Goal: Task Accomplishment & Management: Manage account settings

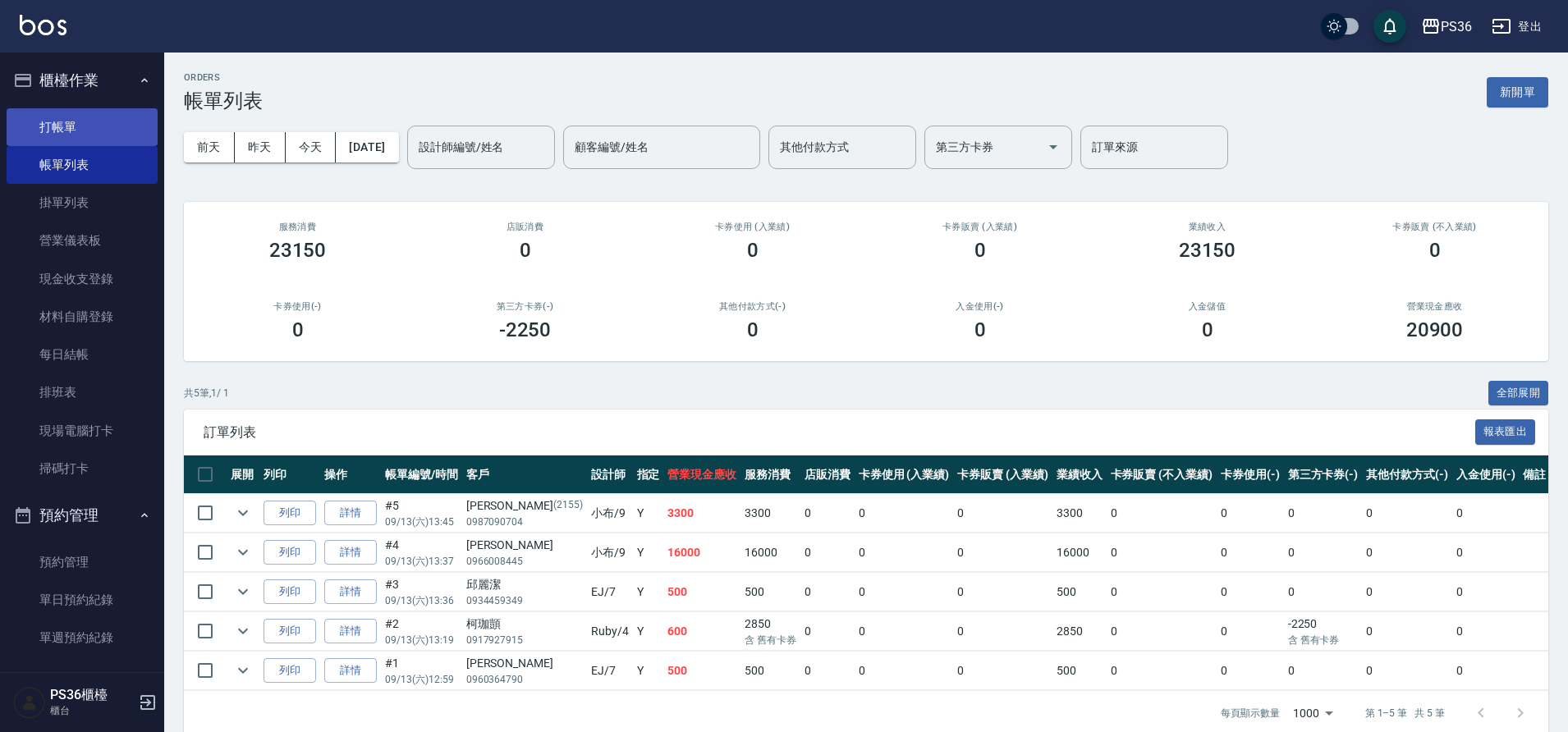
click at [64, 139] on link "打帳單" at bounding box center [82, 127] width 151 height 38
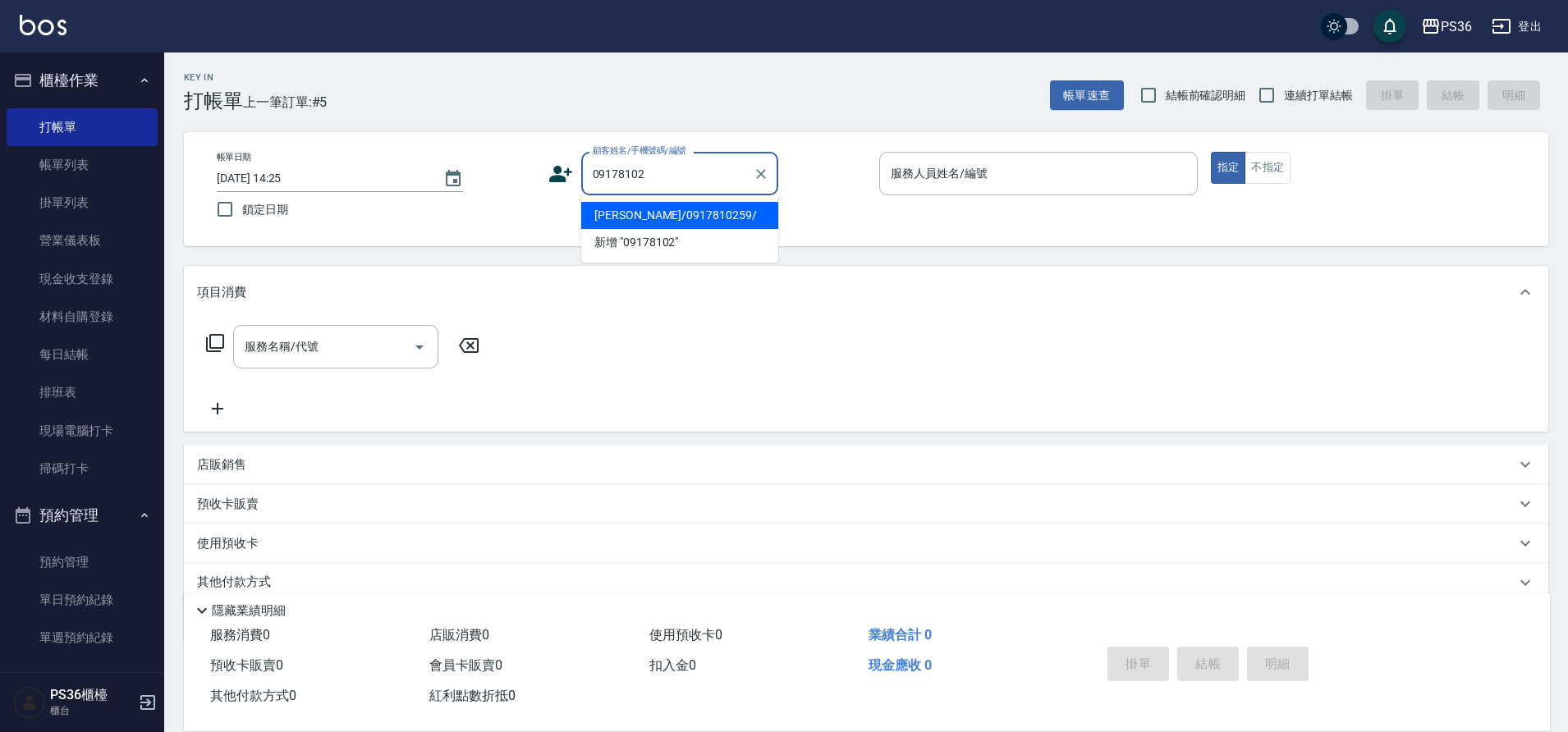
click at [639, 210] on li "[PERSON_NAME]/0917810259/" at bounding box center [679, 215] width 197 height 27
type input "[PERSON_NAME]/0917810259/"
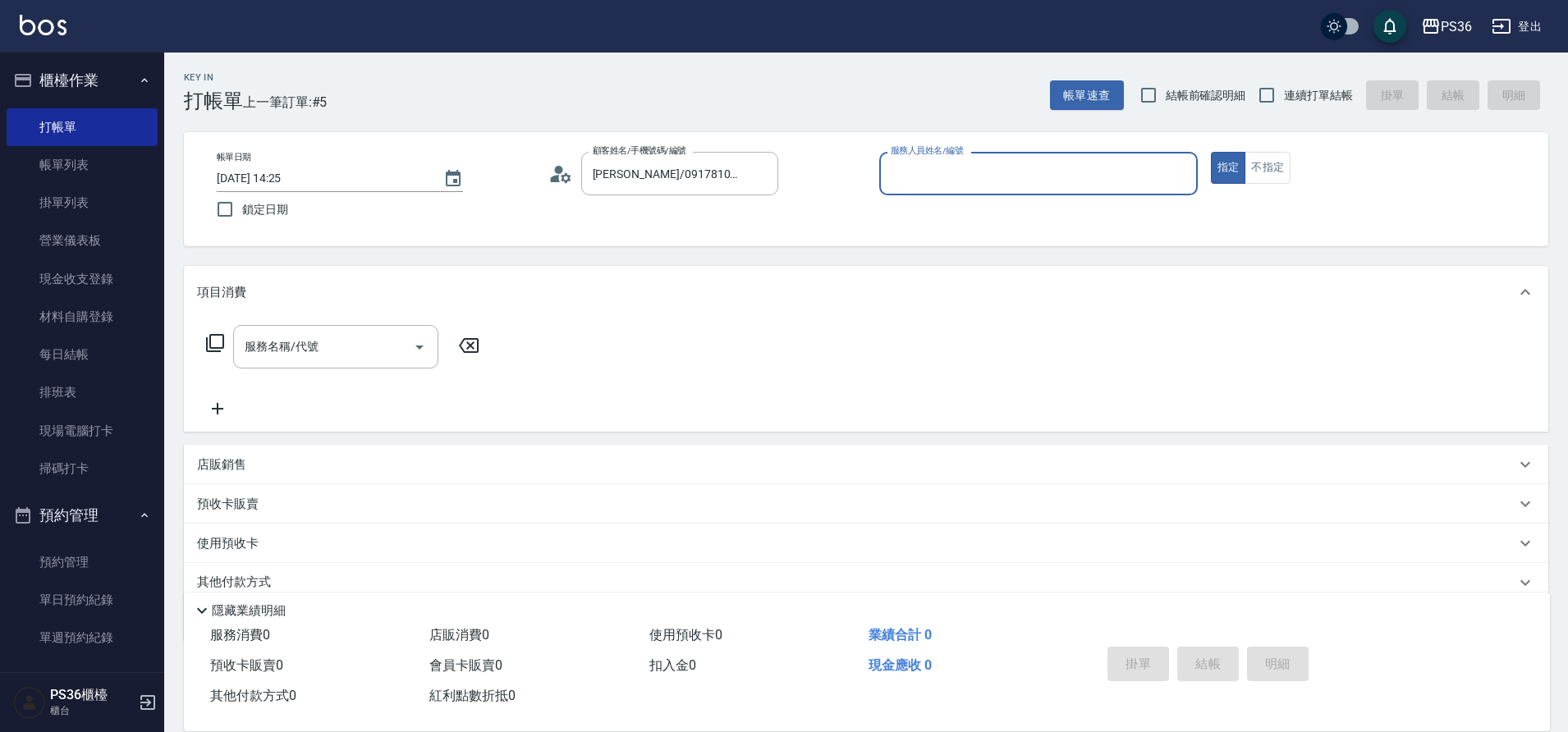
type input "Ruby-4"
click at [353, 348] on input "服務名稱/代號" at bounding box center [323, 347] width 166 height 29
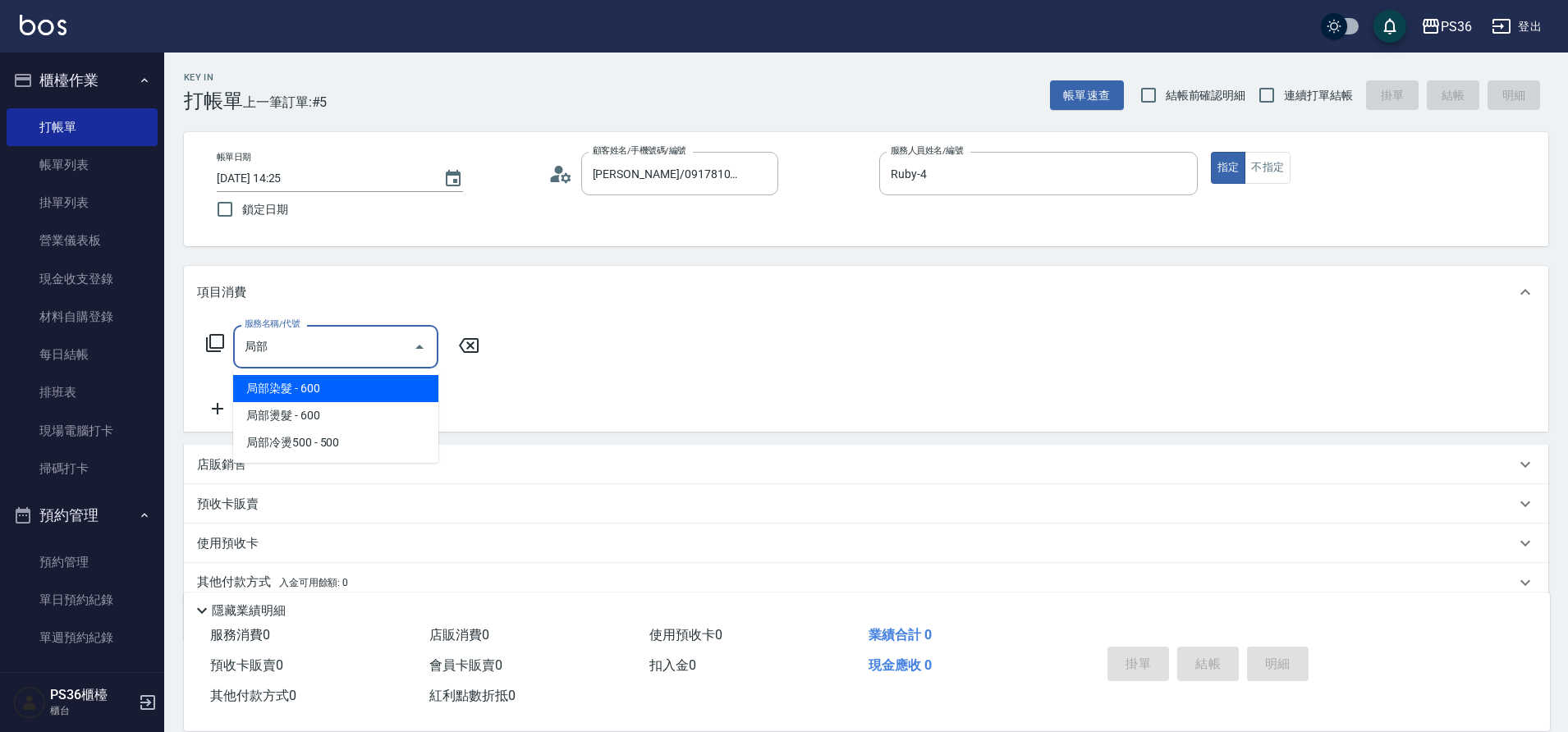
click at [313, 398] on span "局部染髮 - 600" at bounding box center [336, 388] width 205 height 27
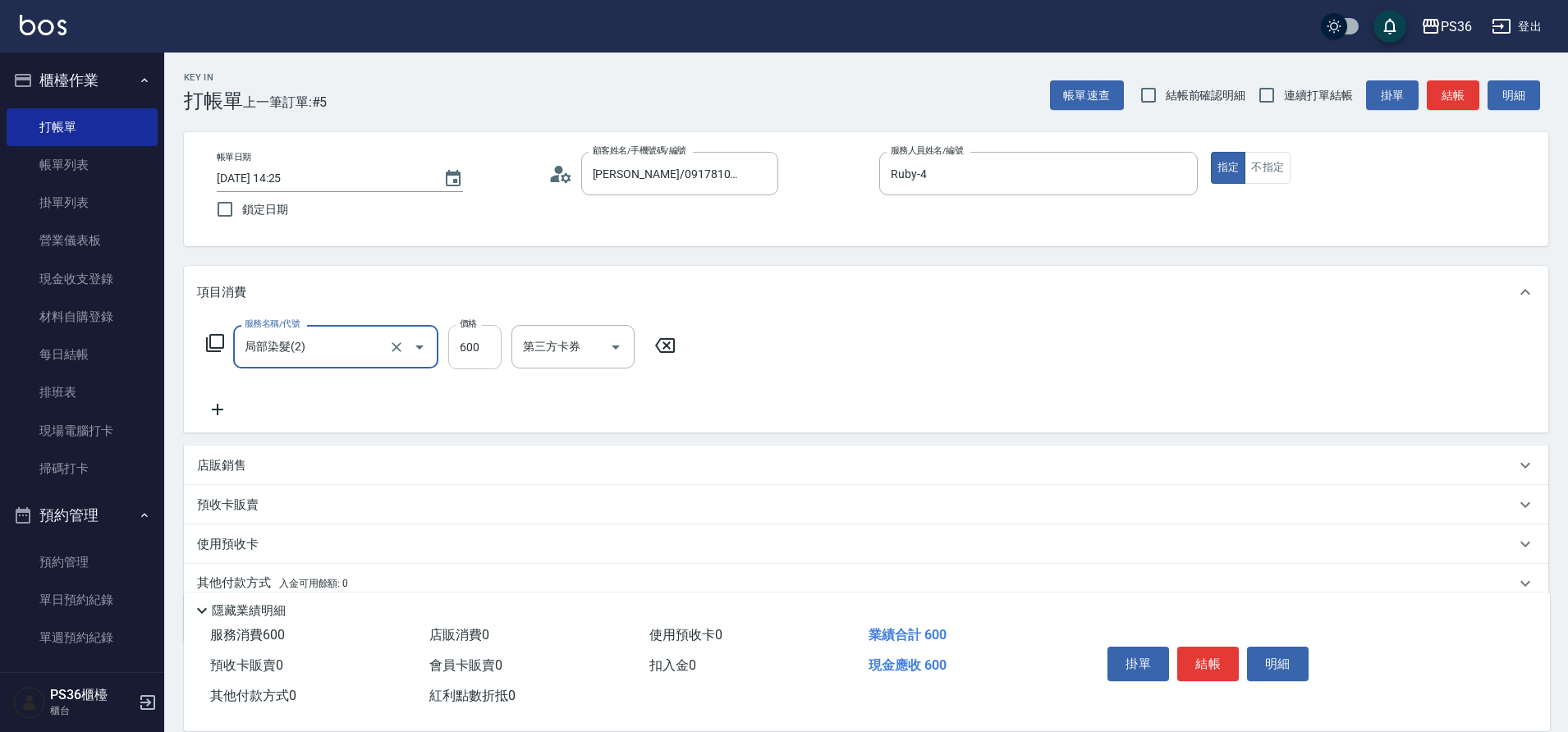
type input "局部染髮(2)"
click at [462, 342] on input "600" at bounding box center [475, 348] width 53 height 45
type input "1200"
click at [1229, 664] on button "結帳" at bounding box center [1208, 664] width 62 height 35
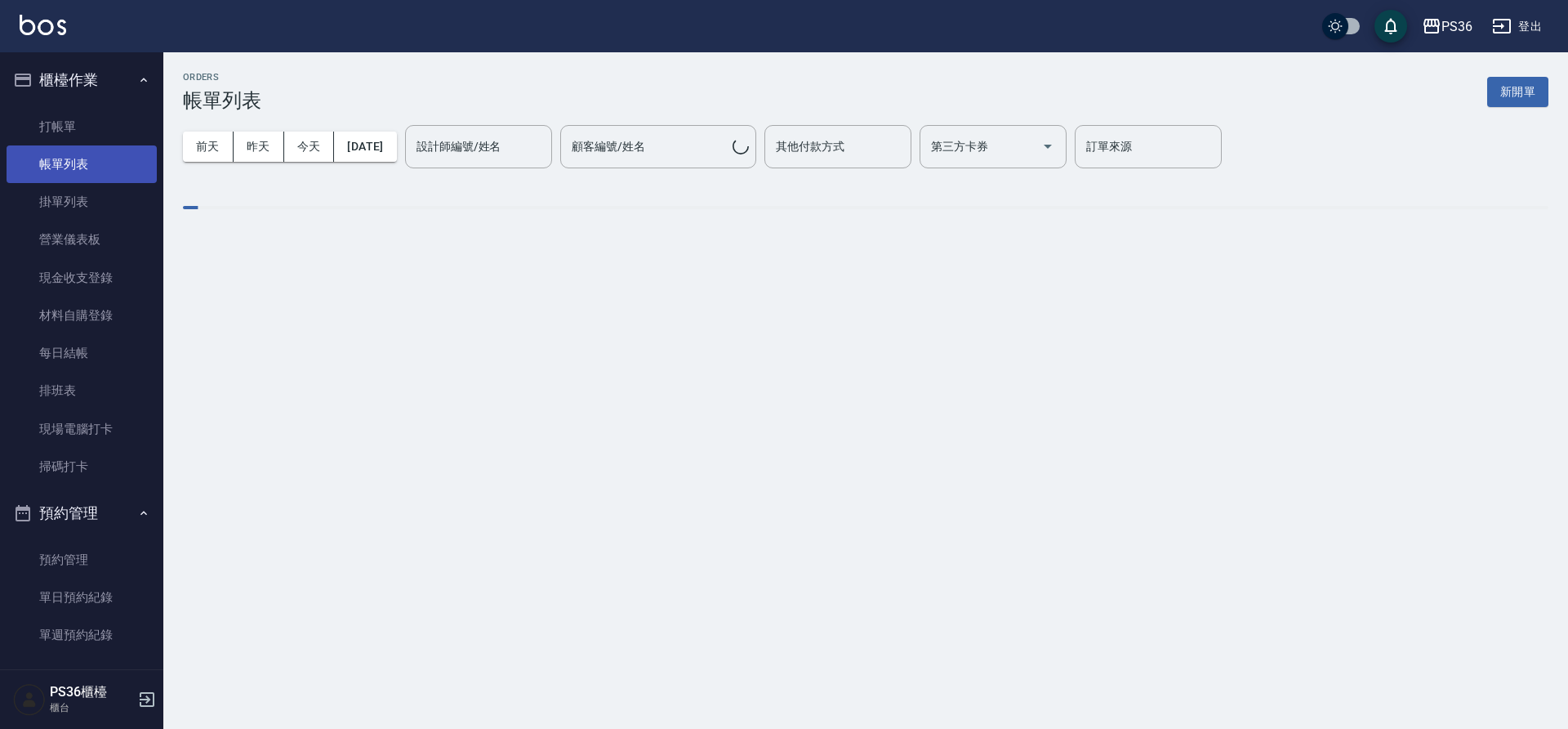
click at [47, 161] on link "帳單列表" at bounding box center [82, 164] width 150 height 38
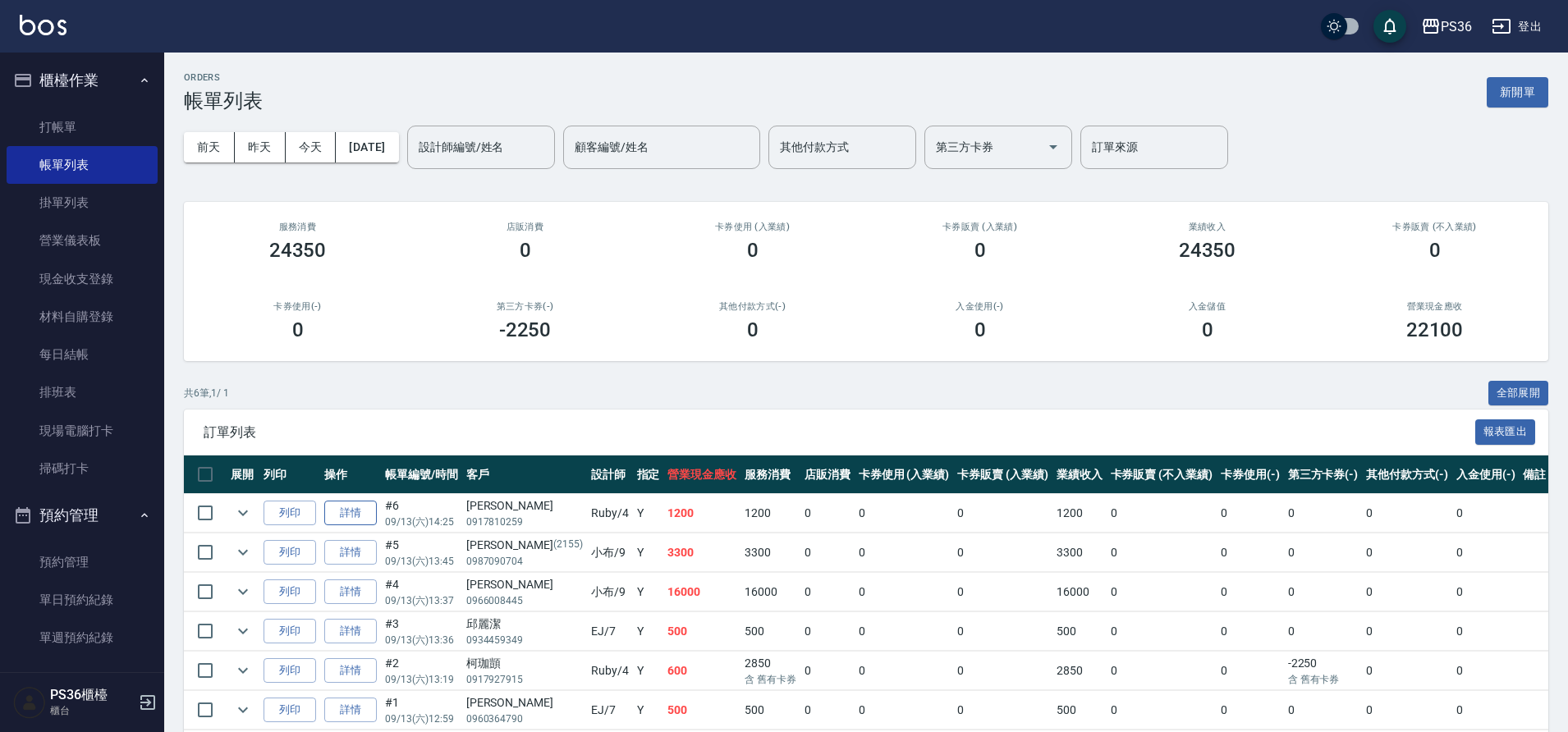
click at [363, 504] on link "詳情" at bounding box center [351, 513] width 52 height 25
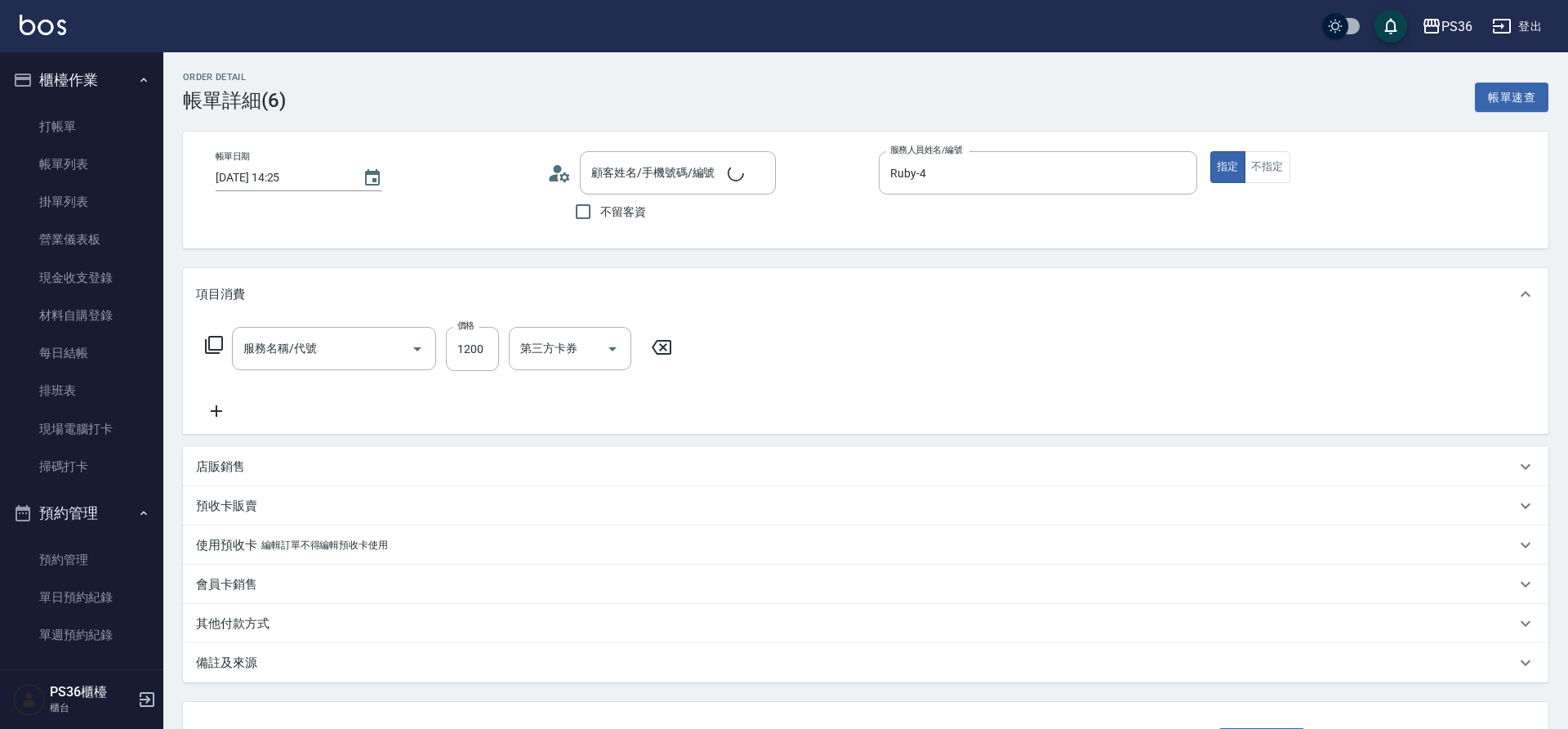
type input "Ruby-4"
type input "[PERSON_NAME]/0917810259/"
type input "局部染髮(2)"
click at [214, 406] on icon at bounding box center [216, 411] width 40 height 19
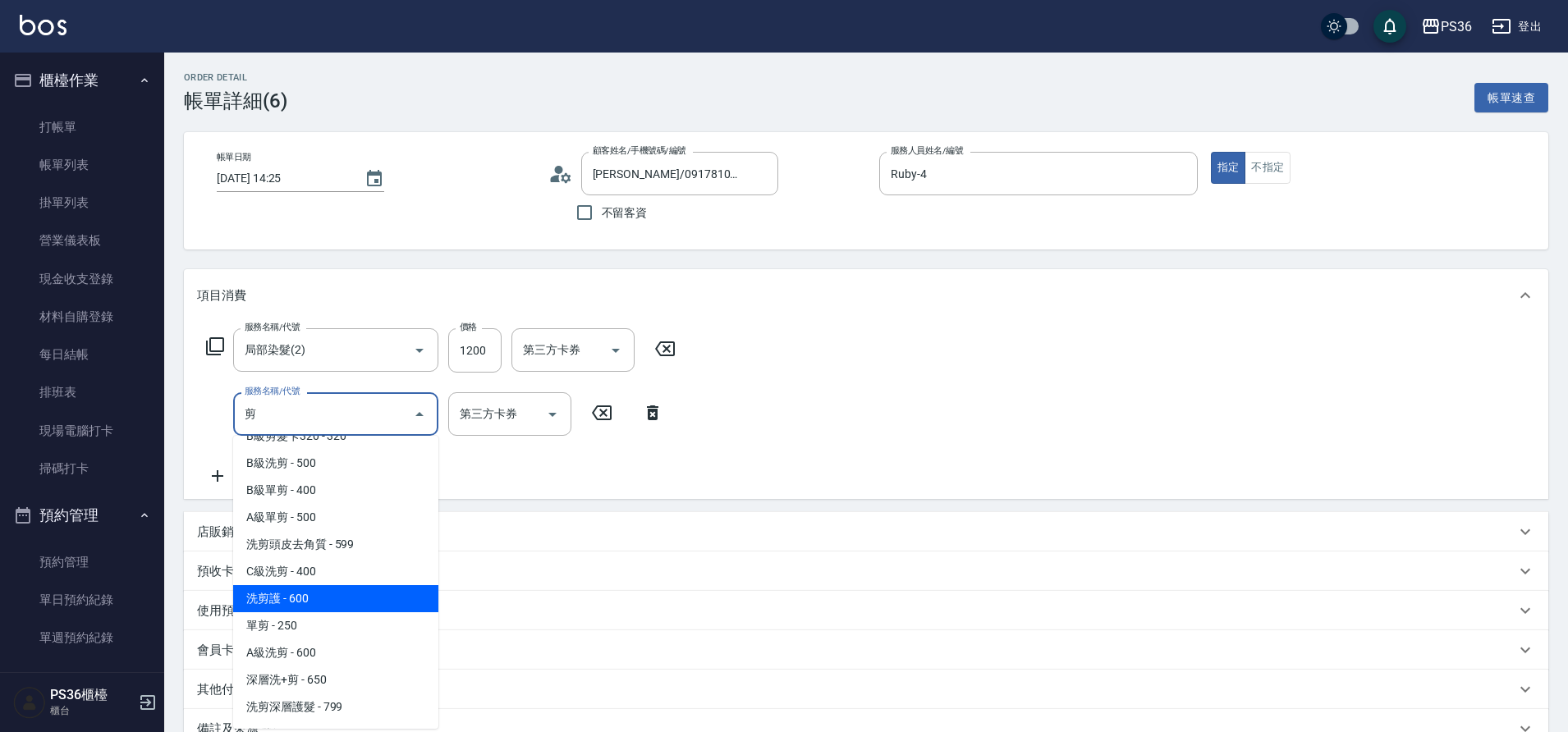
scroll to position [73, 0]
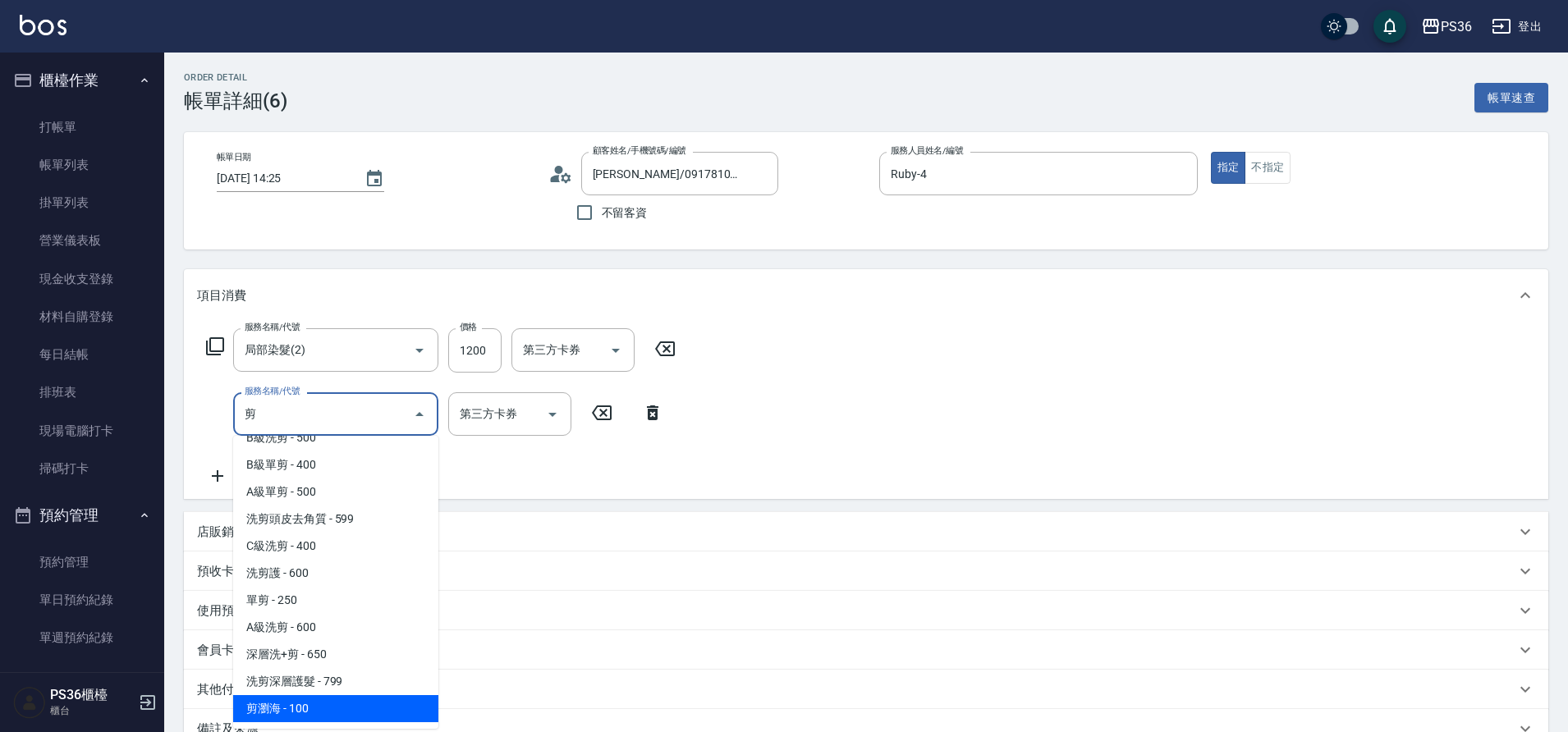
drag, startPoint x: 331, startPoint y: 704, endPoint x: 331, endPoint y: 683, distance: 21.0
click at [331, 704] on span "剪瀏海 - 100" at bounding box center [336, 709] width 205 height 27
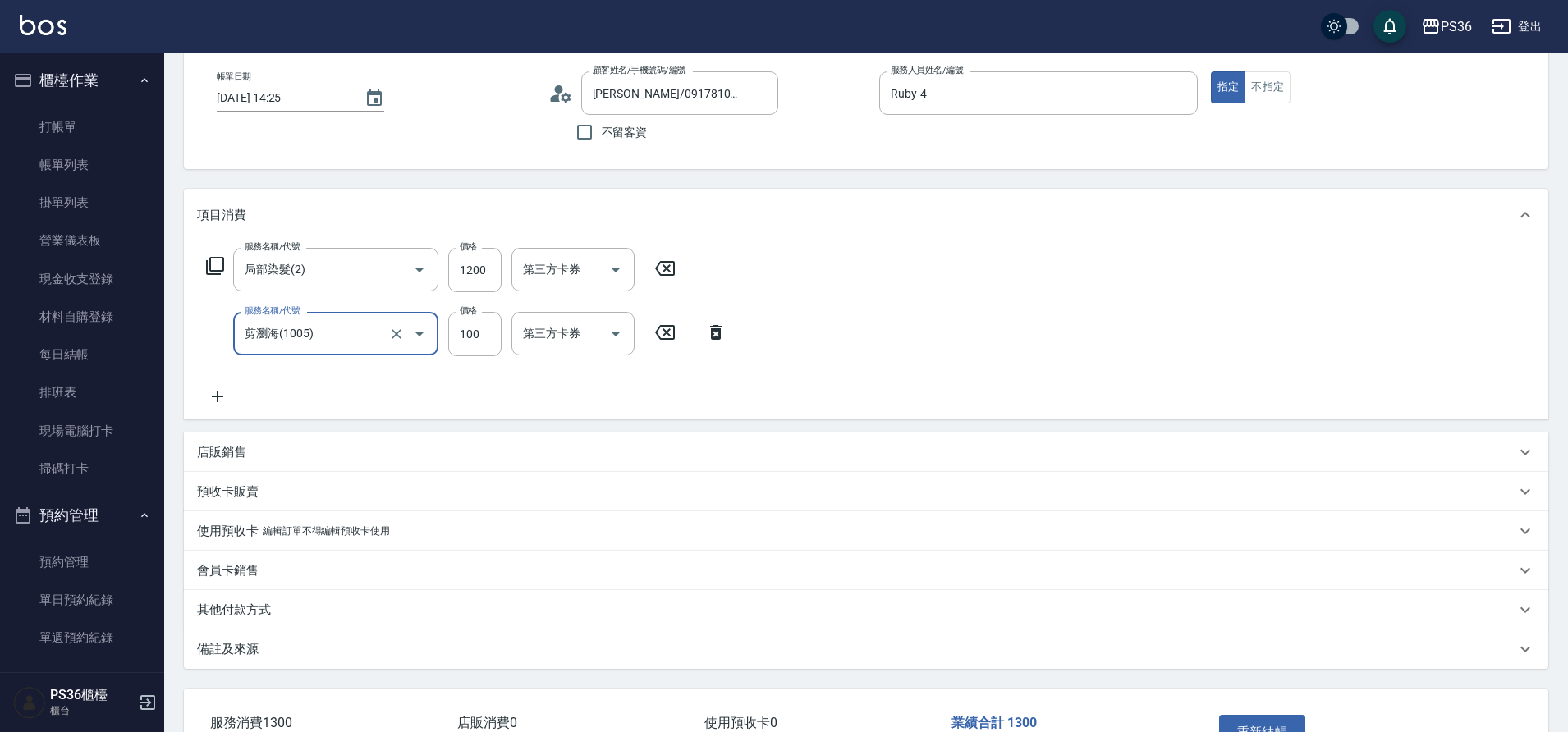
scroll to position [195, 0]
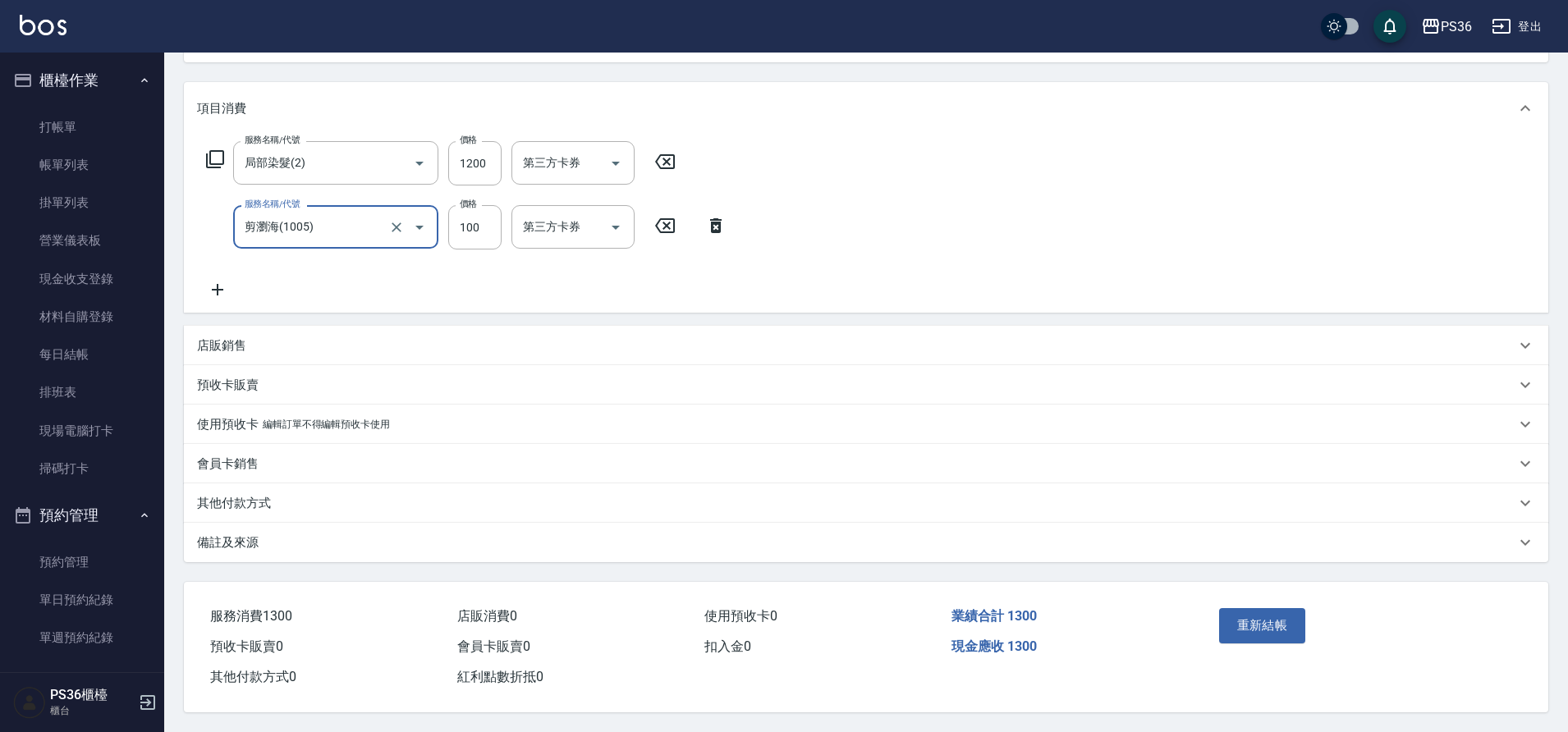
type input "剪瀏海(1005)"
click at [1334, 627] on div "重新結帳" at bounding box center [1286, 637] width 148 height 72
click at [1293, 626] on button "重新結帳" at bounding box center [1262, 625] width 87 height 35
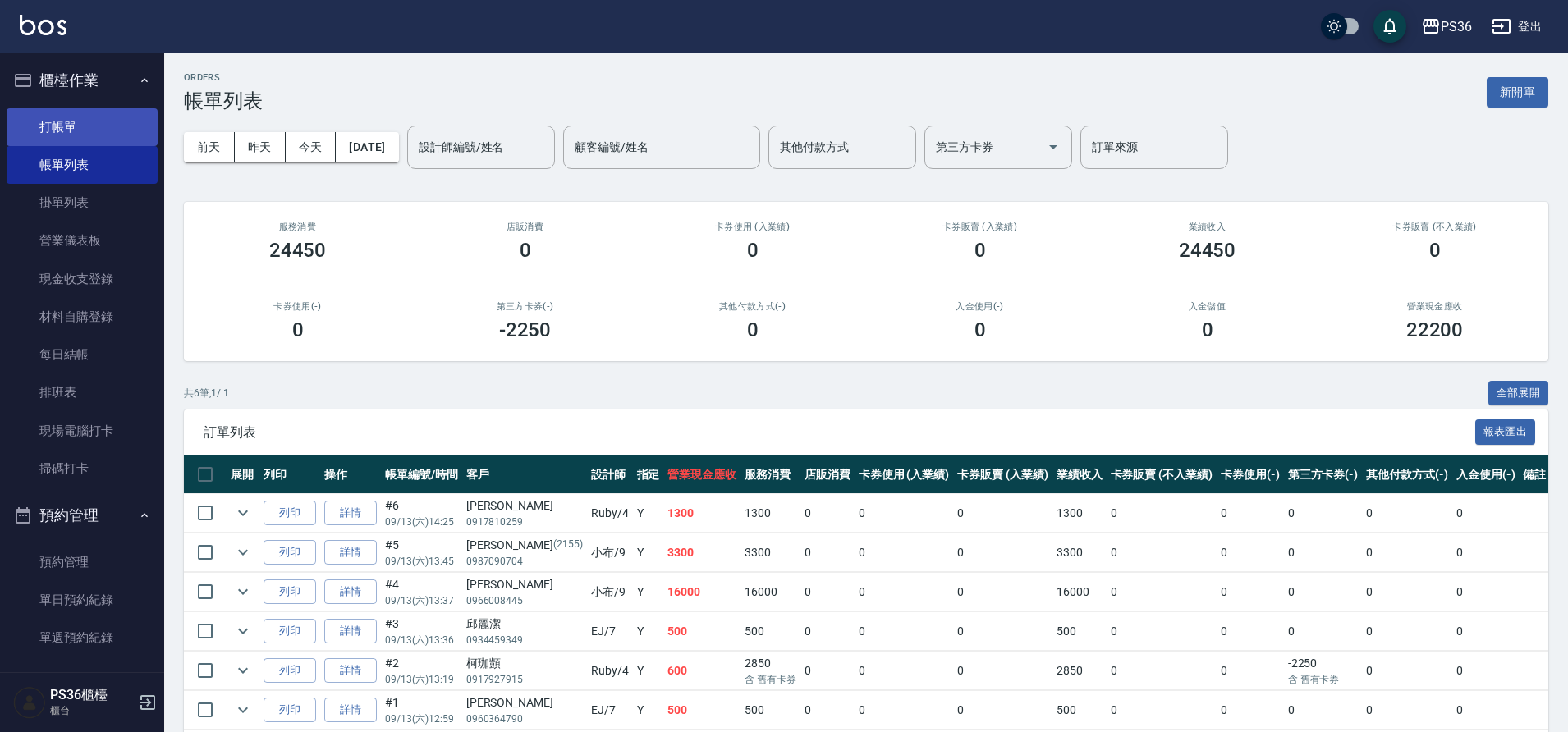
click at [97, 139] on link "打帳單" at bounding box center [82, 127] width 151 height 38
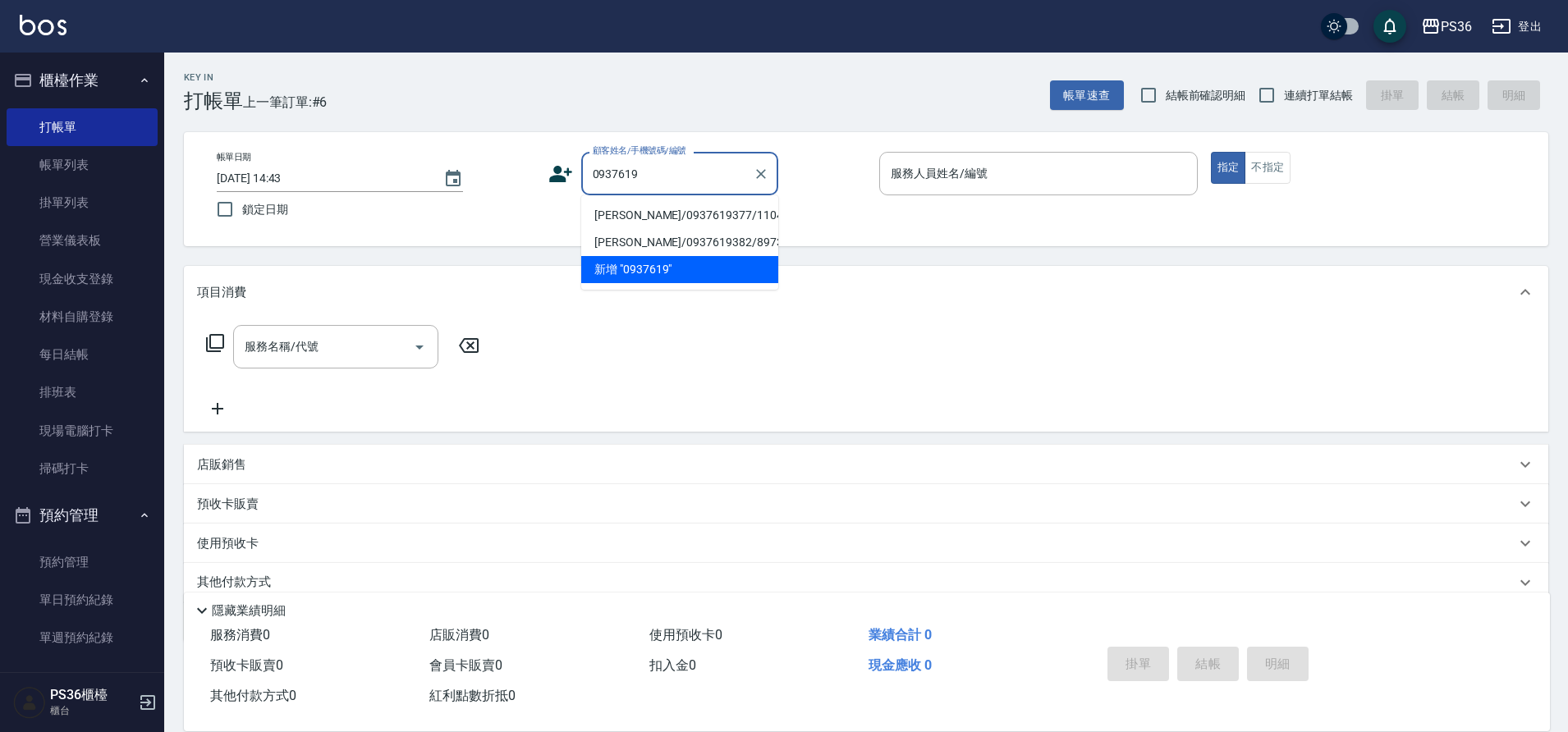
click at [628, 206] on li "[PERSON_NAME]/0937619377/1104" at bounding box center [679, 215] width 197 height 27
type input "[PERSON_NAME]/0937619377/1104"
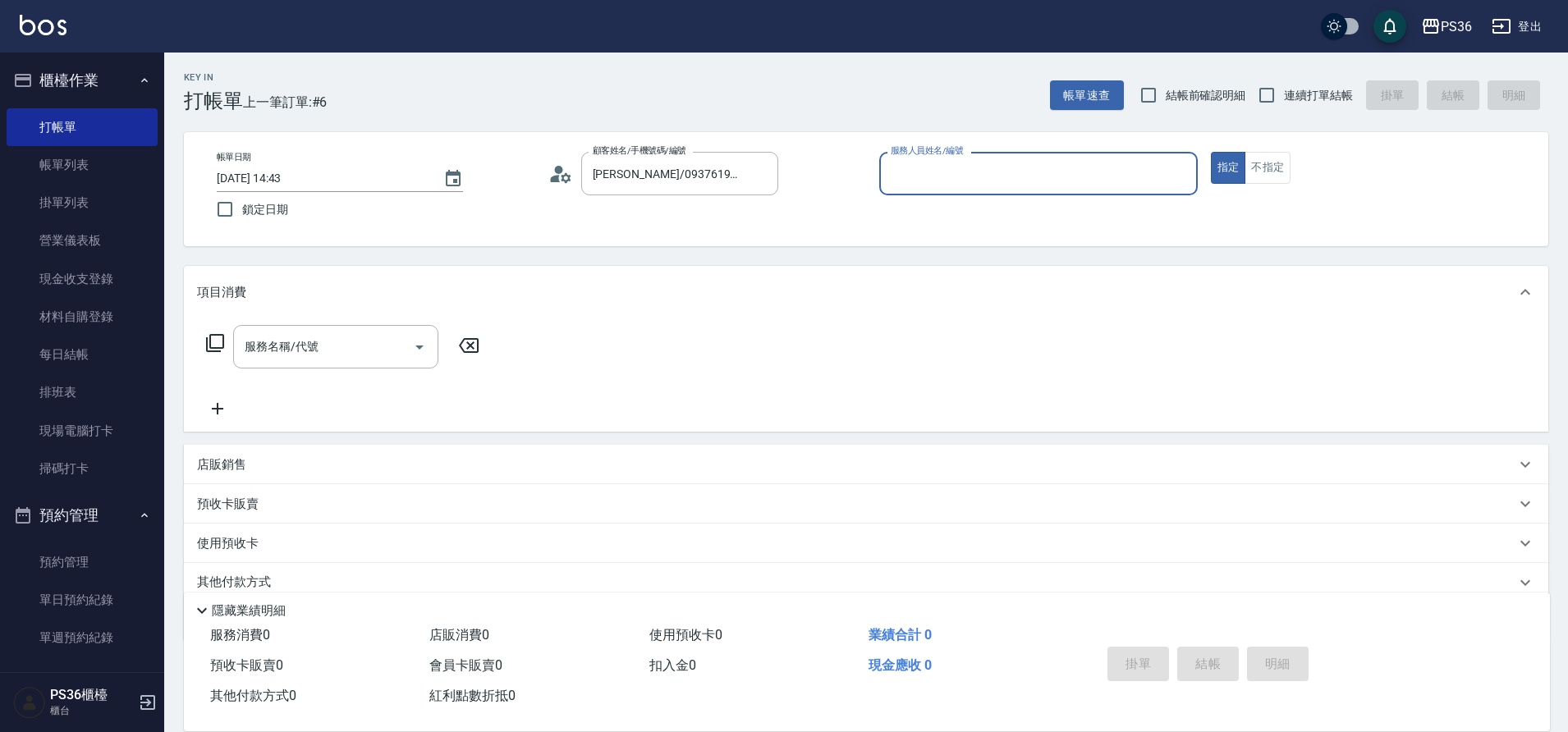
type input "Ruby-4"
click at [346, 334] on input "服務名稱/代號" at bounding box center [323, 347] width 166 height 29
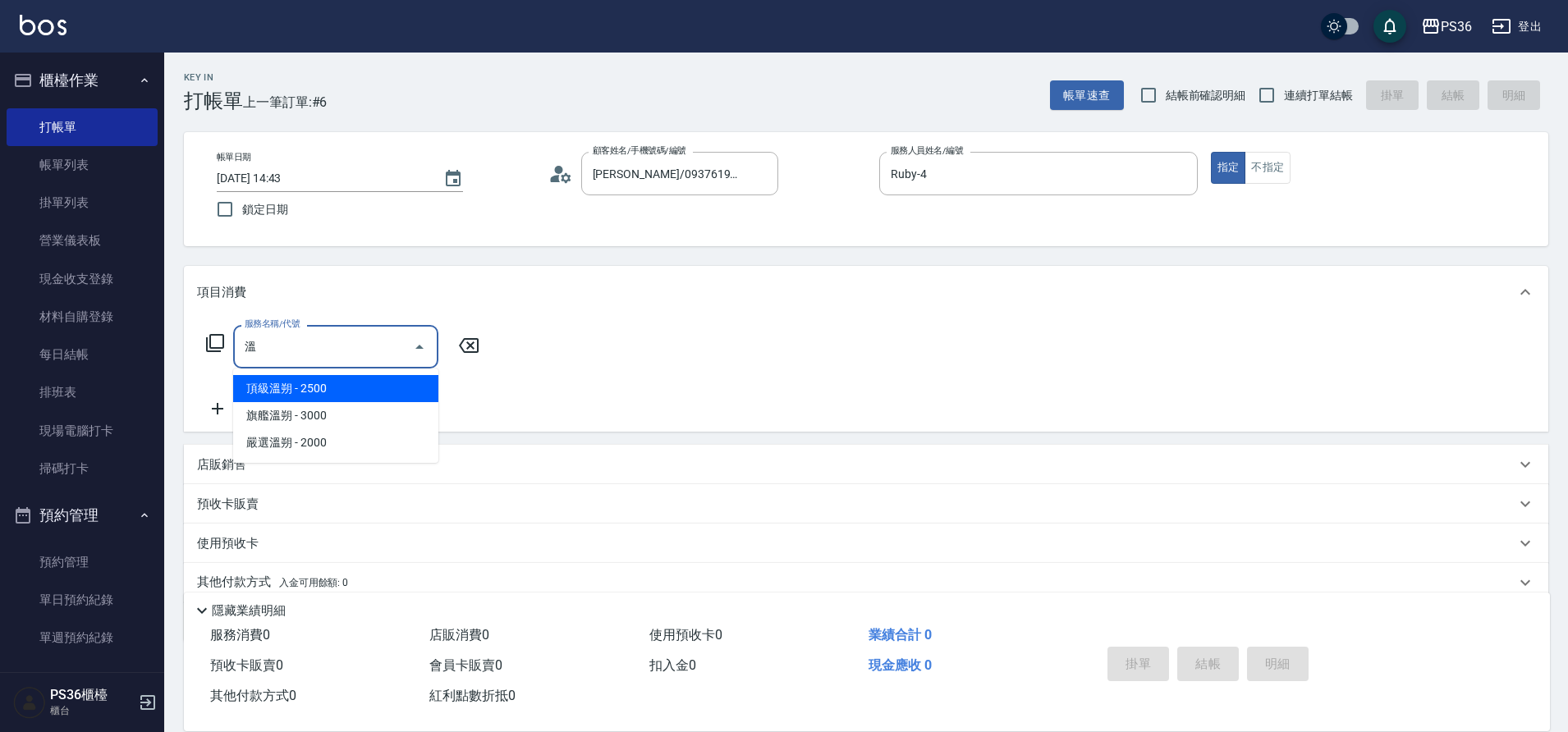
click at [322, 384] on span "頂級溫朔 - 2500" at bounding box center [336, 388] width 205 height 27
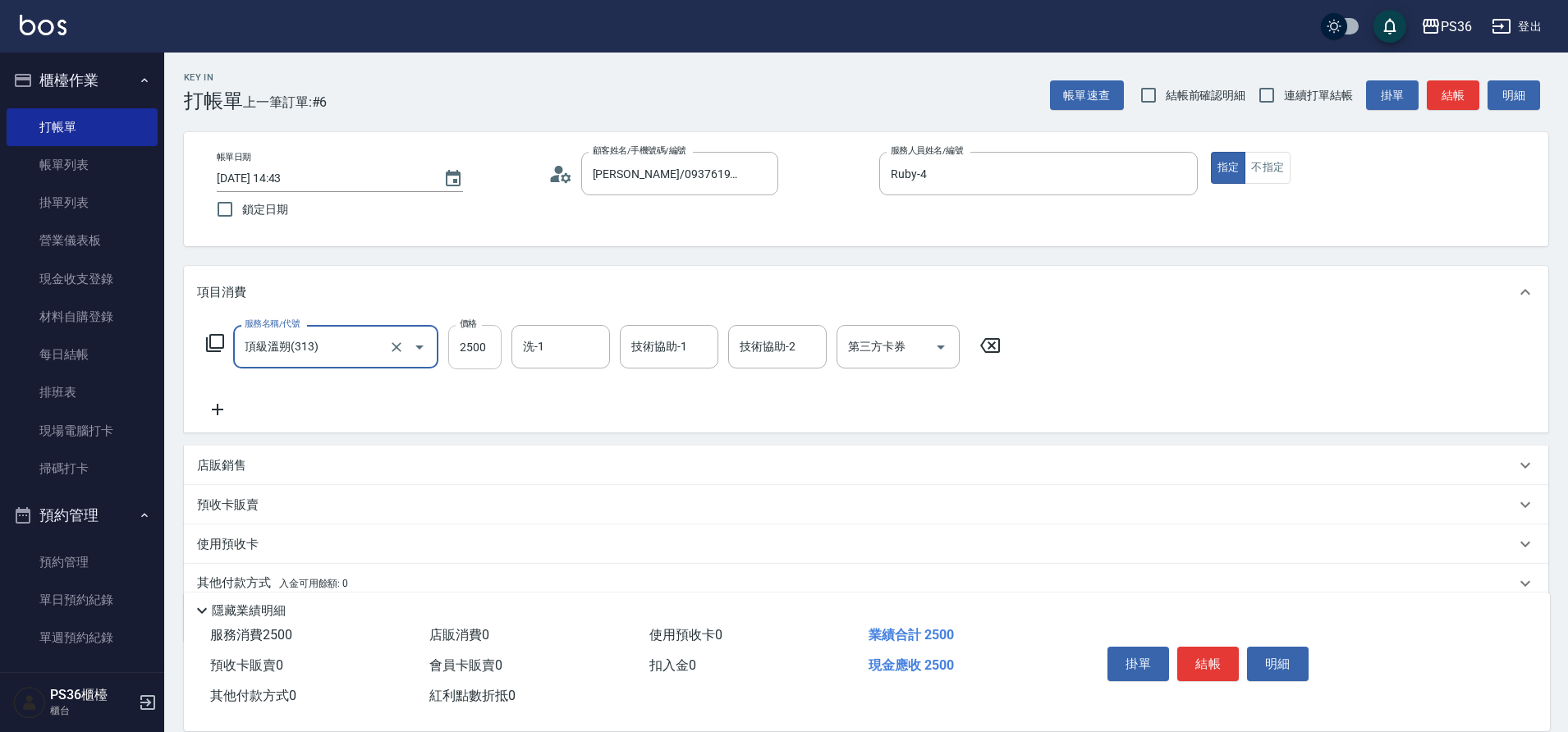
type input "頂級溫朔(313)"
click at [470, 346] on input "2500" at bounding box center [475, 348] width 53 height 45
type input "3800"
click at [551, 355] on input "洗-1" at bounding box center [561, 347] width 83 height 29
type input "[PERSON_NAME]-22"
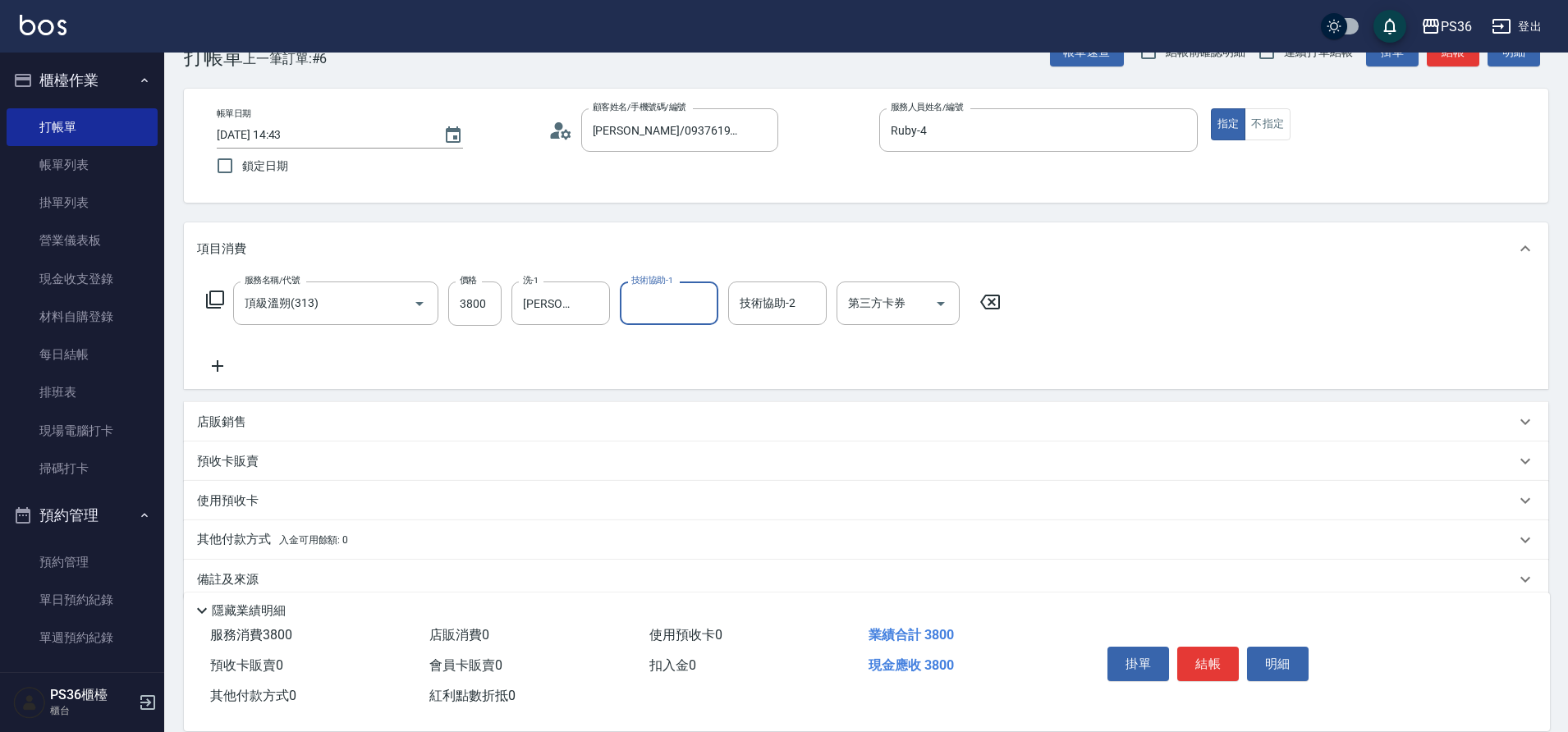
scroll to position [68, 0]
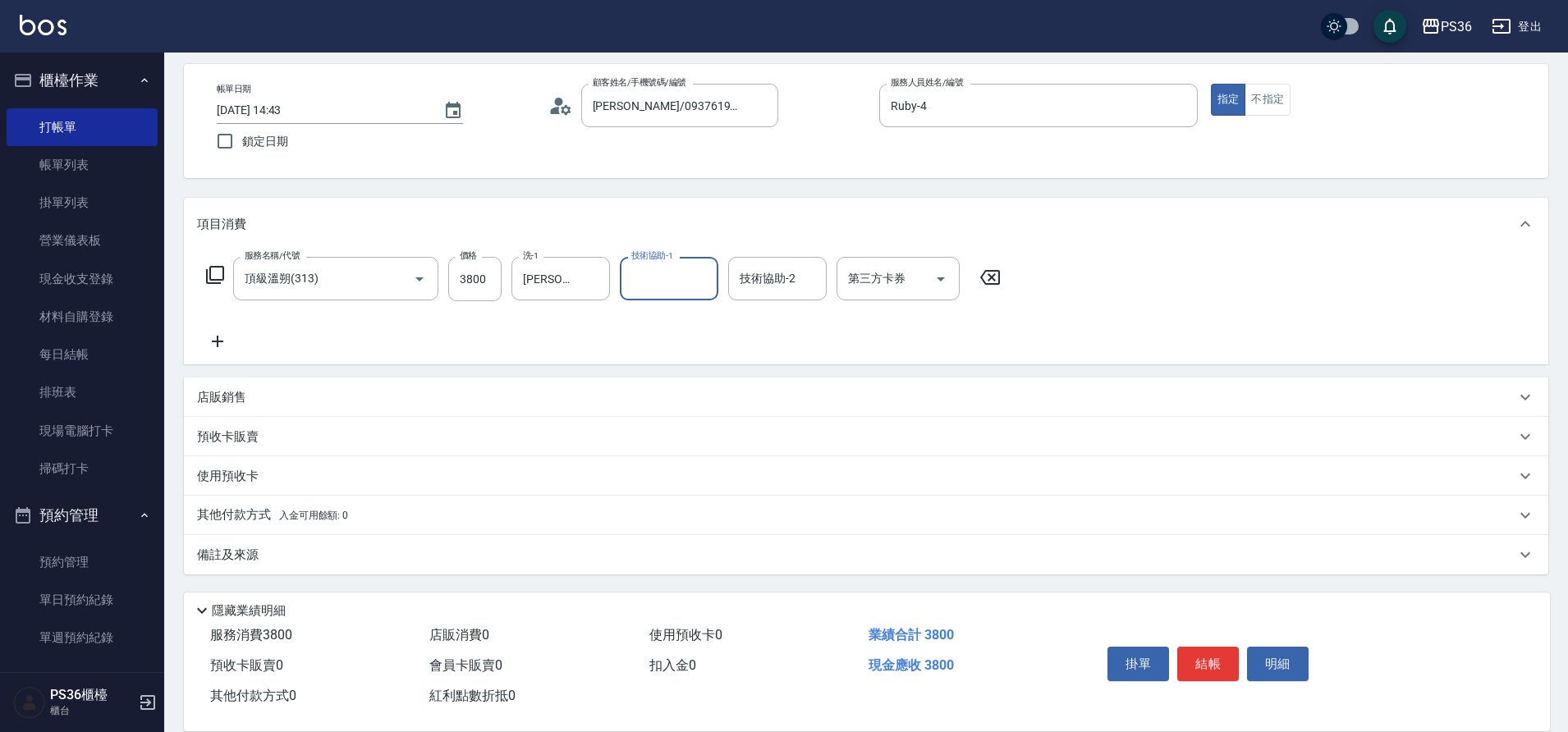
click at [250, 518] on p "其他付款方式 入金可用餘額: 0" at bounding box center [272, 515] width 151 height 18
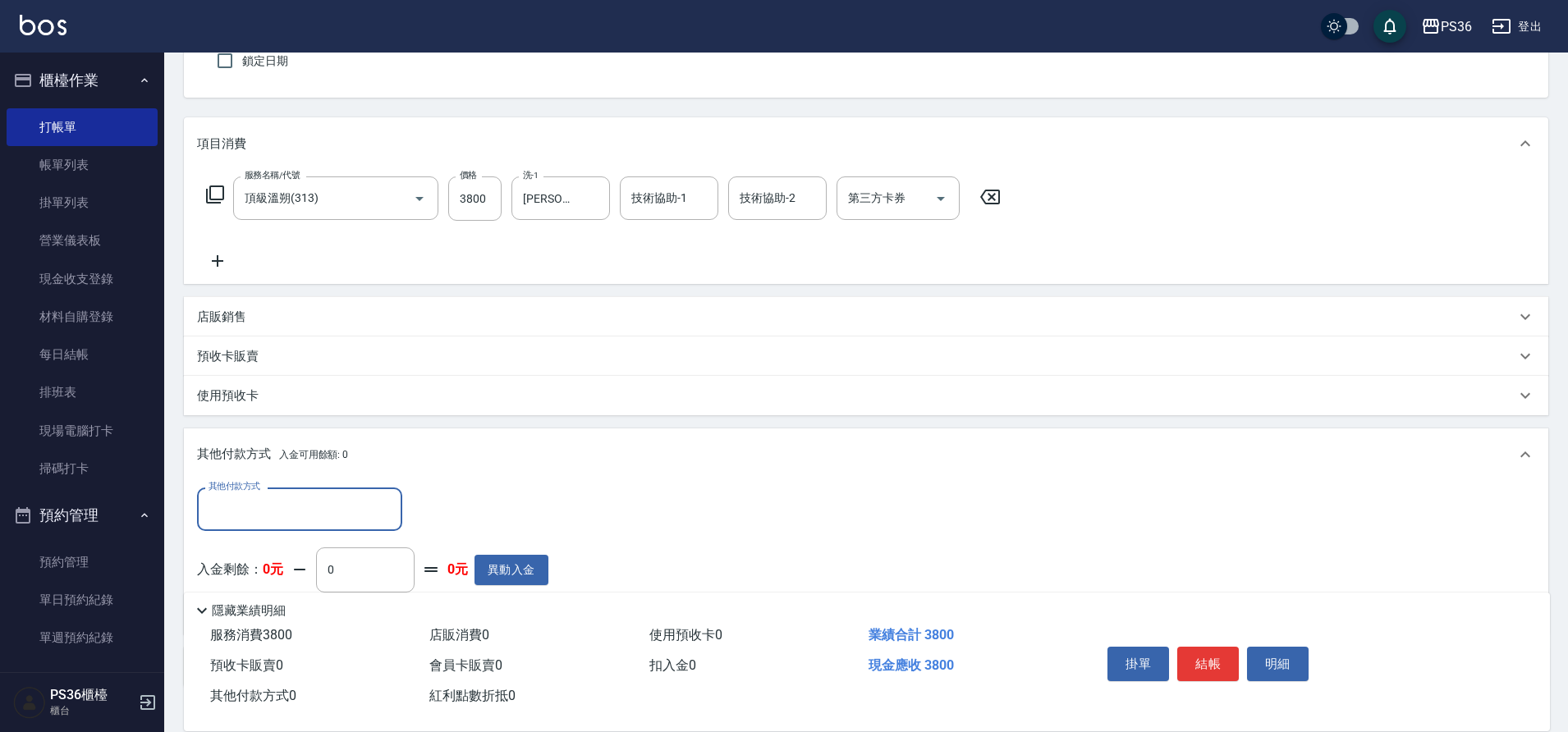
scroll to position [0, 0]
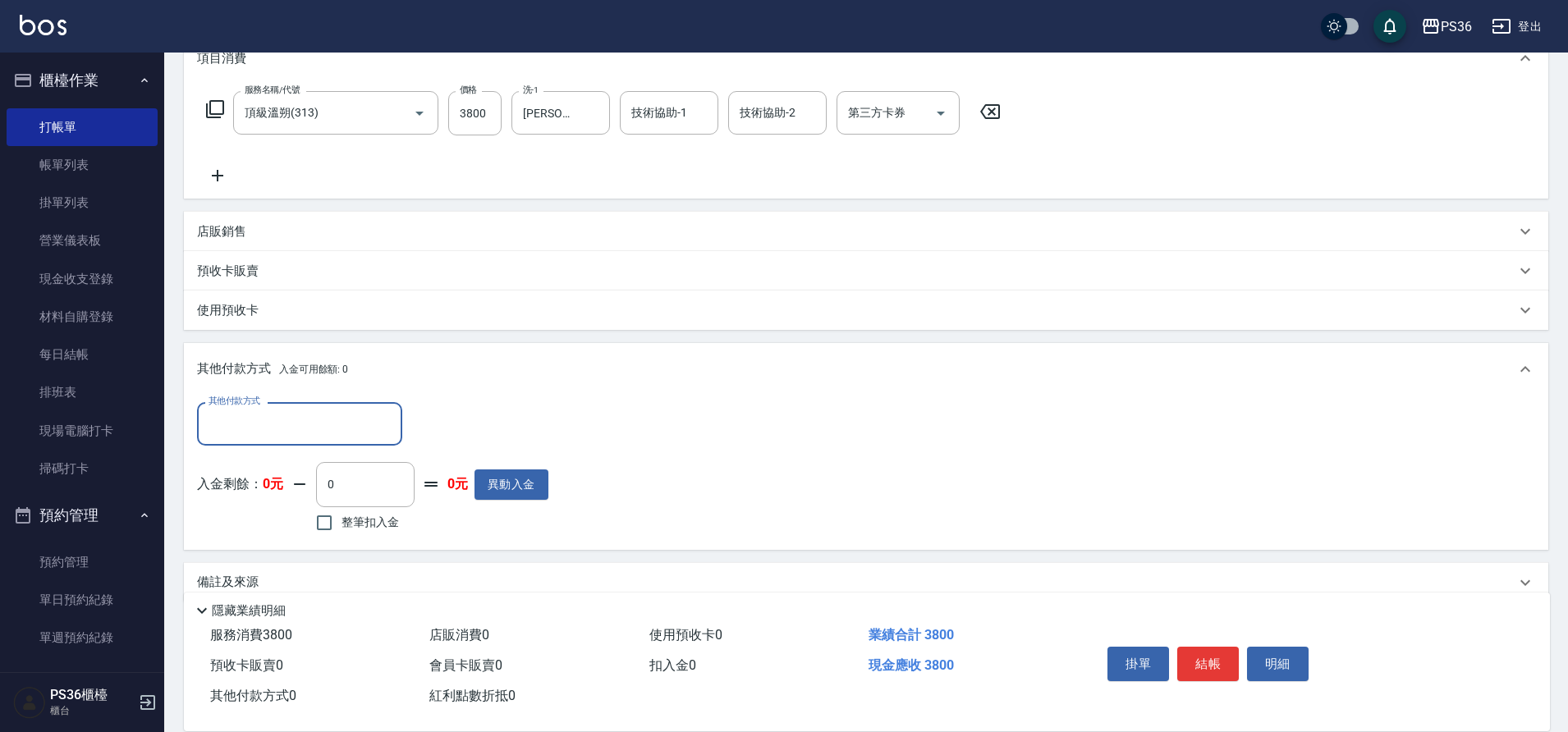
click at [259, 426] on input "其他付款方式" at bounding box center [299, 424] width 191 height 29
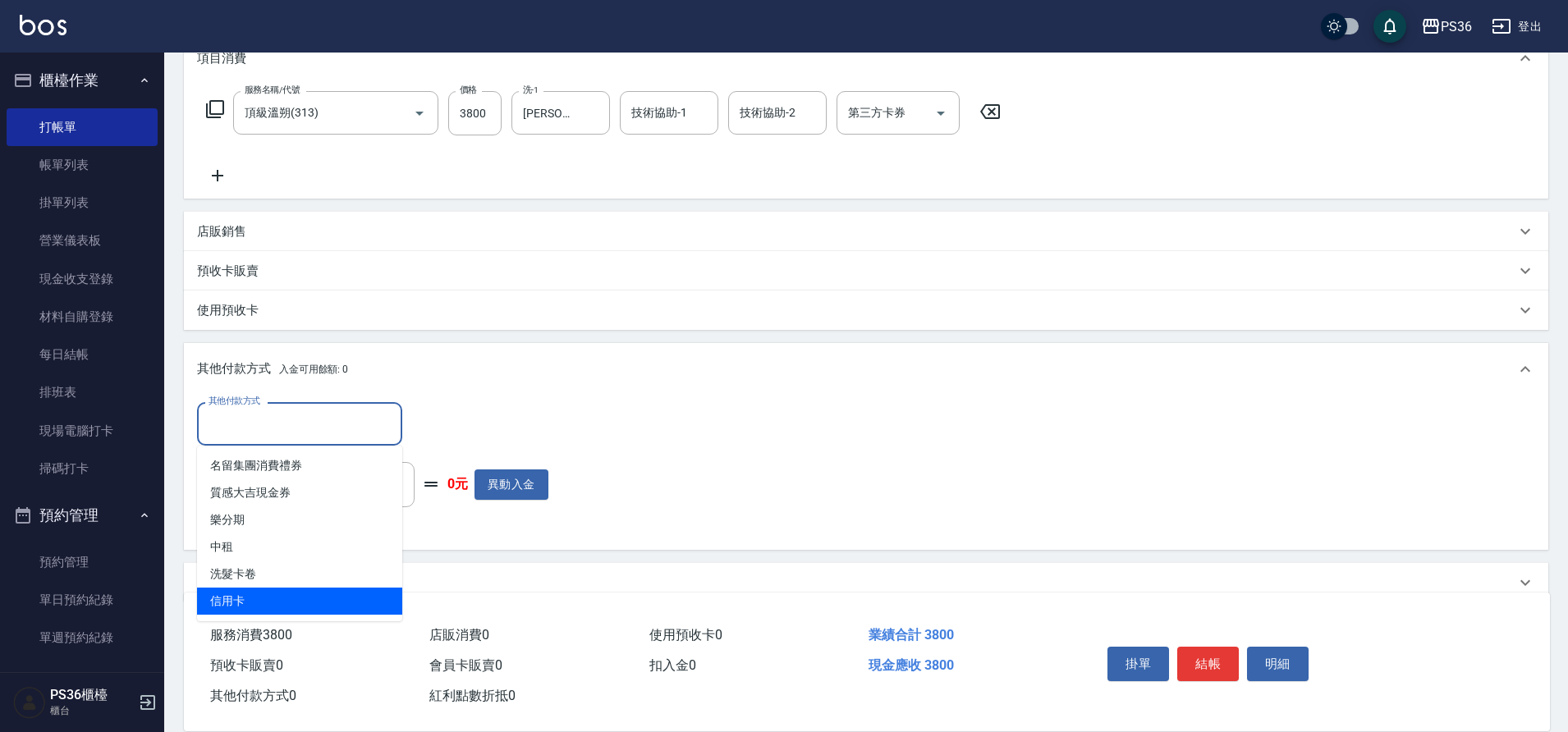
click at [289, 605] on span "信用卡" at bounding box center [299, 601] width 205 height 27
type input "信用卡"
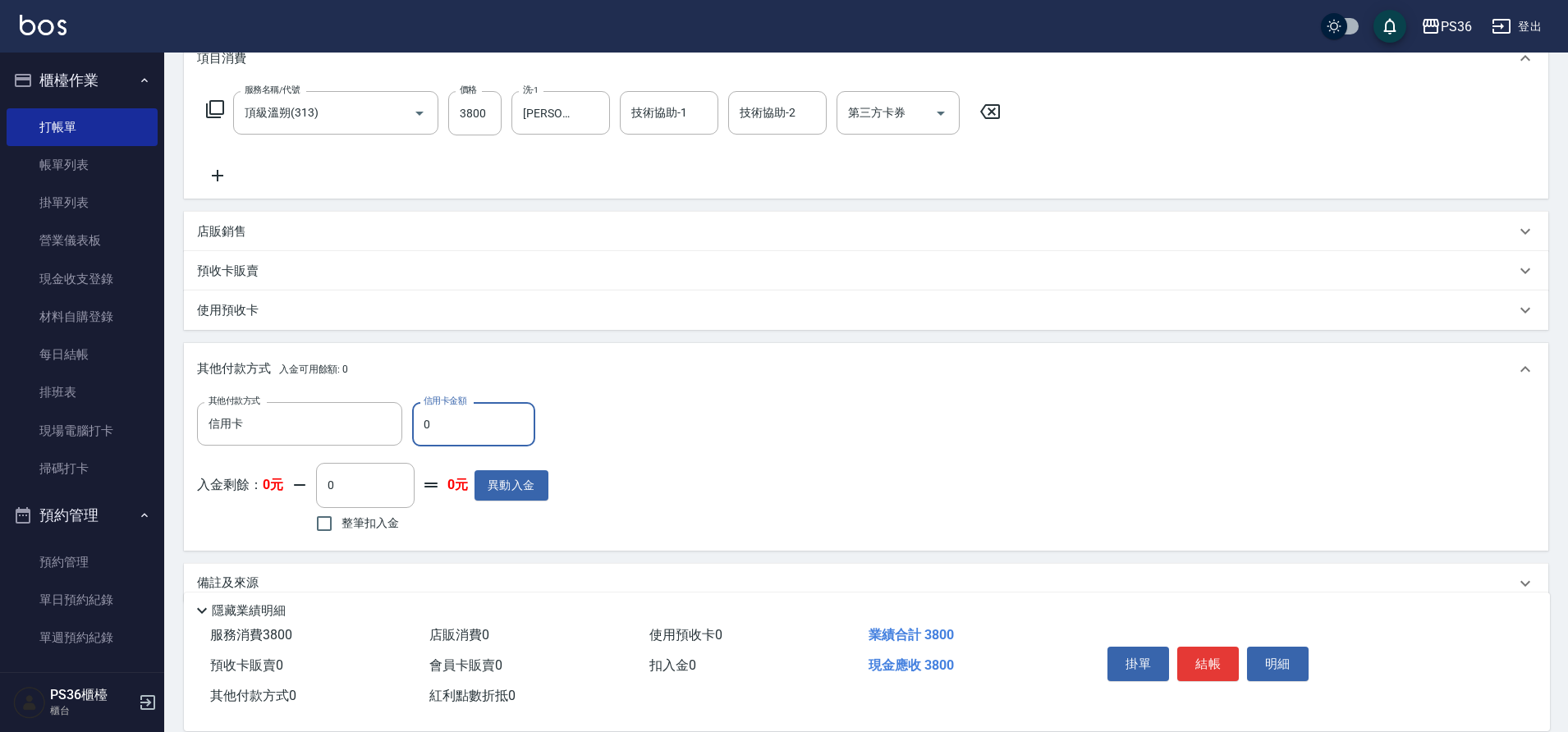
click at [445, 430] on input "0" at bounding box center [473, 424] width 123 height 45
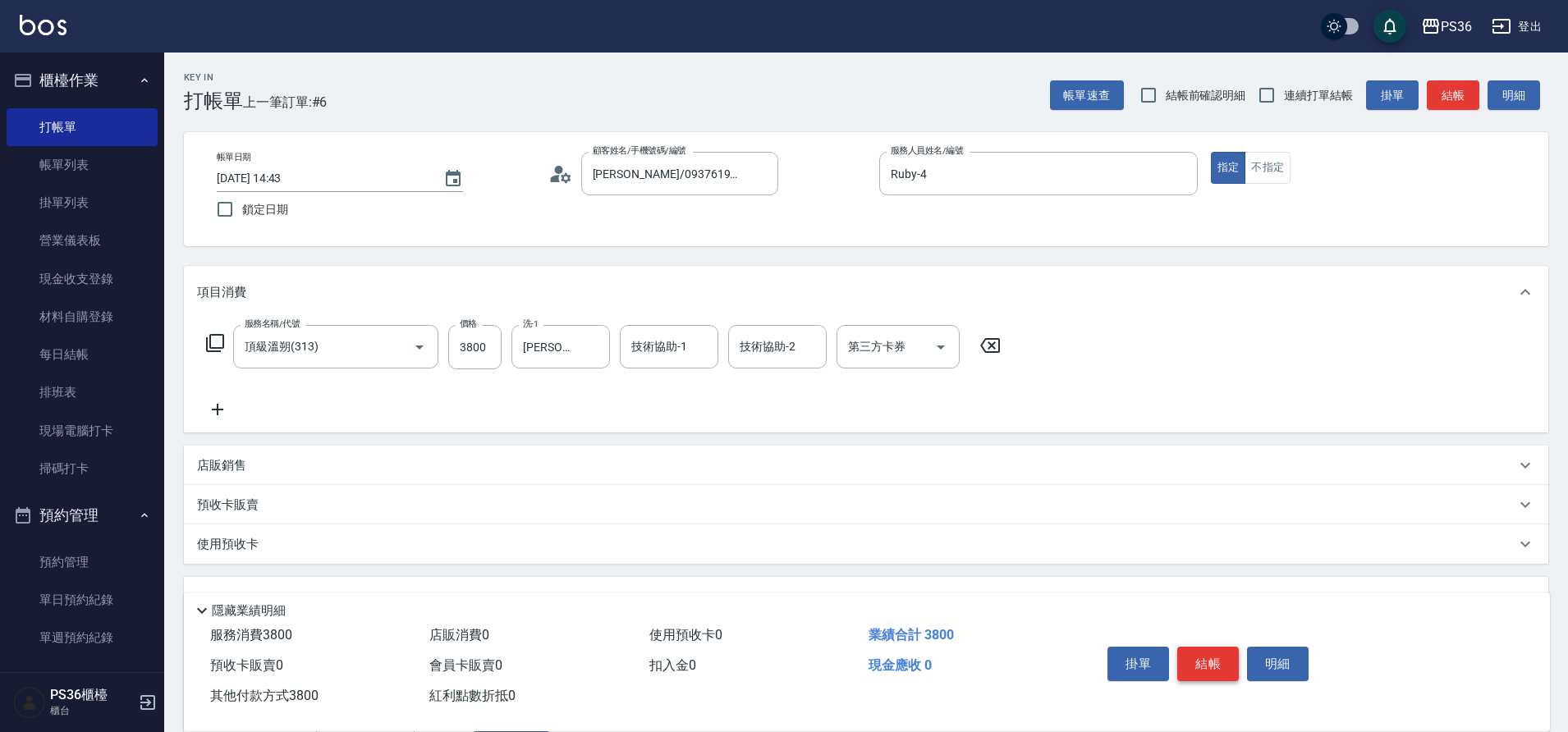
type input "3800"
click at [1208, 660] on button "結帳" at bounding box center [1208, 664] width 62 height 35
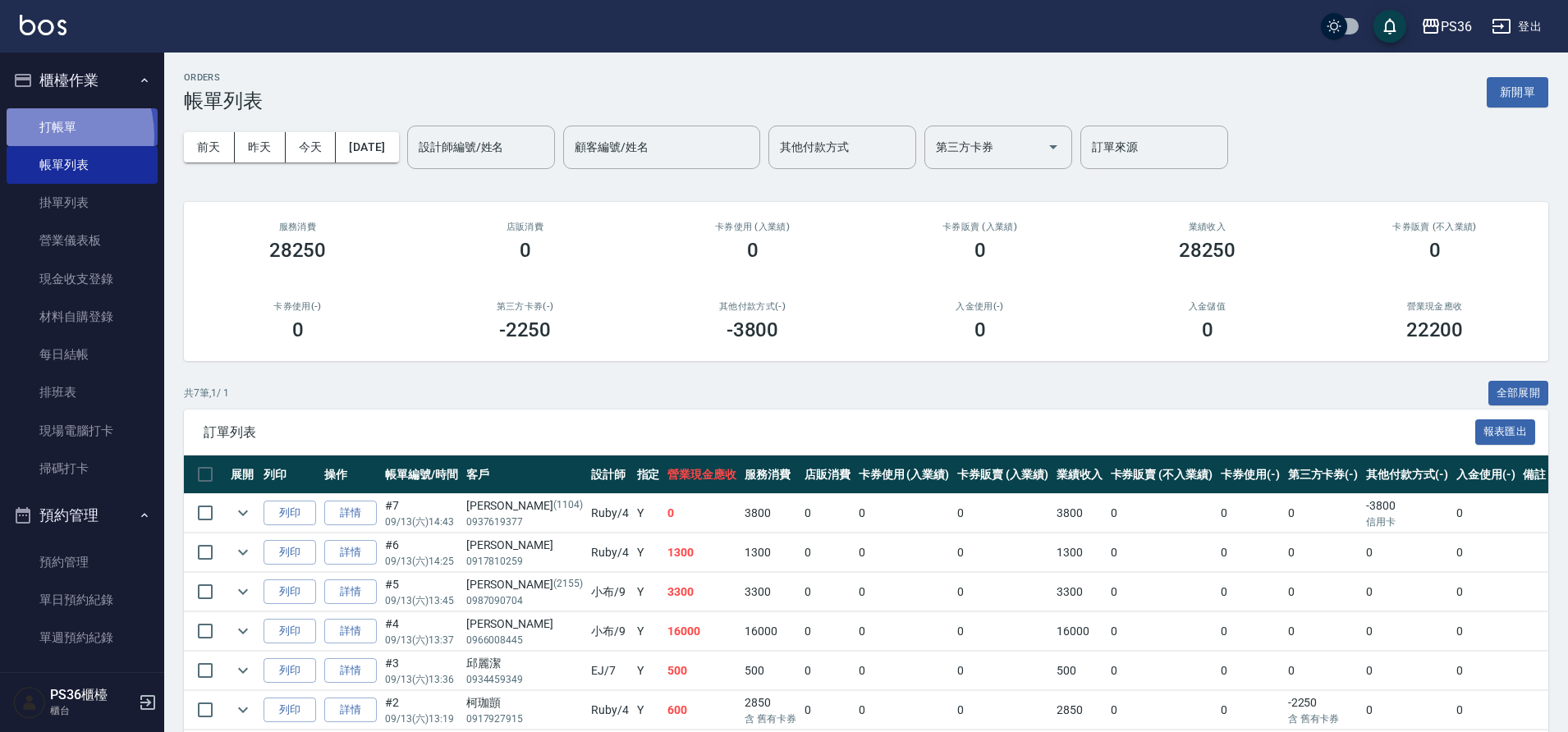
click at [41, 136] on link "打帳單" at bounding box center [82, 127] width 151 height 38
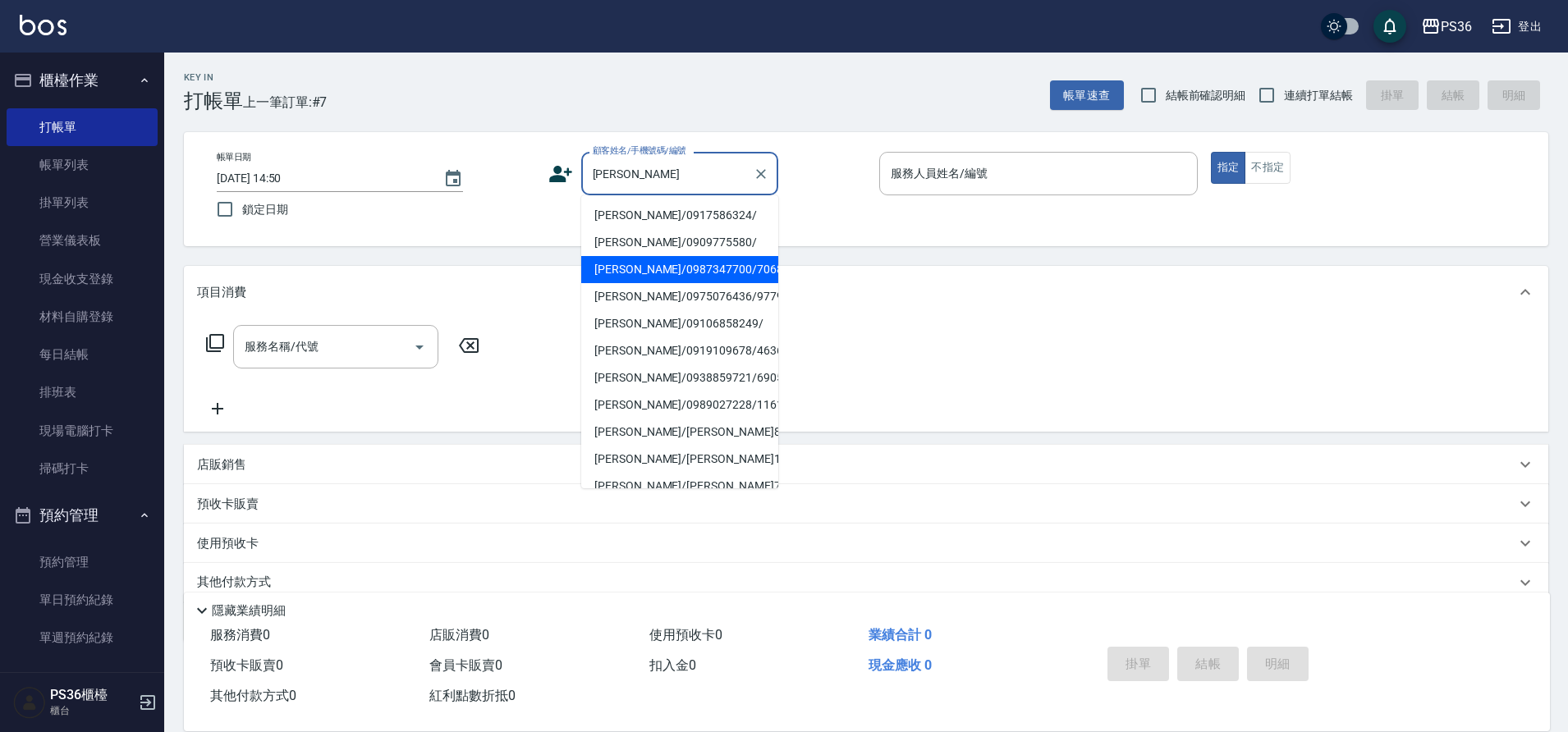
click at [649, 264] on li "[PERSON_NAME]/0987347700/706855" at bounding box center [679, 269] width 197 height 27
type input "[PERSON_NAME]/0987347700/706855"
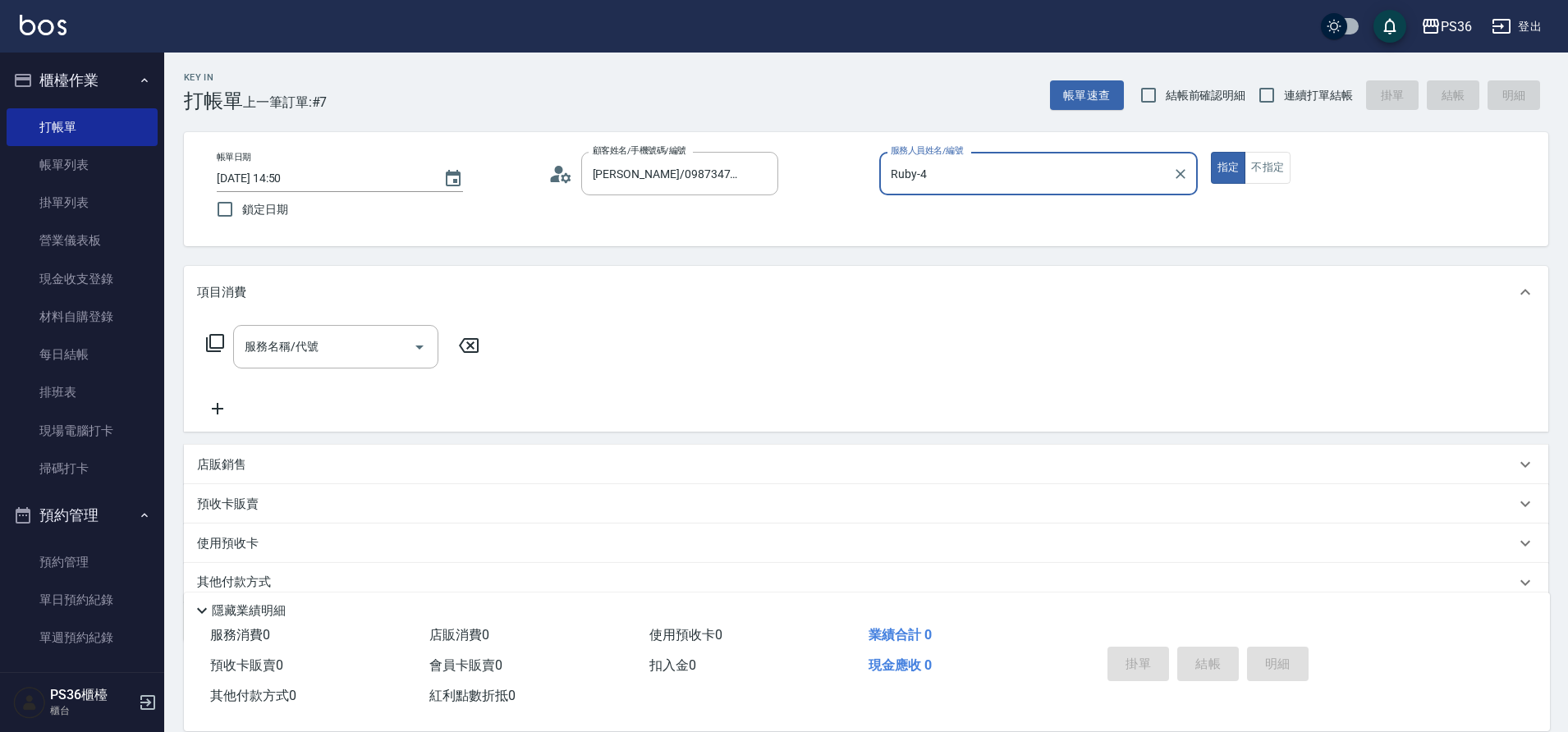
type input "Ruby-4"
click at [325, 331] on div "服務名稱/代號" at bounding box center [336, 347] width 205 height 44
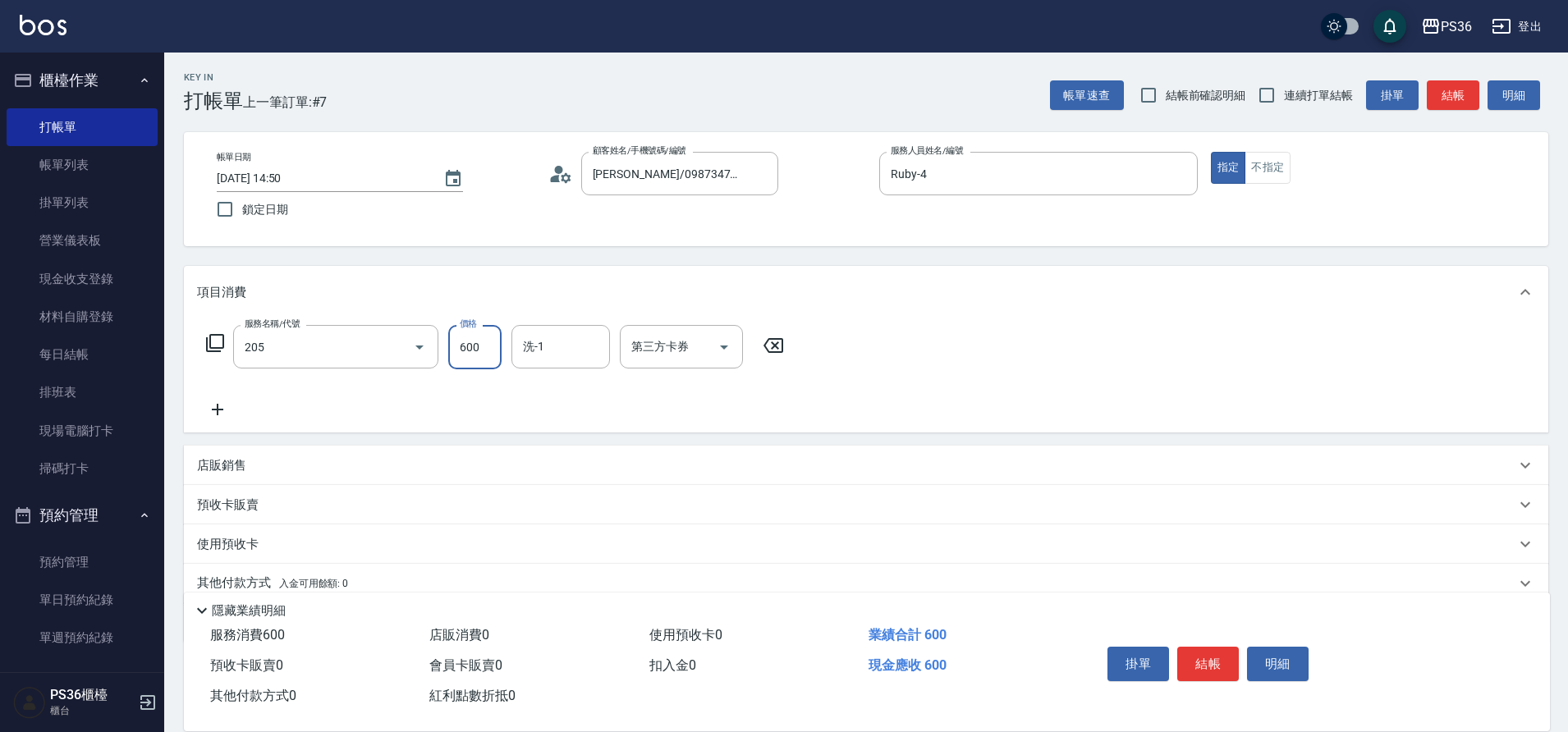
type input "A級洗剪(205)"
type input "[PERSON_NAME]-22"
click at [1202, 667] on button "結帳" at bounding box center [1208, 664] width 62 height 35
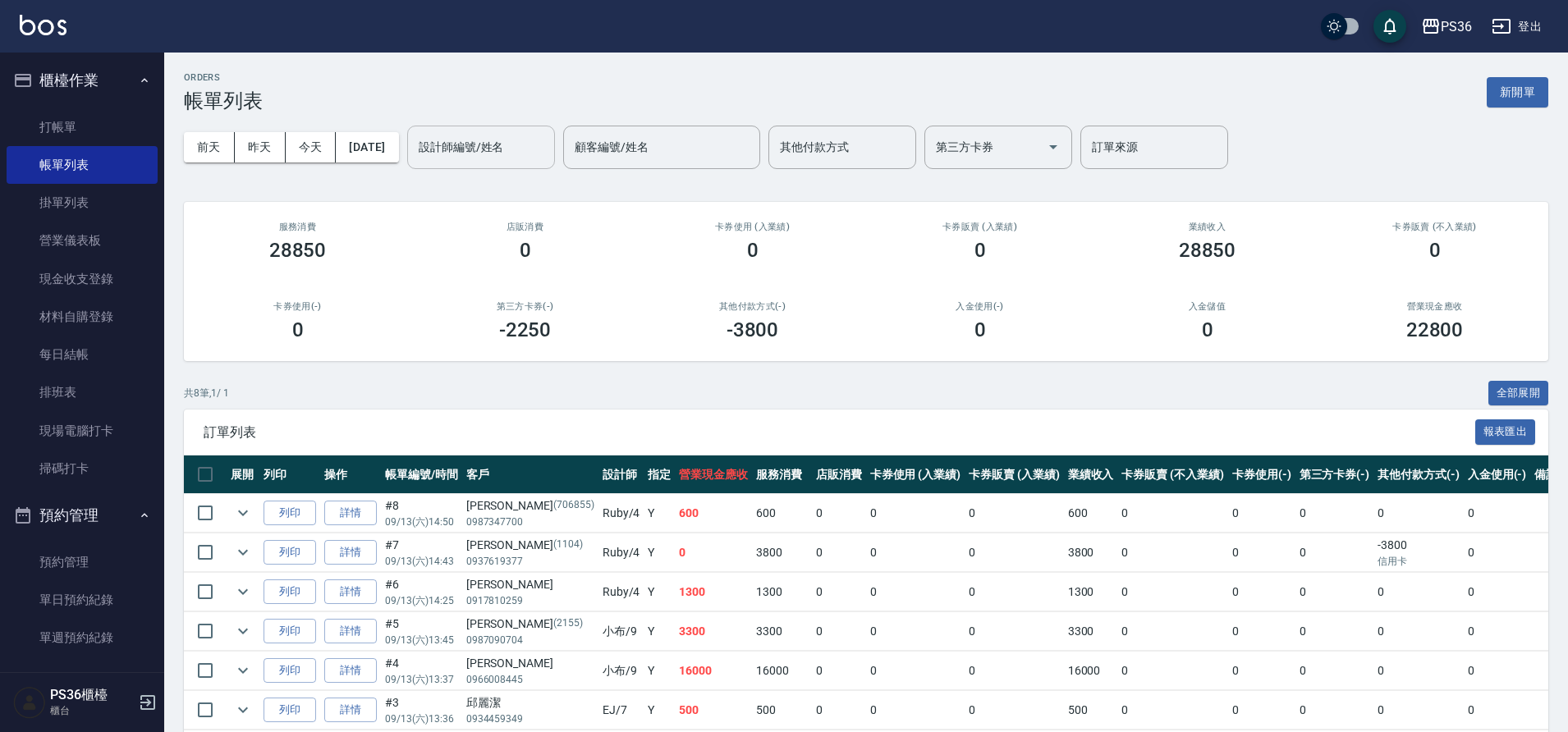
click at [527, 158] on input "設計師編號/姓名" at bounding box center [480, 147] width 133 height 29
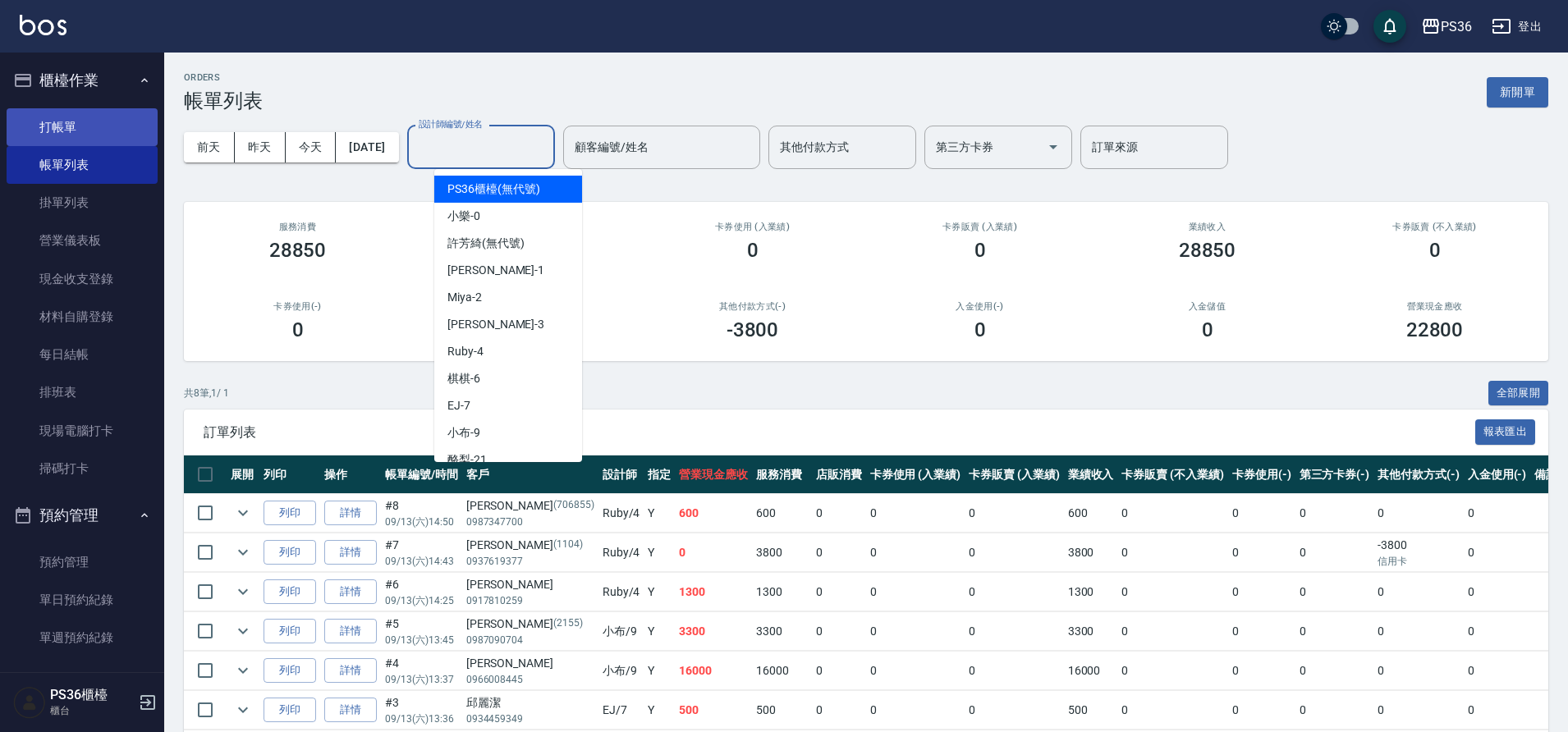
click at [46, 133] on link "打帳單" at bounding box center [82, 127] width 151 height 38
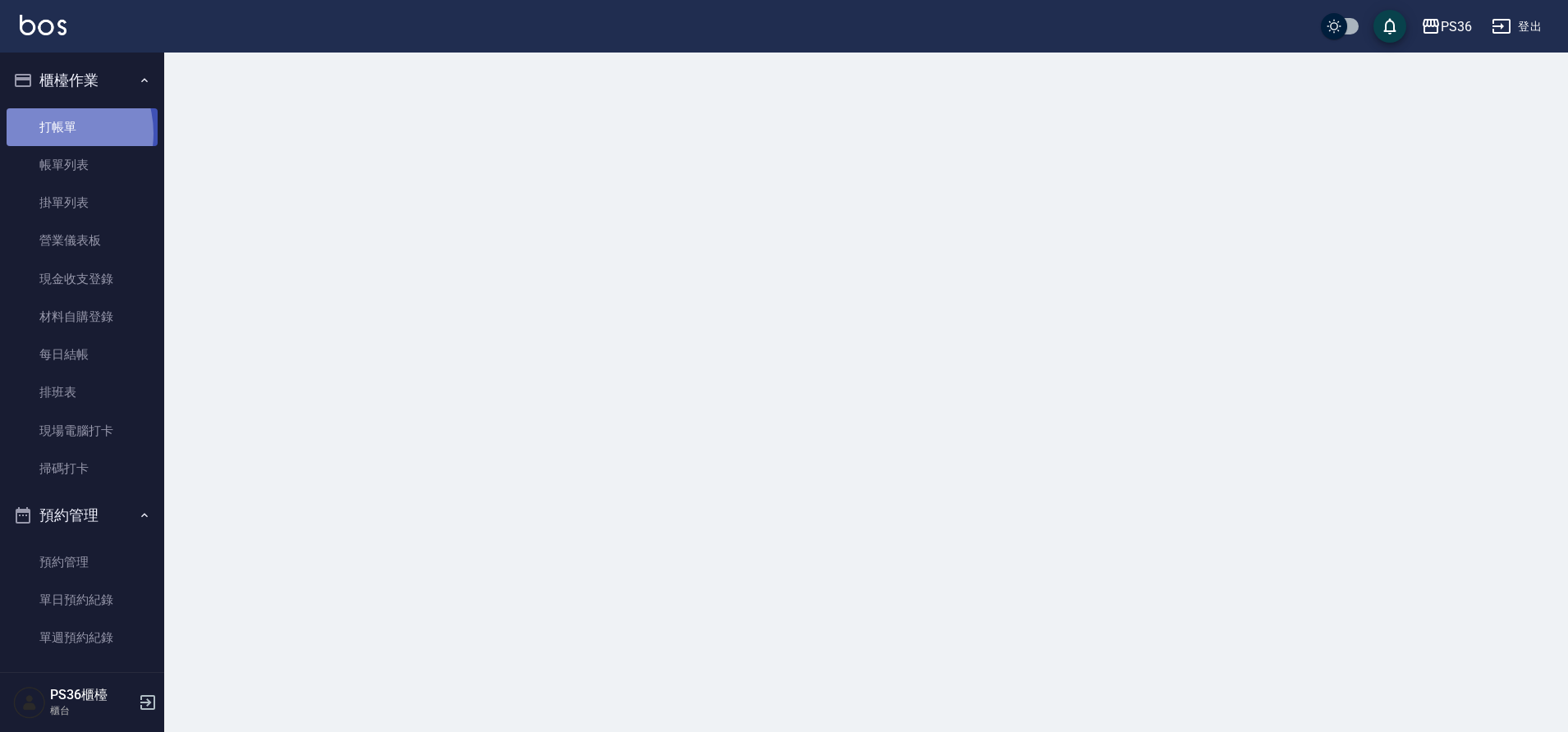
click at [46, 133] on link "打帳單" at bounding box center [82, 127] width 151 height 38
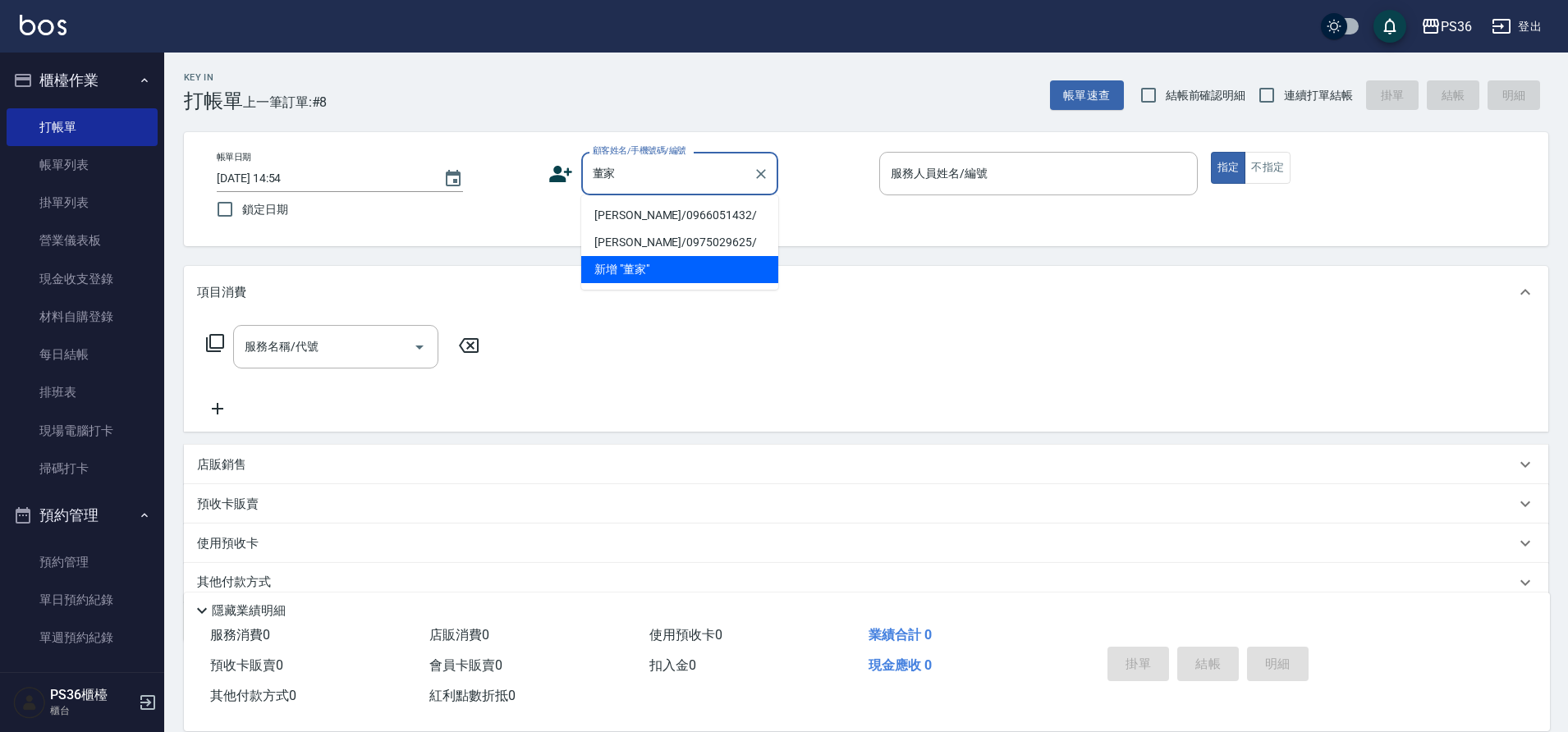
click at [639, 212] on li "[PERSON_NAME]/0966051432/" at bounding box center [679, 215] width 197 height 27
type input "[PERSON_NAME]/0966051432/"
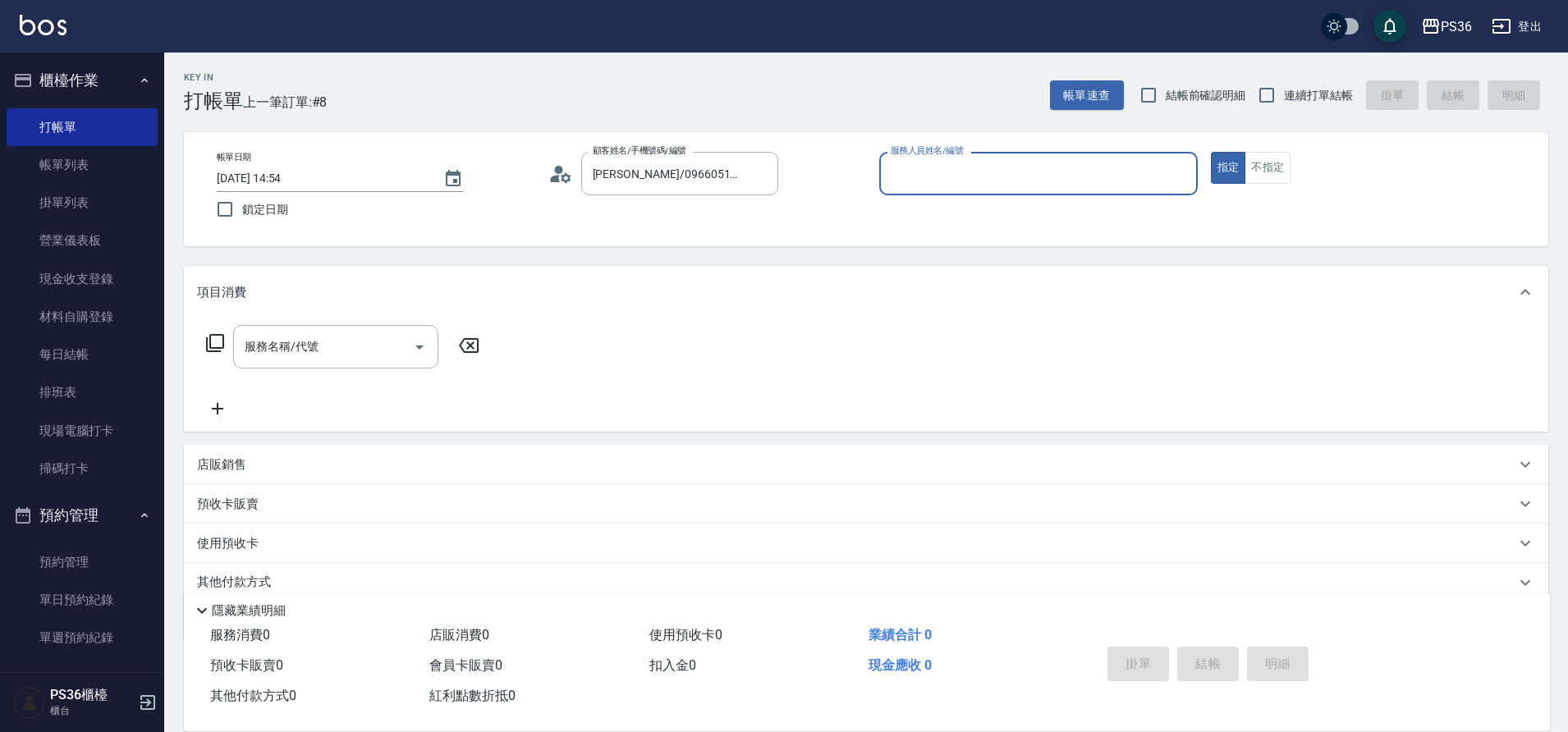
type input "EJ-7"
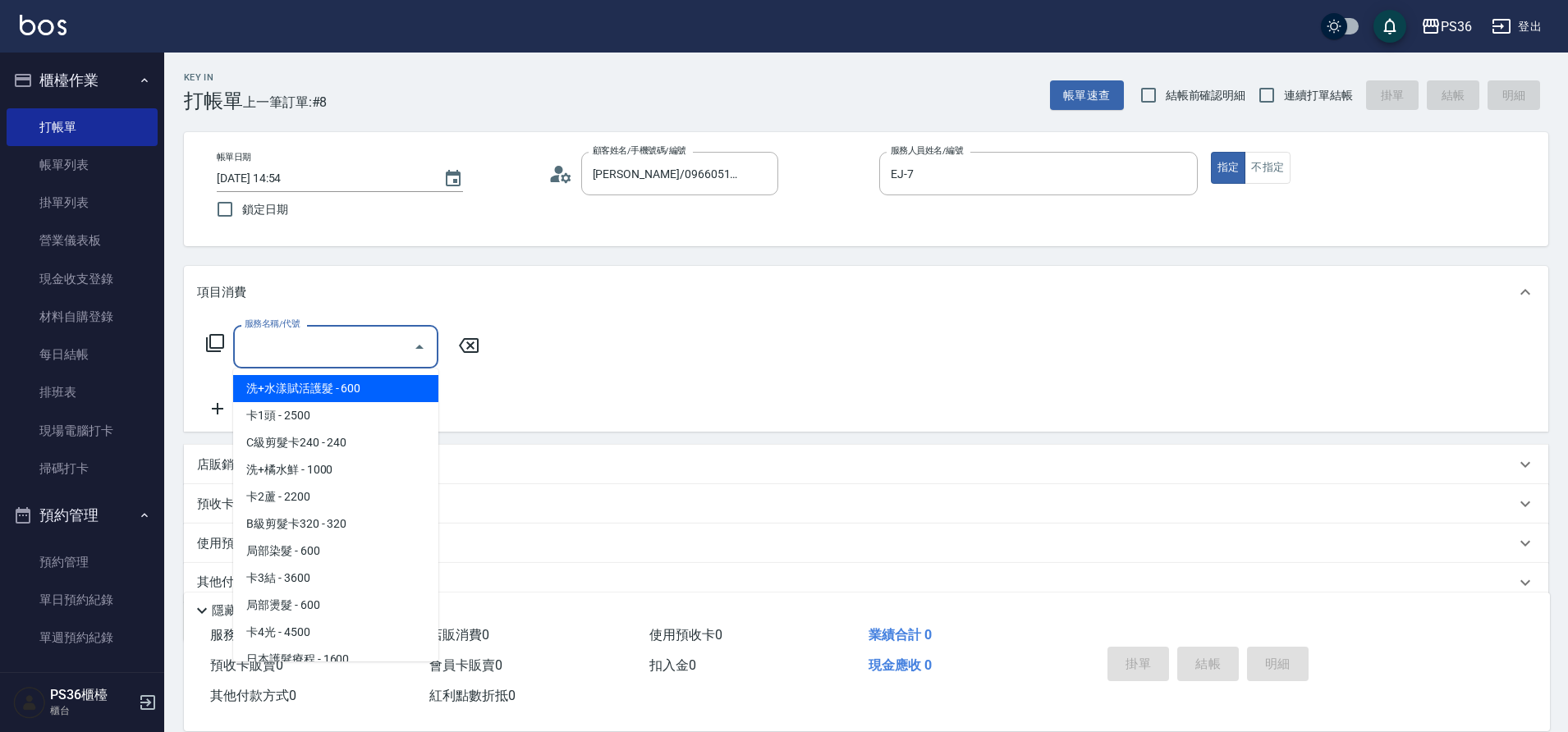
click at [286, 358] on input "服務名稱/代號" at bounding box center [323, 347] width 166 height 29
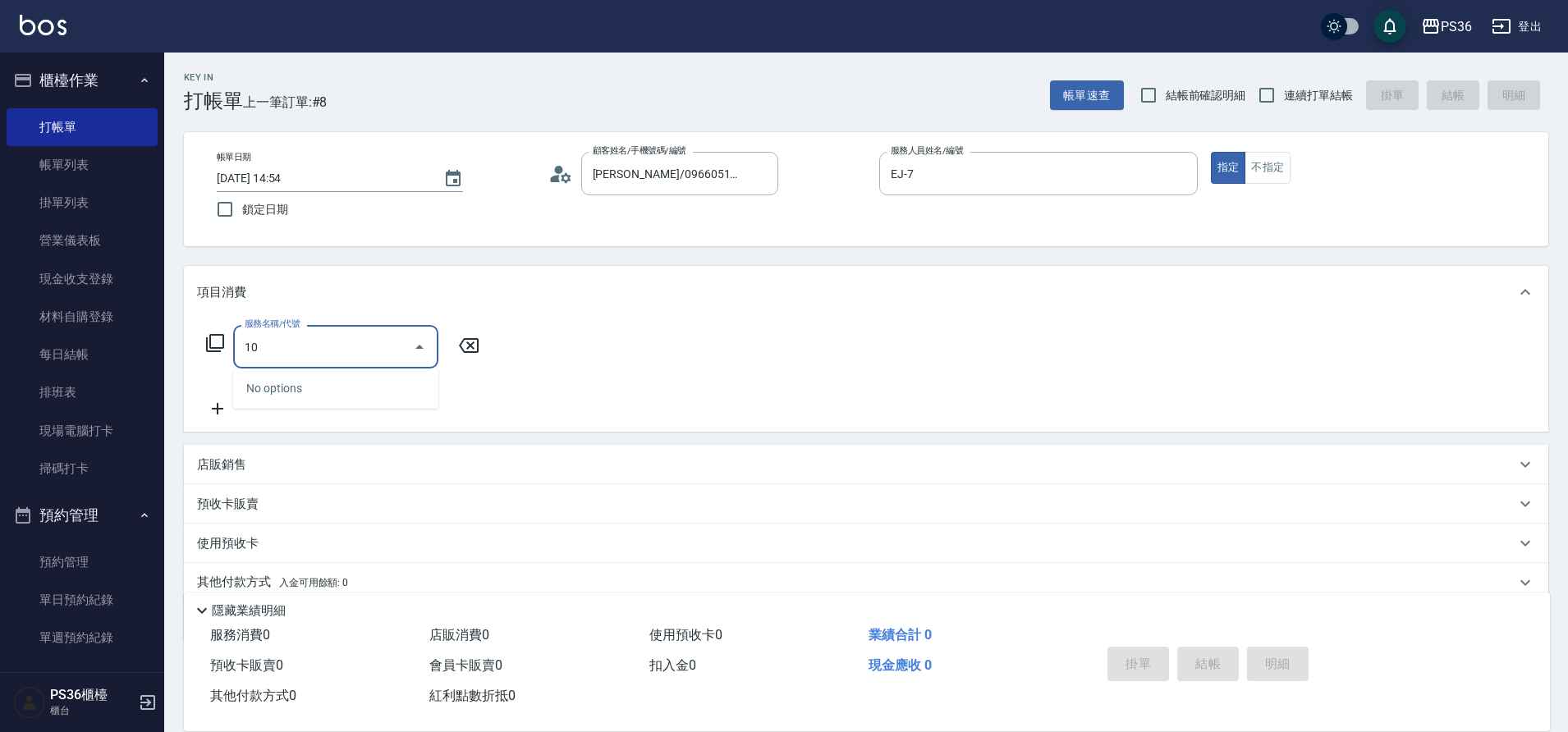
type input "1"
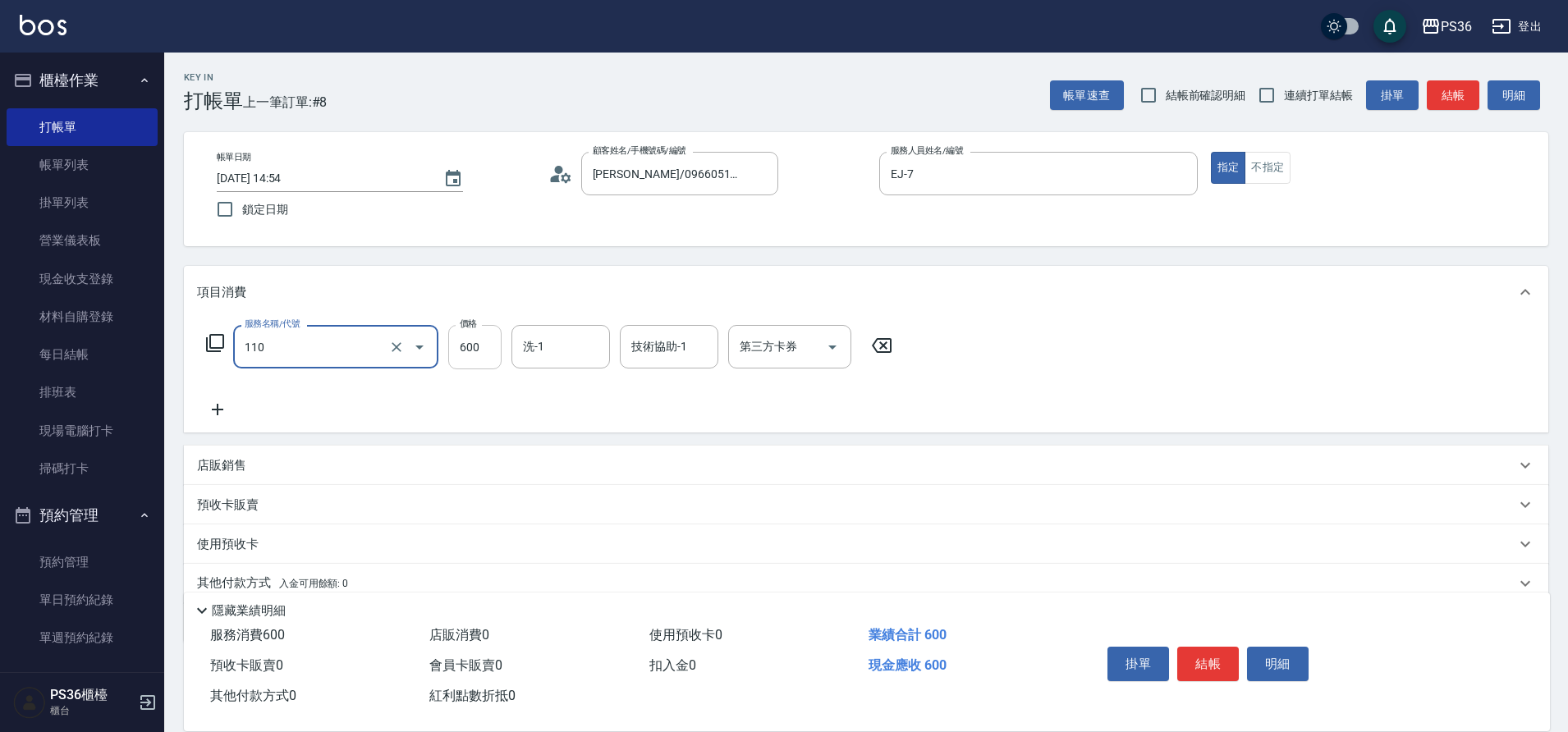
type input "精油洗髮+去角質(110)"
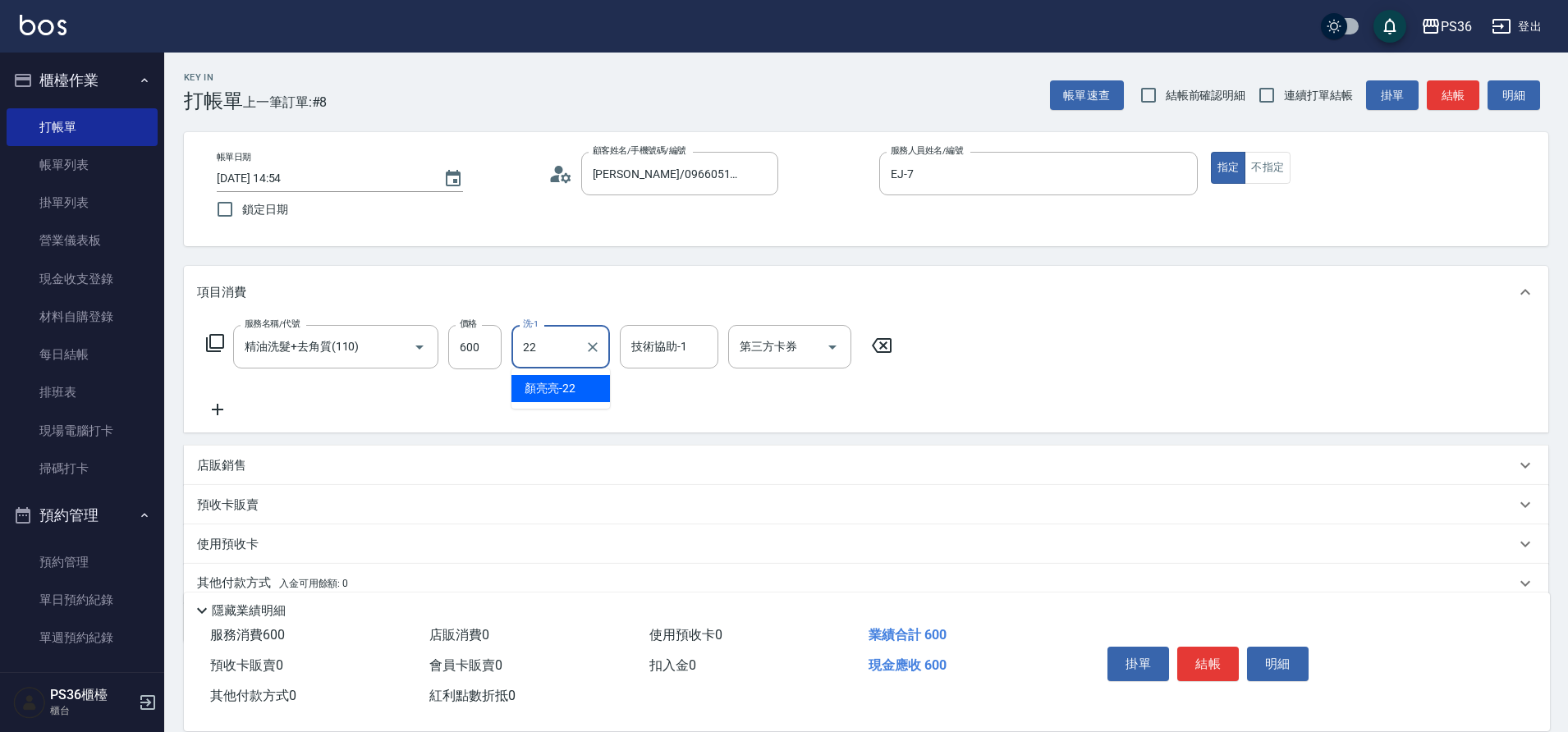
type input "[PERSON_NAME]-22"
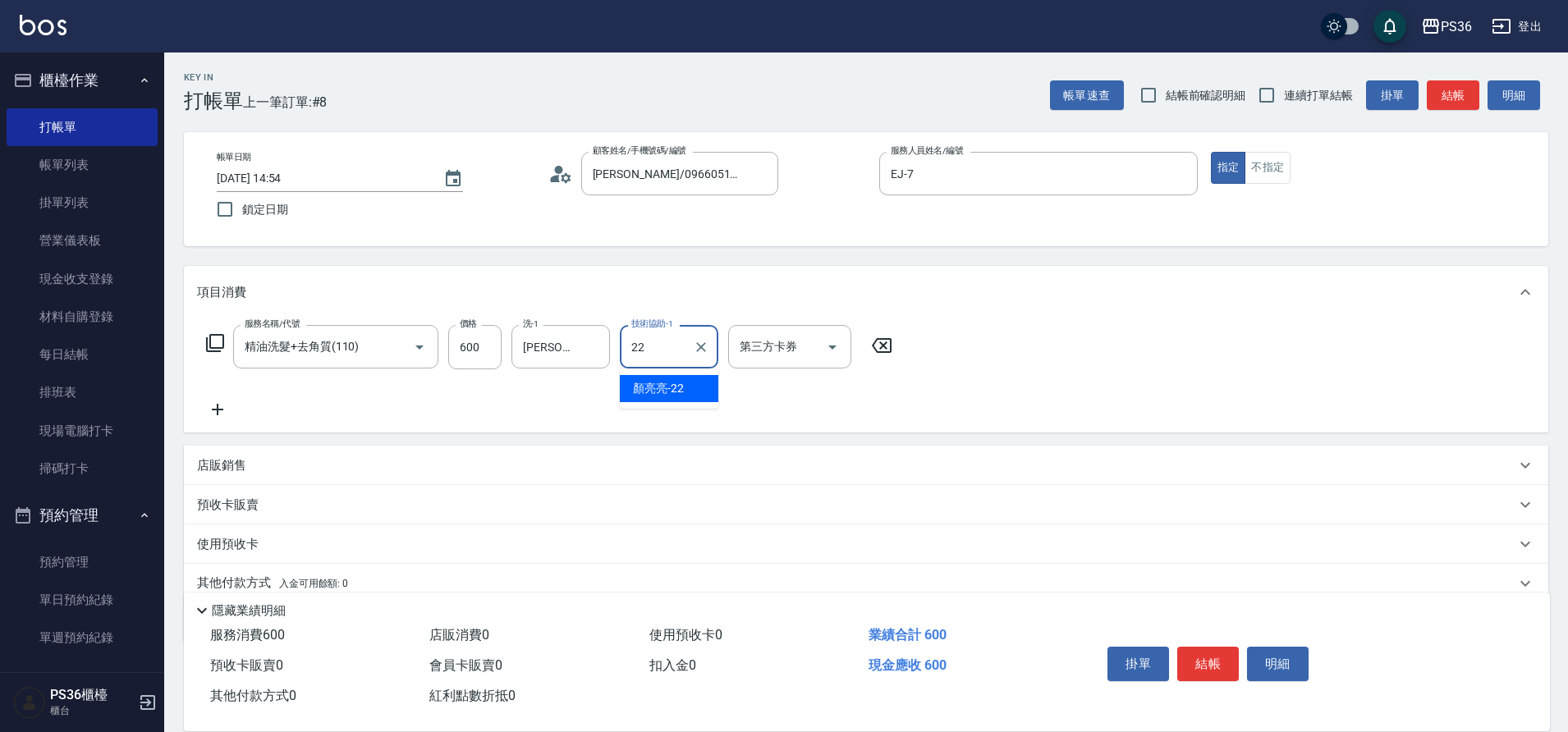
type input "[PERSON_NAME]-22"
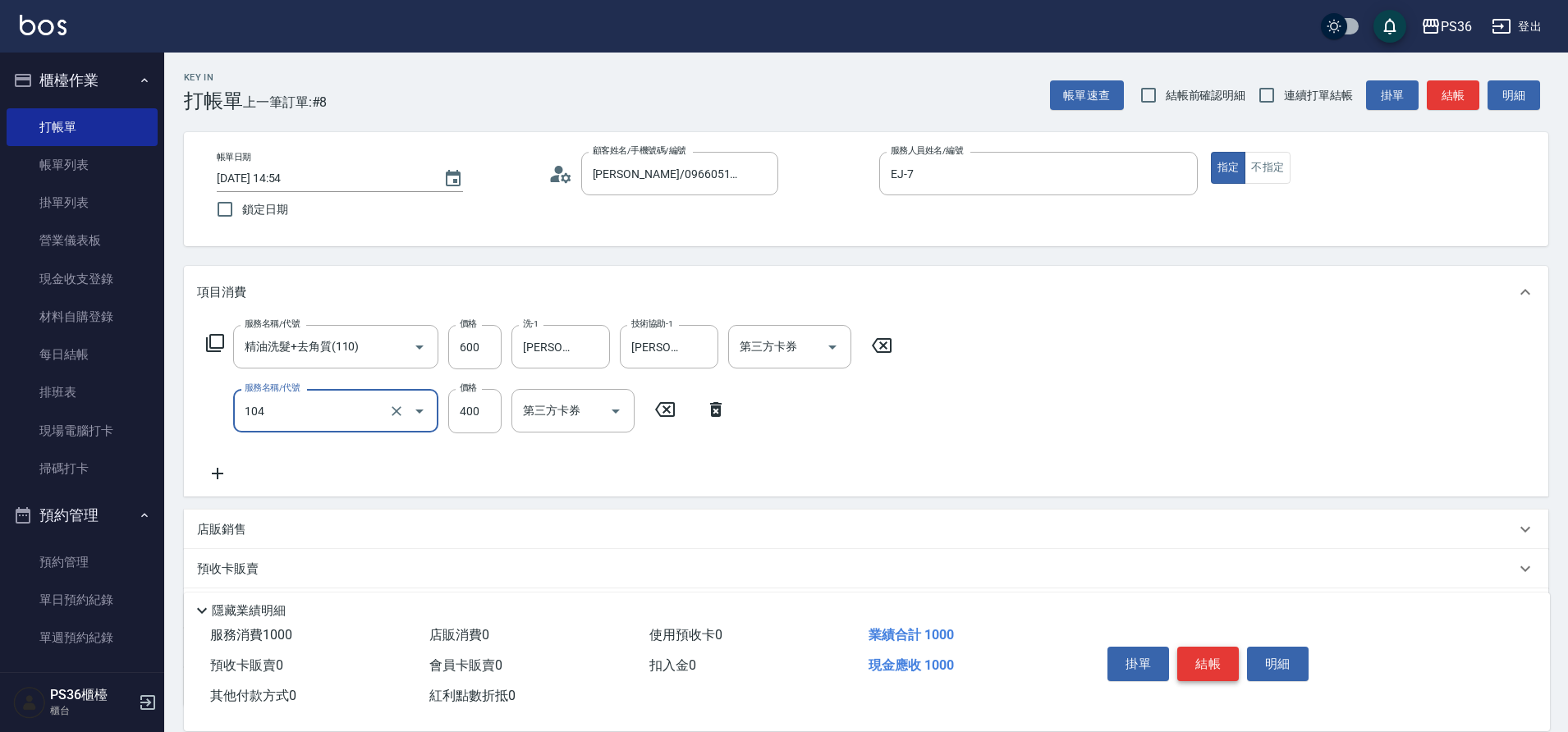
type input "B級單剪(104)"
click at [1210, 650] on button "結帳" at bounding box center [1208, 664] width 62 height 35
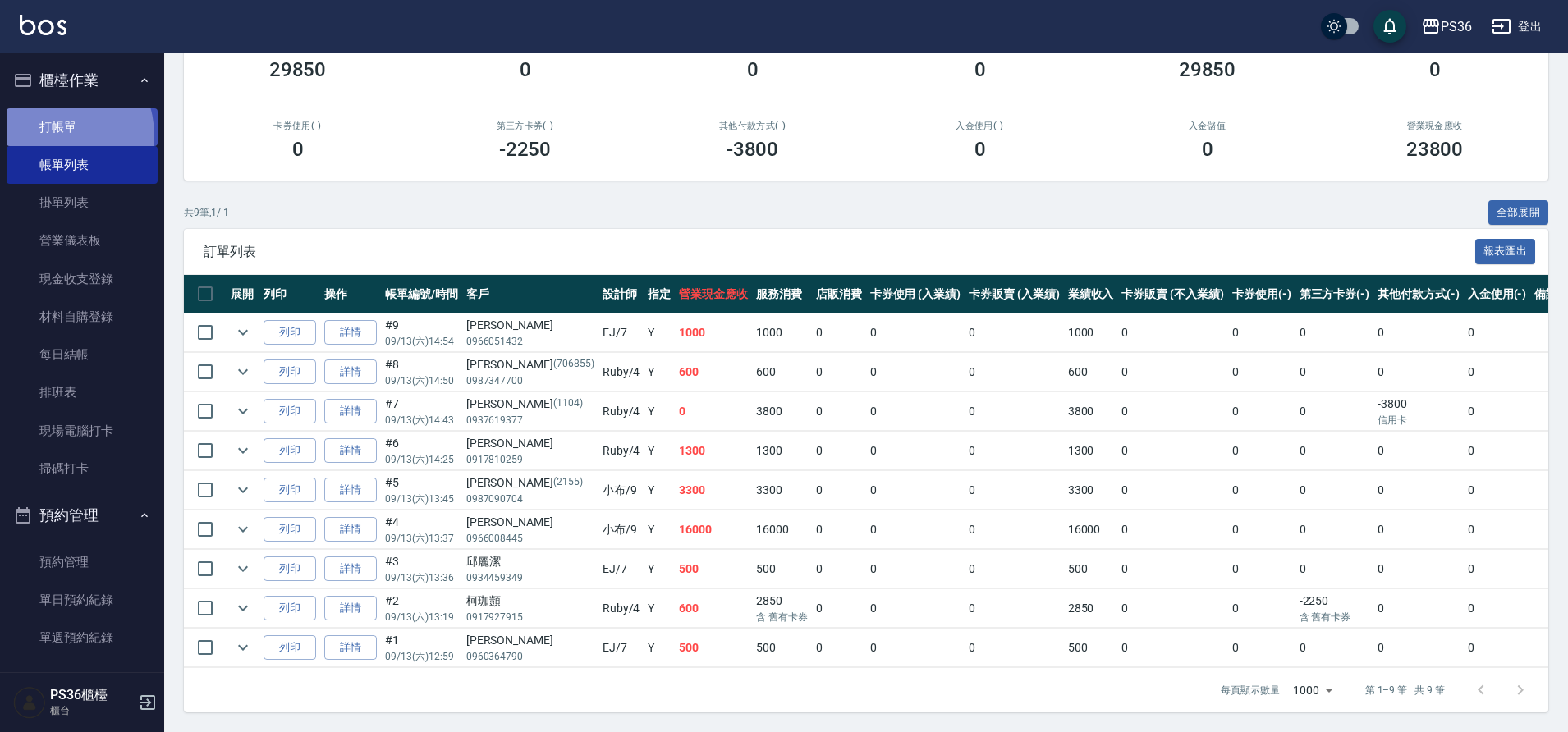
click at [52, 137] on link "打帳單" at bounding box center [82, 127] width 151 height 38
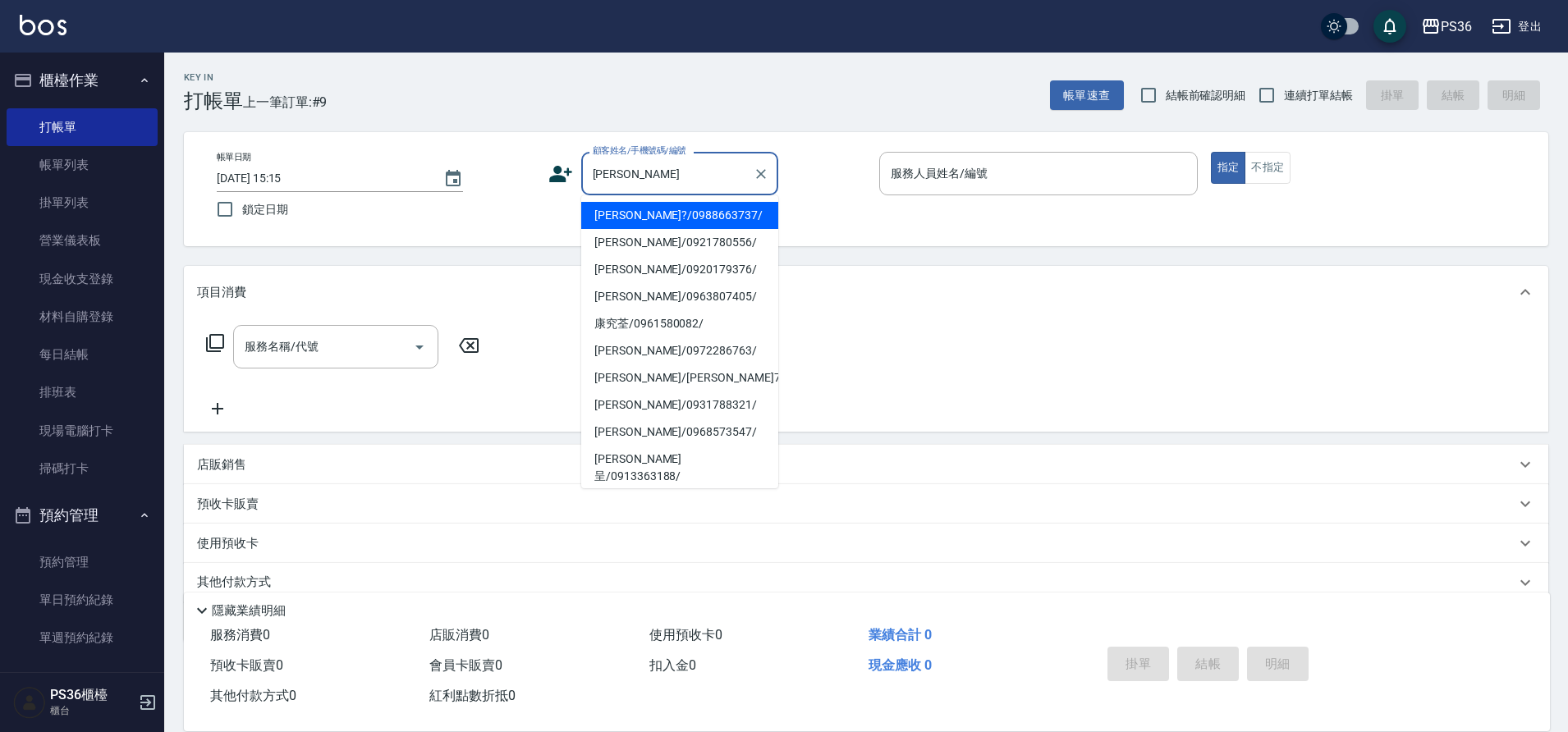
click at [615, 206] on li "[PERSON_NAME]?/0988663737/" at bounding box center [679, 215] width 197 height 27
type input "[PERSON_NAME]?/0988663737/"
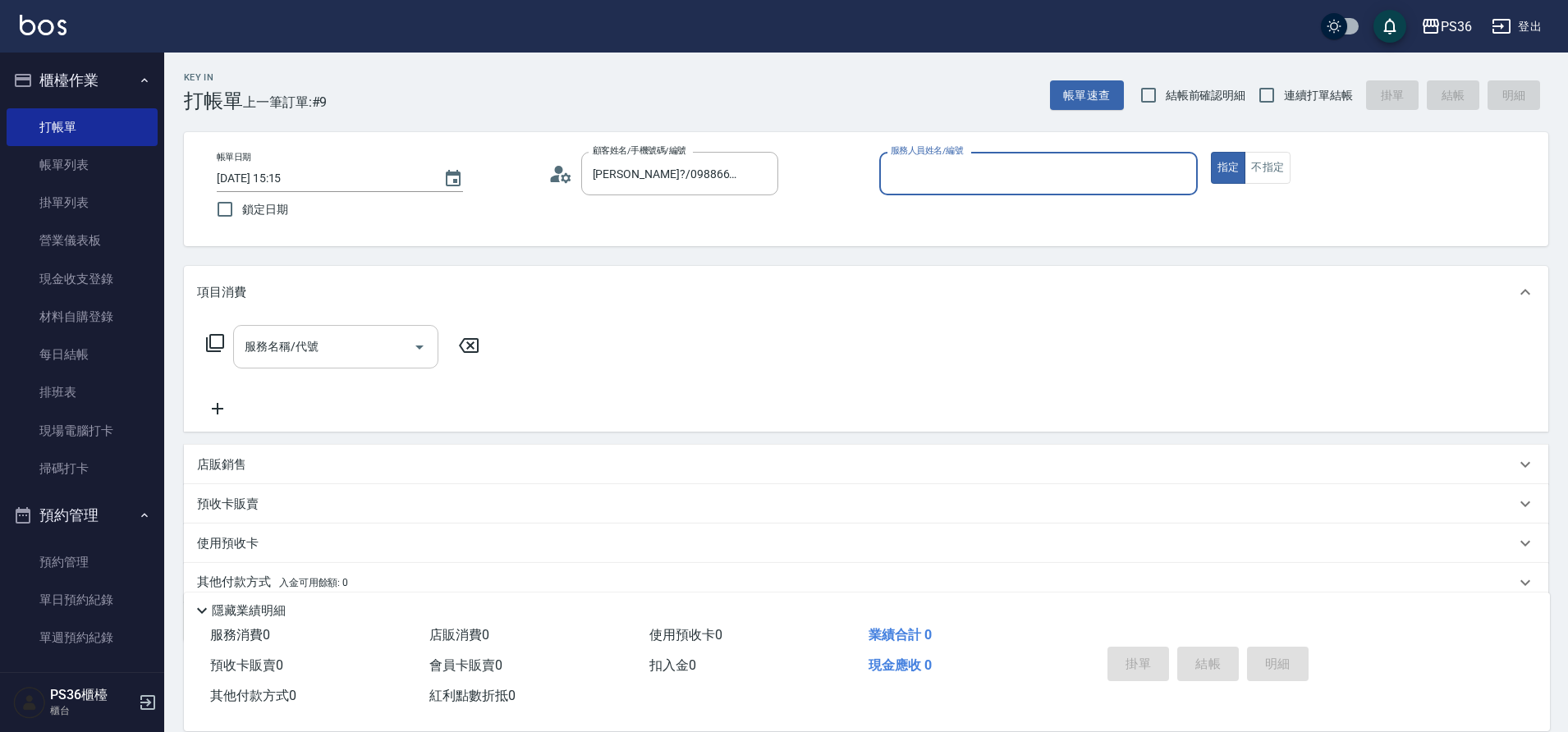
click at [321, 336] on input "服務名稱/代號" at bounding box center [323, 347] width 166 height 29
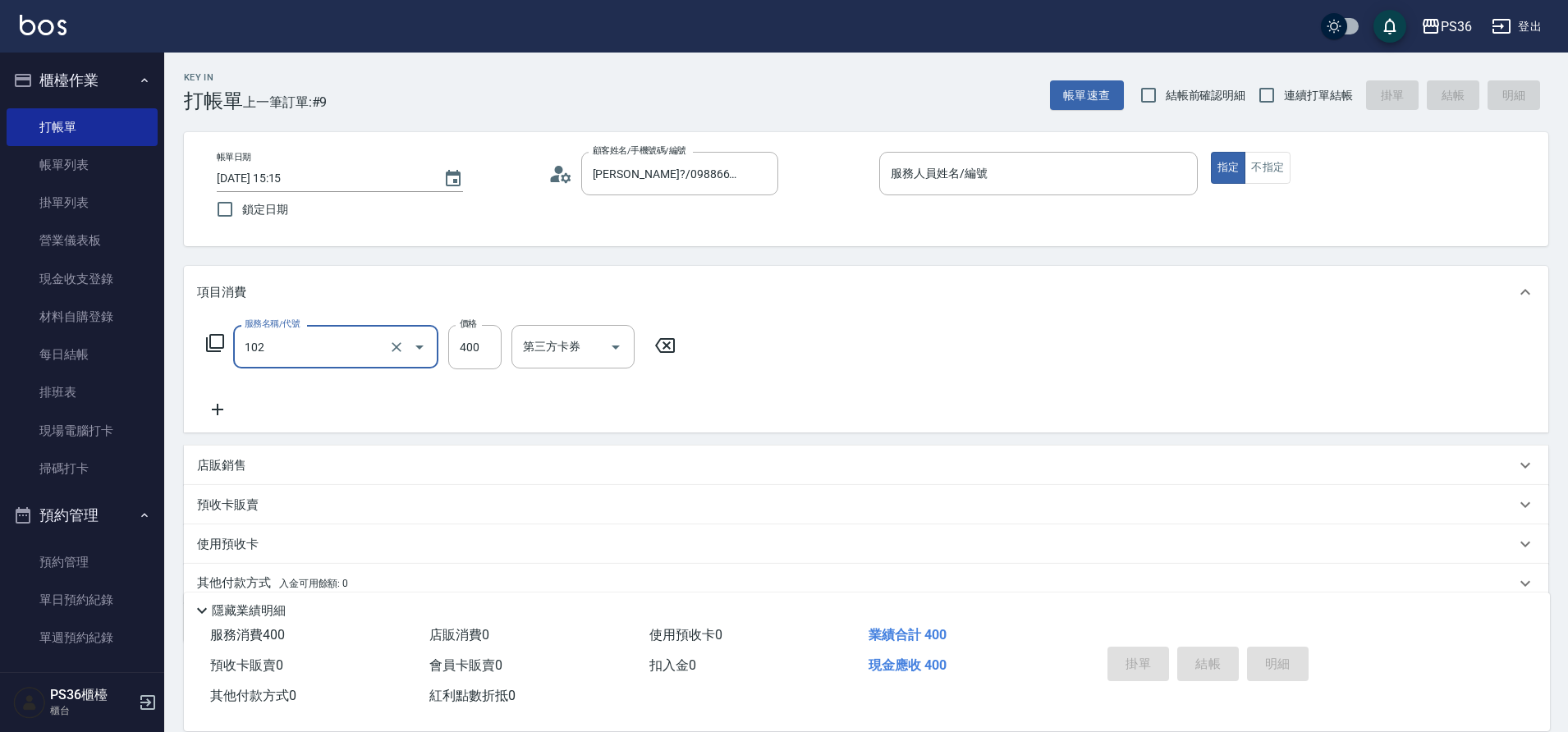
type input "精油洗髮(102)"
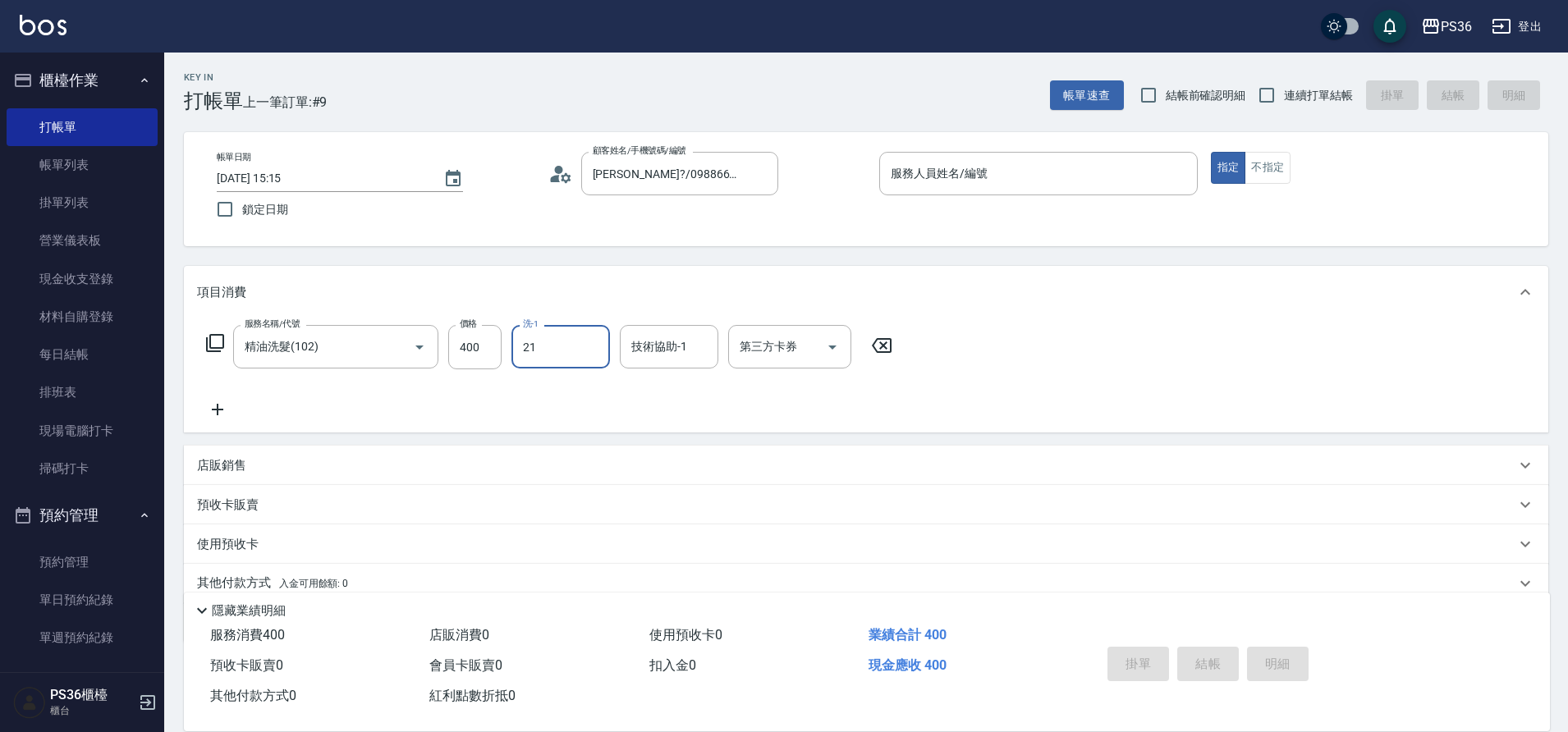
type input "酪梨-21"
click at [984, 171] on div "服務人員姓名/編號 服務人員姓名/編號" at bounding box center [1038, 173] width 319 height 44
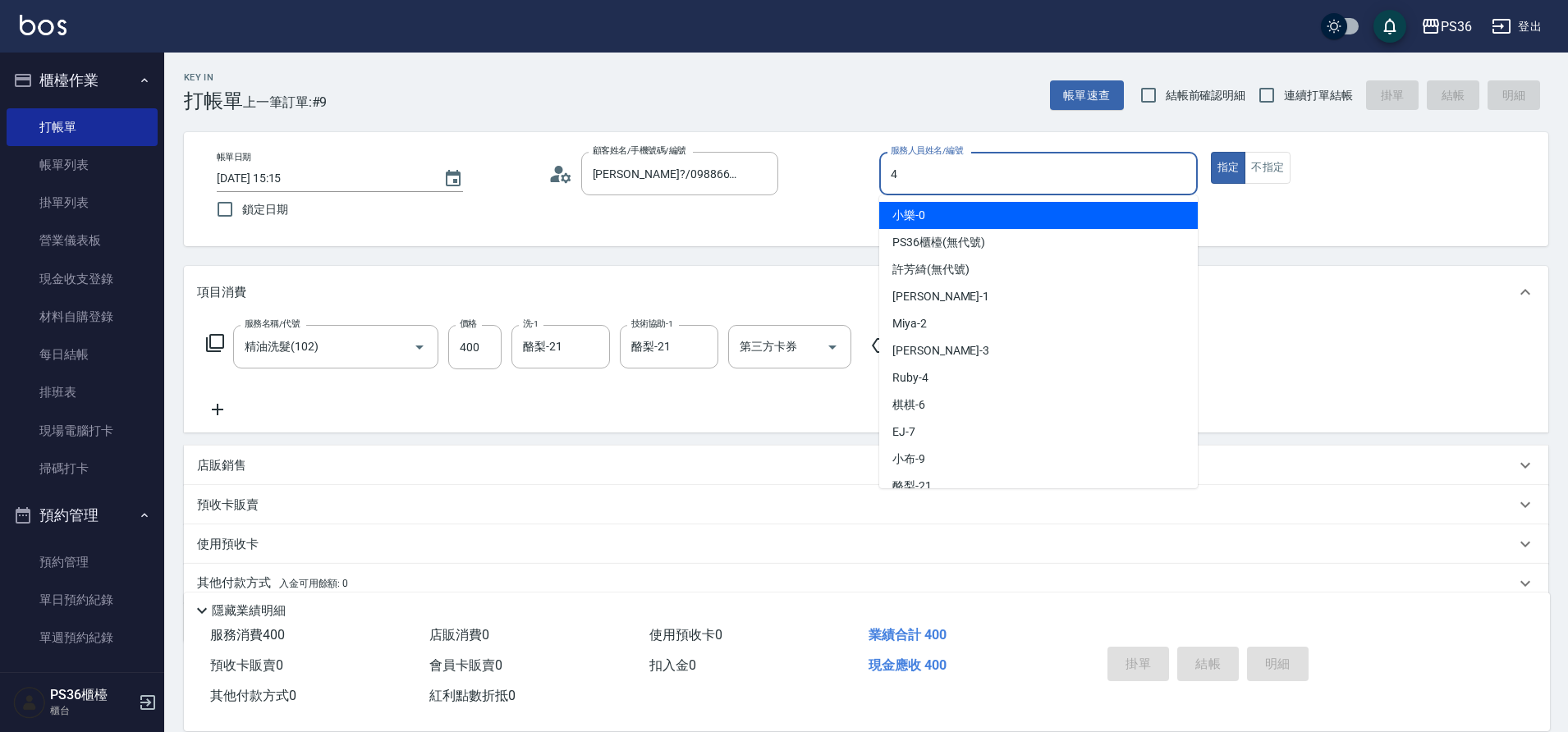
type input "Ruby-4"
type button "true"
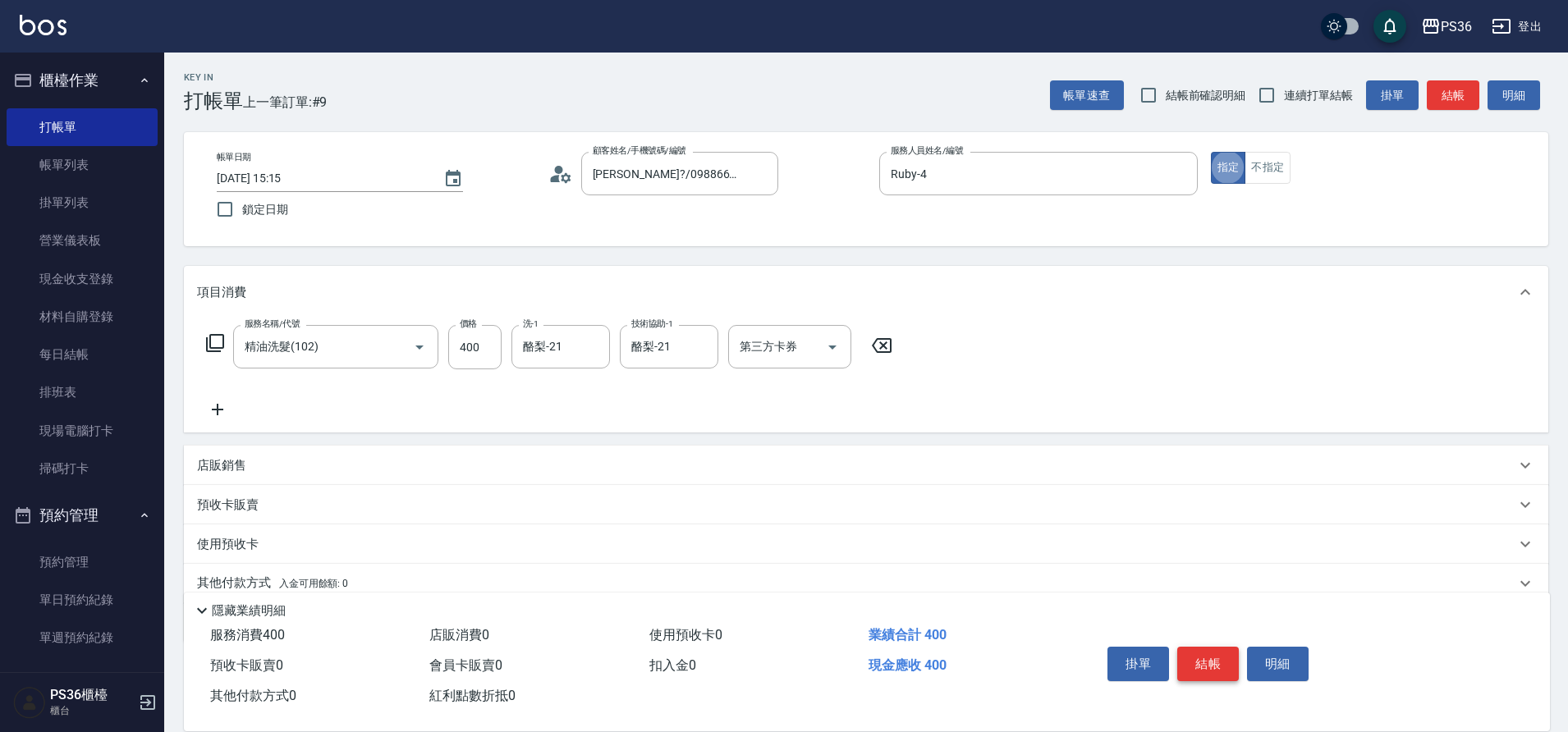
click at [1214, 662] on button "結帳" at bounding box center [1208, 664] width 62 height 35
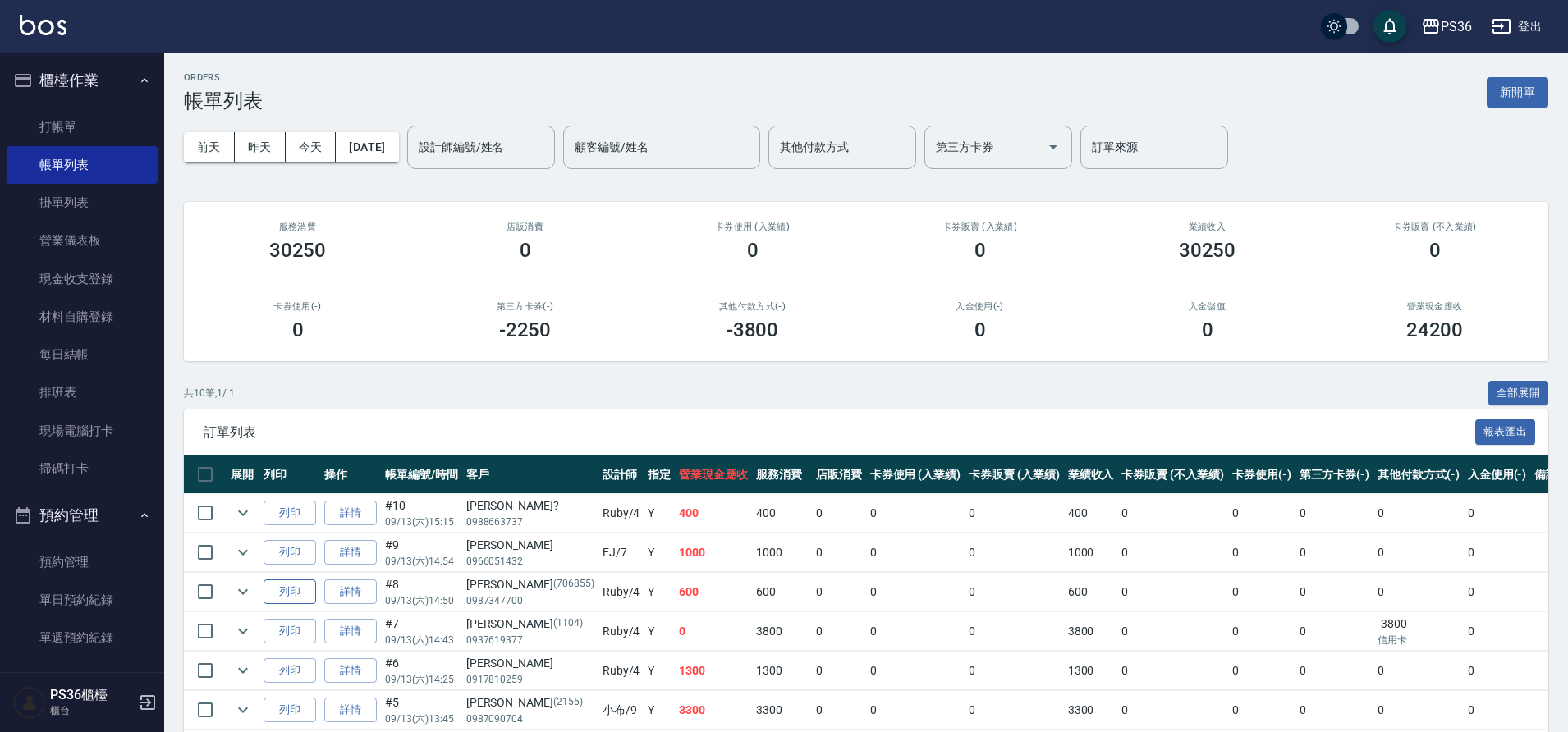
scroll to position [82, 0]
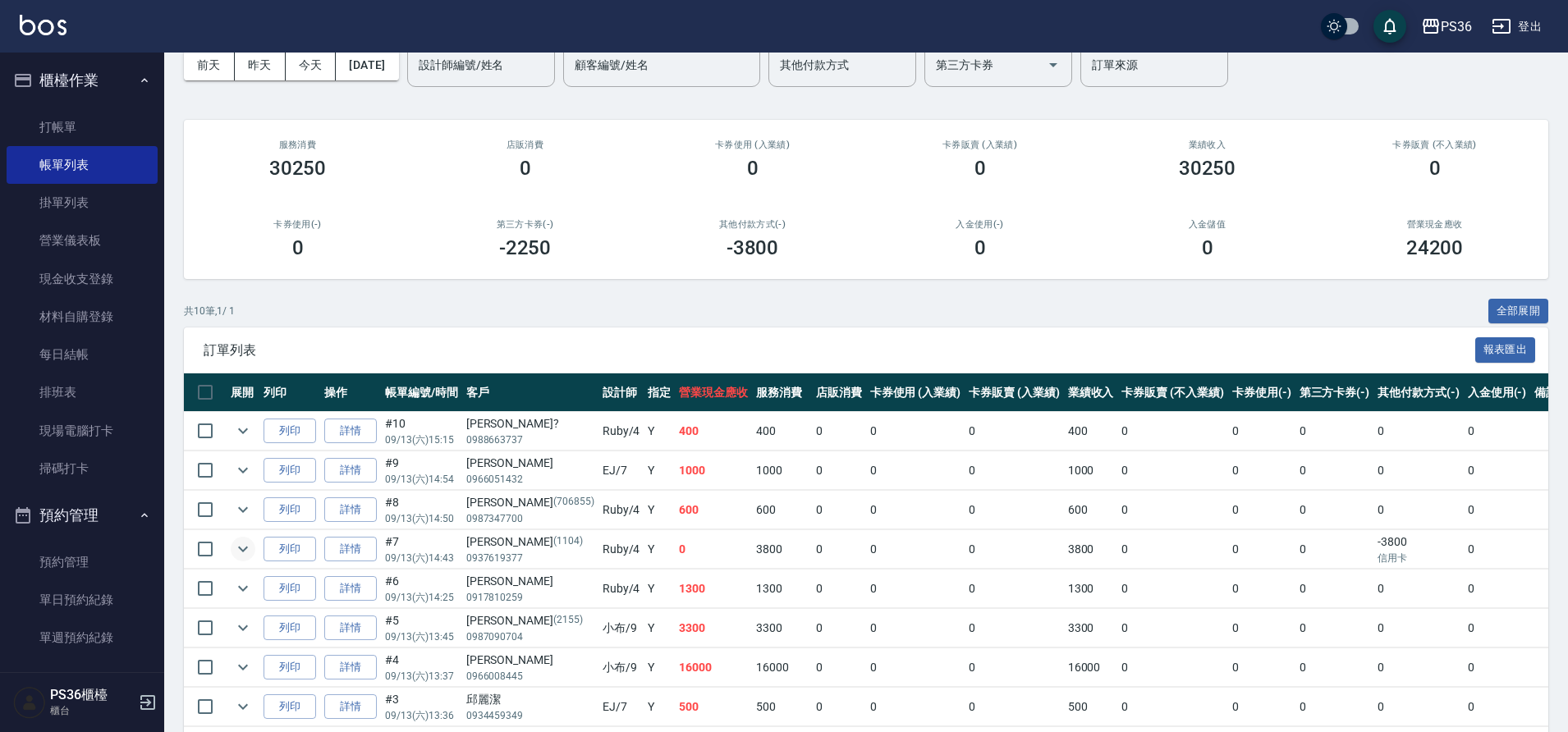
click at [234, 550] on icon "expand row" at bounding box center [243, 549] width 19 height 19
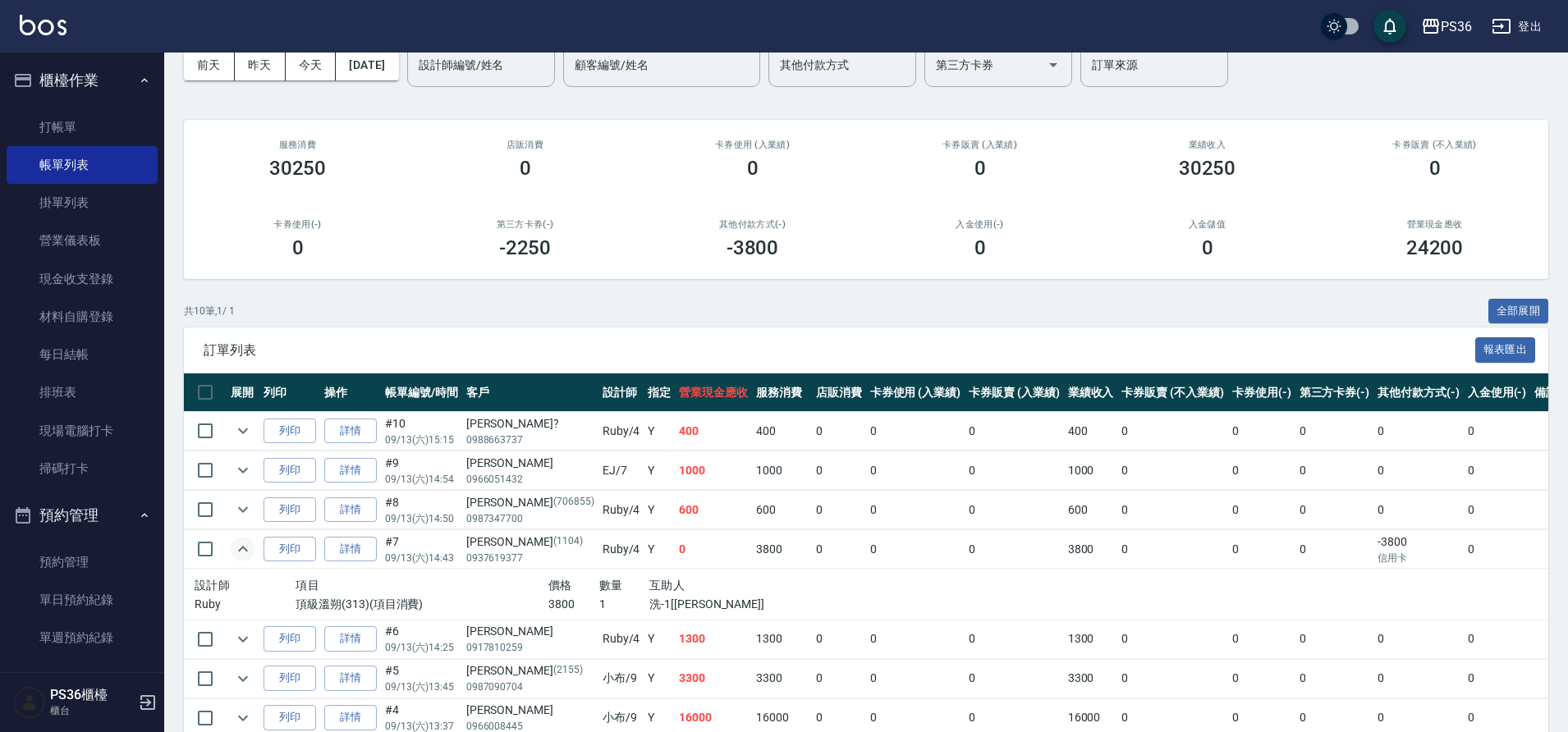
click at [234, 550] on icon "expand row" at bounding box center [243, 549] width 19 height 19
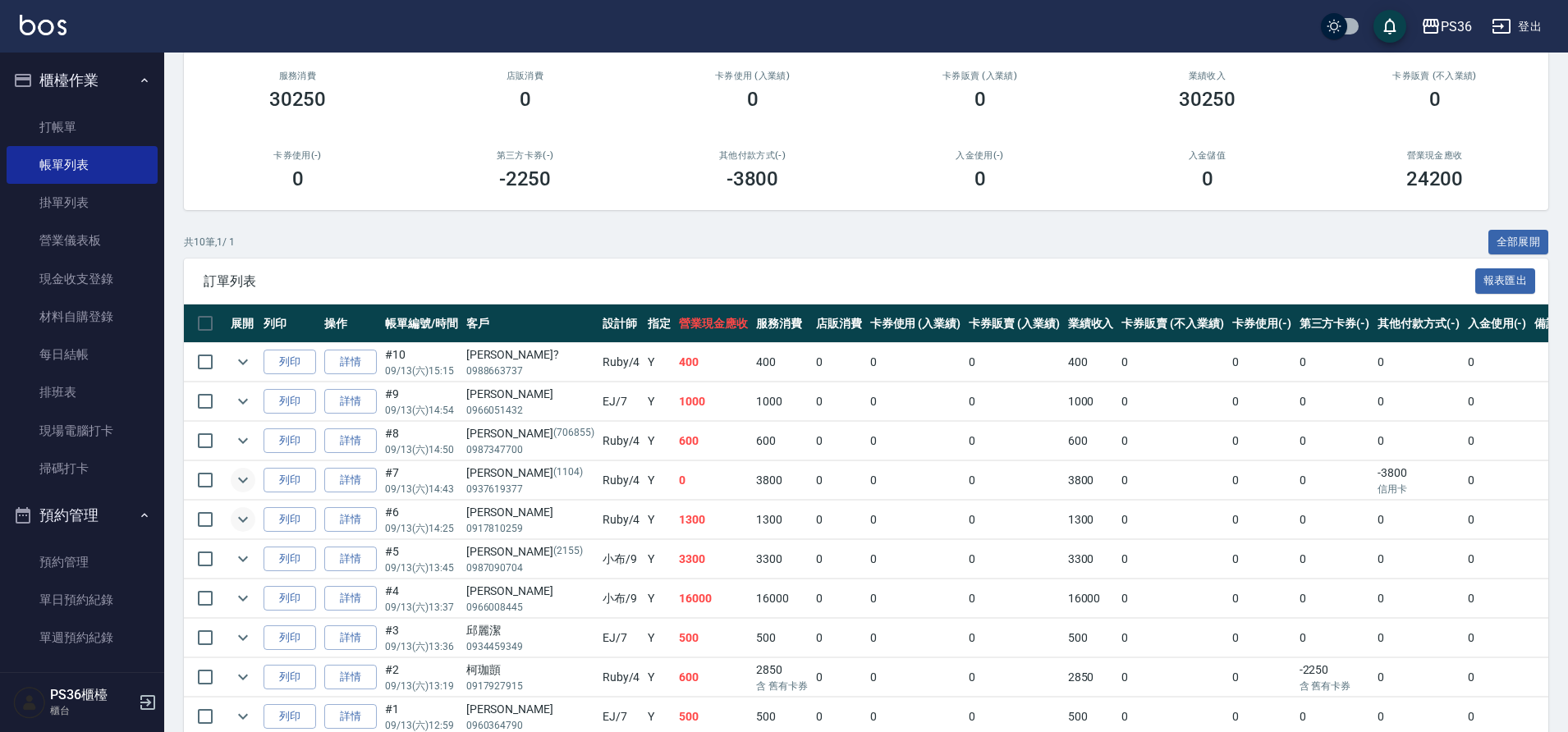
scroll to position [234, 0]
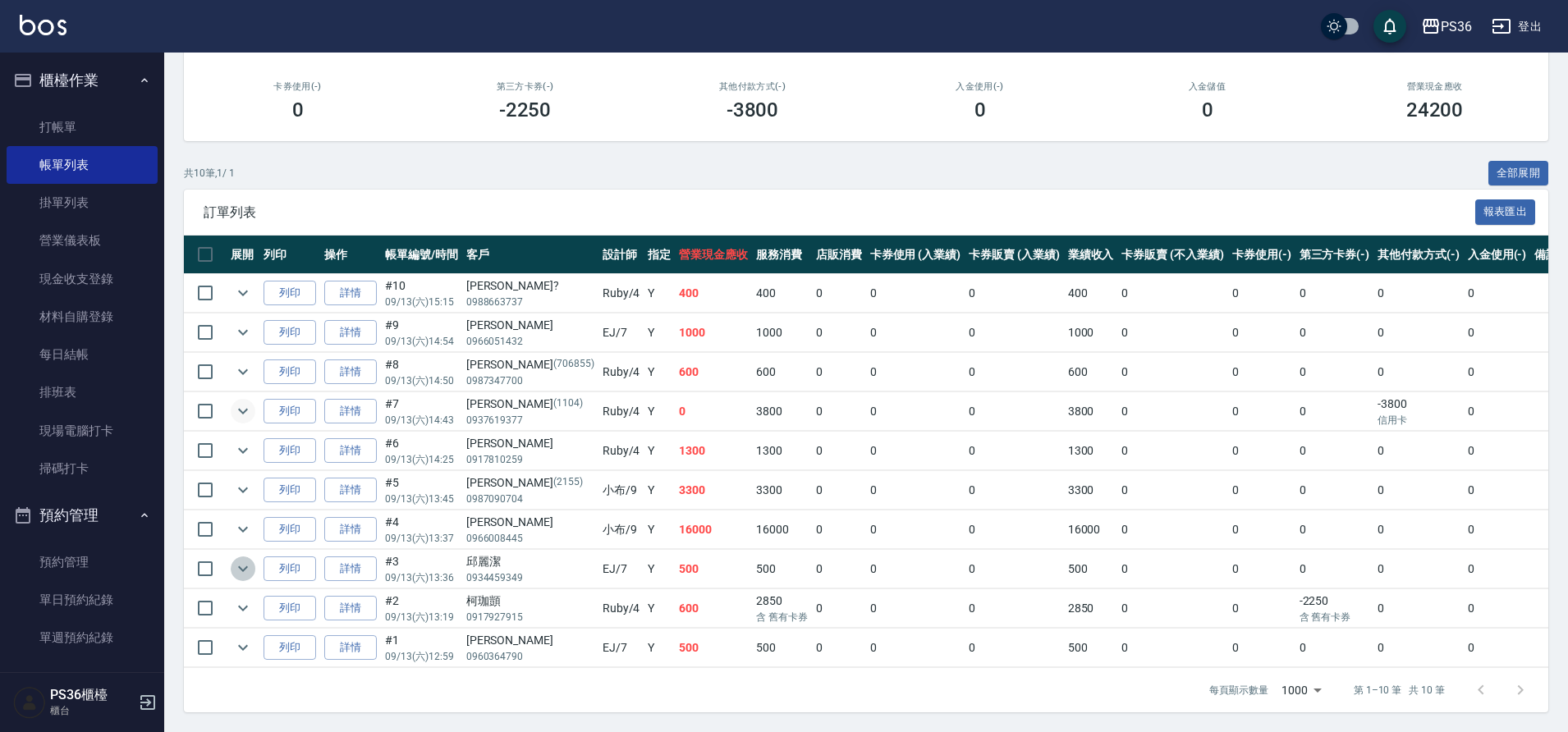
click at [250, 559] on icon "expand row" at bounding box center [243, 568] width 19 height 19
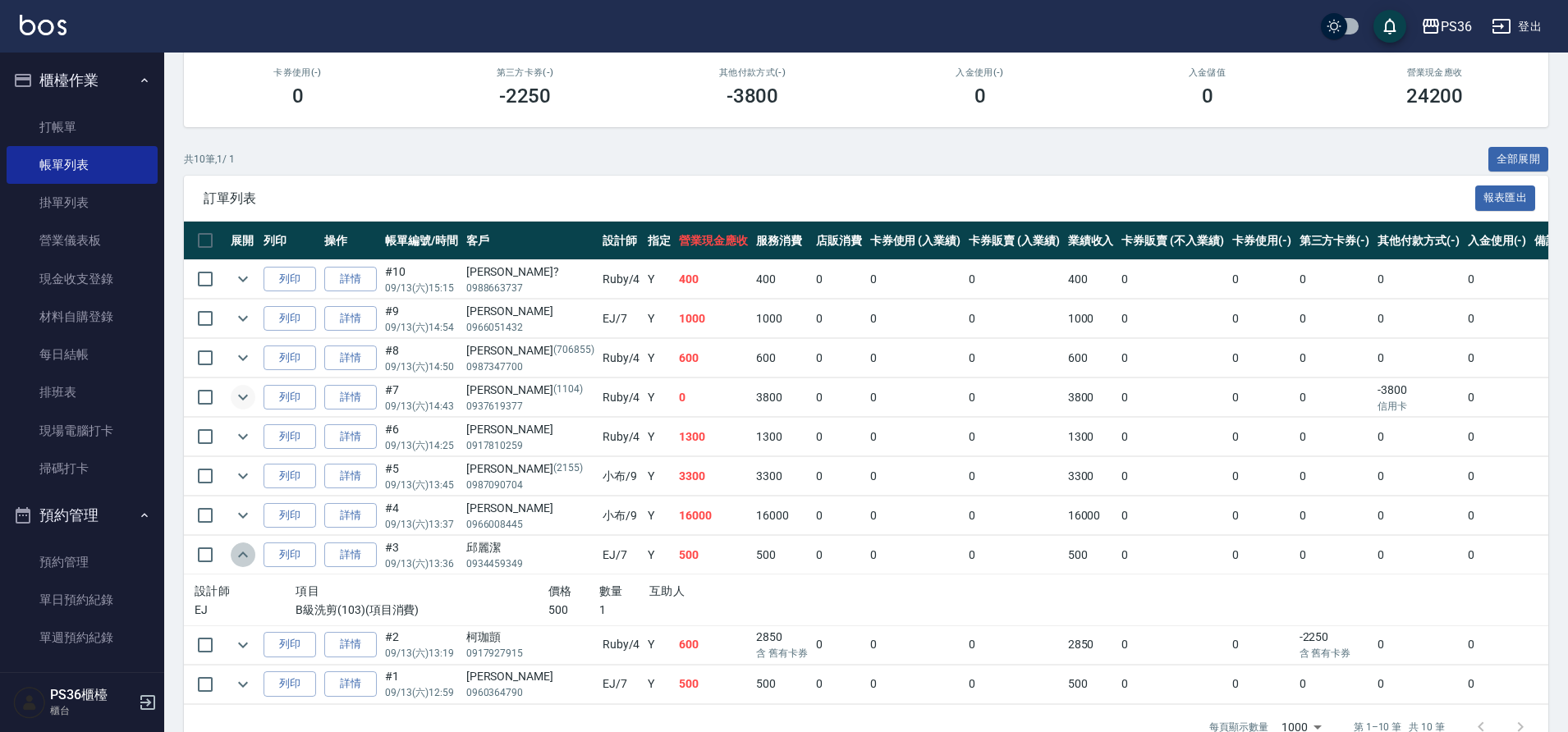
click at [250, 551] on icon "expand row" at bounding box center [243, 555] width 19 height 19
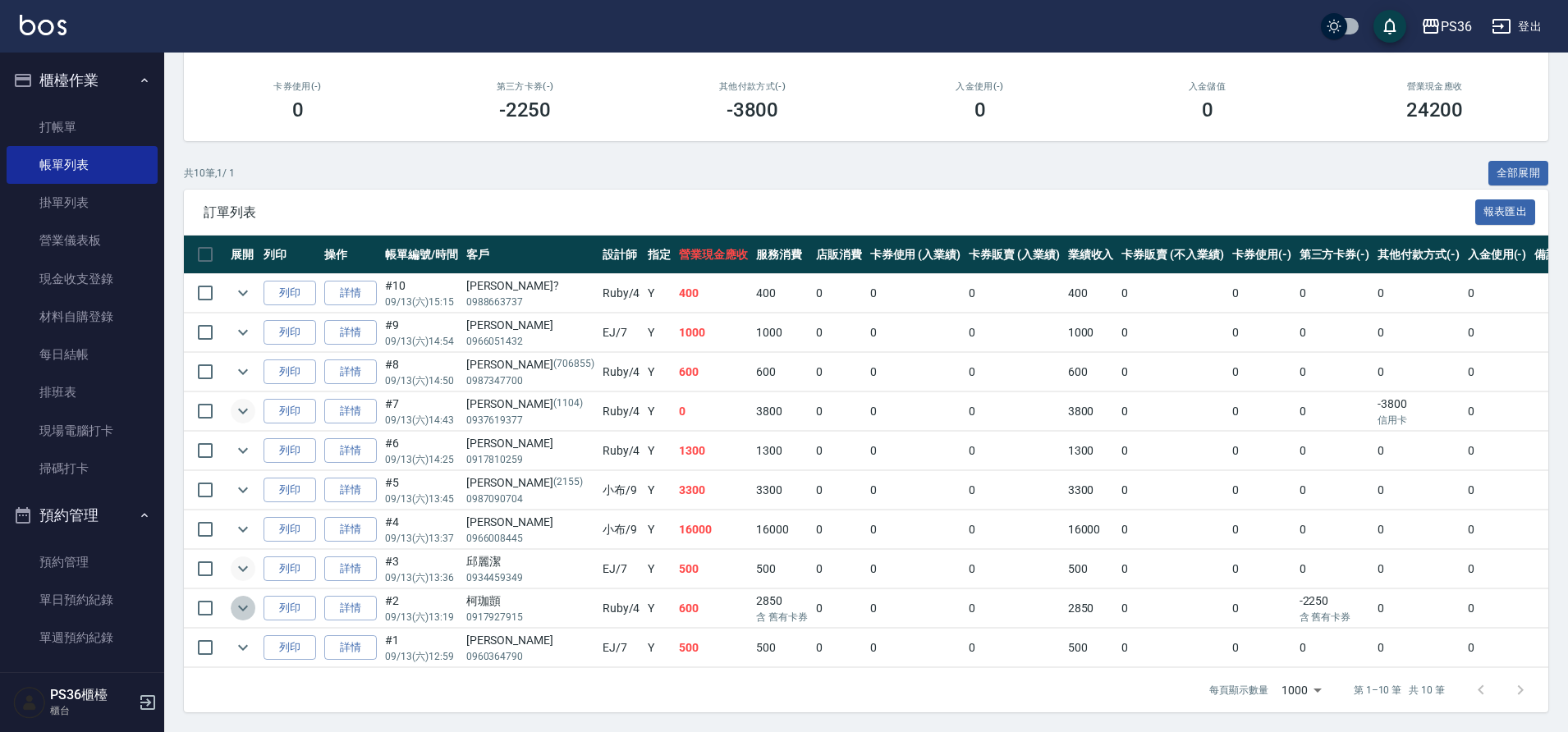
click at [244, 598] on icon "expand row" at bounding box center [243, 608] width 19 height 19
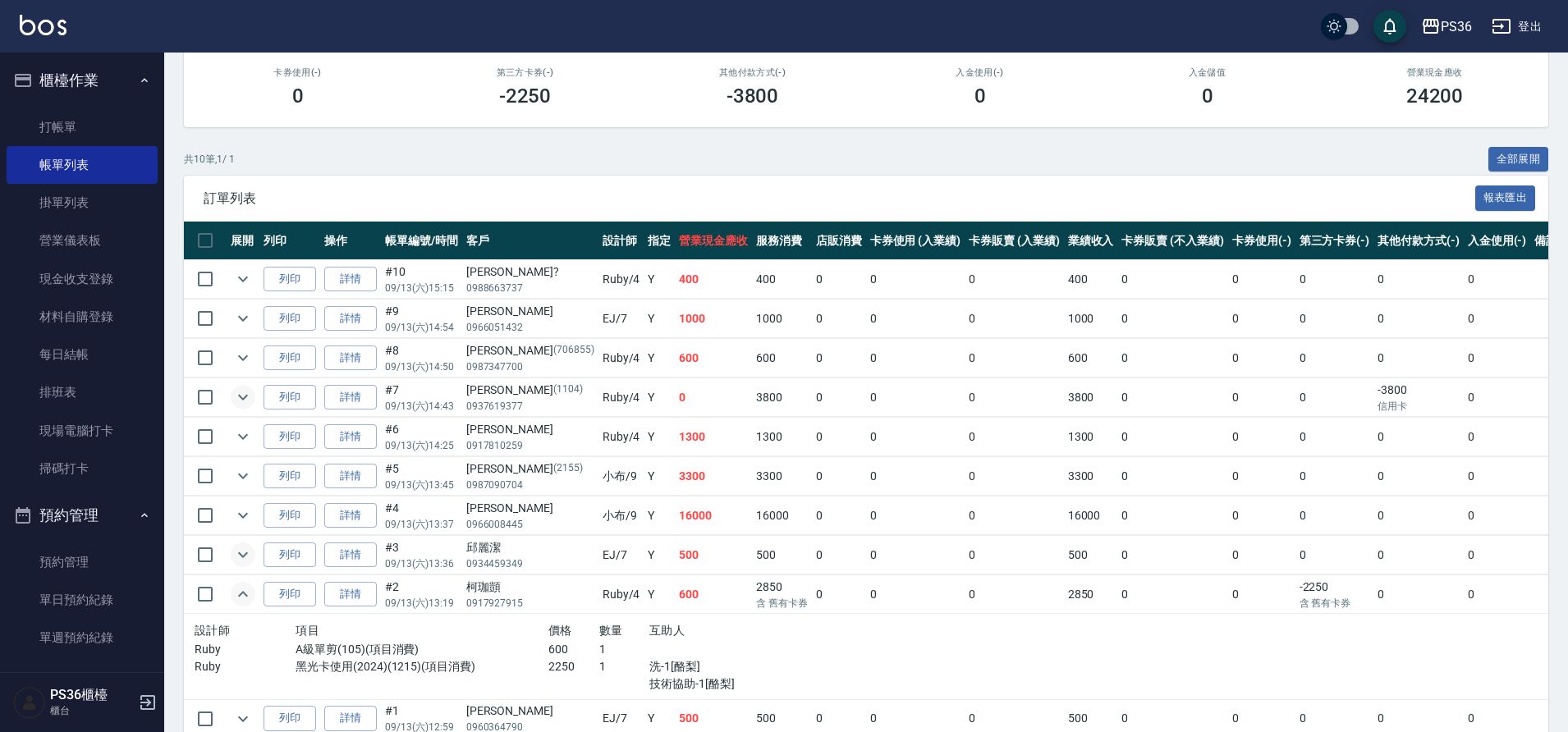
click at [244, 586] on icon "expand row" at bounding box center [243, 594] width 19 height 19
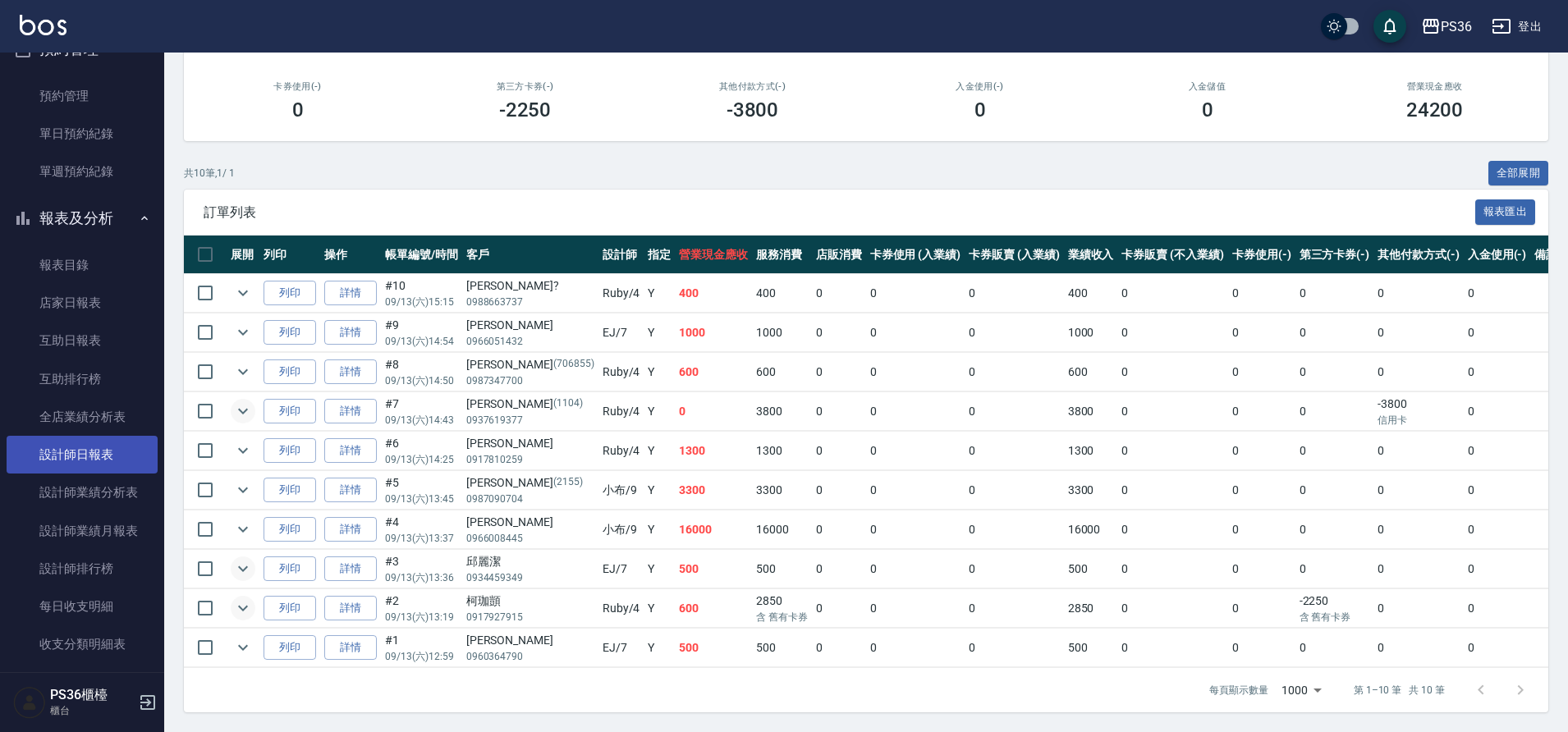
scroll to position [492, 0]
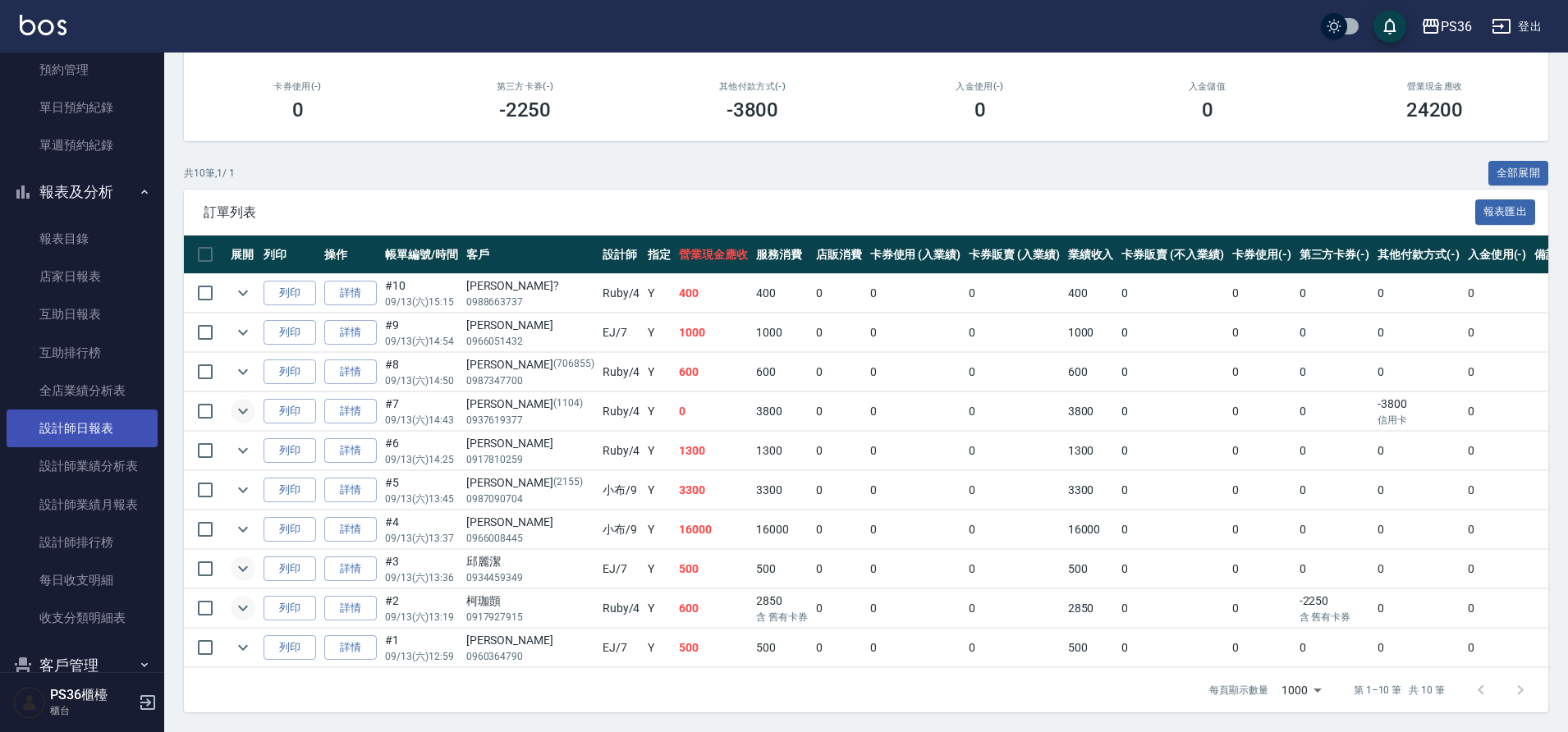
click at [92, 427] on link "設計師日報表" at bounding box center [82, 428] width 151 height 38
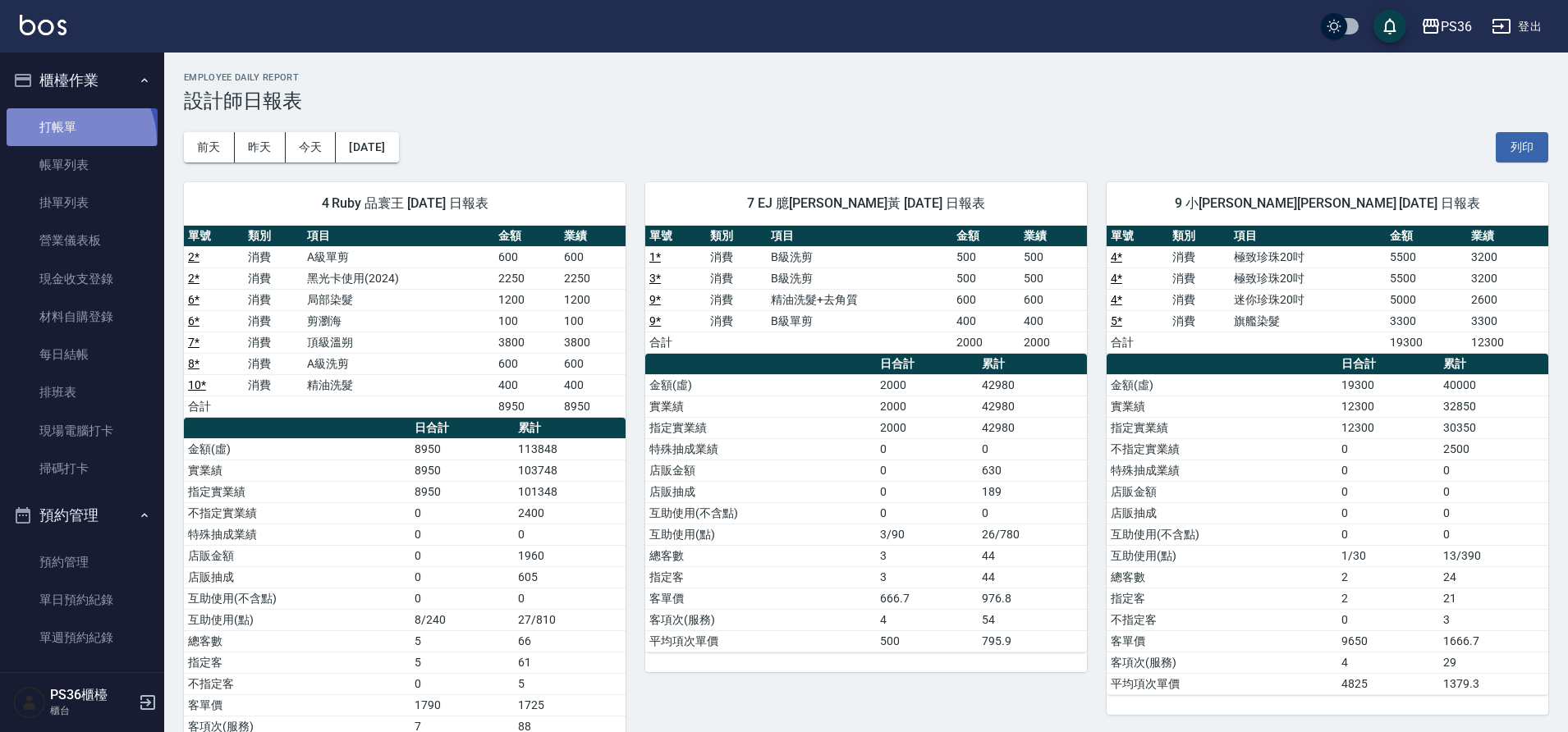
click at [73, 140] on link "打帳單" at bounding box center [82, 127] width 151 height 38
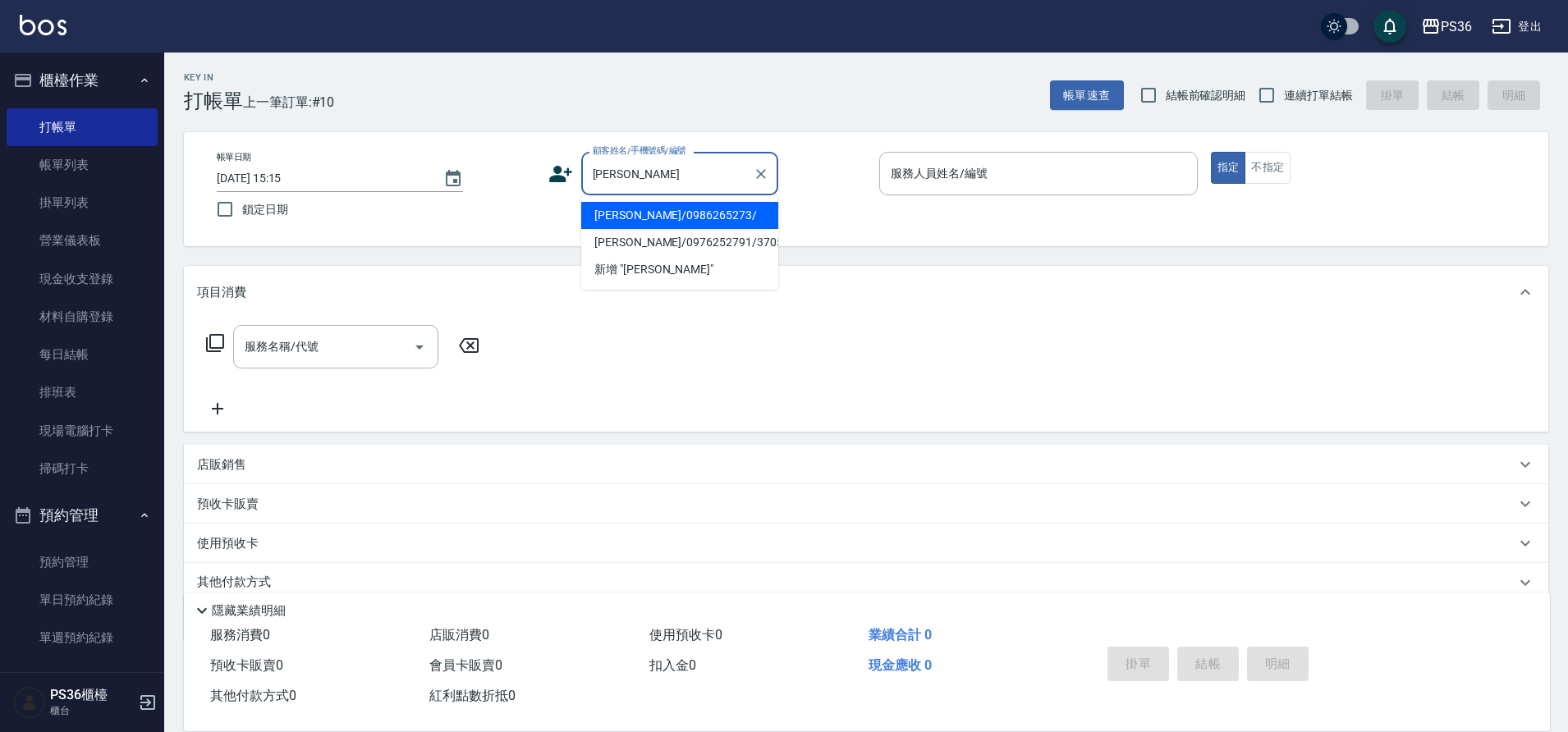
click at [657, 222] on li "[PERSON_NAME]/0986265273/" at bounding box center [679, 215] width 197 height 27
type input "[PERSON_NAME]/0986265273/"
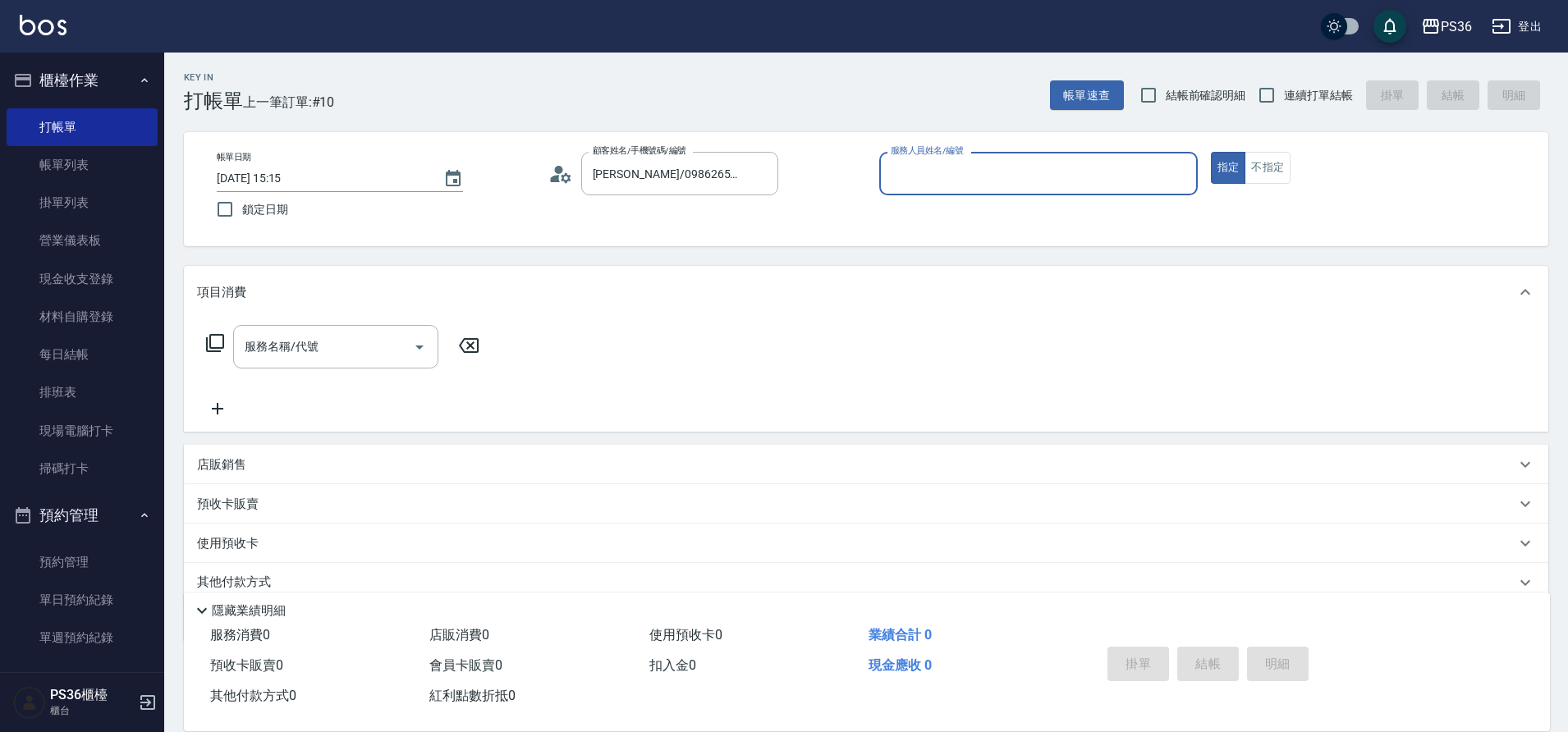
type input "Ruby-4"
click at [331, 339] on input "服務名稱/代號" at bounding box center [323, 347] width 166 height 29
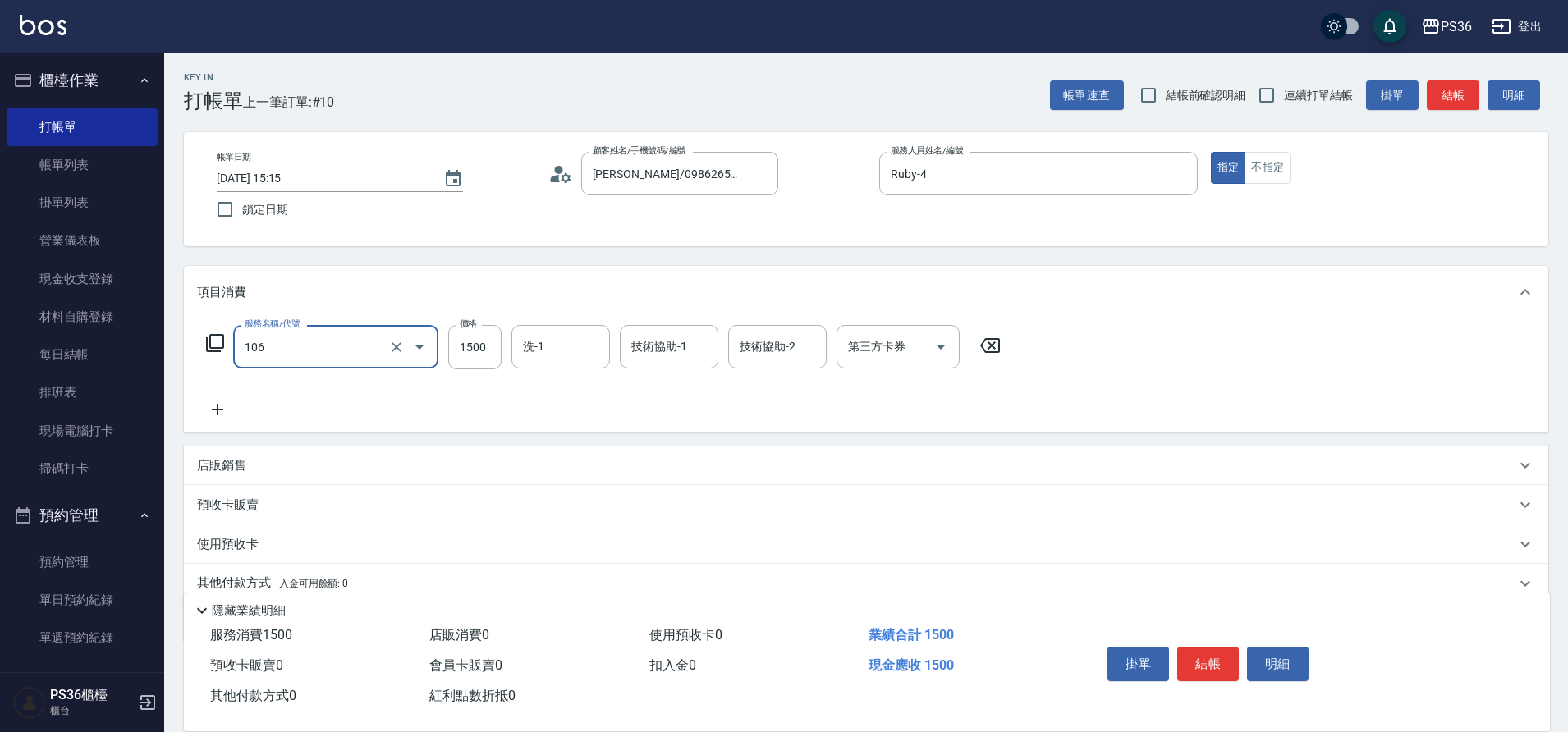
type input "頂級染髮(106)"
type input "2800"
click at [572, 357] on input "洗-1" at bounding box center [561, 347] width 83 height 29
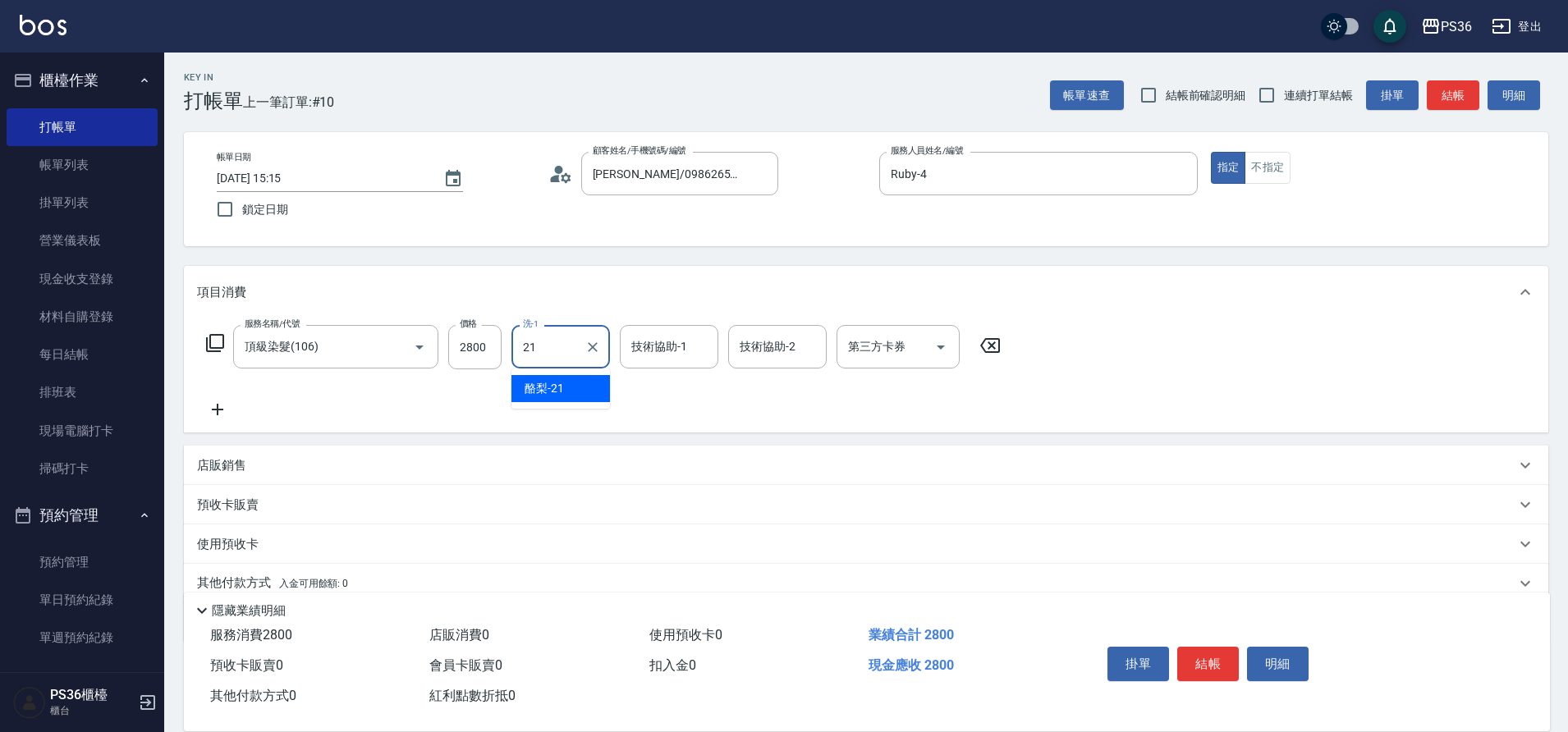
type input "酪梨-21"
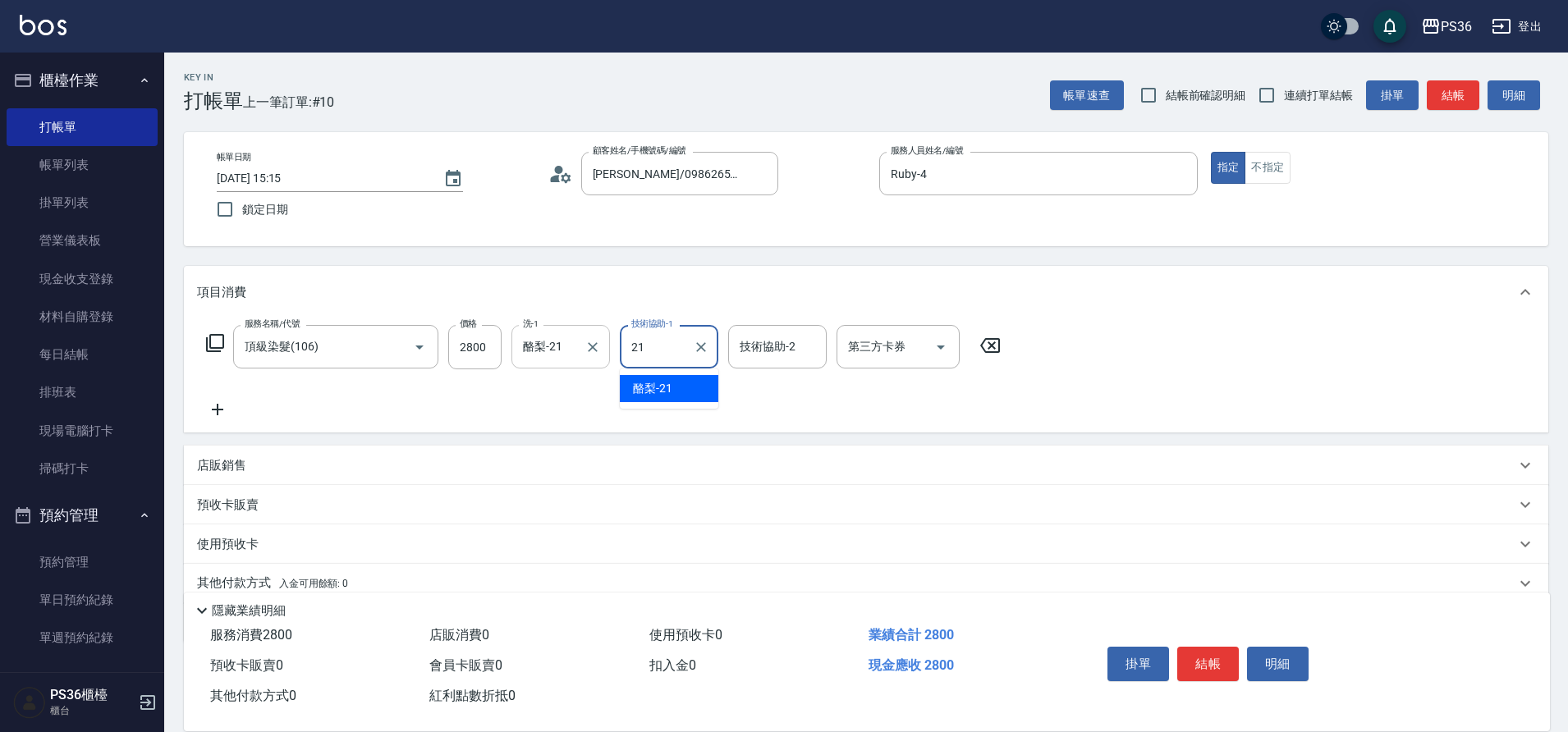
type input "酪梨-21"
click at [1202, 656] on button "結帳" at bounding box center [1208, 664] width 62 height 35
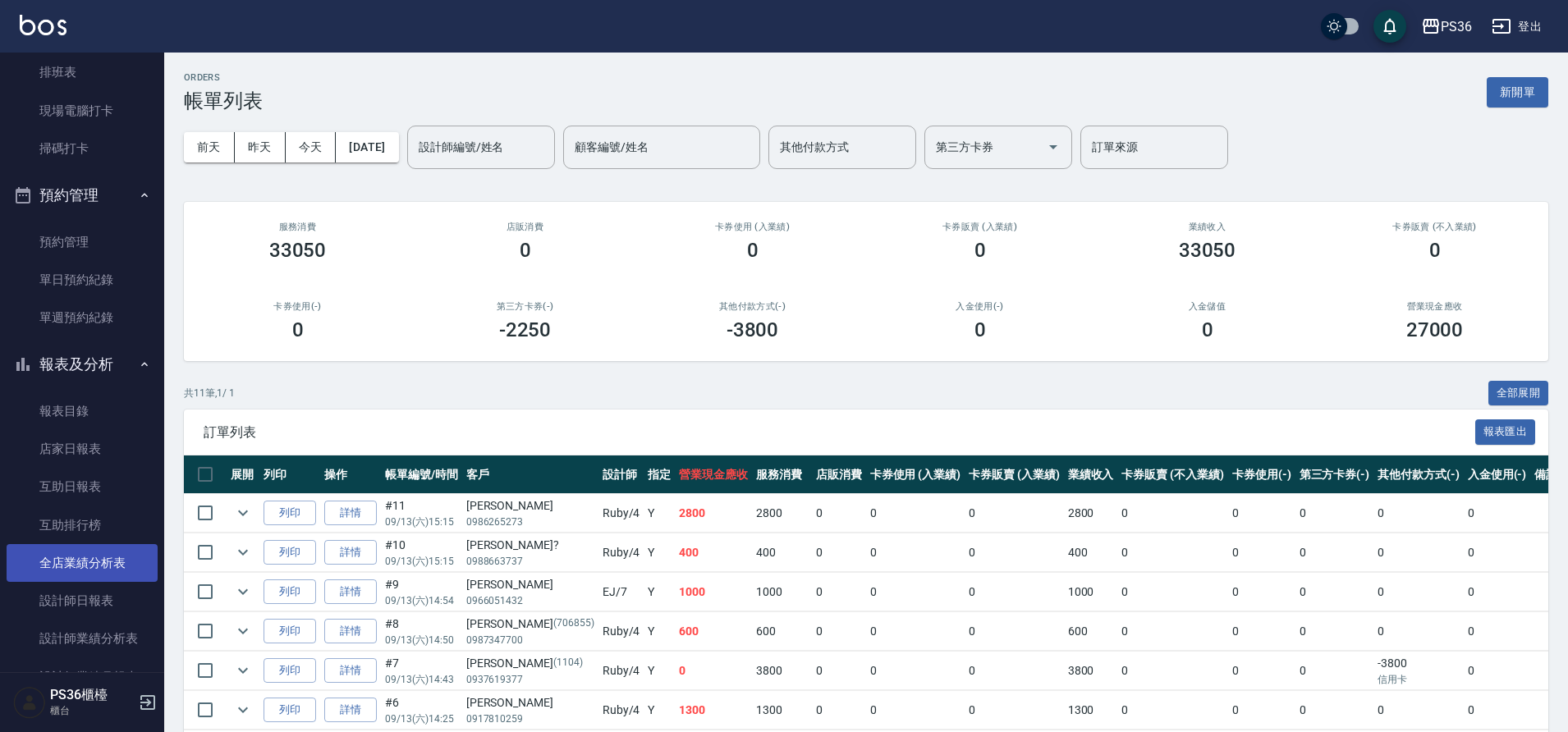
scroll to position [328, 0]
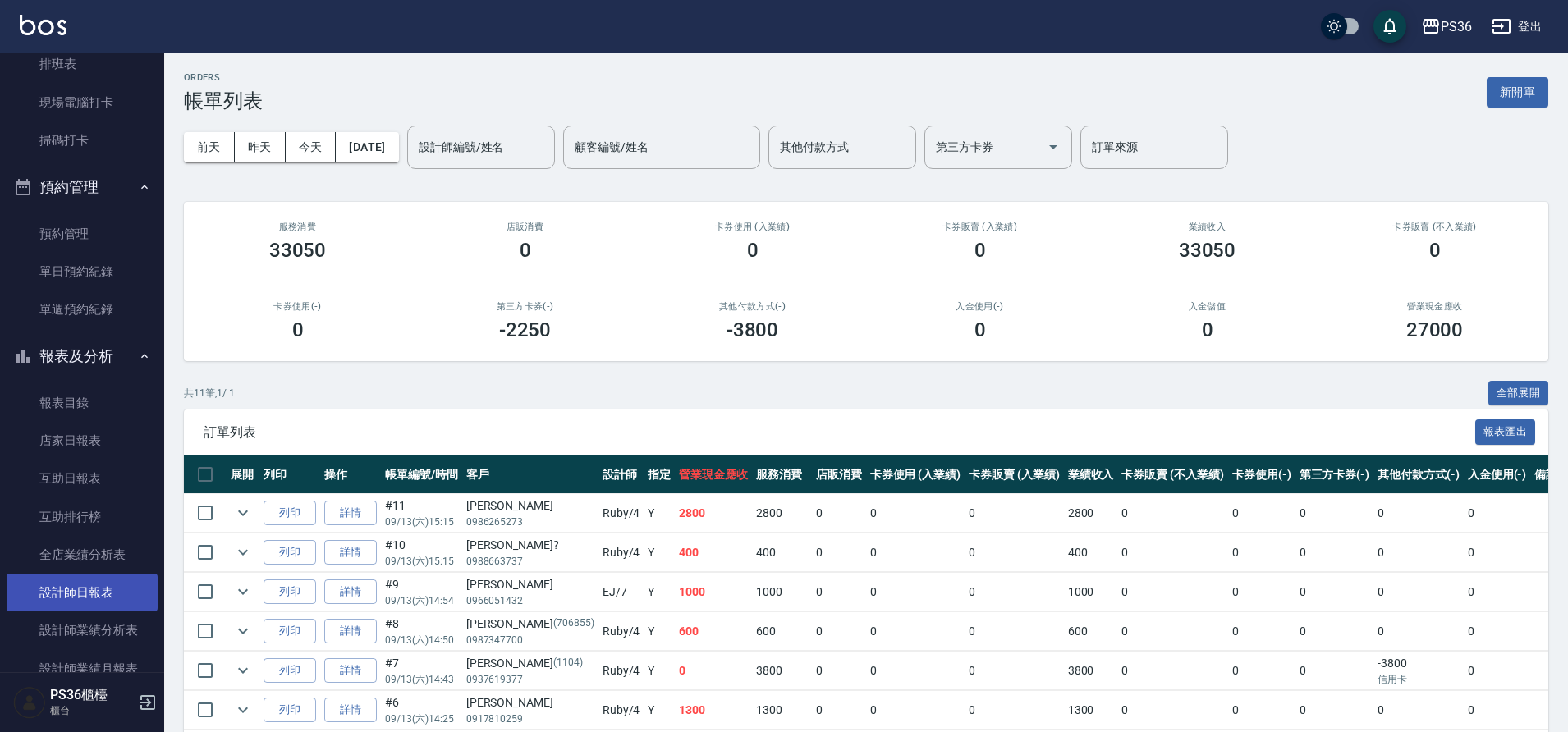
click at [106, 589] on link "設計師日報表" at bounding box center [82, 592] width 151 height 38
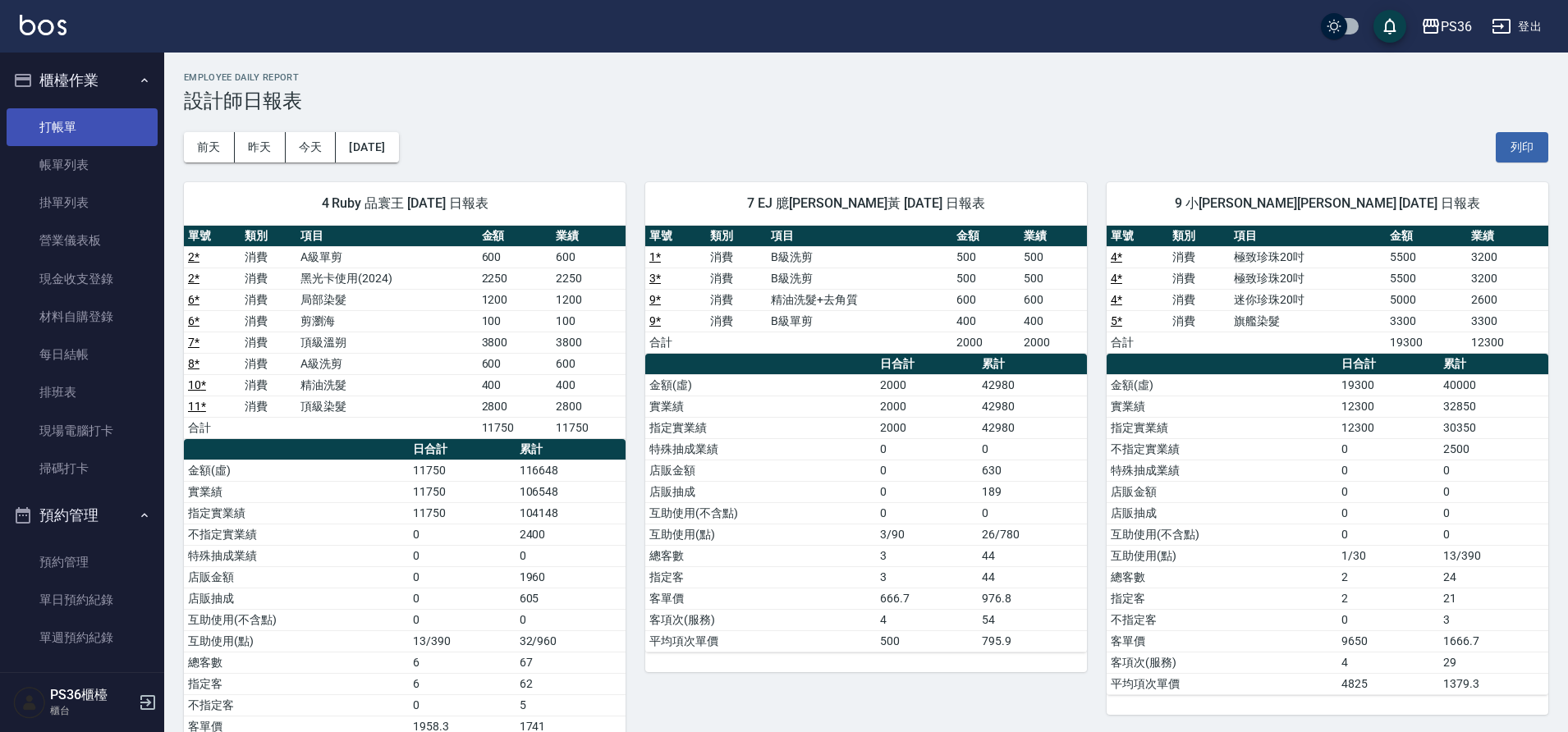
click at [66, 121] on link "打帳單" at bounding box center [82, 127] width 151 height 38
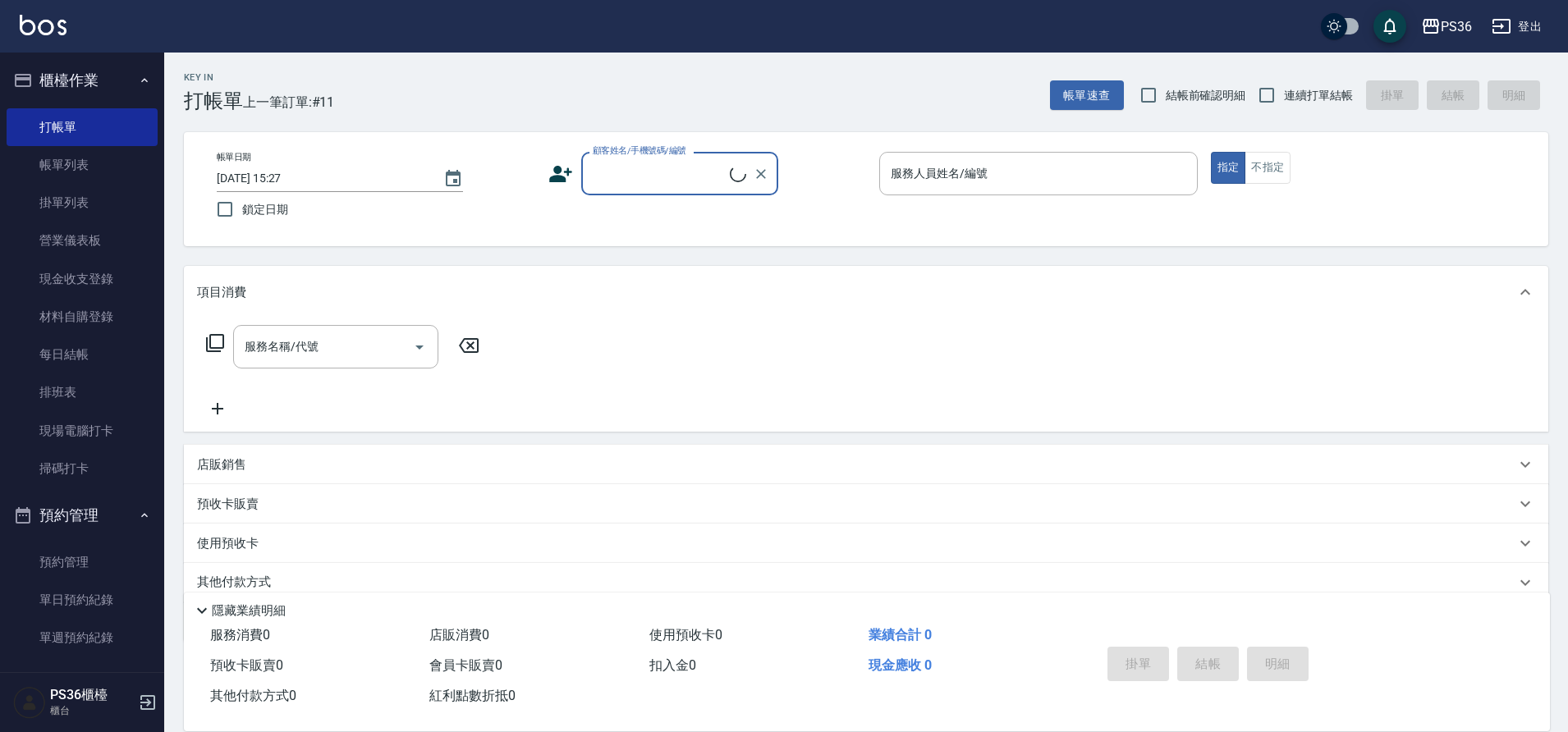
click at [618, 181] on input "顧客姓名/手機號碼/編號" at bounding box center [660, 173] width 141 height 29
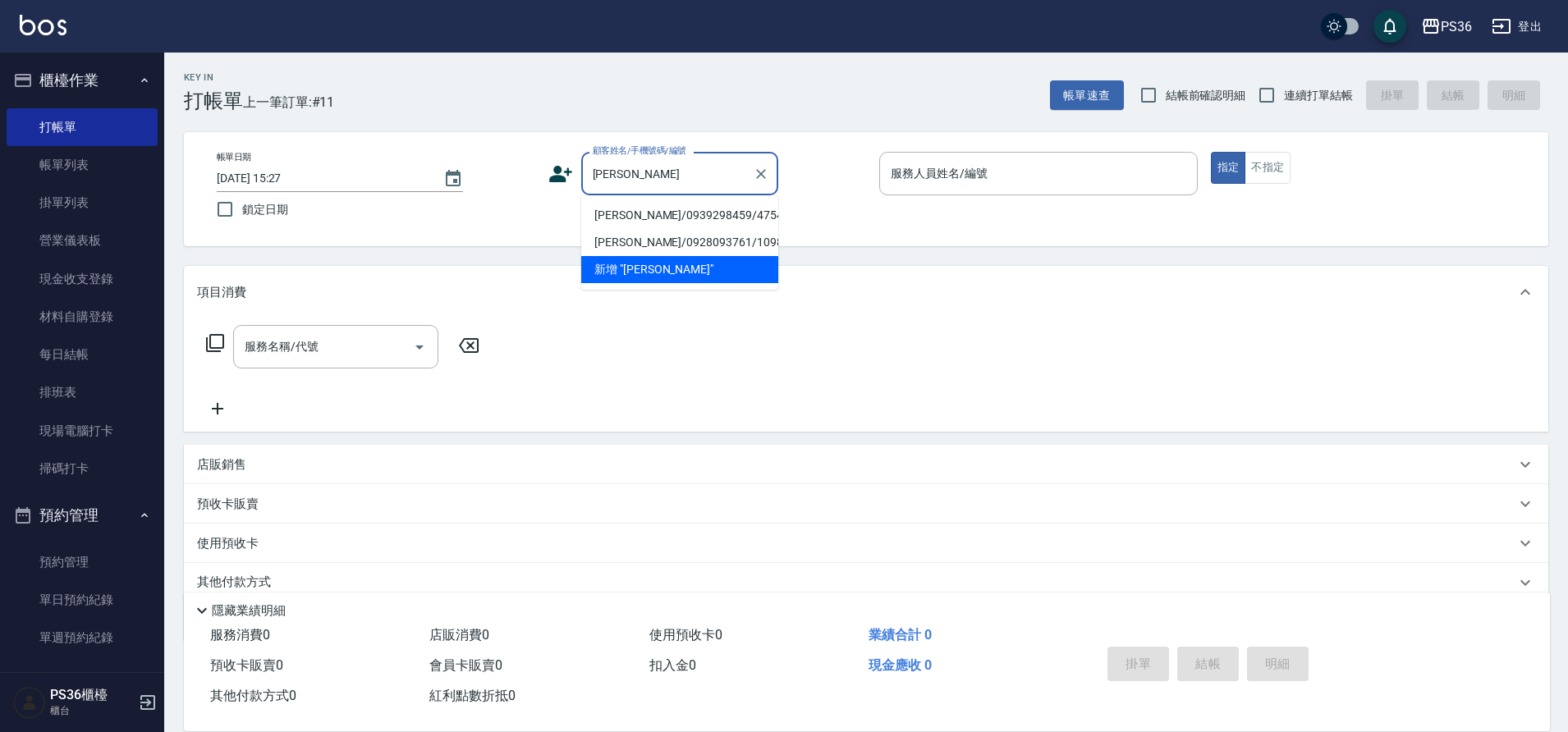
click at [652, 215] on li "[PERSON_NAME]/0939298459/4754" at bounding box center [679, 215] width 197 height 27
type input "[PERSON_NAME]/0939298459/4754"
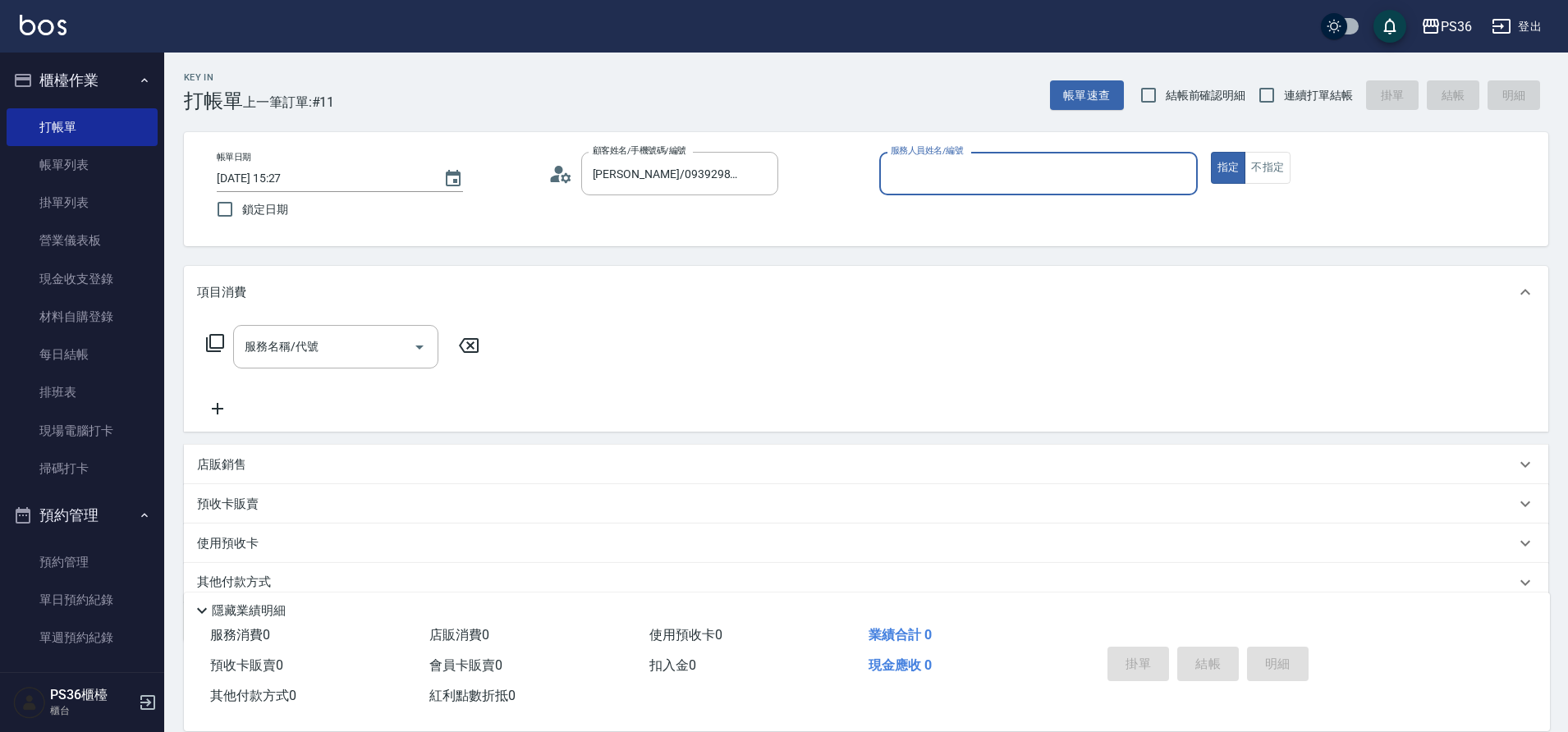
type input "小布-9"
click at [1211, 152] on button "指定" at bounding box center [1228, 168] width 35 height 32
type button "true"
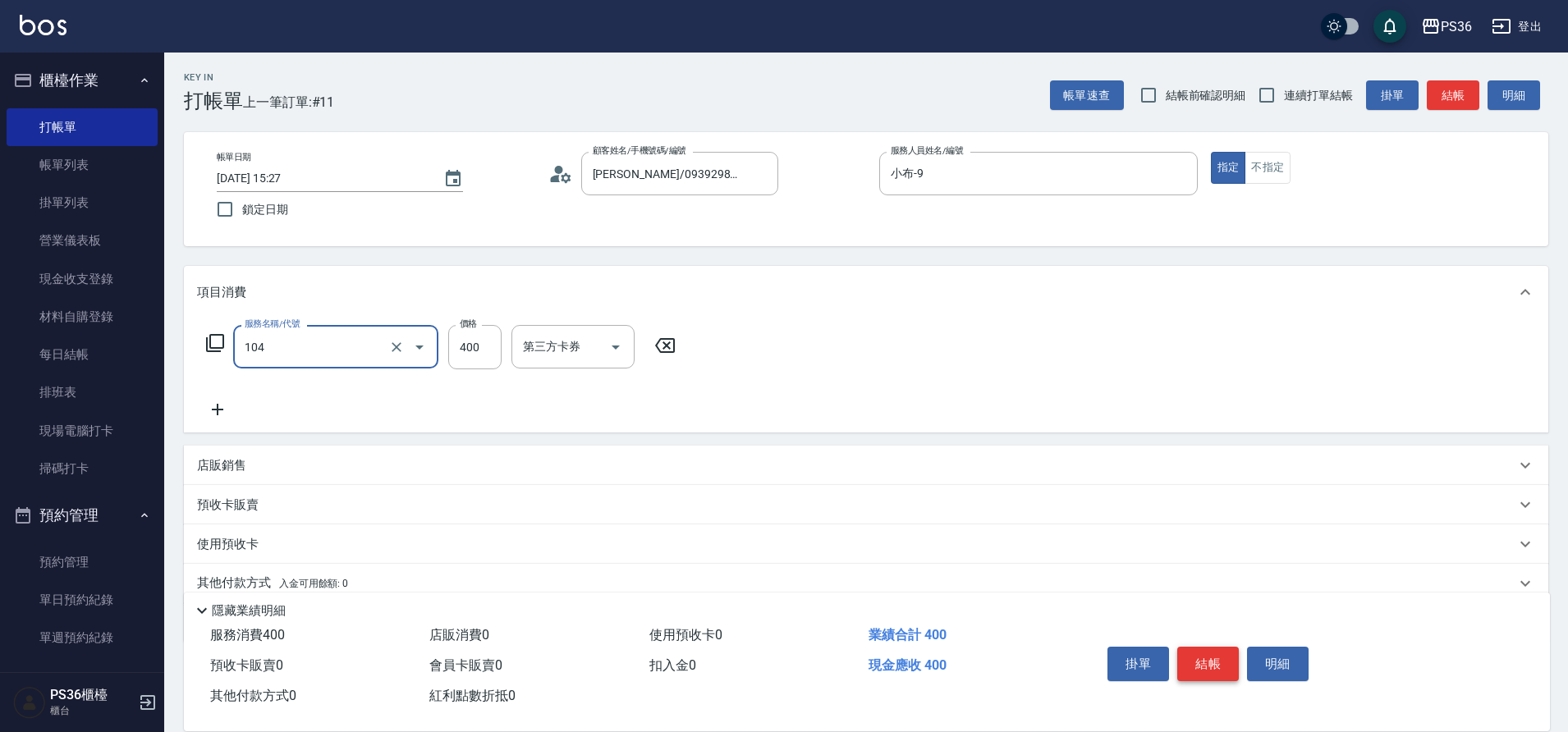
type input "B級單剪(104)"
click at [1192, 647] on button "結帳" at bounding box center [1208, 664] width 62 height 35
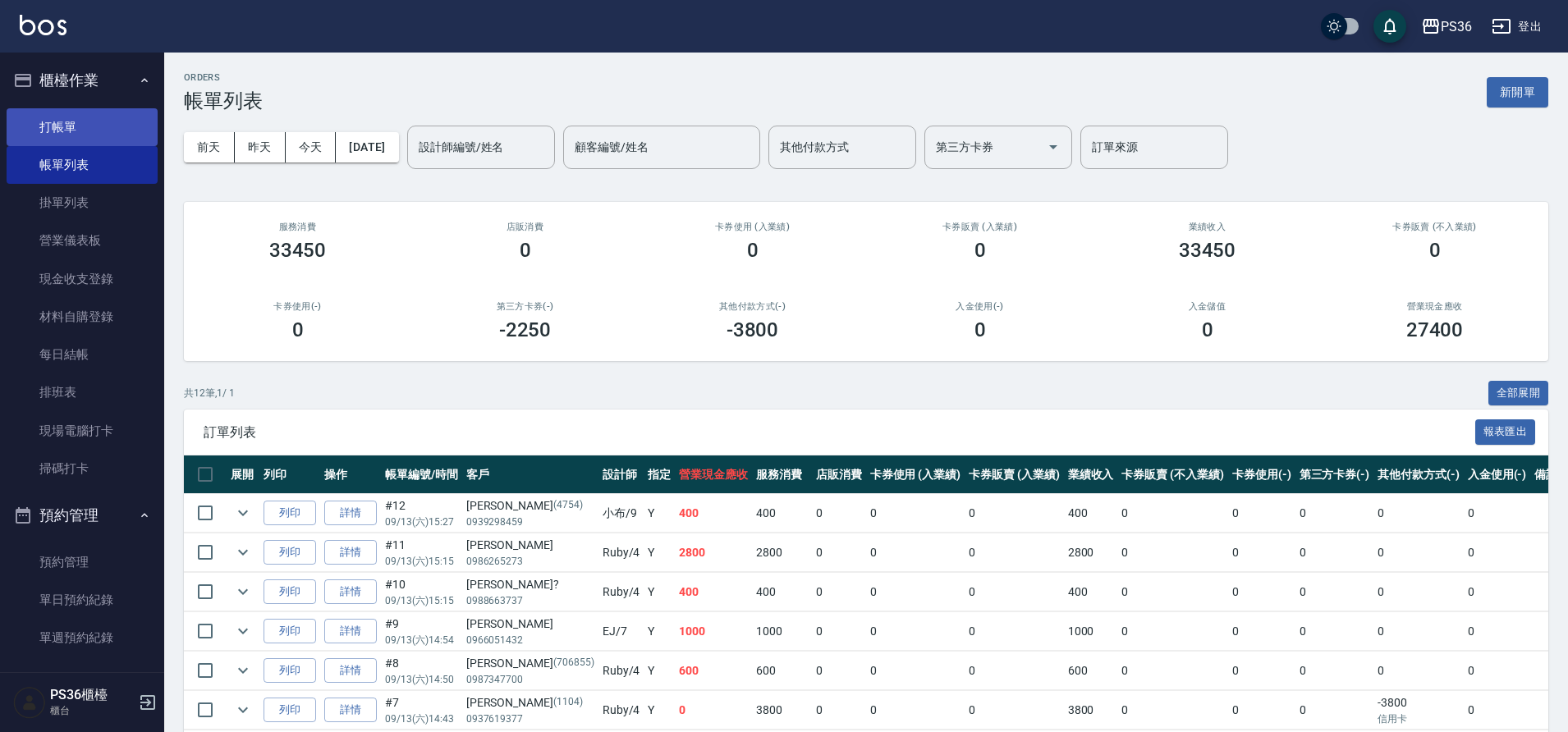
click at [51, 121] on link "打帳單" at bounding box center [82, 127] width 151 height 38
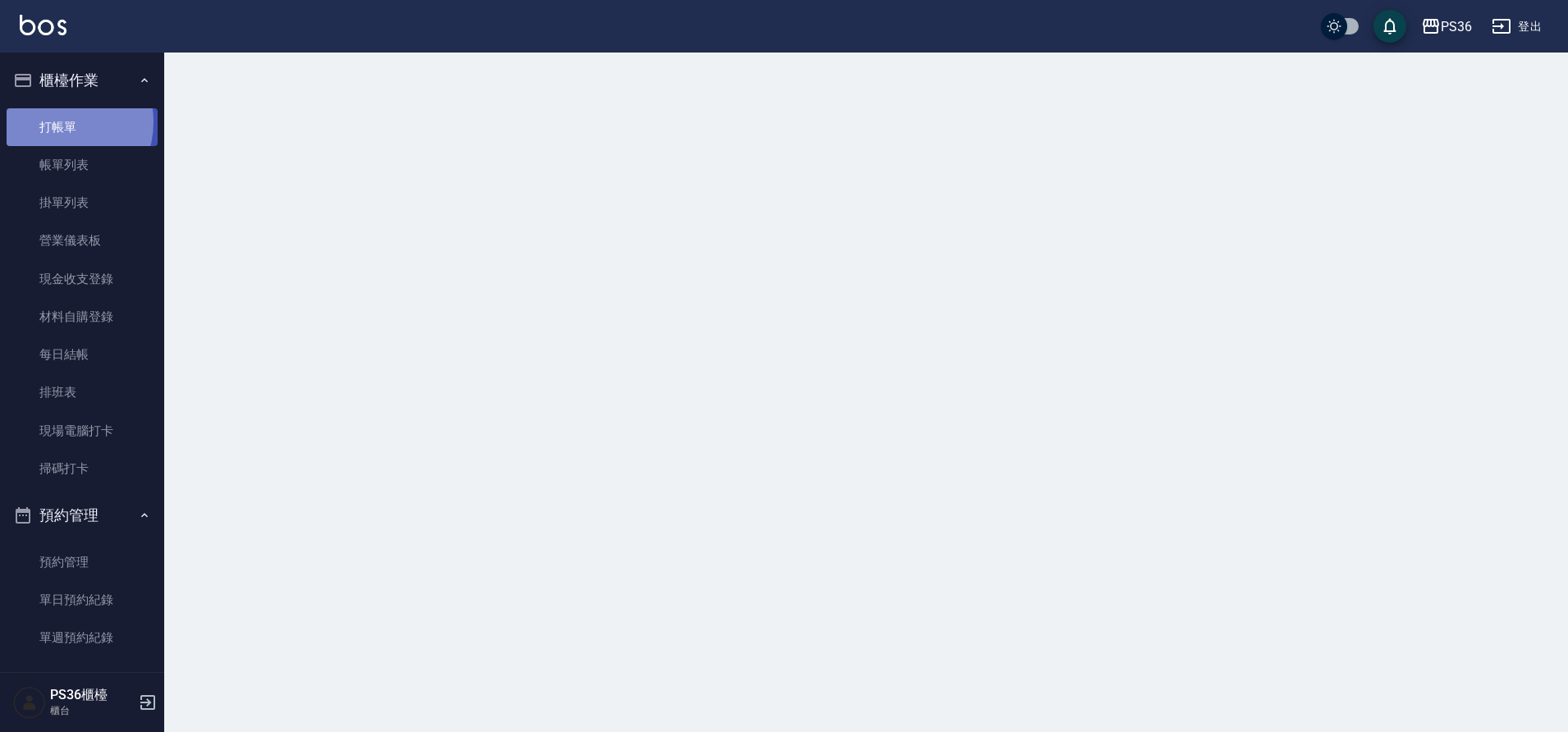
click at [51, 121] on link "打帳單" at bounding box center [82, 127] width 151 height 38
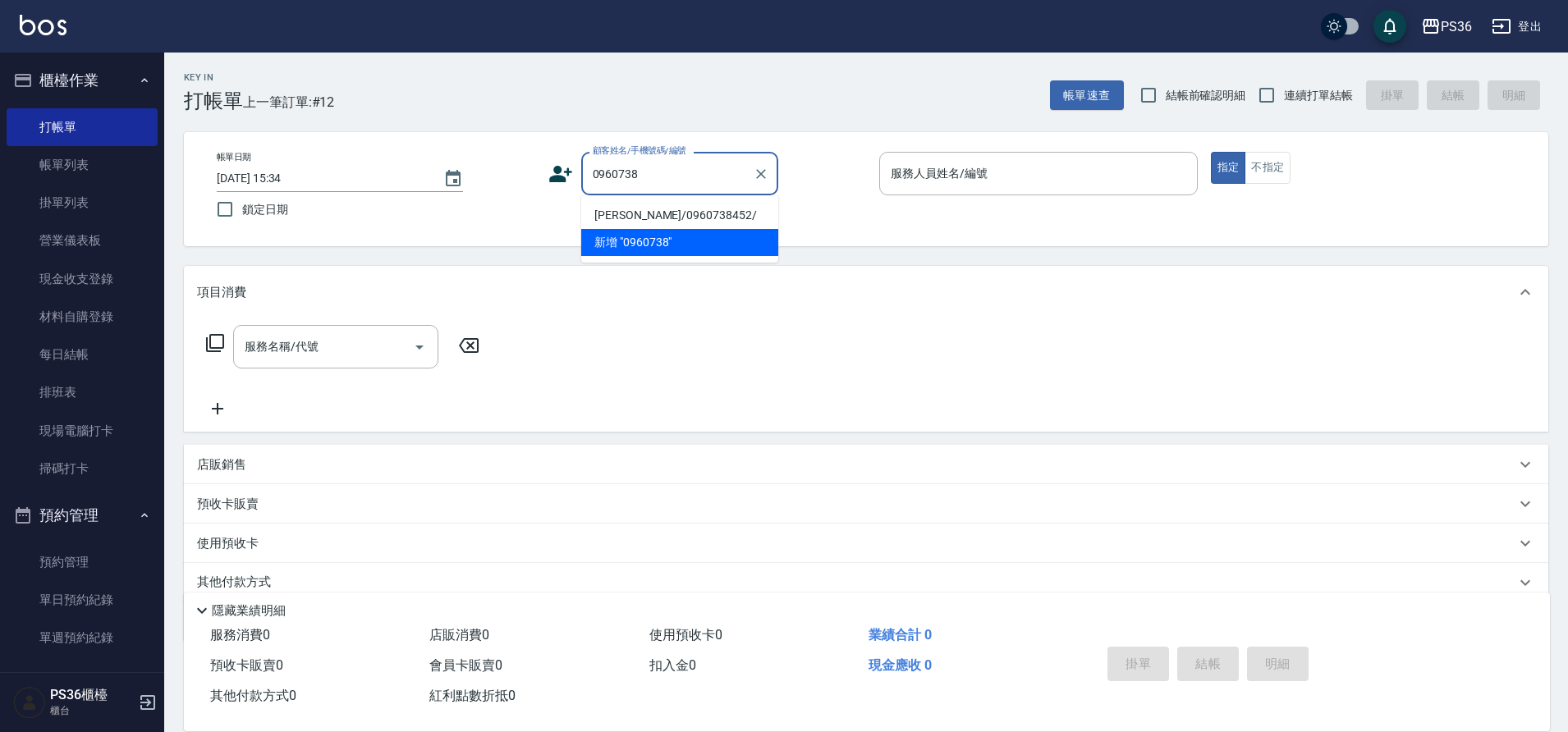
click at [687, 209] on li "[PERSON_NAME]/0960738452/" at bounding box center [679, 215] width 197 height 27
type input "[PERSON_NAME]/0960738452/"
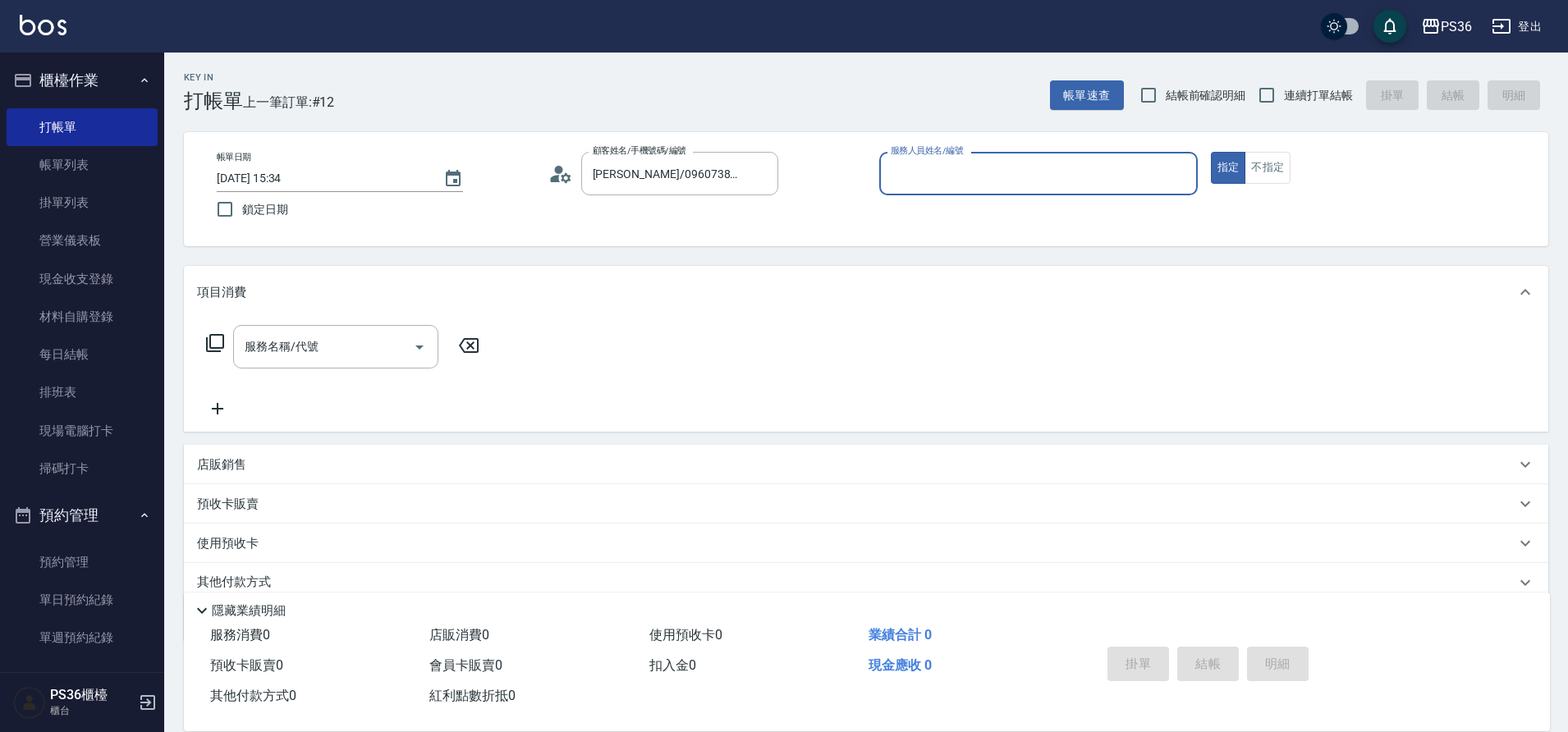
type input "EJ-7"
click at [349, 349] on input "服務名稱/代號" at bounding box center [323, 347] width 166 height 29
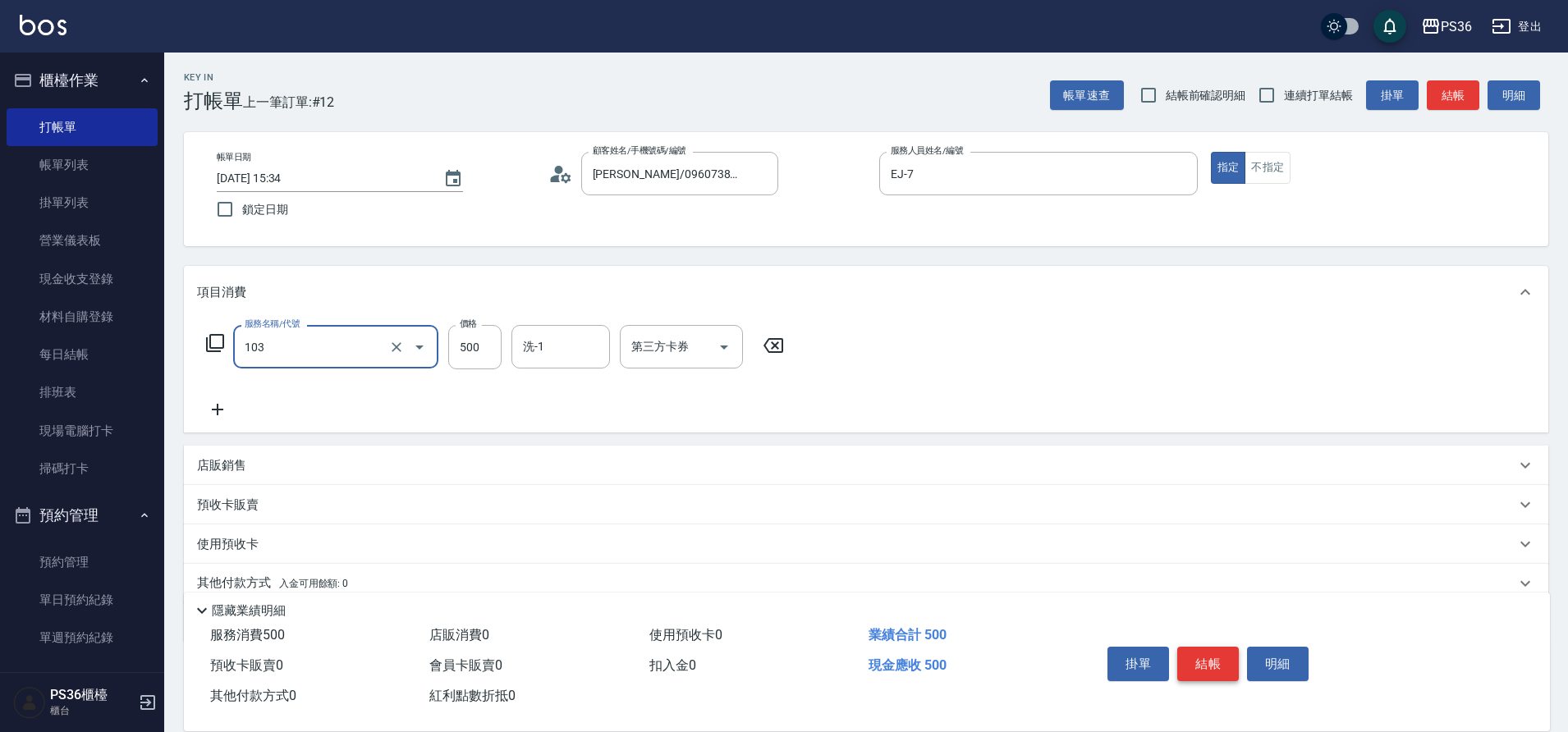
type input "B級洗剪(103)"
click at [1202, 657] on button "結帳" at bounding box center [1208, 664] width 62 height 35
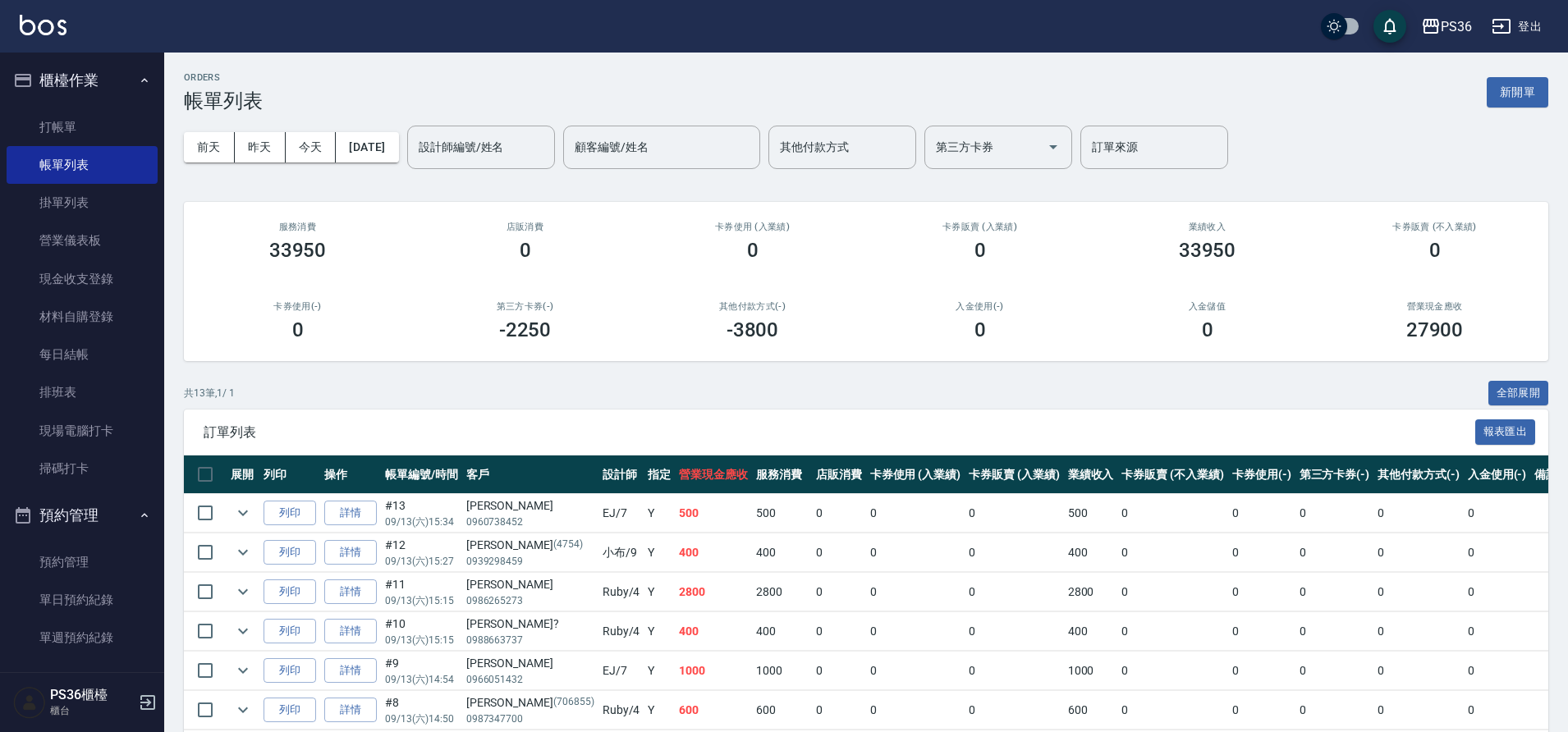
click at [514, 119] on div "[DATE] [DATE] [DATE] [DATE] 設計師編號/姓名 設計師編號/姓名 顧客編號/姓名 顧客編號/姓名 其他付款方式 其他付款方式 第三方…" at bounding box center [866, 147] width 1364 height 70
click at [540, 147] on input "設計師編號/姓名" at bounding box center [480, 147] width 133 height 29
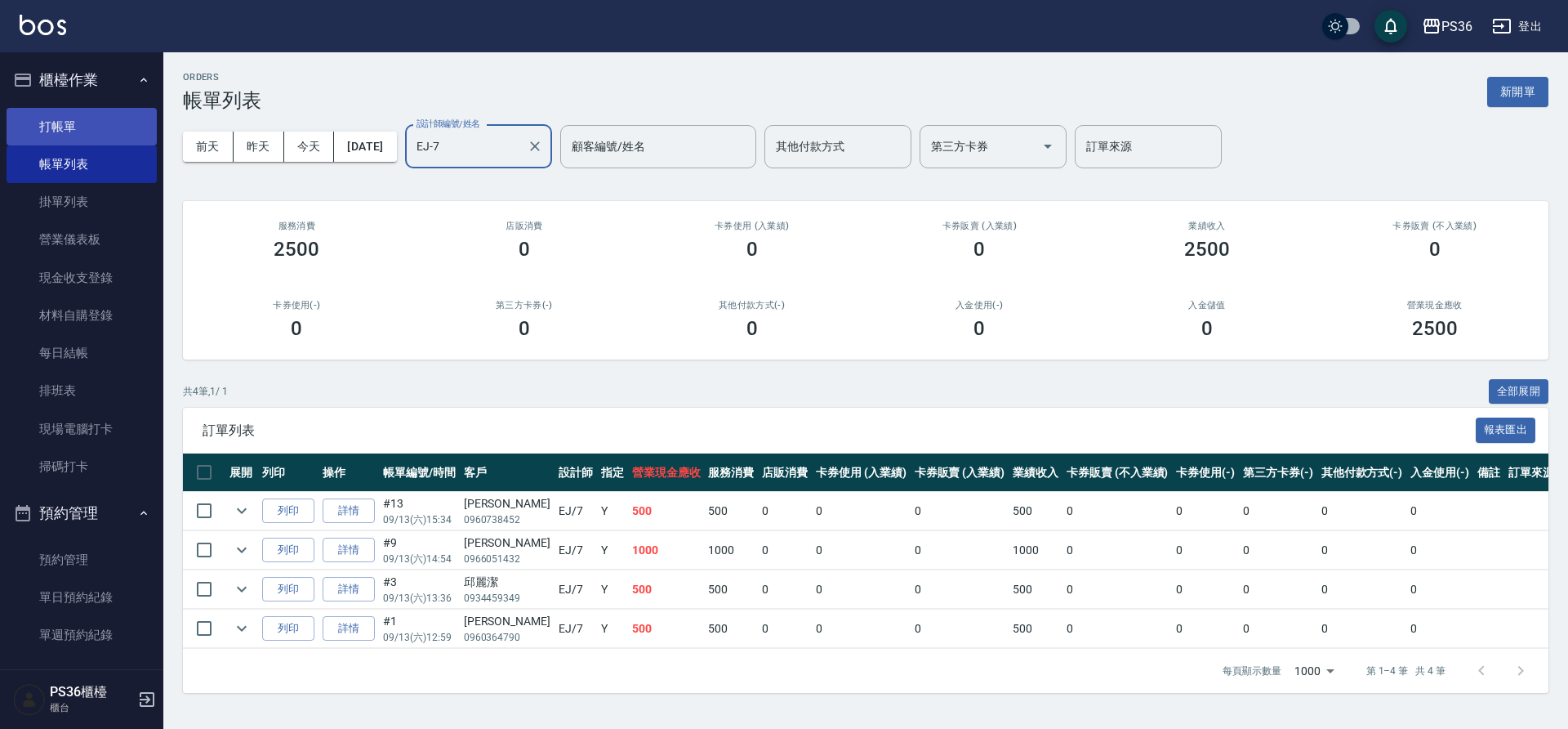
type input "EJ-7"
click at [66, 127] on link "打帳單" at bounding box center [82, 126] width 150 height 38
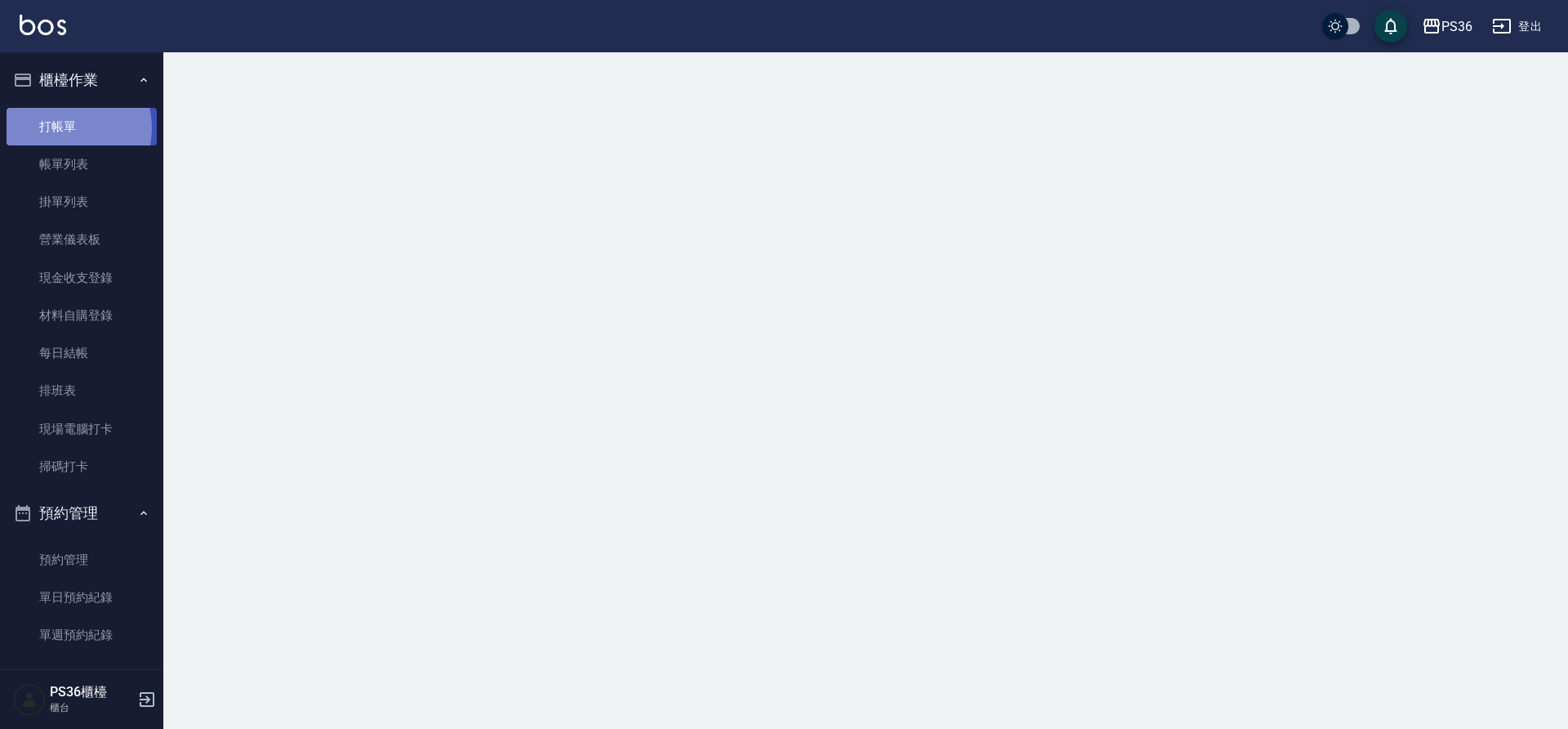
click at [66, 127] on link "打帳單" at bounding box center [82, 126] width 150 height 38
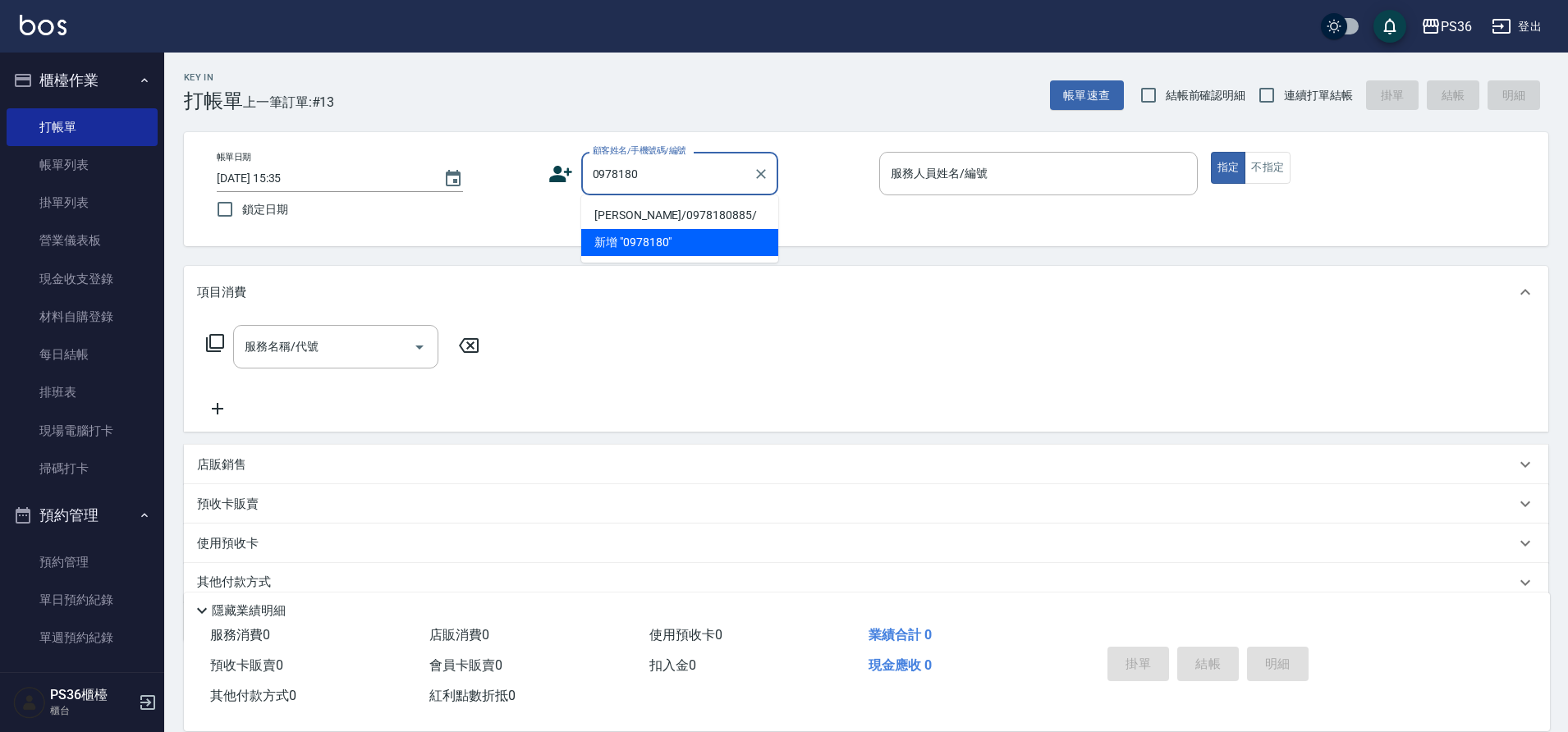
click at [649, 218] on li "[PERSON_NAME]/0978180885/" at bounding box center [679, 215] width 197 height 27
type input "[PERSON_NAME]/0978180885/"
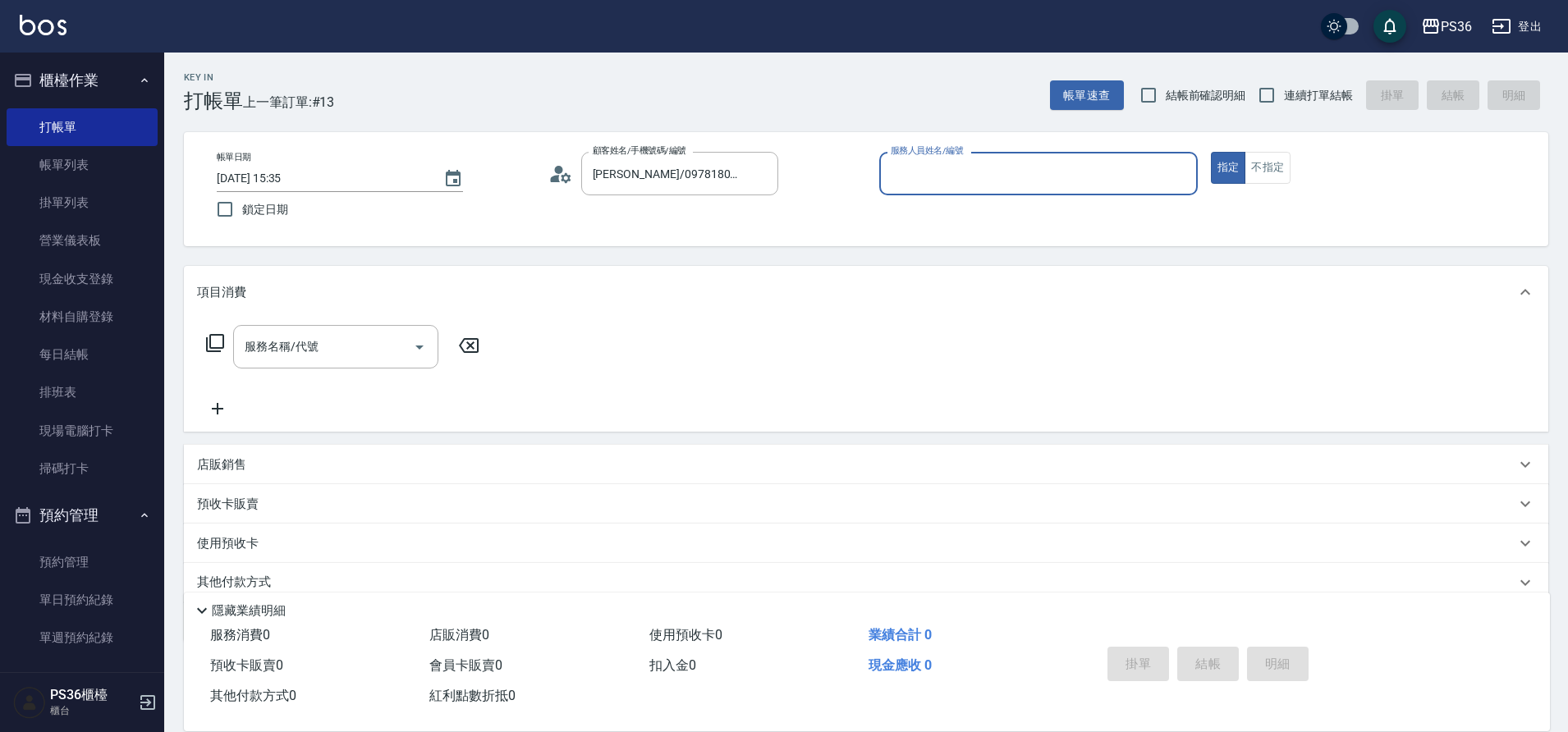
type input "EJ-7"
click at [337, 356] on input "服務名稱/代號" at bounding box center [323, 347] width 166 height 29
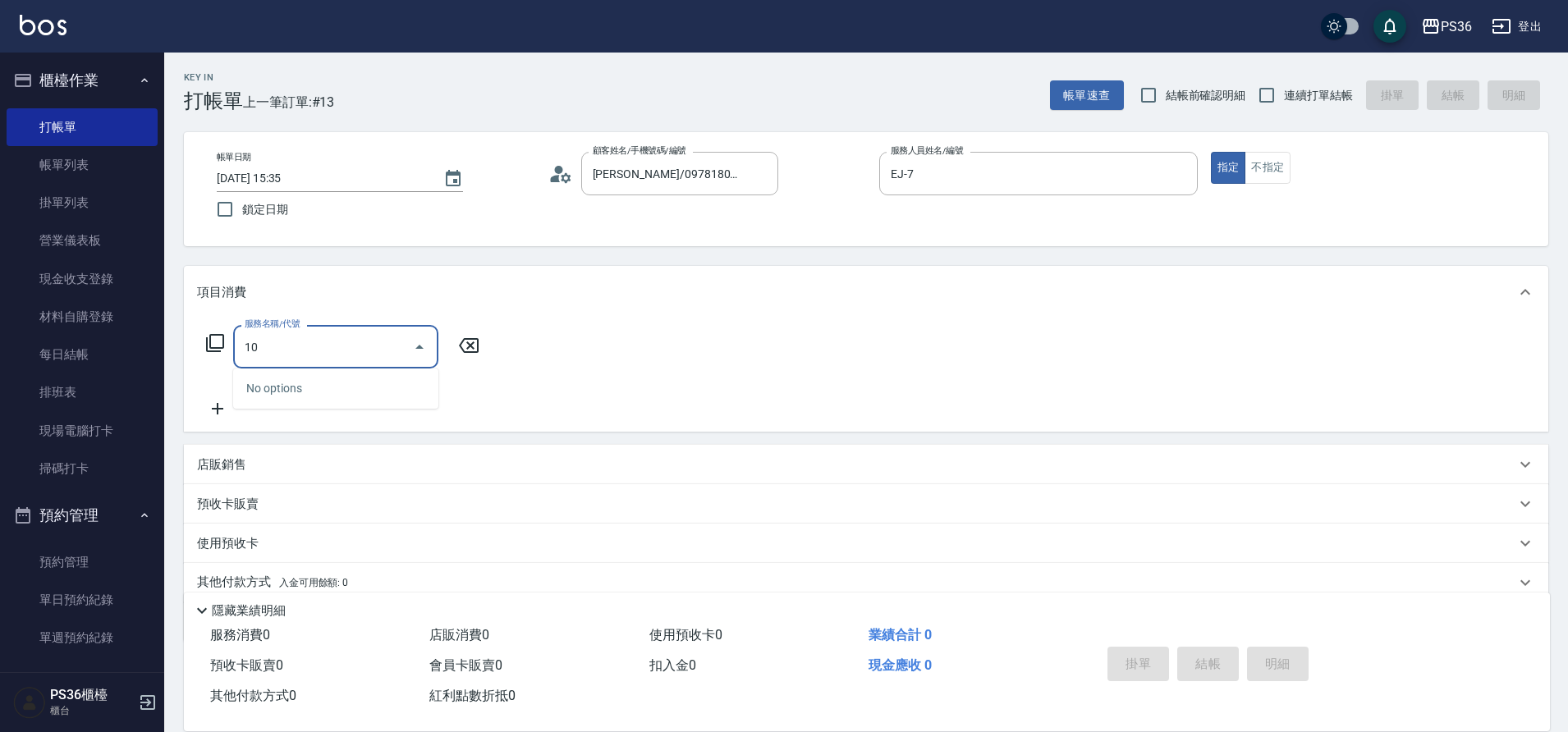
type input "1"
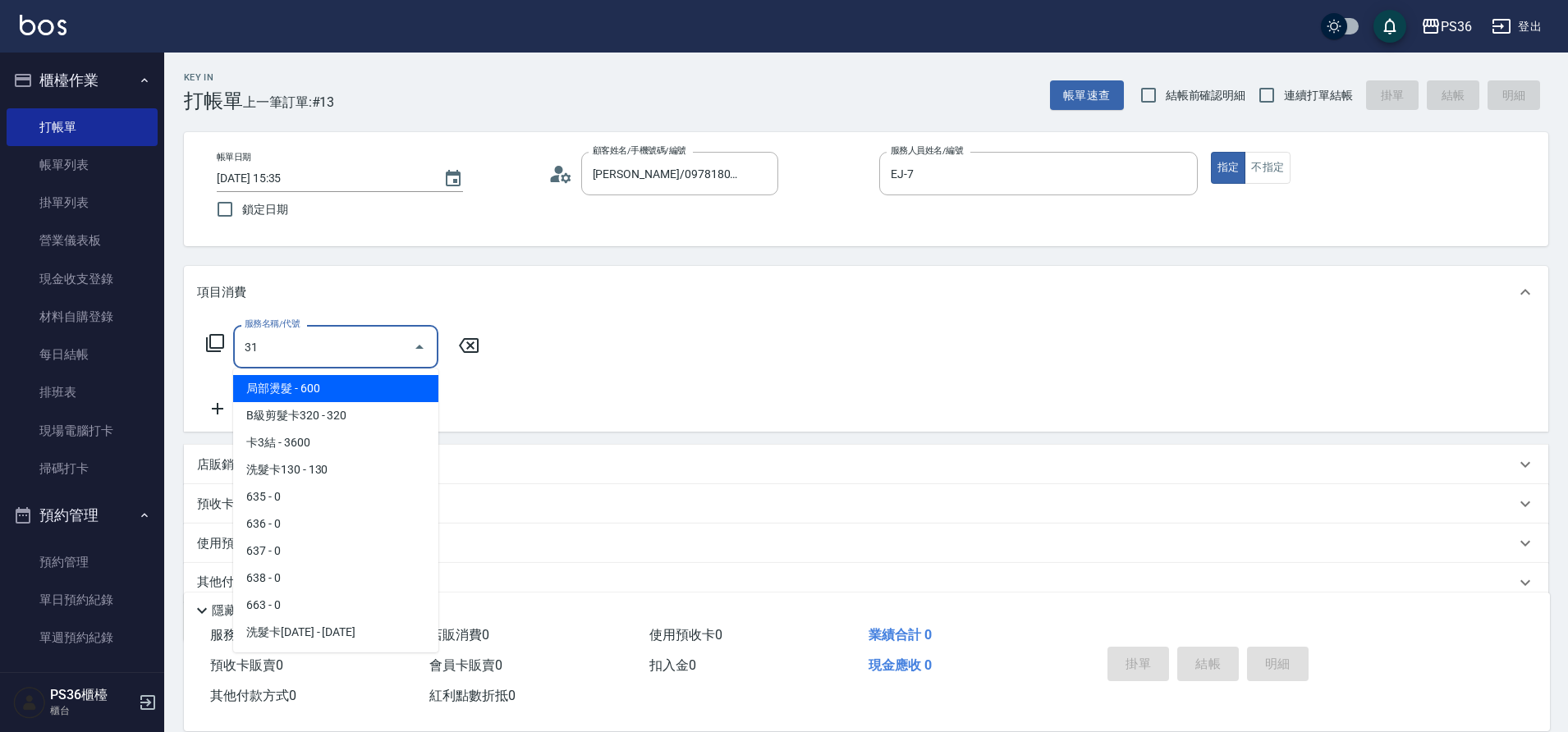
type input "313"
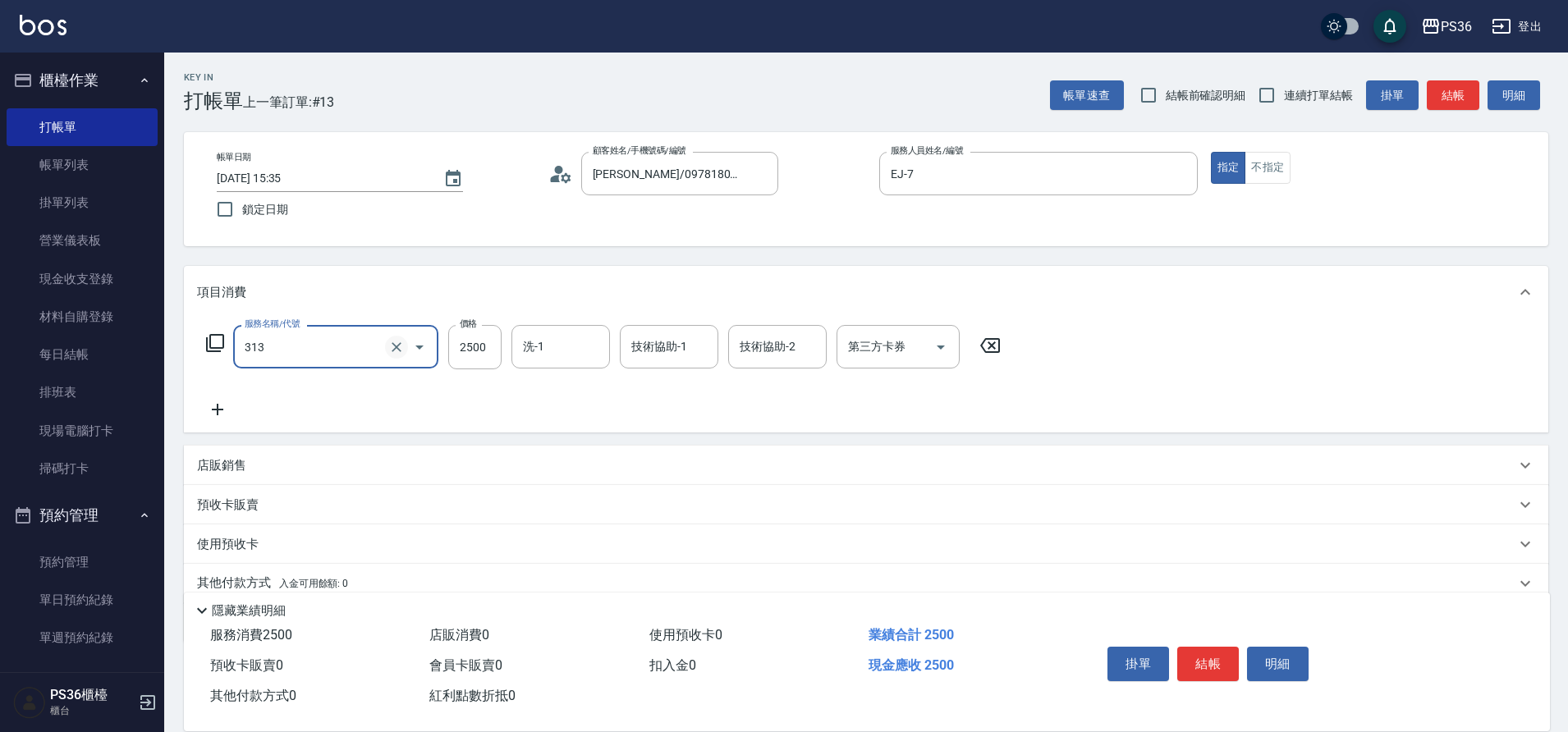
click at [394, 344] on icon "Clear" at bounding box center [396, 347] width 10 height 10
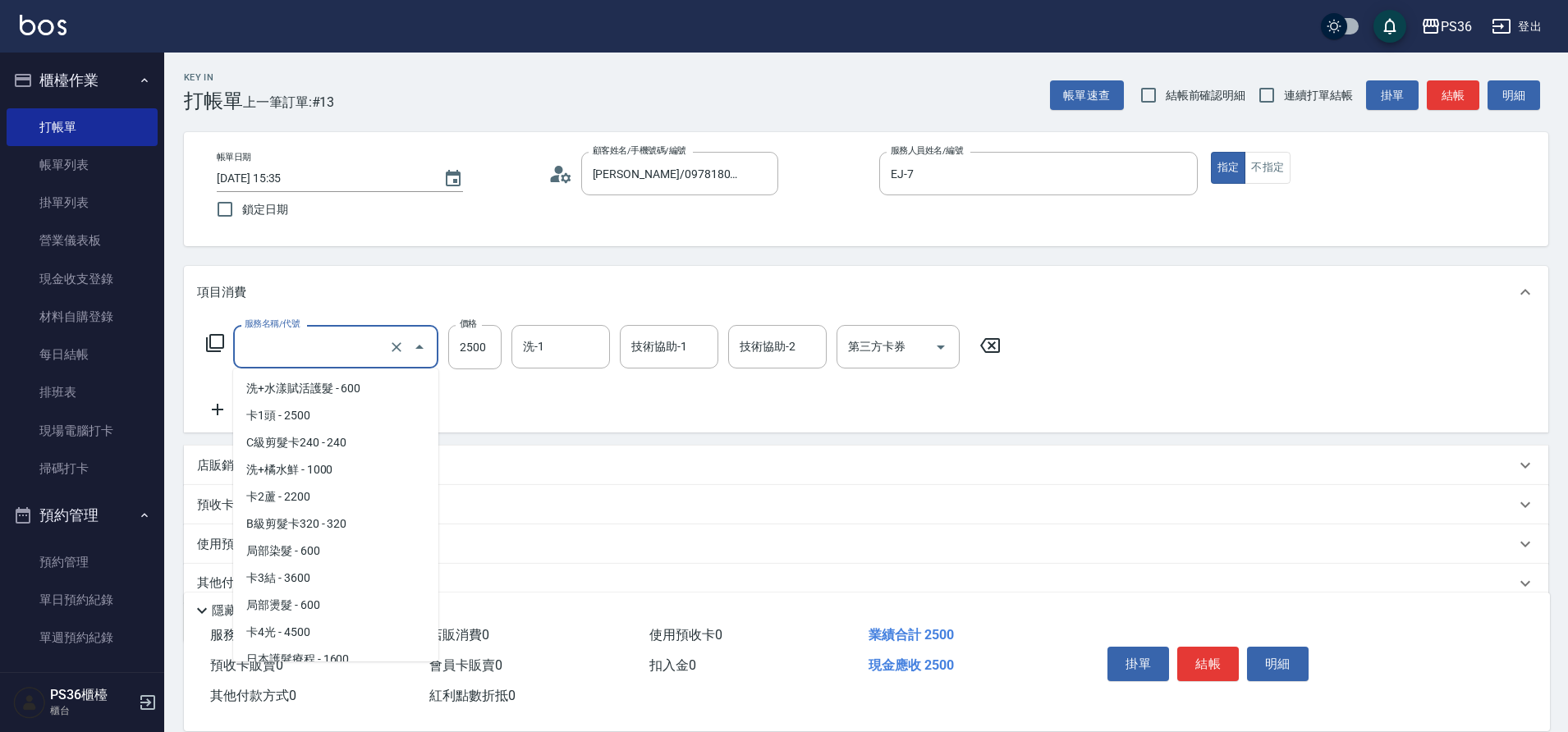
click at [305, 345] on input "服務名稱/代號" at bounding box center [312, 347] width 144 height 29
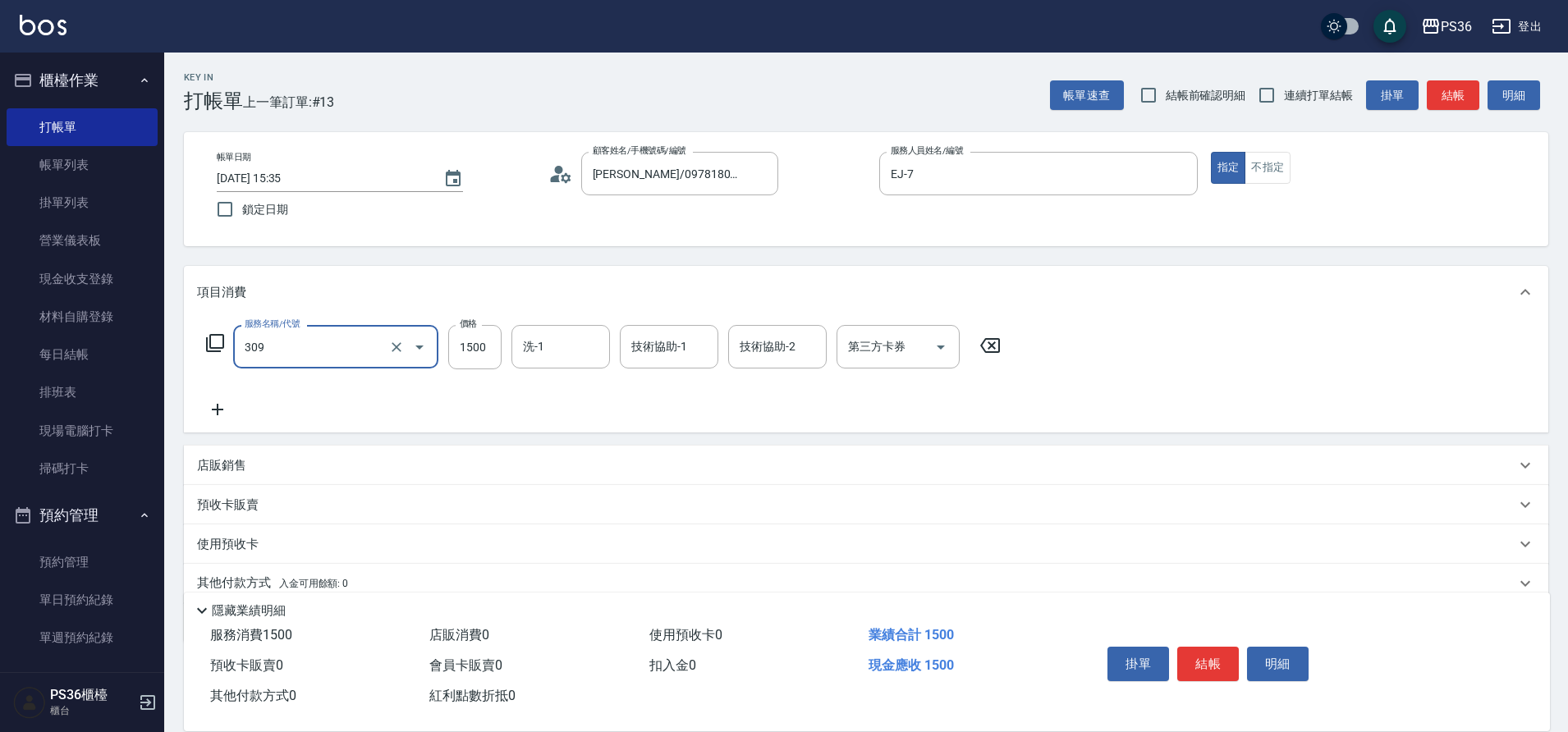
type input "頂級離子(309)"
type input "2000"
click at [1203, 654] on button "結帳" at bounding box center [1208, 664] width 62 height 35
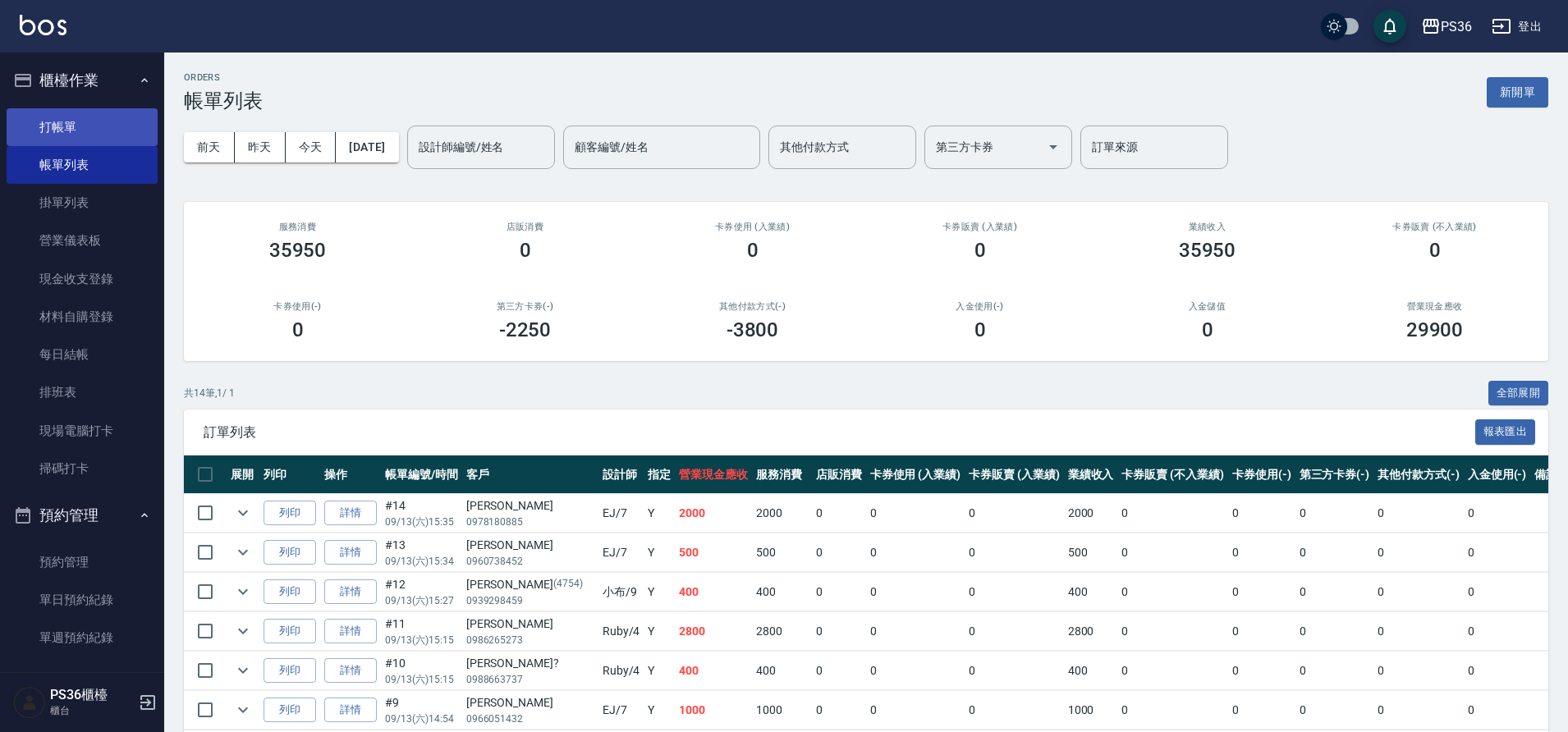
click at [82, 135] on link "打帳單" at bounding box center [82, 127] width 151 height 38
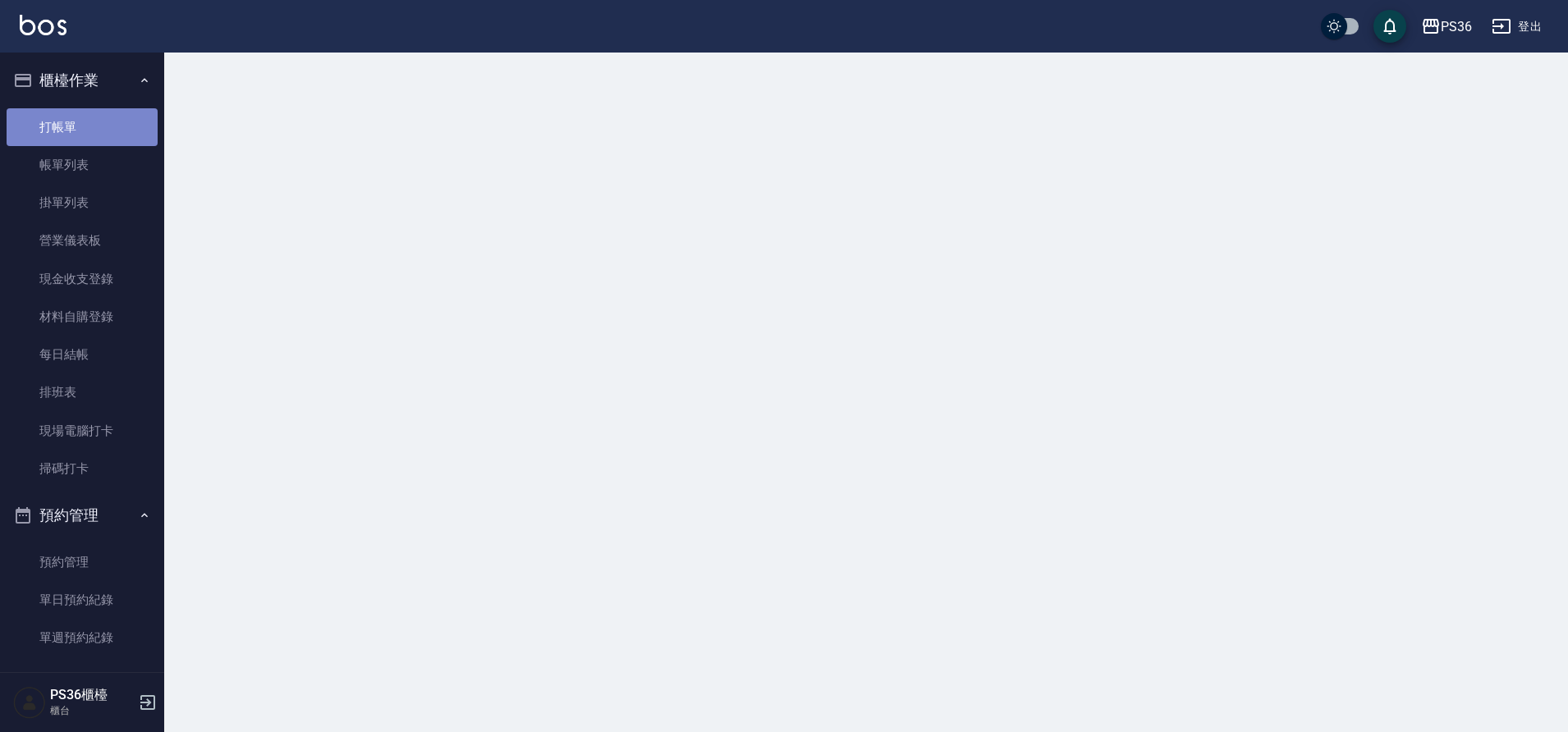
click at [82, 135] on link "打帳單" at bounding box center [82, 127] width 151 height 38
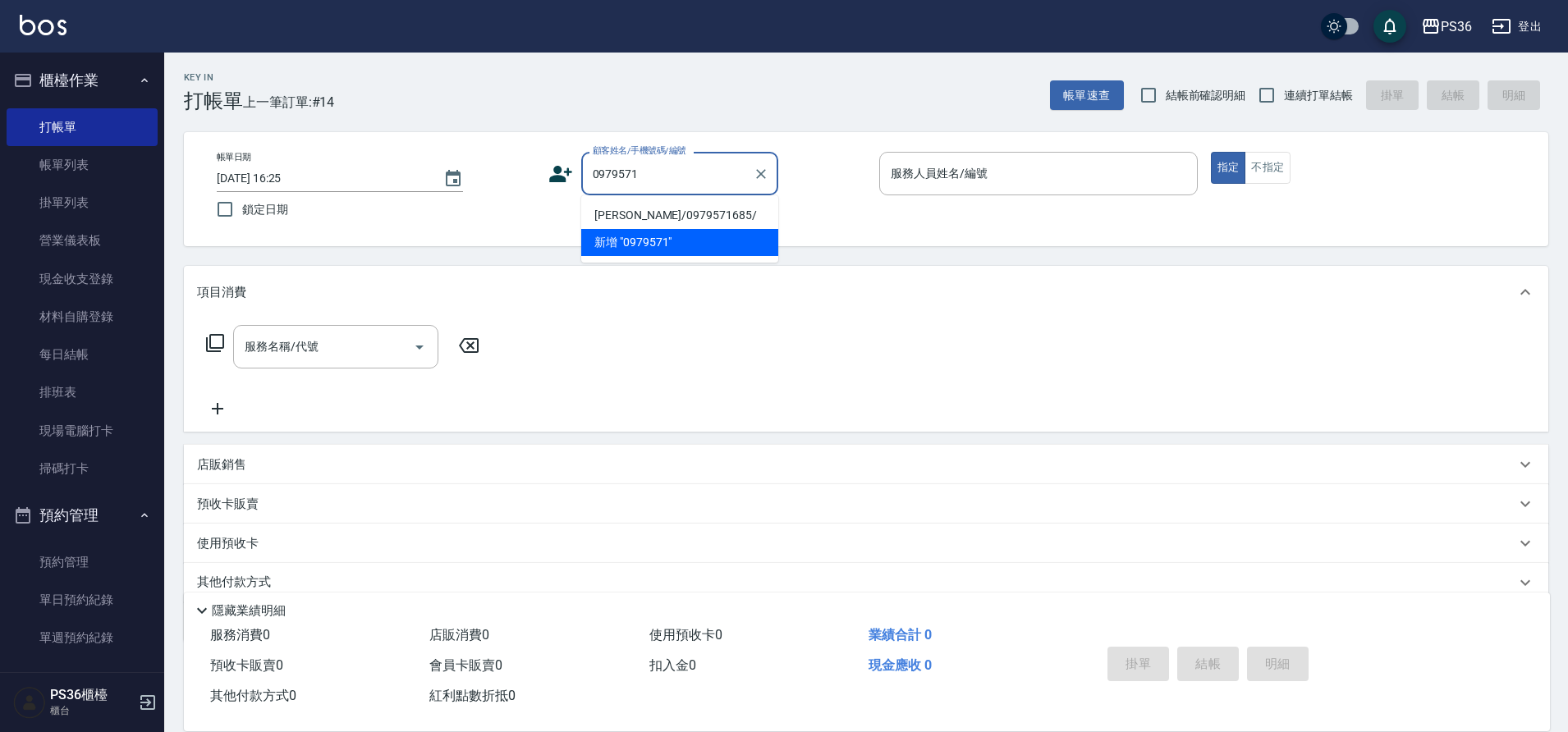
click at [652, 212] on li "[PERSON_NAME]/0979571685/" at bounding box center [679, 215] width 197 height 27
type input "[PERSON_NAME]/0979571685/"
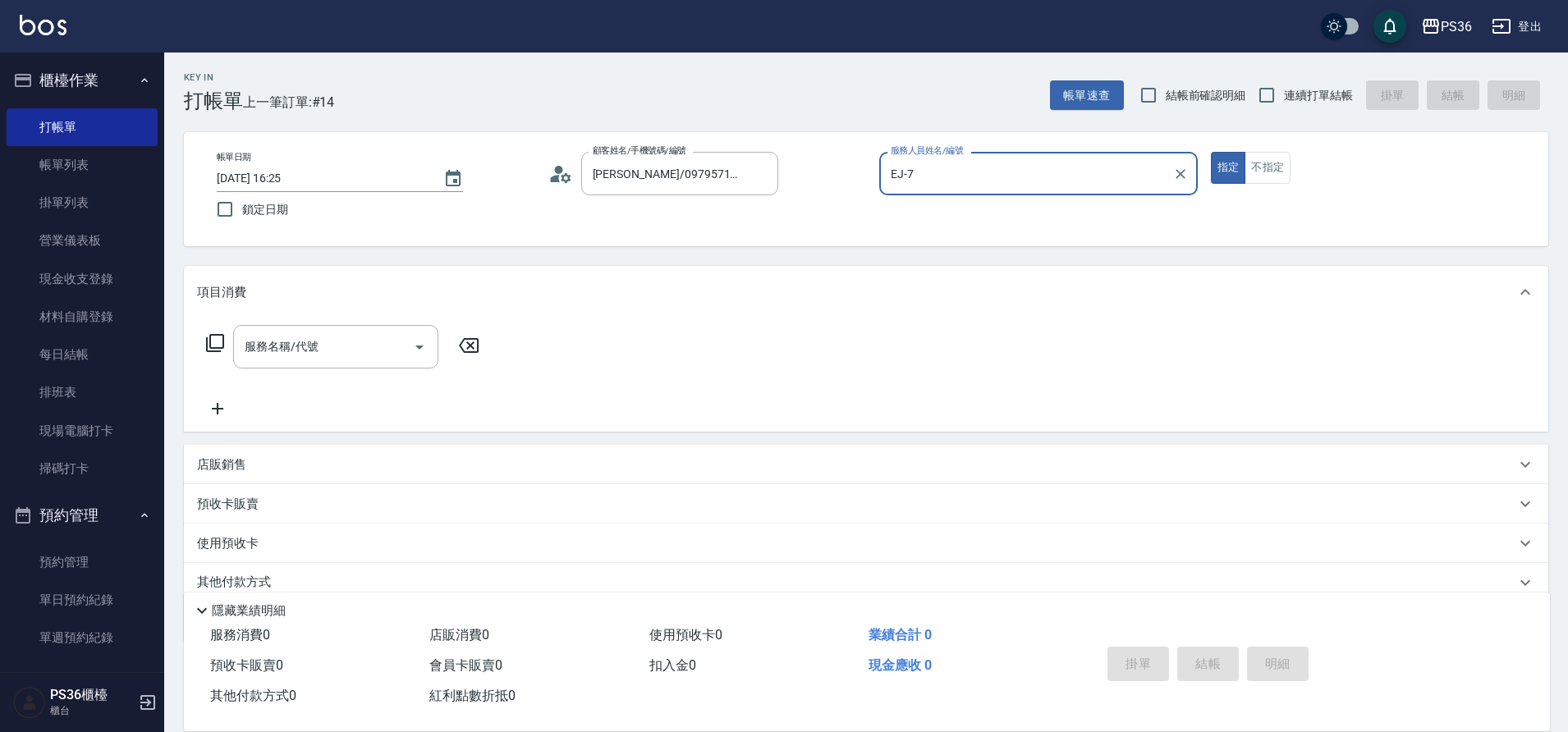
type input "EJ-7"
click at [339, 333] on div "服務名稱/代號" at bounding box center [336, 347] width 205 height 44
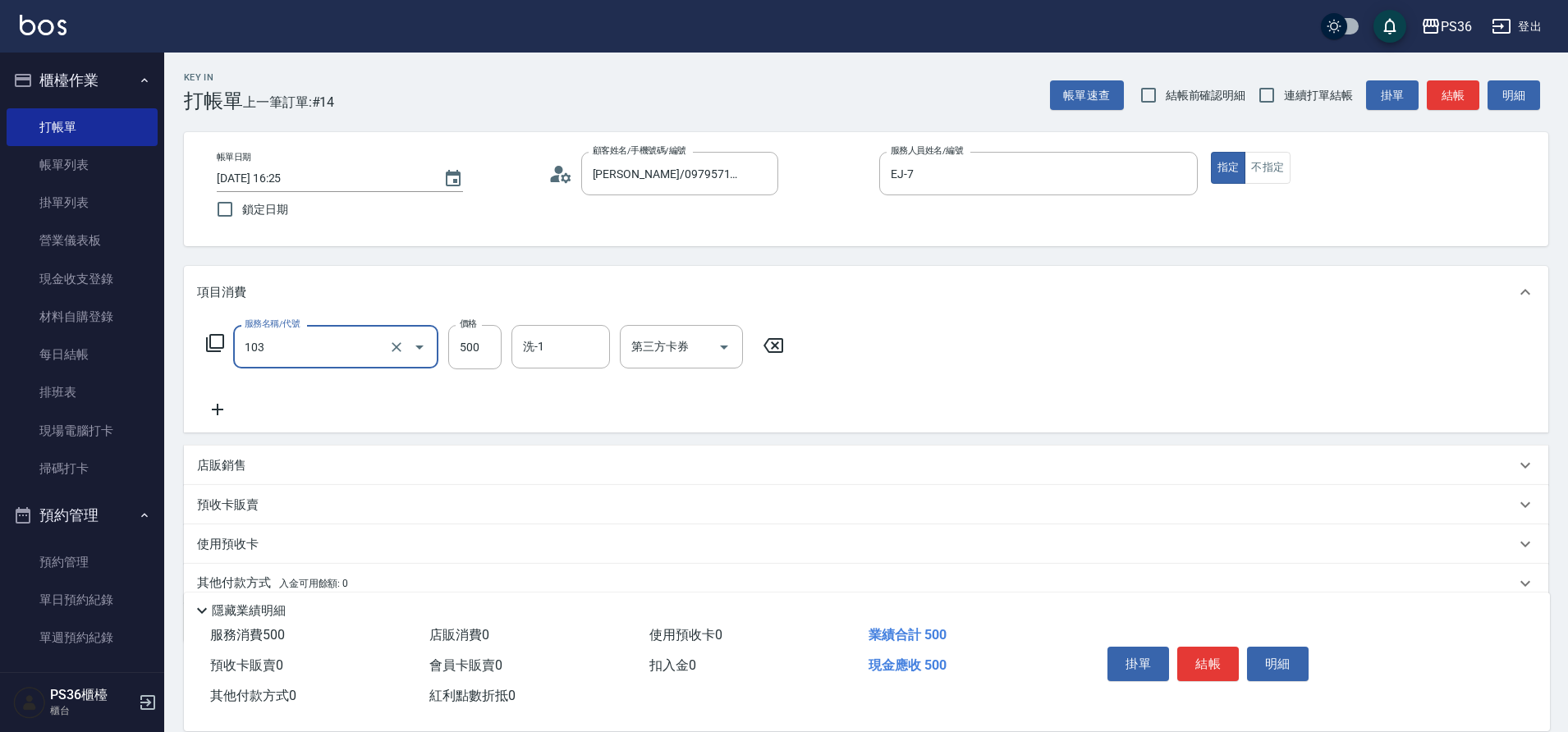
type input "B級洗剪(103)"
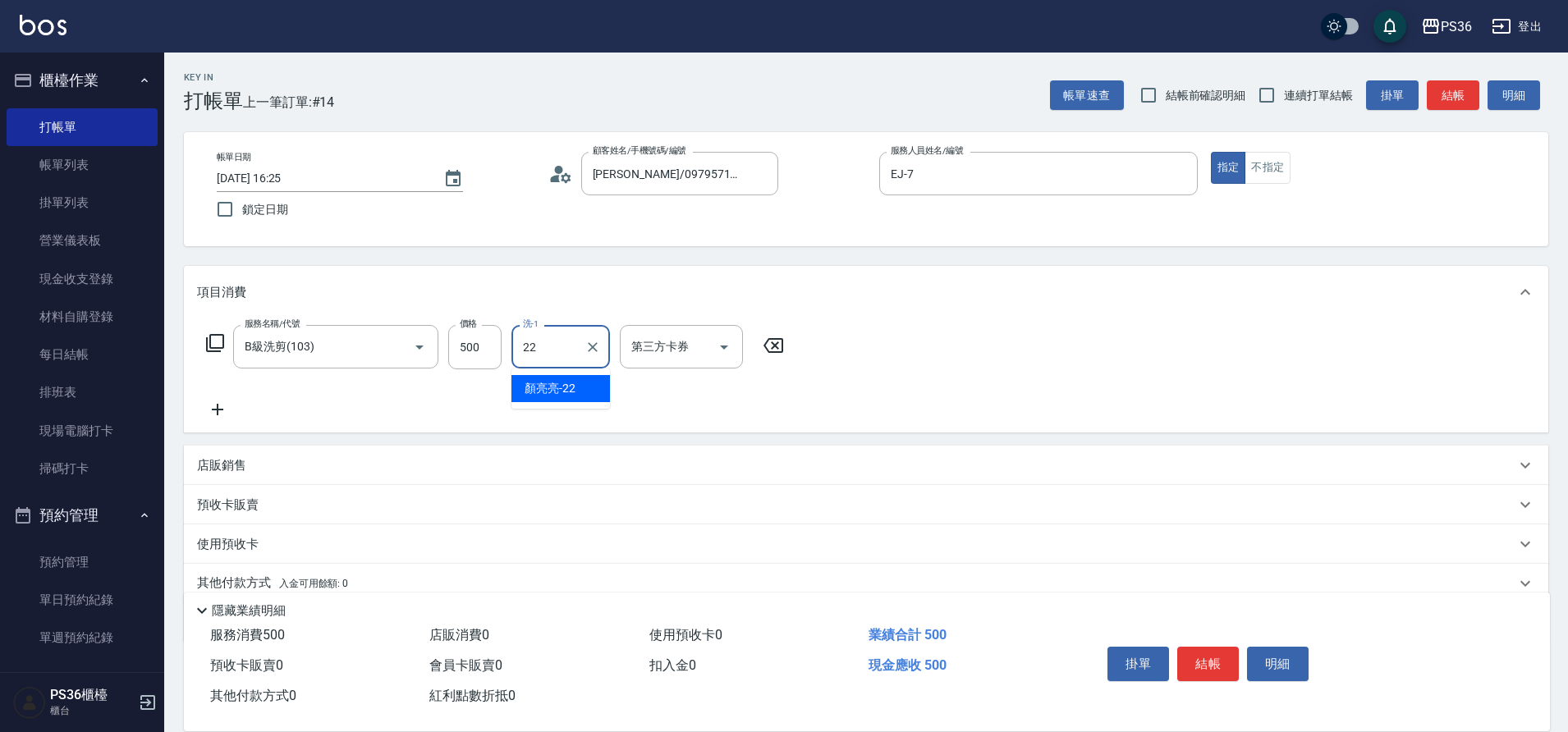
type input "[PERSON_NAME]-22"
click at [1205, 657] on button "結帳" at bounding box center [1208, 664] width 62 height 35
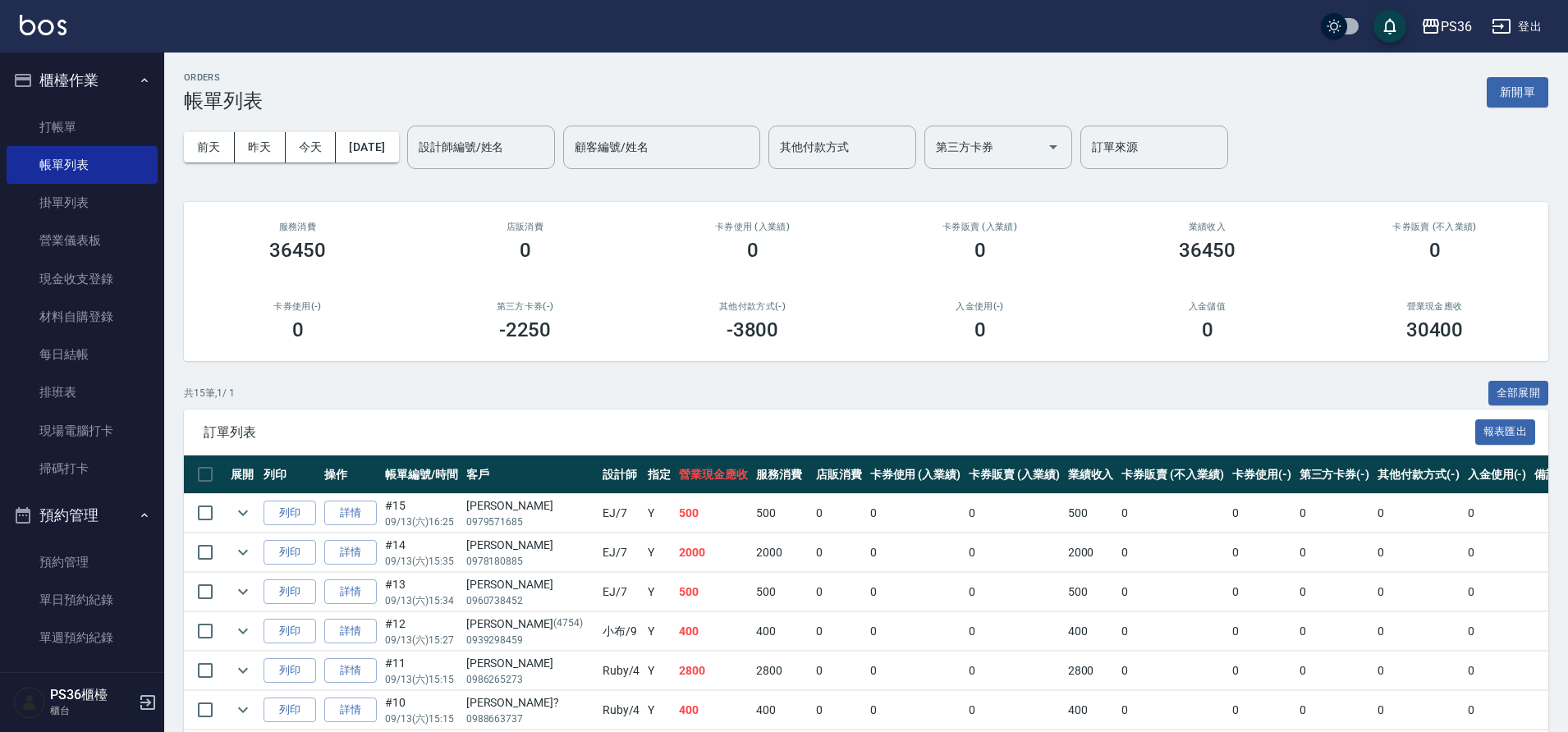
drag, startPoint x: 801, startPoint y: 309, endPoint x: 436, endPoint y: 384, distance: 372.6
click at [436, 384] on div "共 15 筆, 1 / 1 全部展開" at bounding box center [866, 393] width 1364 height 25
click at [38, 138] on link "打帳單" at bounding box center [82, 127] width 151 height 38
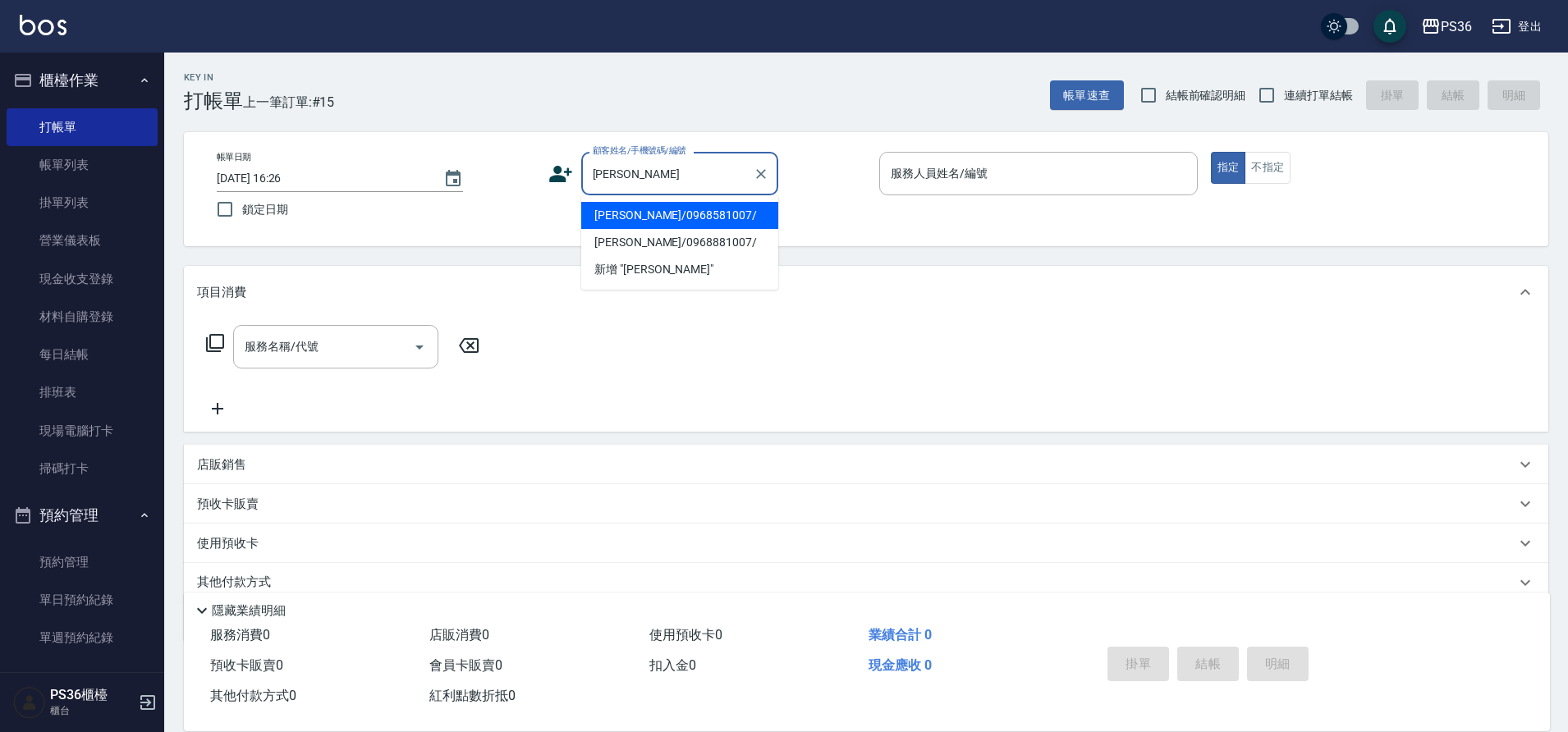
click at [713, 217] on li "[PERSON_NAME]/0968581007/" at bounding box center [679, 215] width 197 height 27
type input "[PERSON_NAME]/0968581007/"
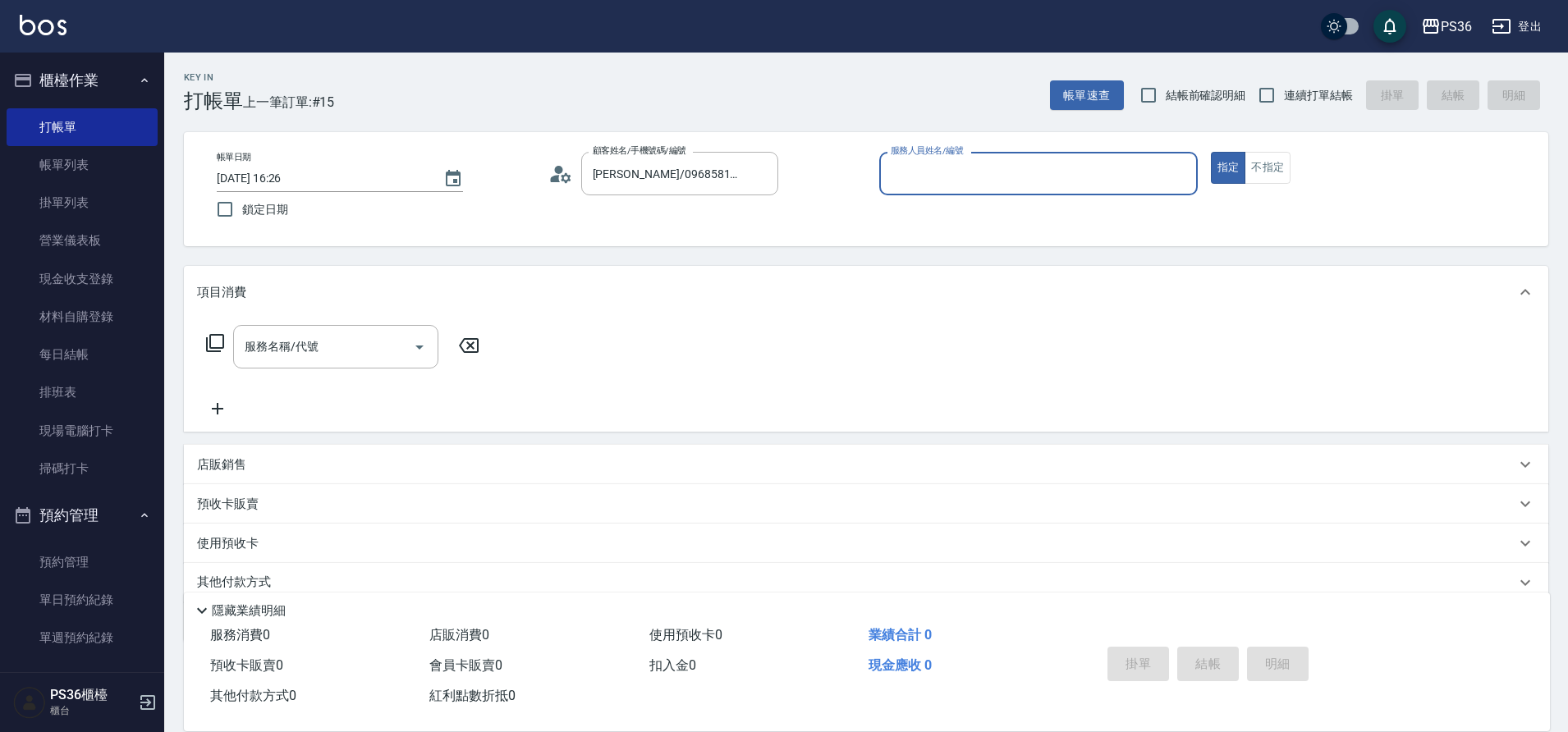
type input "Ruby-4"
click at [297, 367] on div "服務名稱/代號" at bounding box center [336, 347] width 205 height 44
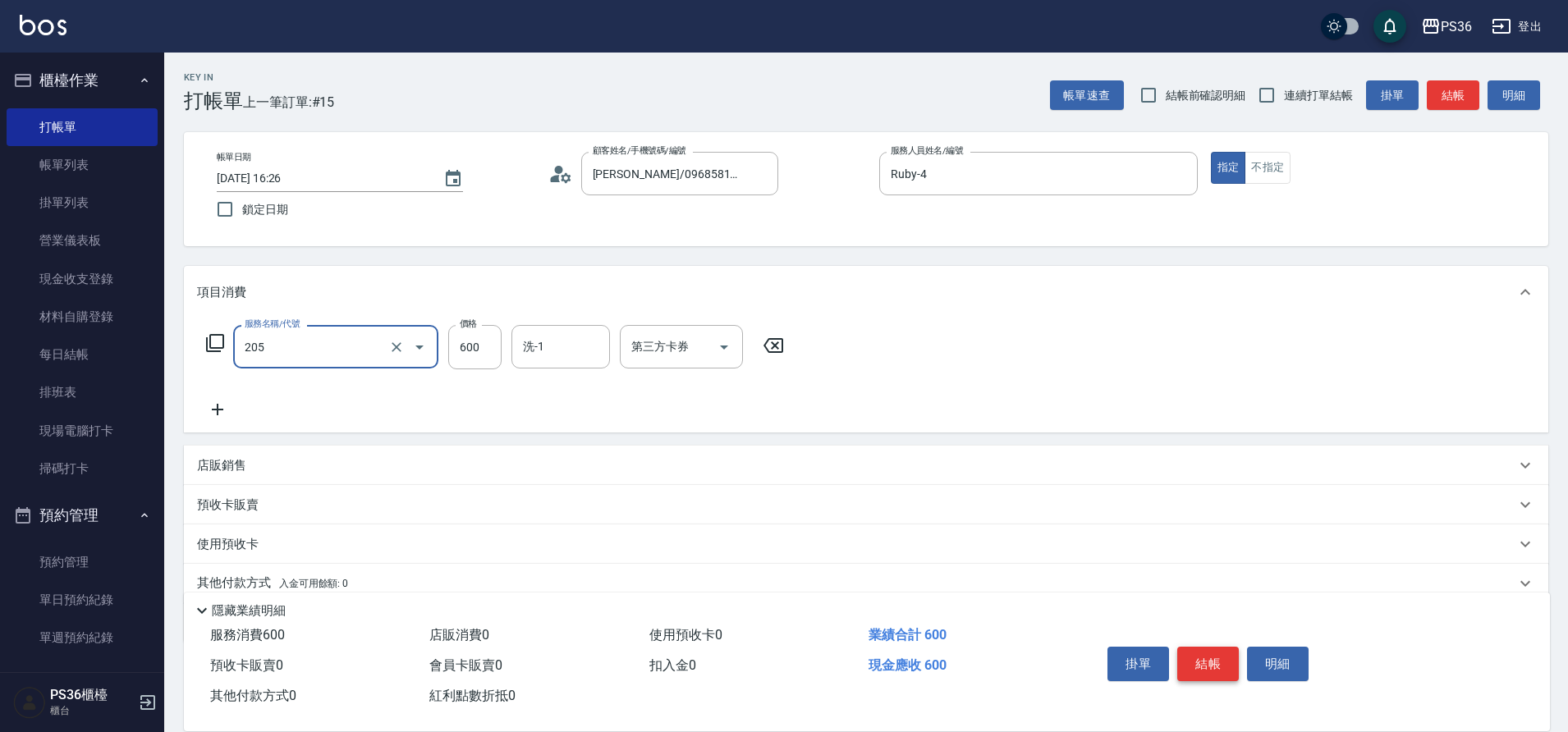
type input "A級洗剪(205)"
click at [1197, 655] on button "結帳" at bounding box center [1208, 664] width 62 height 35
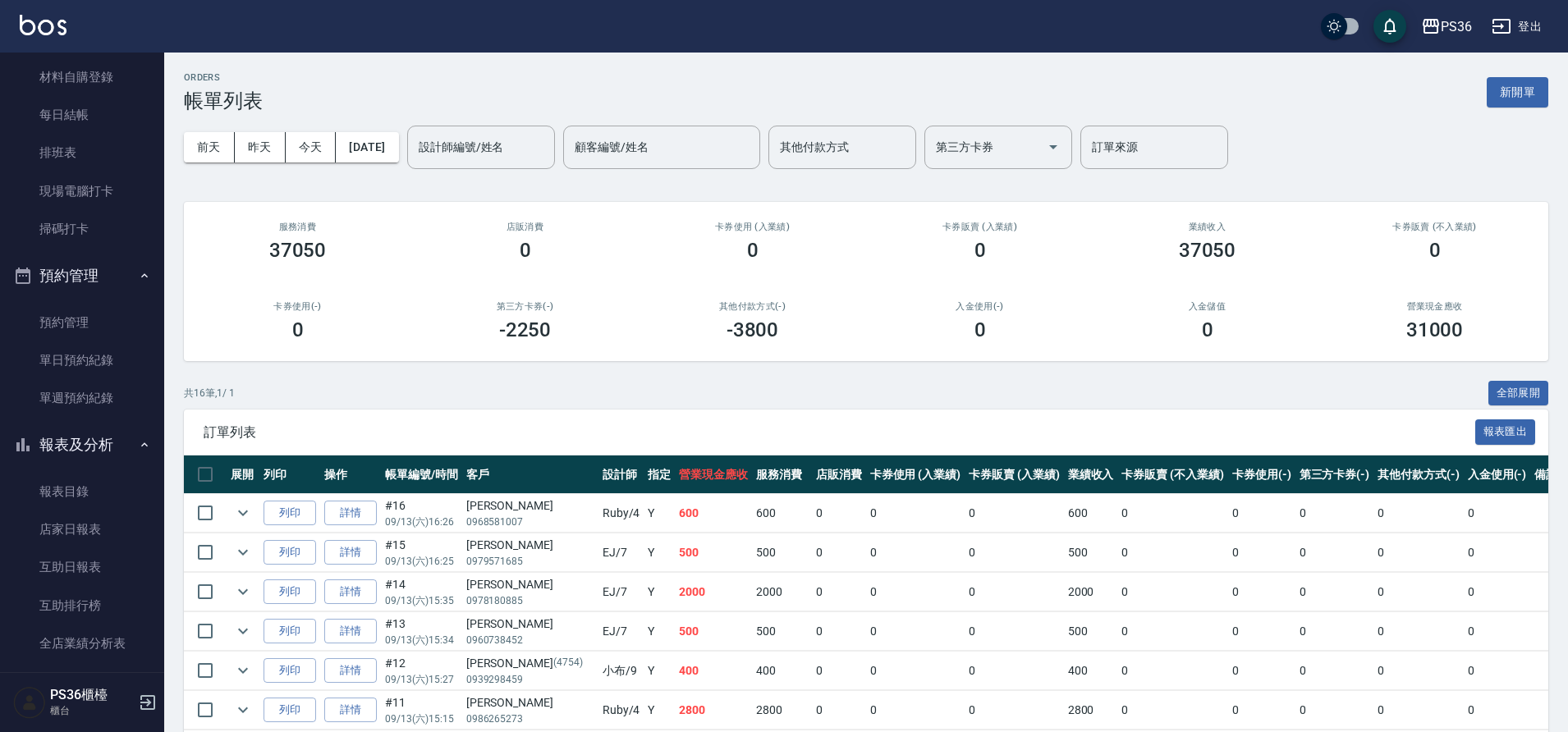
scroll to position [411, 0]
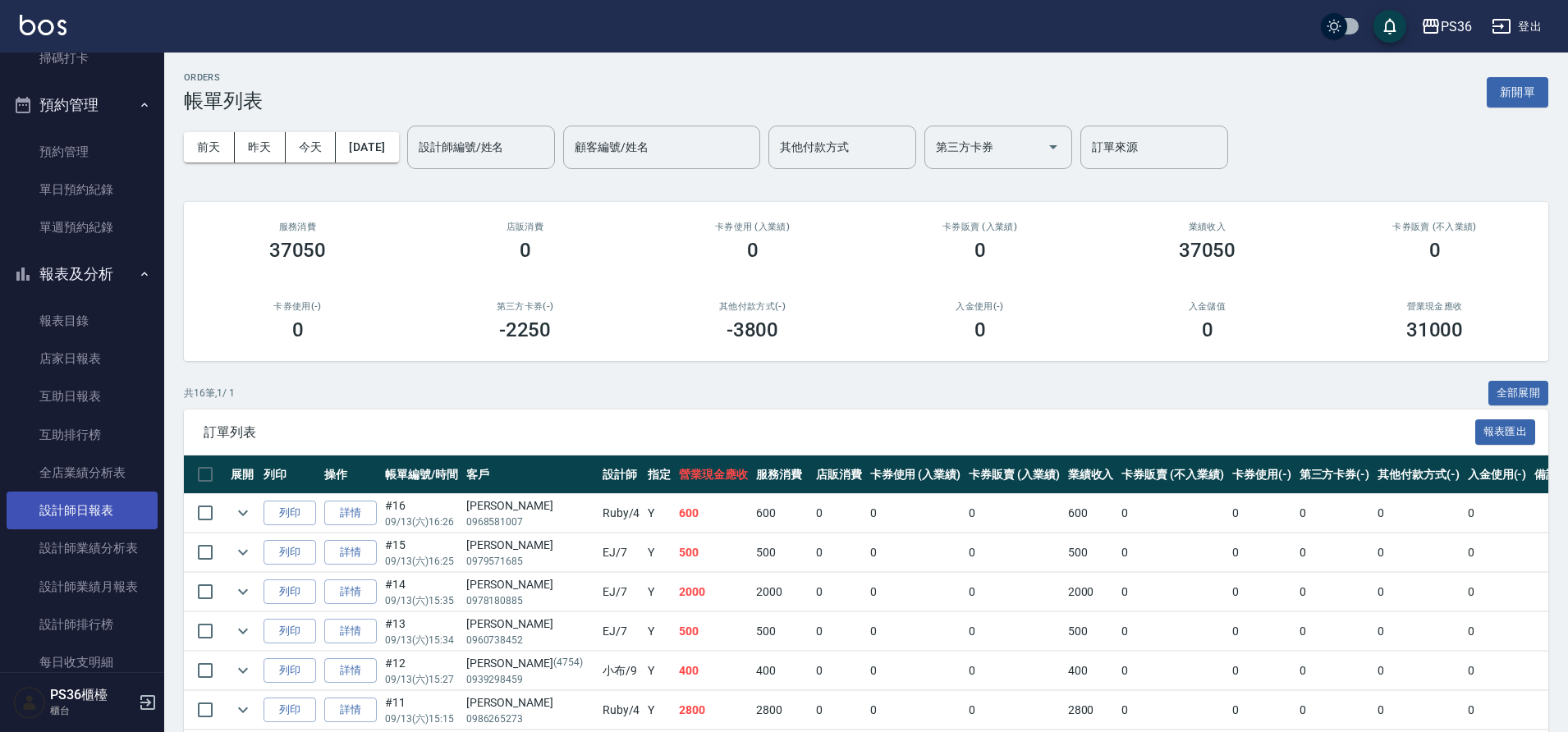
click at [117, 517] on link "設計師日報表" at bounding box center [82, 510] width 151 height 38
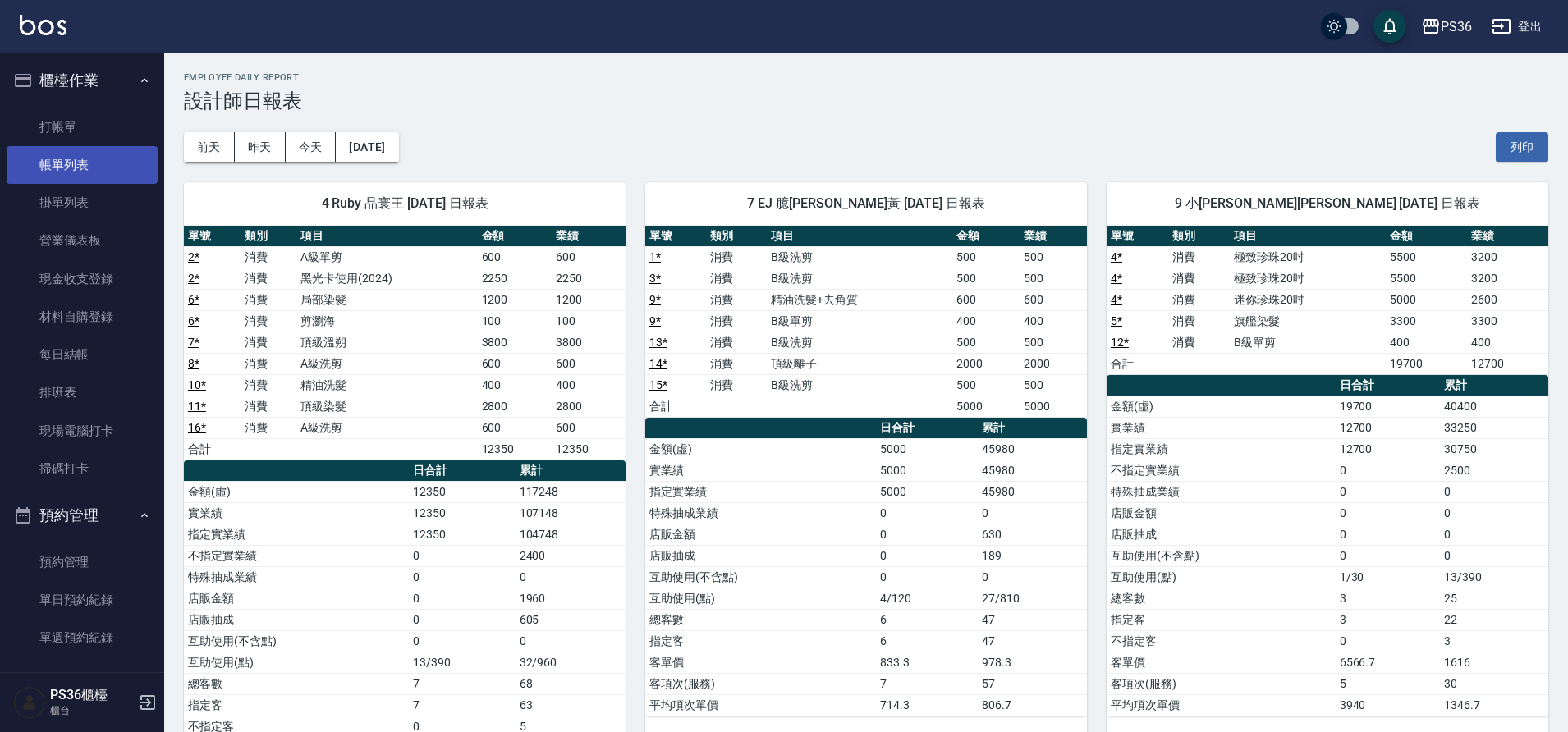
click at [90, 175] on link "帳單列表" at bounding box center [82, 165] width 151 height 38
click at [90, 159] on link "帳單列表" at bounding box center [82, 165] width 151 height 38
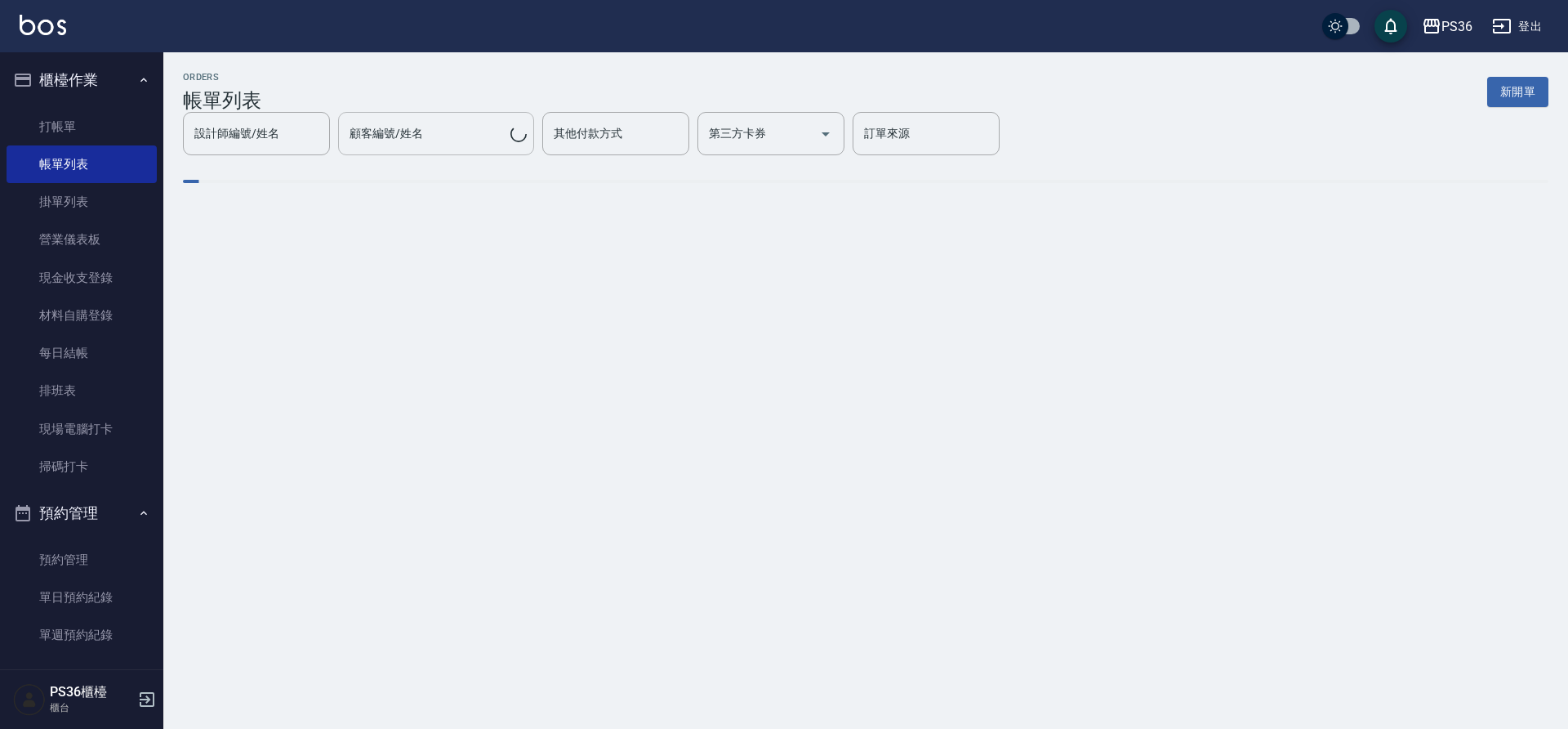
click at [385, 151] on div "顧客編號/姓名" at bounding box center [436, 133] width 196 height 43
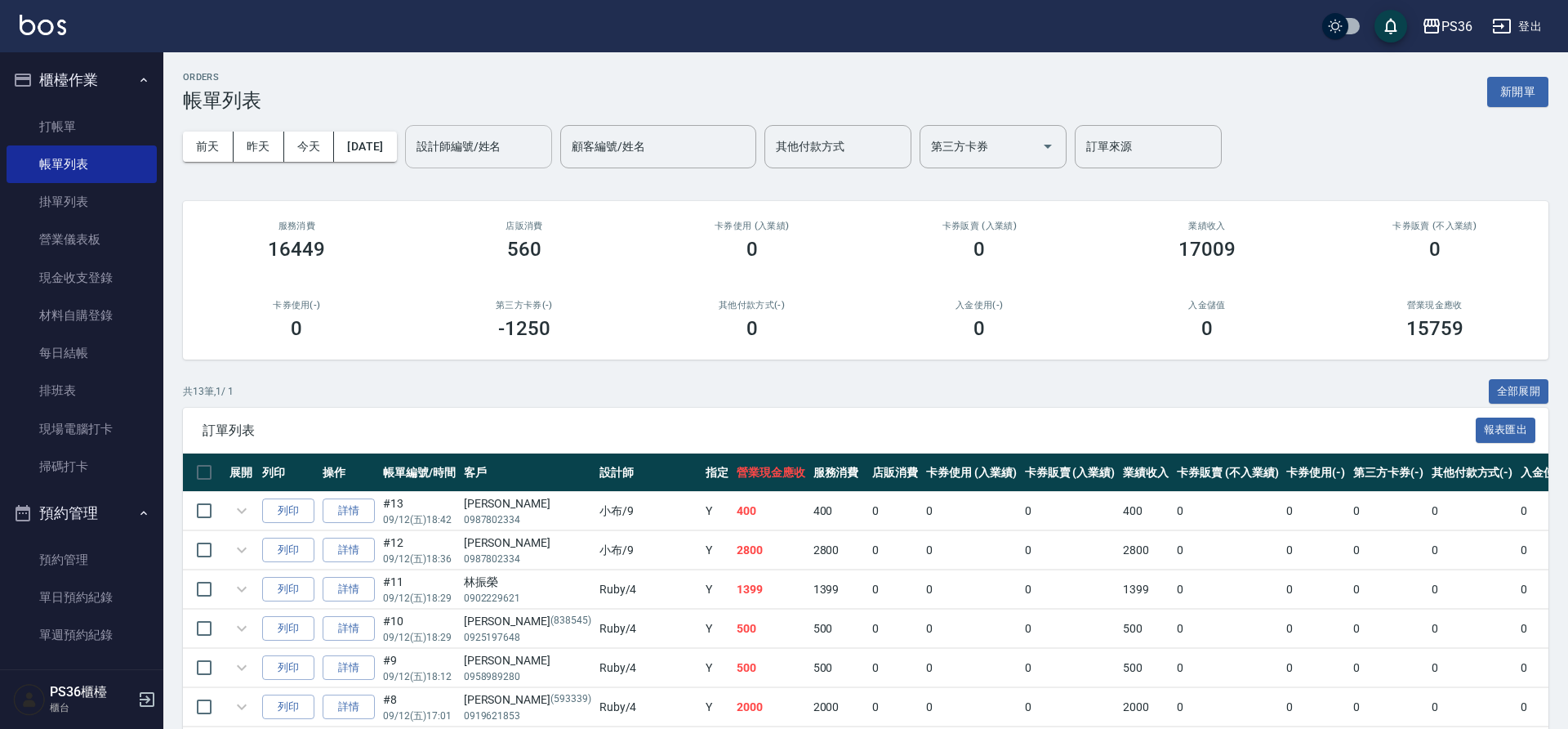
click at [497, 148] on div "設計師編號/姓名 設計師編號/姓名" at bounding box center [478, 147] width 147 height 43
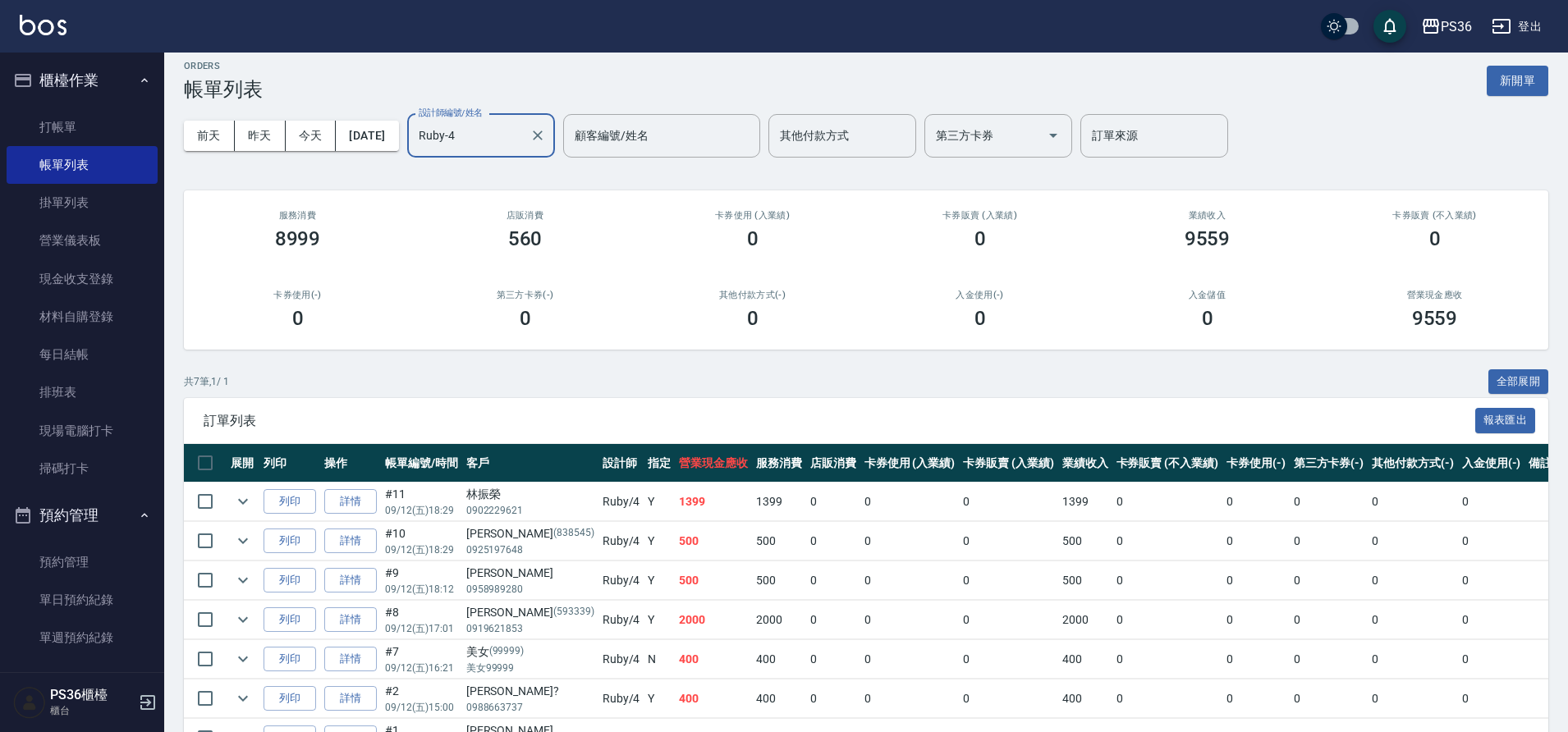
scroll to position [115, 0]
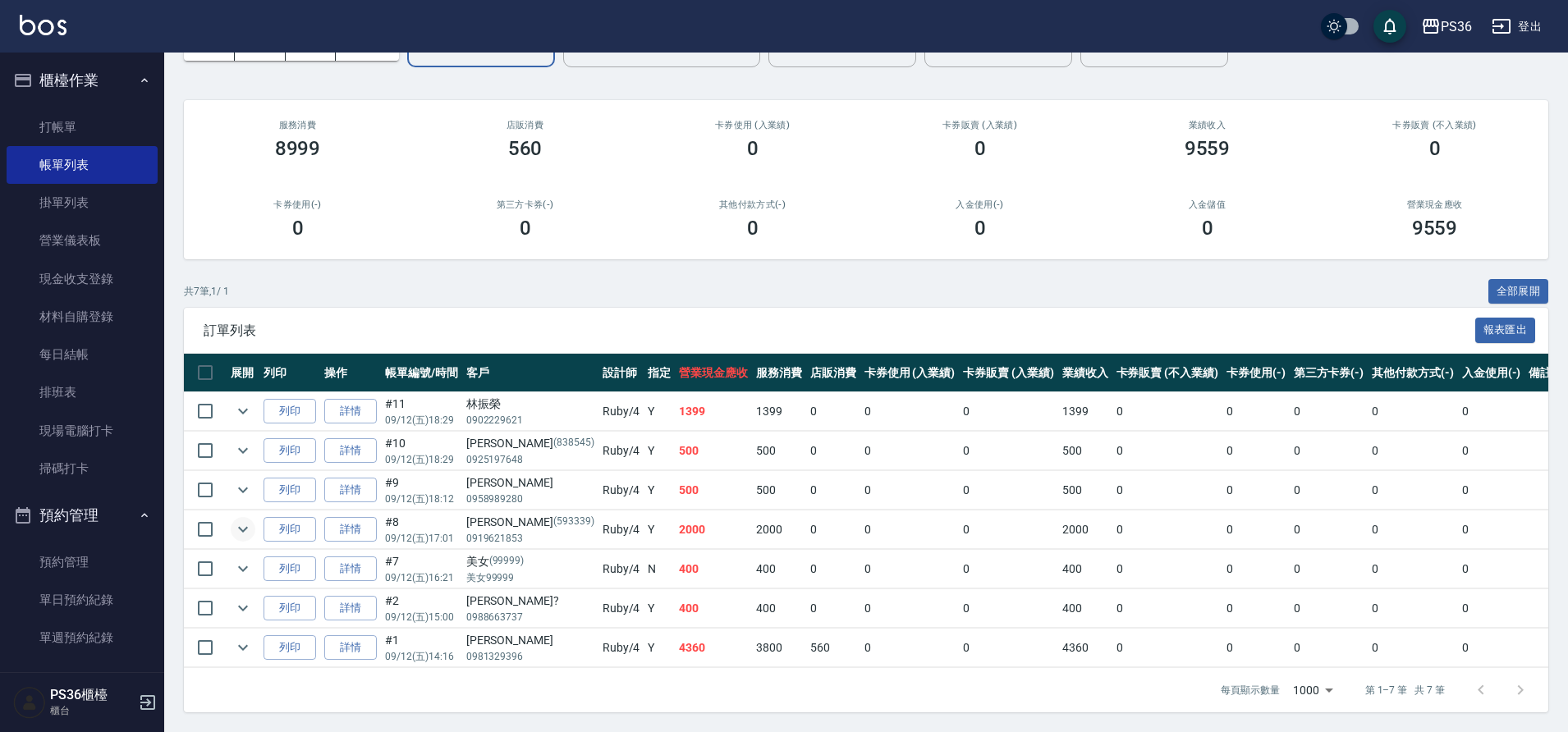
type input "Ruby-4"
click at [235, 520] on icon "expand row" at bounding box center [243, 529] width 19 height 19
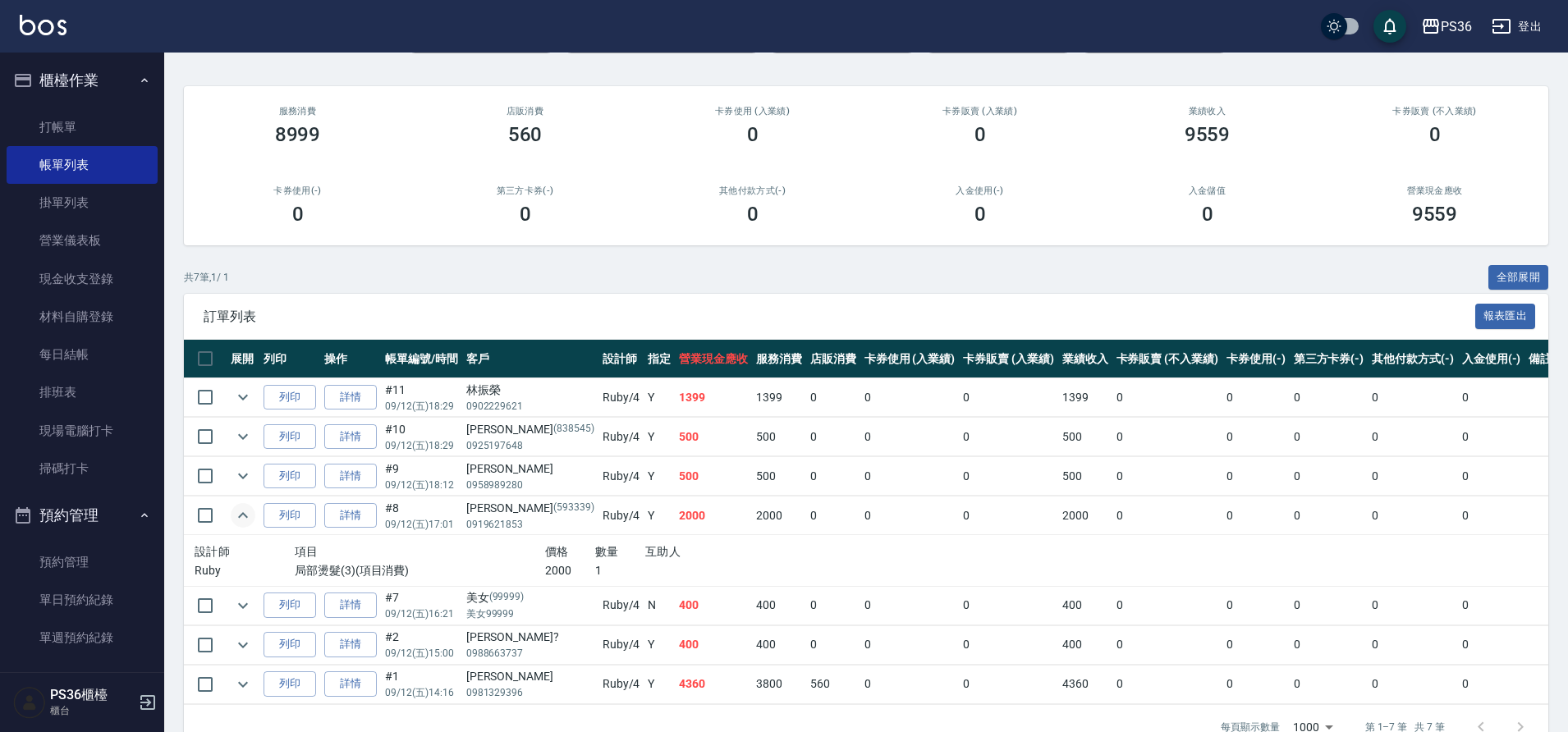
click at [235, 520] on icon "expand row" at bounding box center [243, 515] width 19 height 19
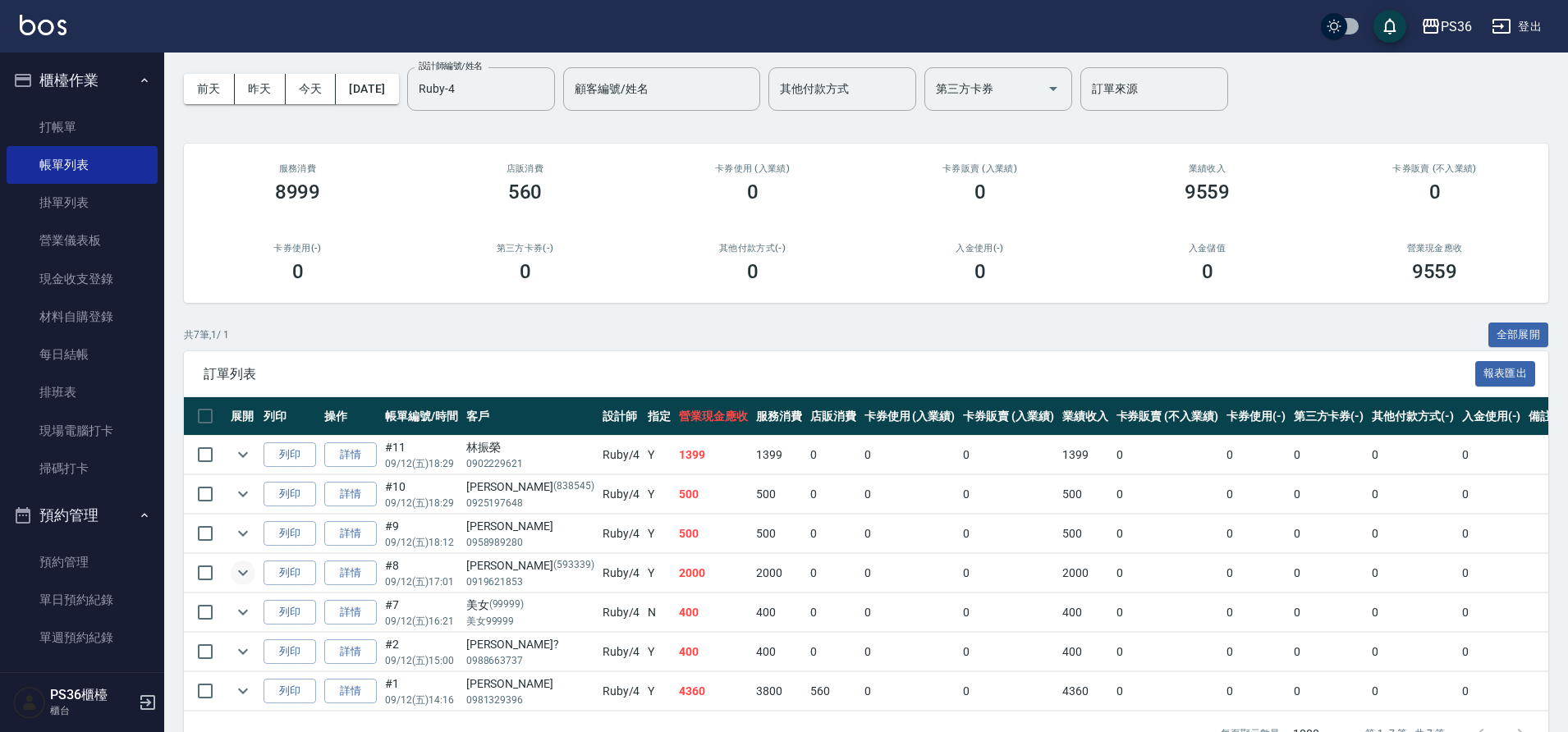
scroll to position [0, 0]
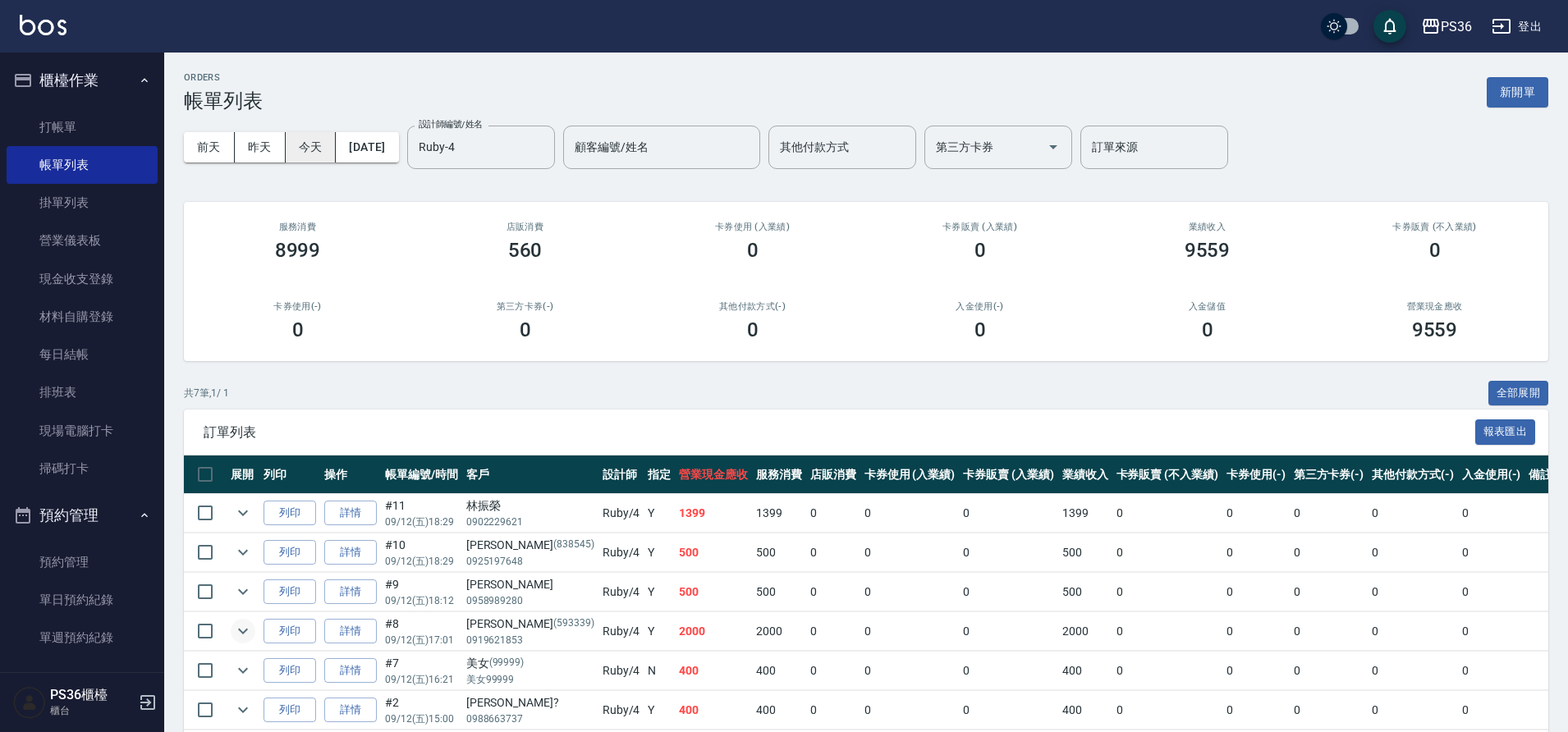
click at [333, 146] on button "今天" at bounding box center [311, 146] width 51 height 30
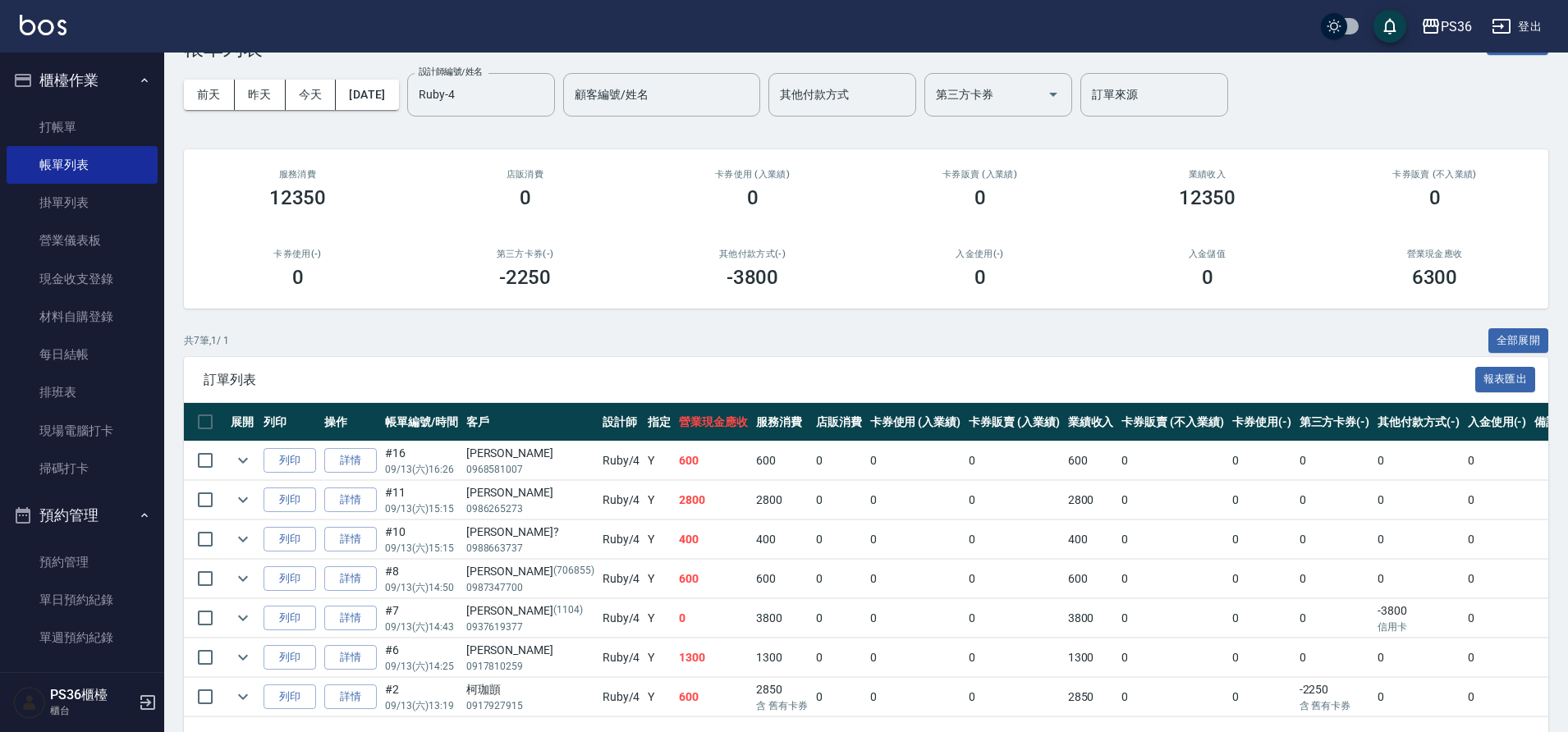
scroll to position [115, 0]
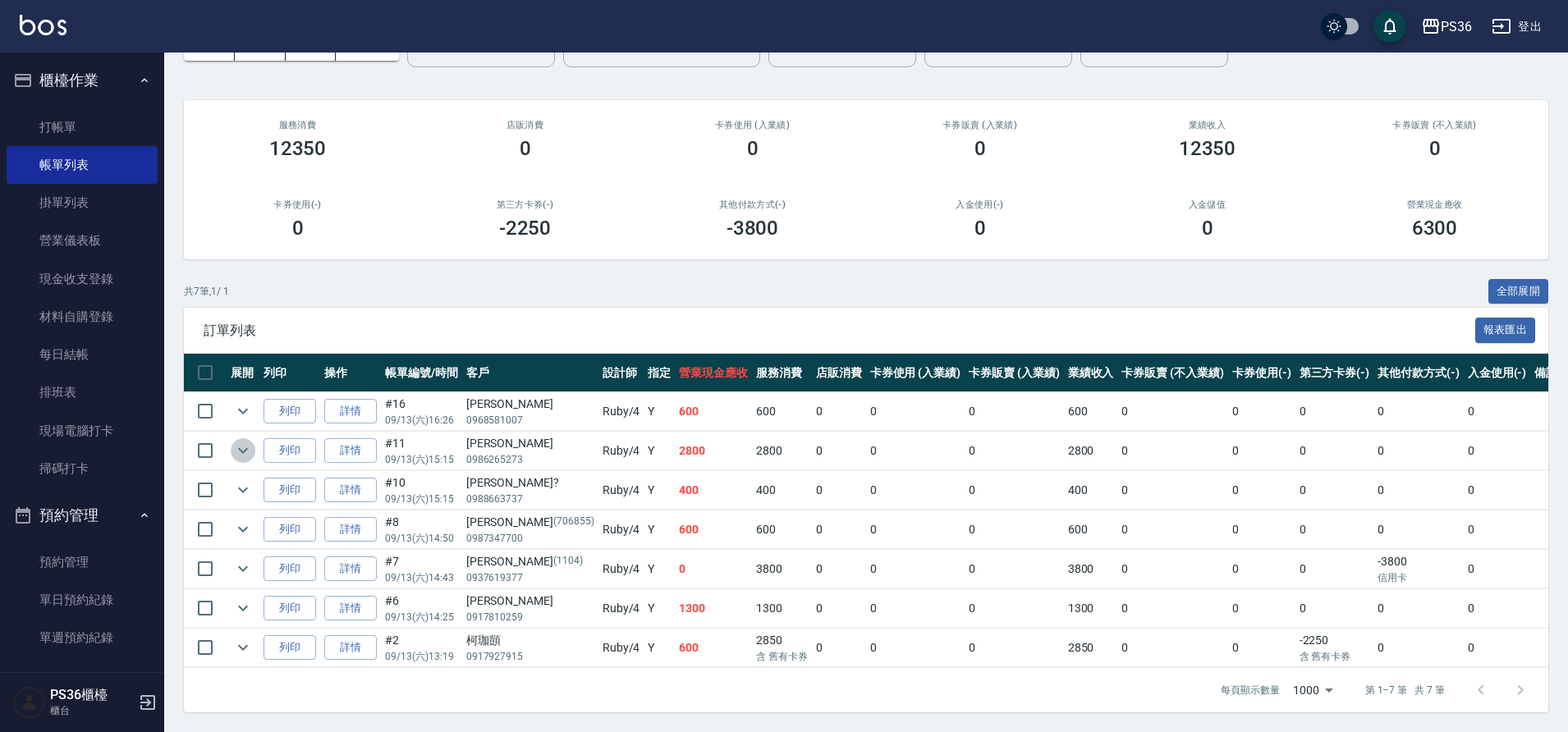
click at [245, 441] on icon "expand row" at bounding box center [243, 450] width 19 height 19
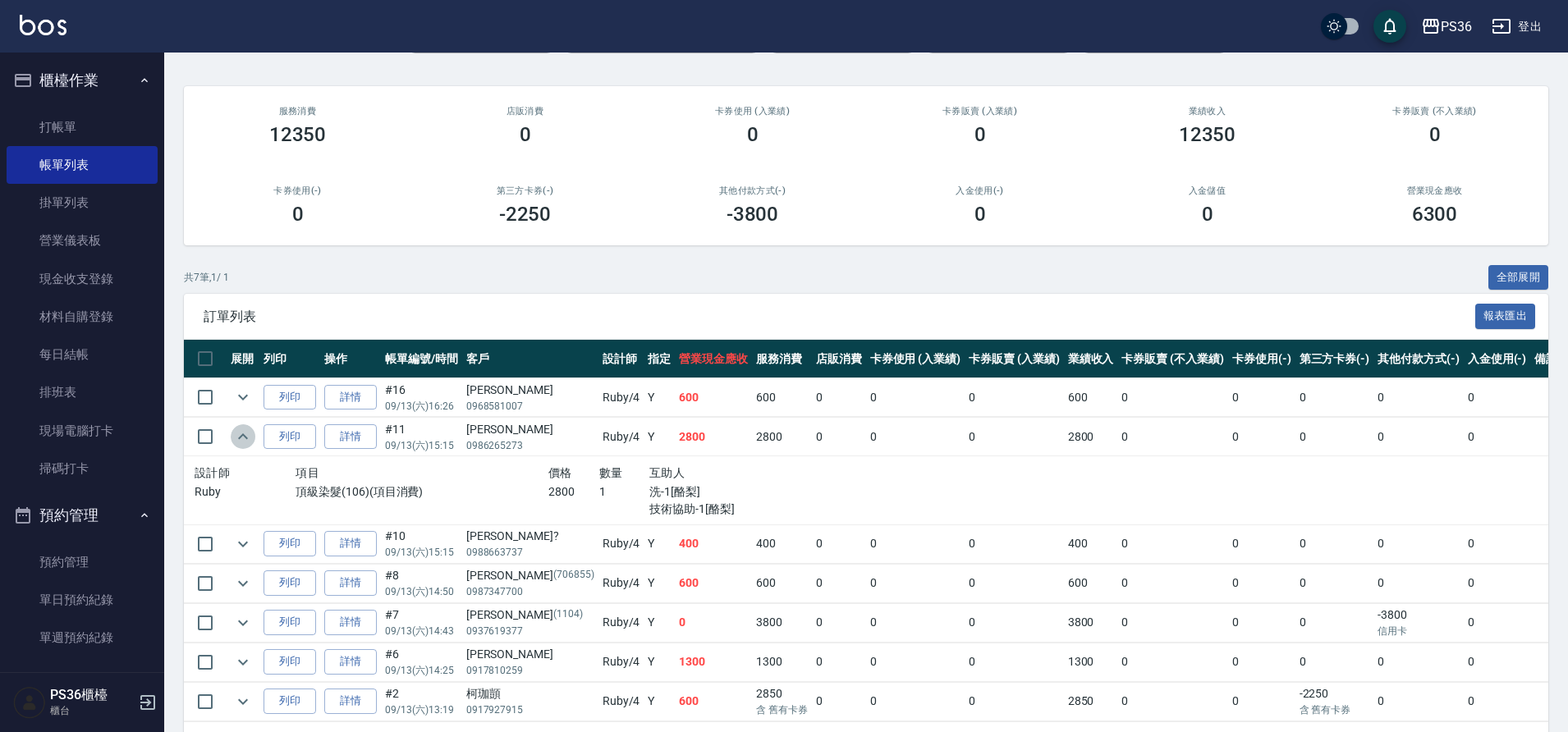
click at [245, 441] on icon "expand row" at bounding box center [243, 437] width 19 height 19
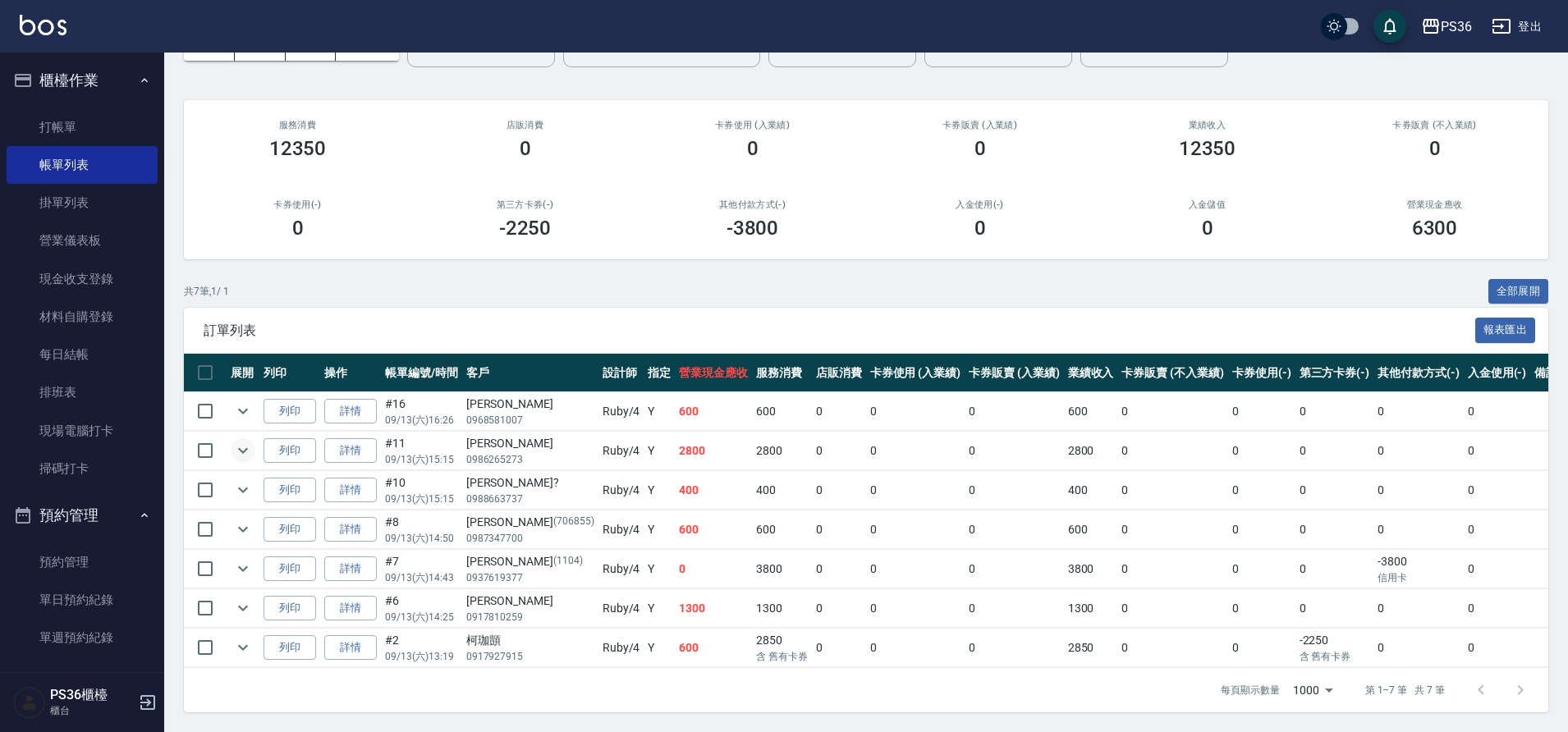
click at [229, 478] on td at bounding box center [243, 490] width 33 height 39
click at [250, 527] on td at bounding box center [243, 530] width 33 height 39
click at [249, 522] on icon "expand row" at bounding box center [243, 529] width 19 height 19
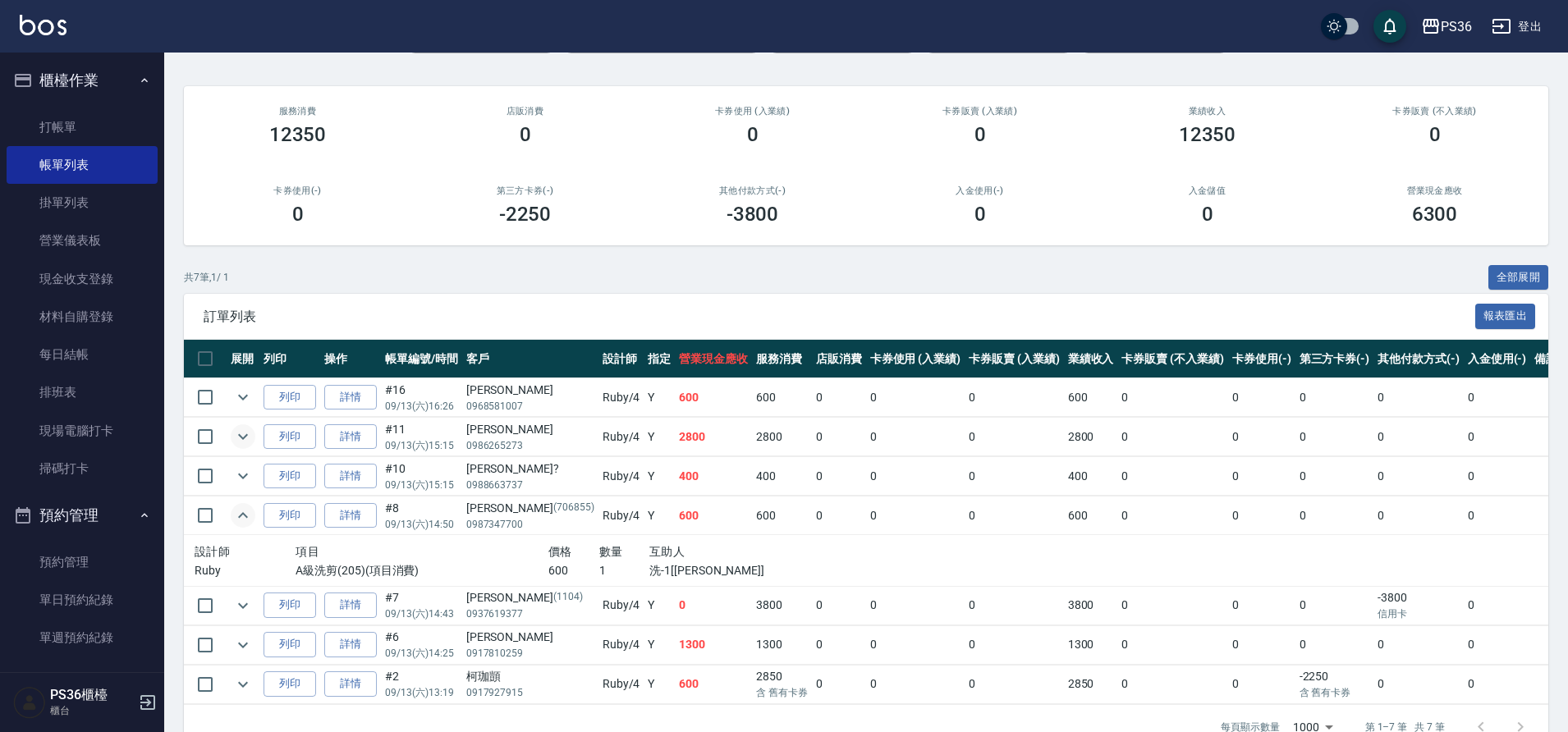
click at [249, 522] on icon "expand row" at bounding box center [243, 515] width 19 height 19
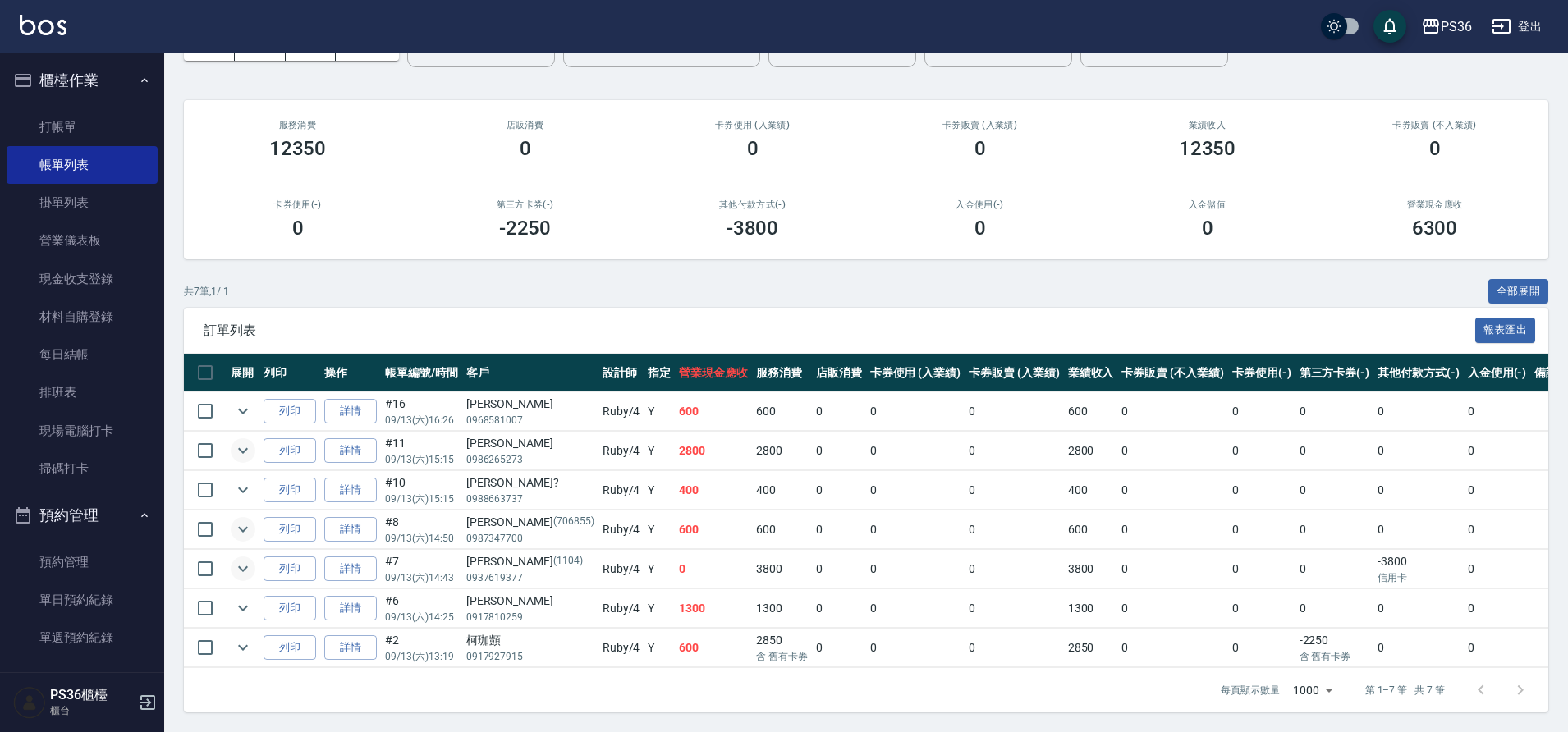
click at [245, 557] on button "expand row" at bounding box center [242, 568] width 24 height 24
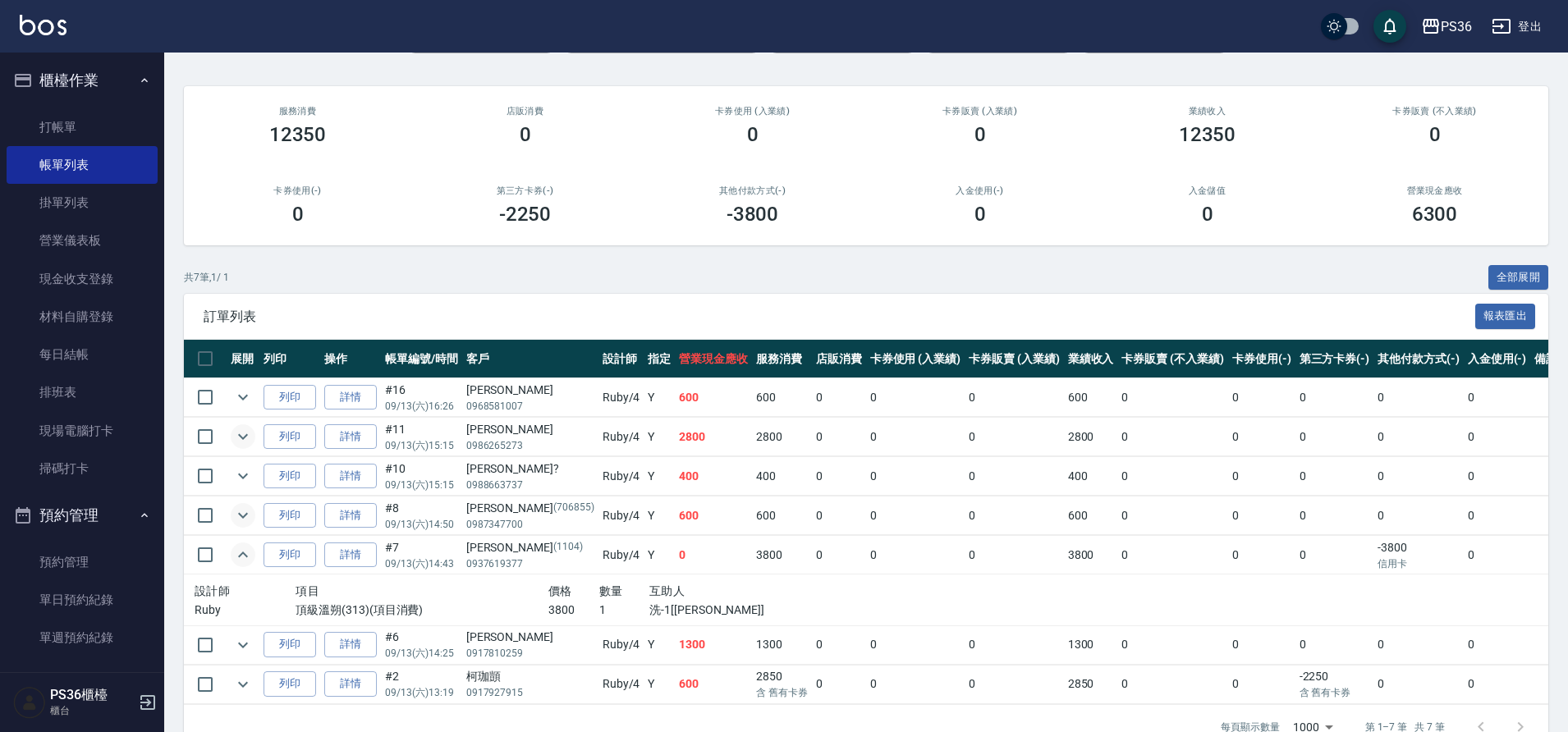
click at [245, 544] on button "expand row" at bounding box center [242, 554] width 24 height 24
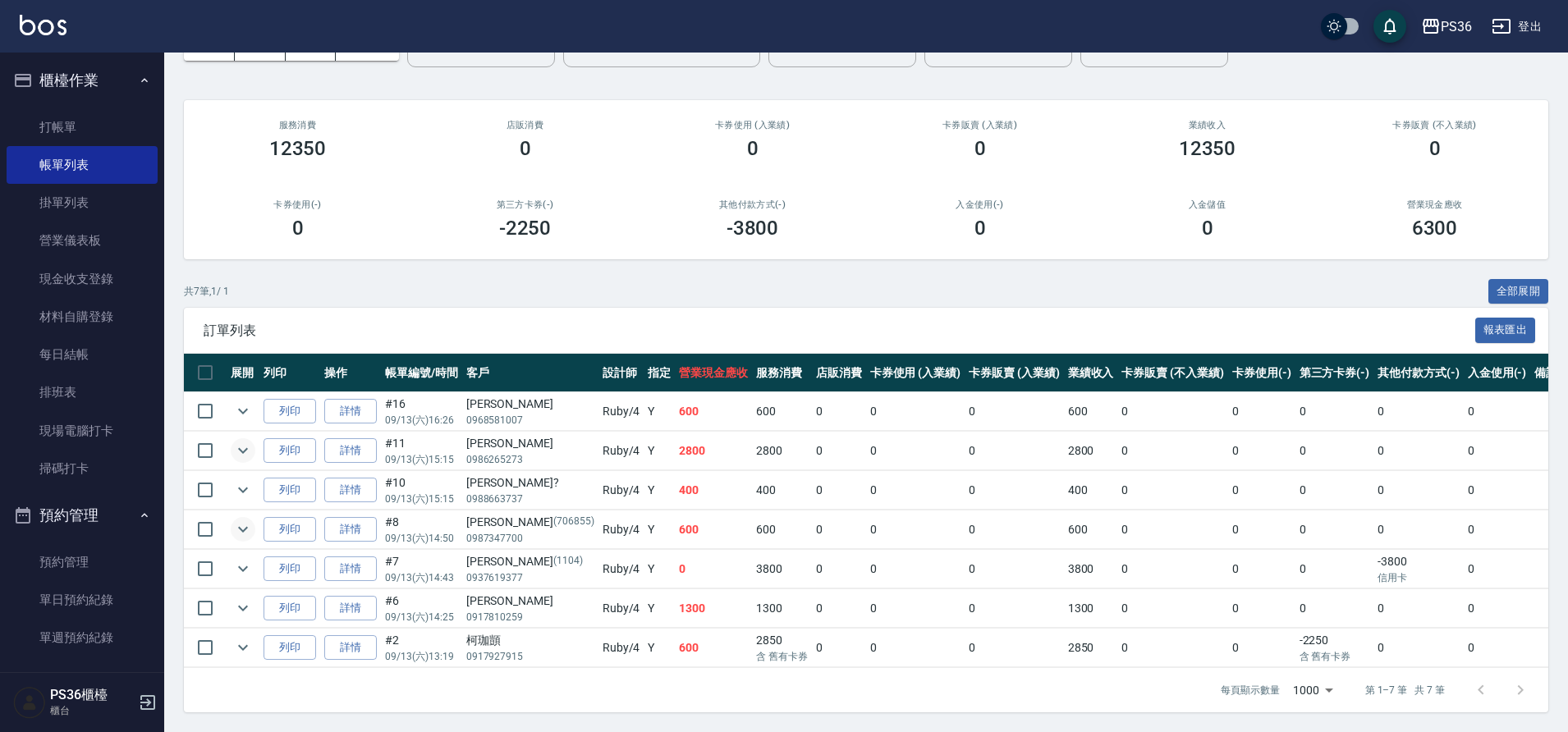
click at [232, 589] on td at bounding box center [243, 608] width 33 height 39
click at [232, 567] on td at bounding box center [243, 569] width 33 height 39
click at [231, 589] on td at bounding box center [243, 608] width 33 height 39
click at [232, 595] on button "expand row" at bounding box center [242, 607] width 24 height 24
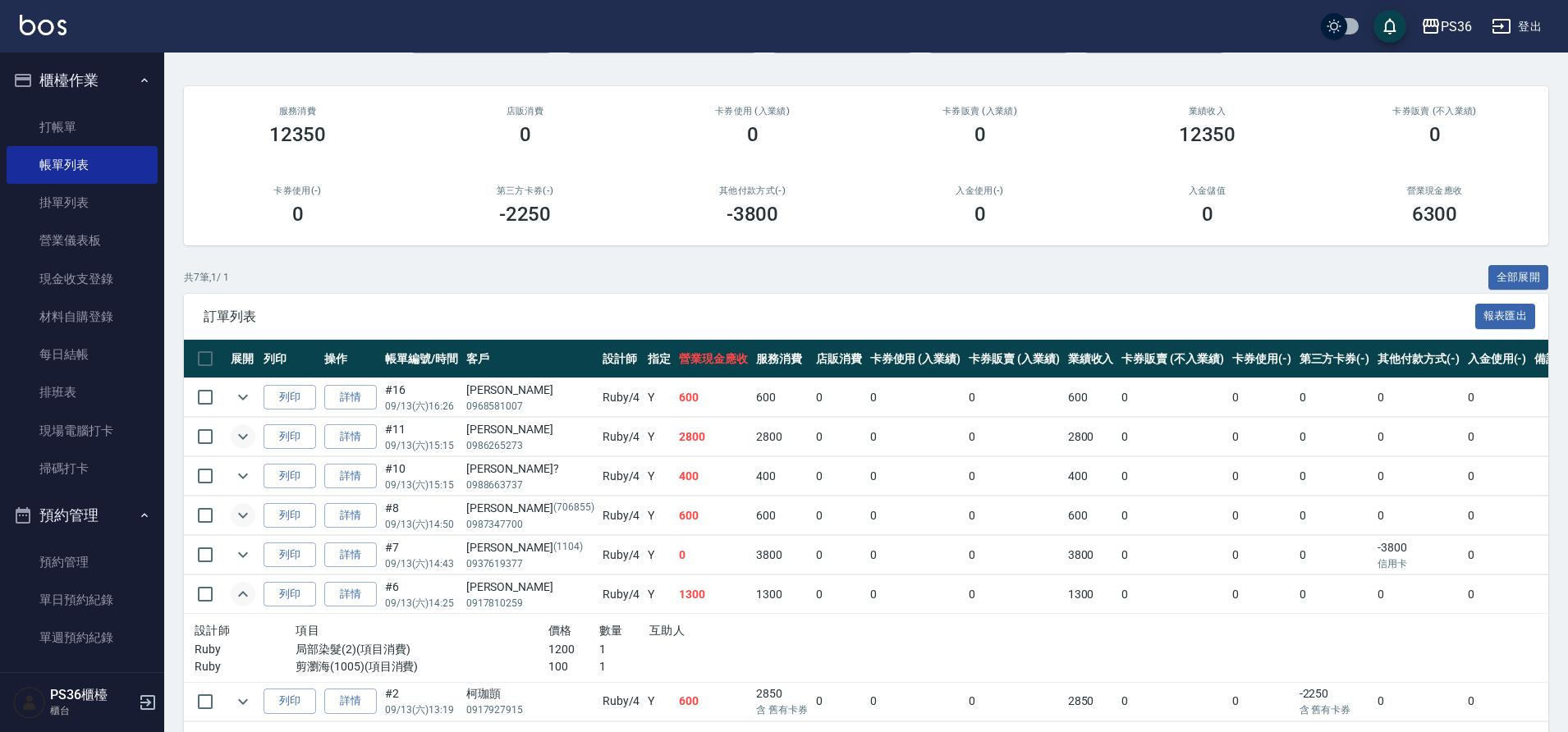
click at [235, 591] on icon "expand row" at bounding box center [243, 594] width 19 height 19
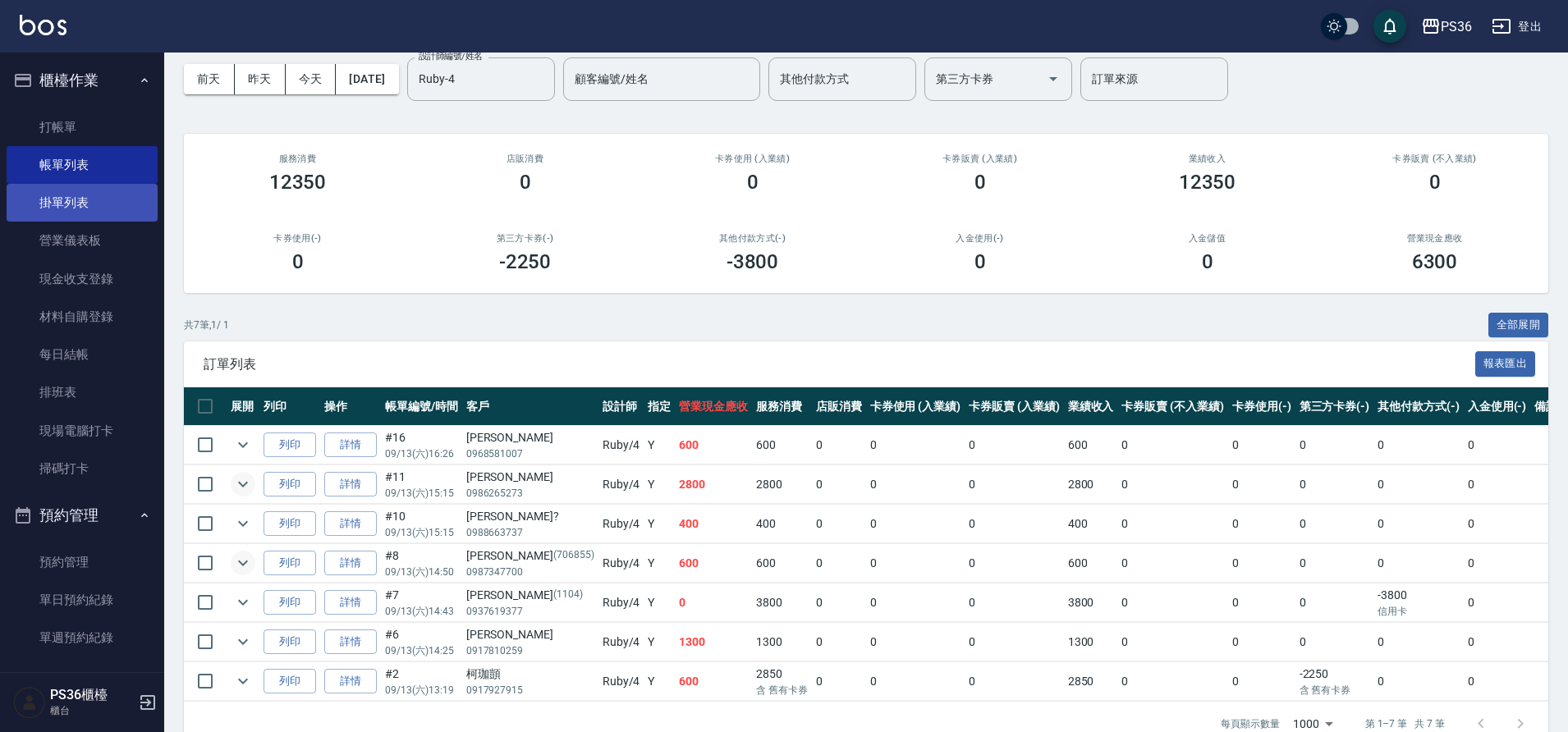
scroll to position [0, 0]
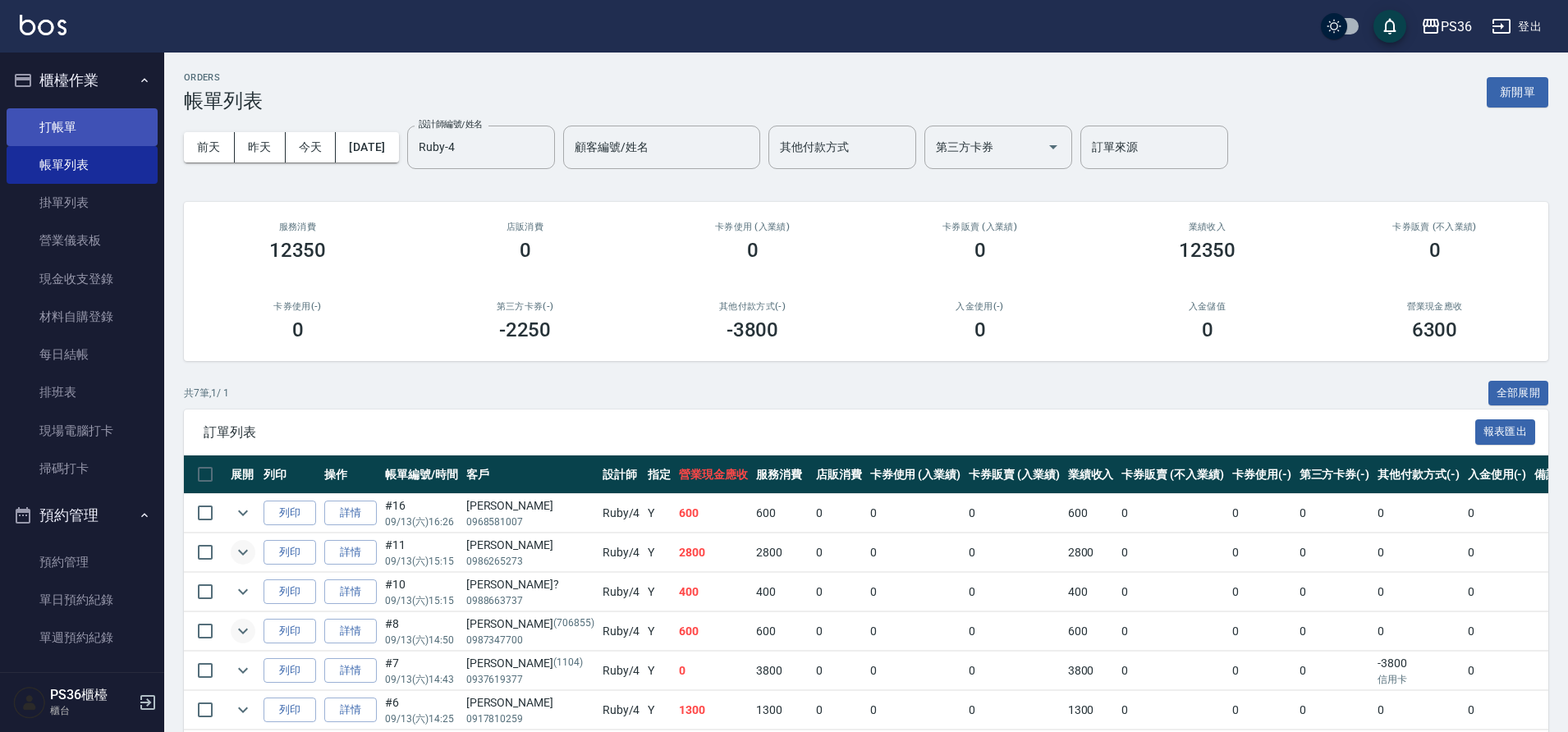
click at [56, 143] on link "打帳單" at bounding box center [82, 127] width 151 height 38
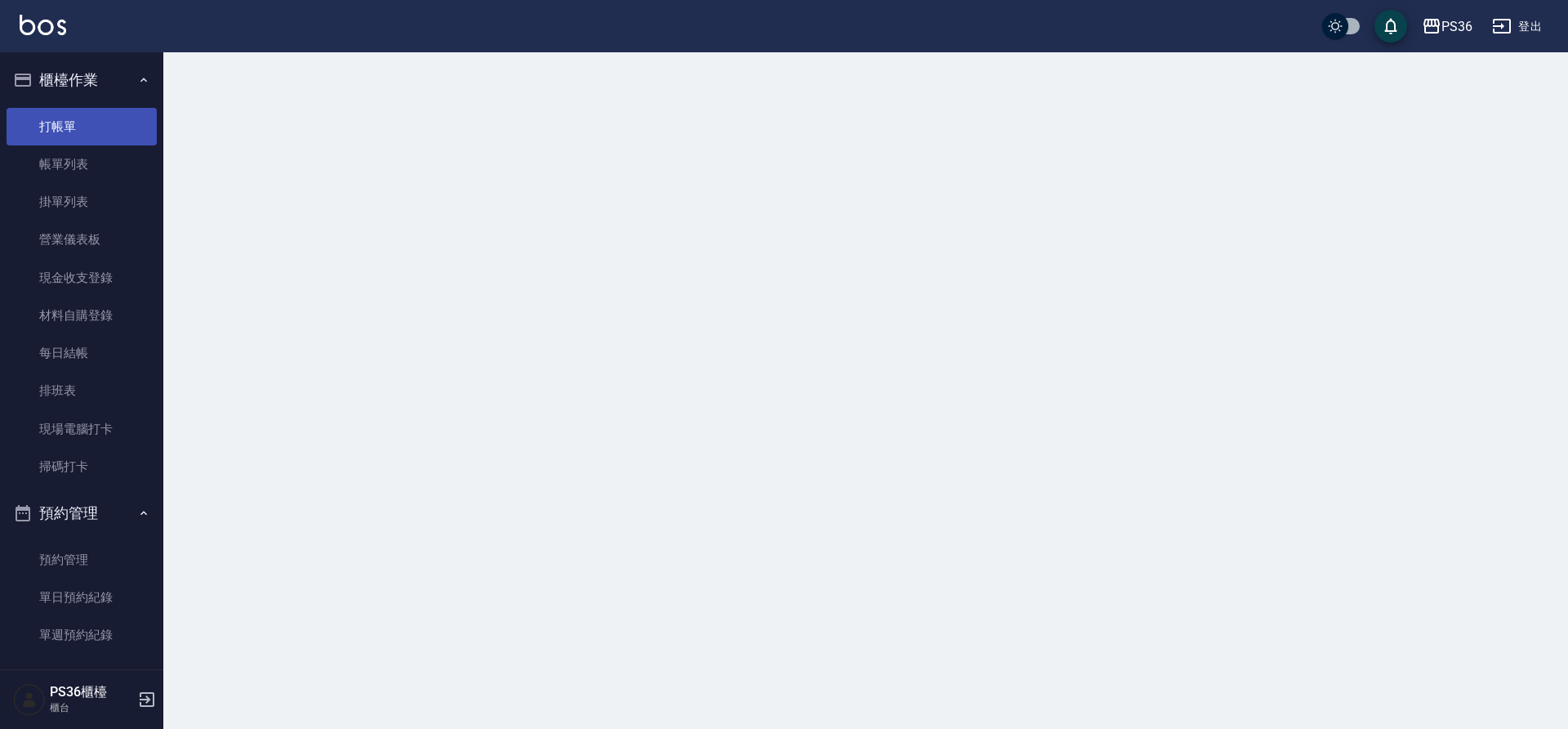
click at [56, 143] on link "打帳單" at bounding box center [82, 126] width 150 height 38
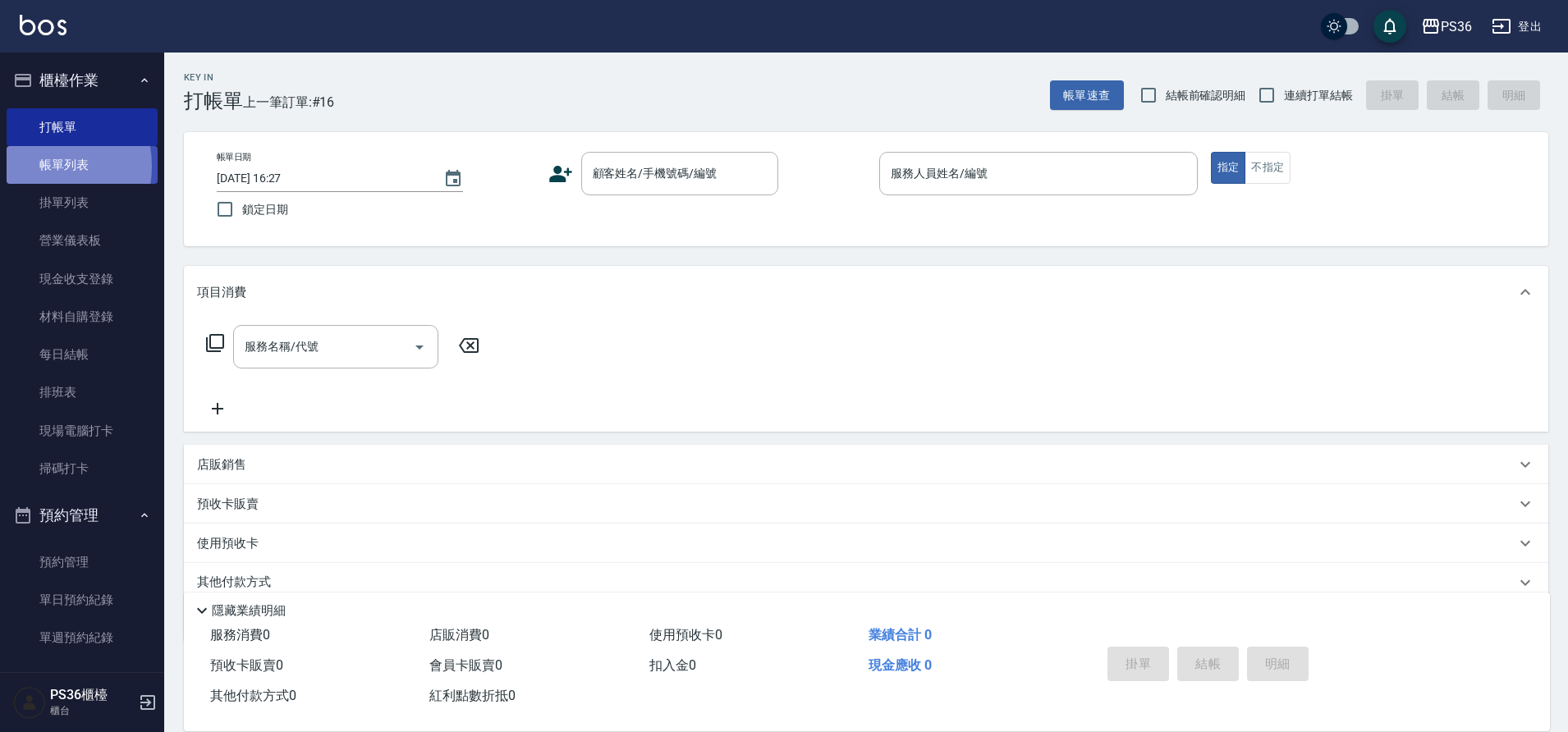
click at [40, 167] on link "帳單列表" at bounding box center [82, 165] width 151 height 38
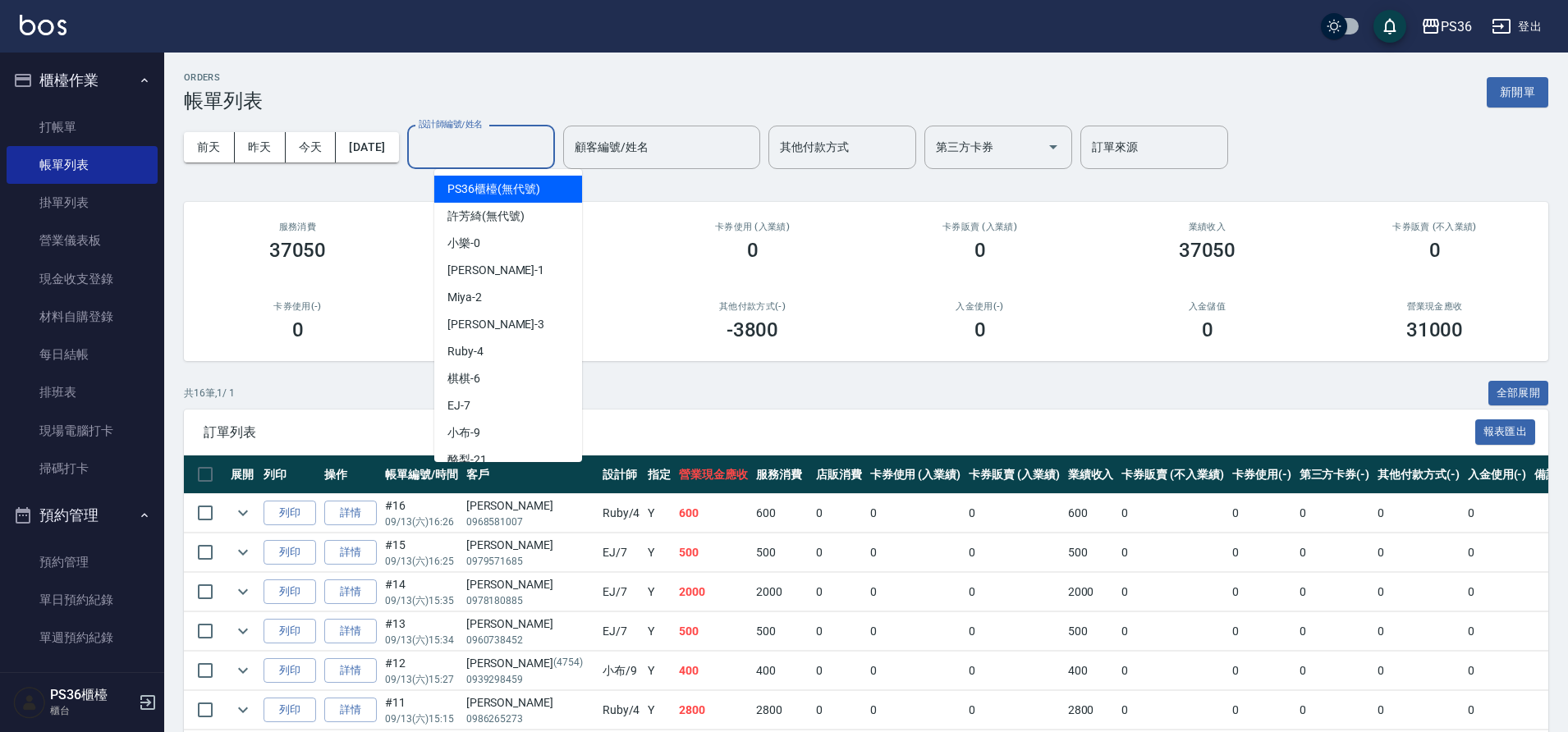
click at [466, 141] on input "設計師編號/姓名" at bounding box center [480, 147] width 133 height 29
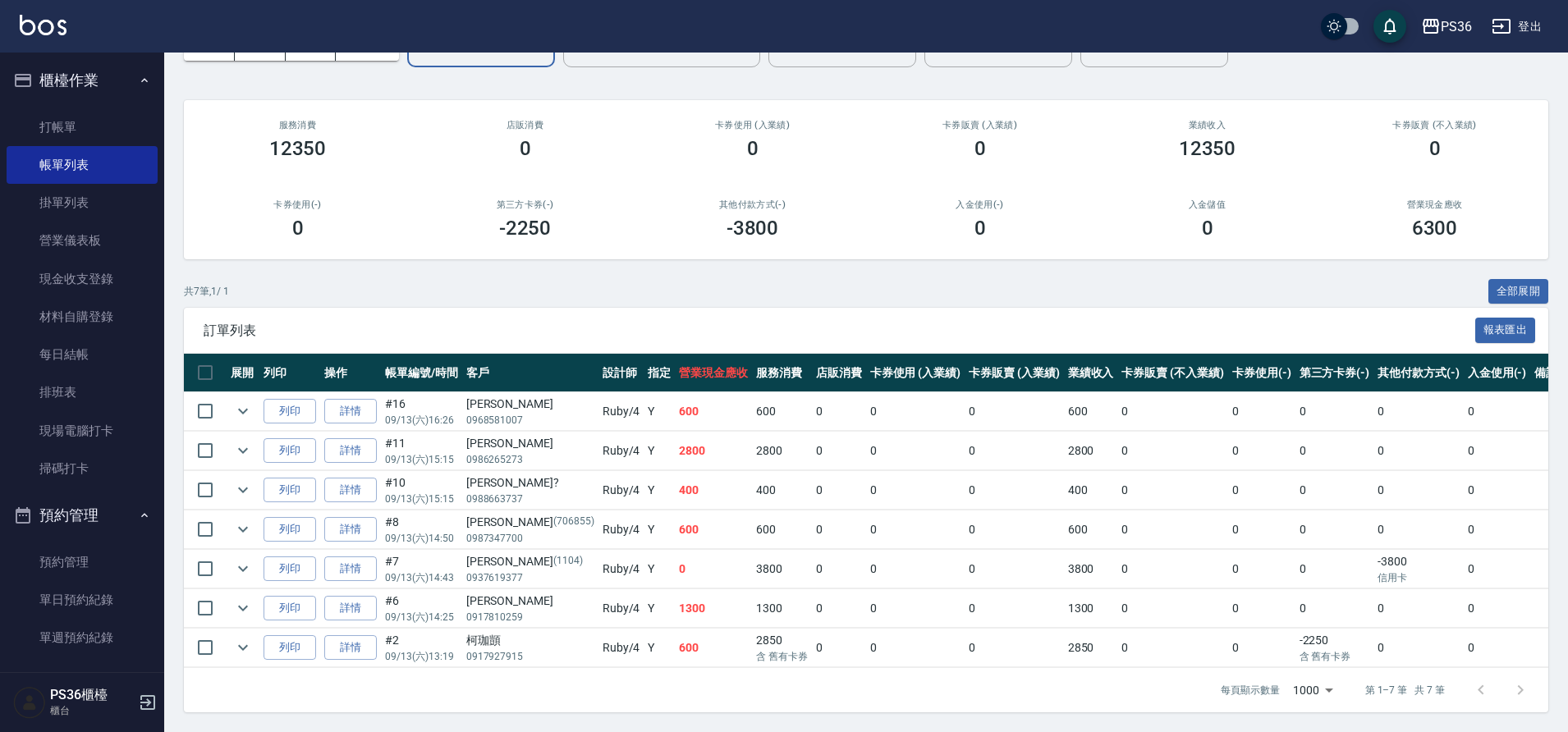
scroll to position [115, 0]
type input "Ruby-4"
click at [246, 448] on icon "expand row" at bounding box center [243, 451] width 10 height 6
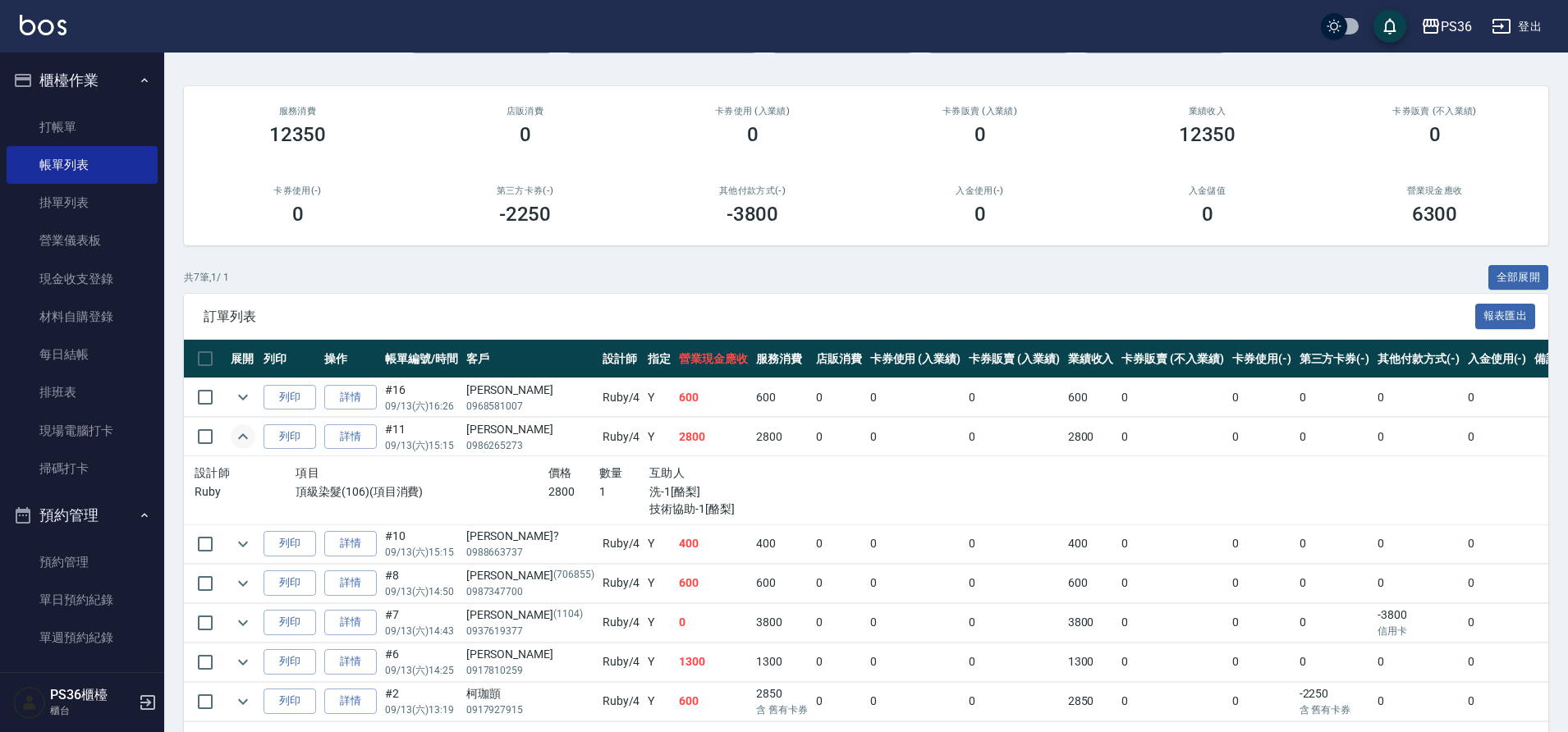
click at [246, 435] on icon "expand row" at bounding box center [243, 437] width 19 height 19
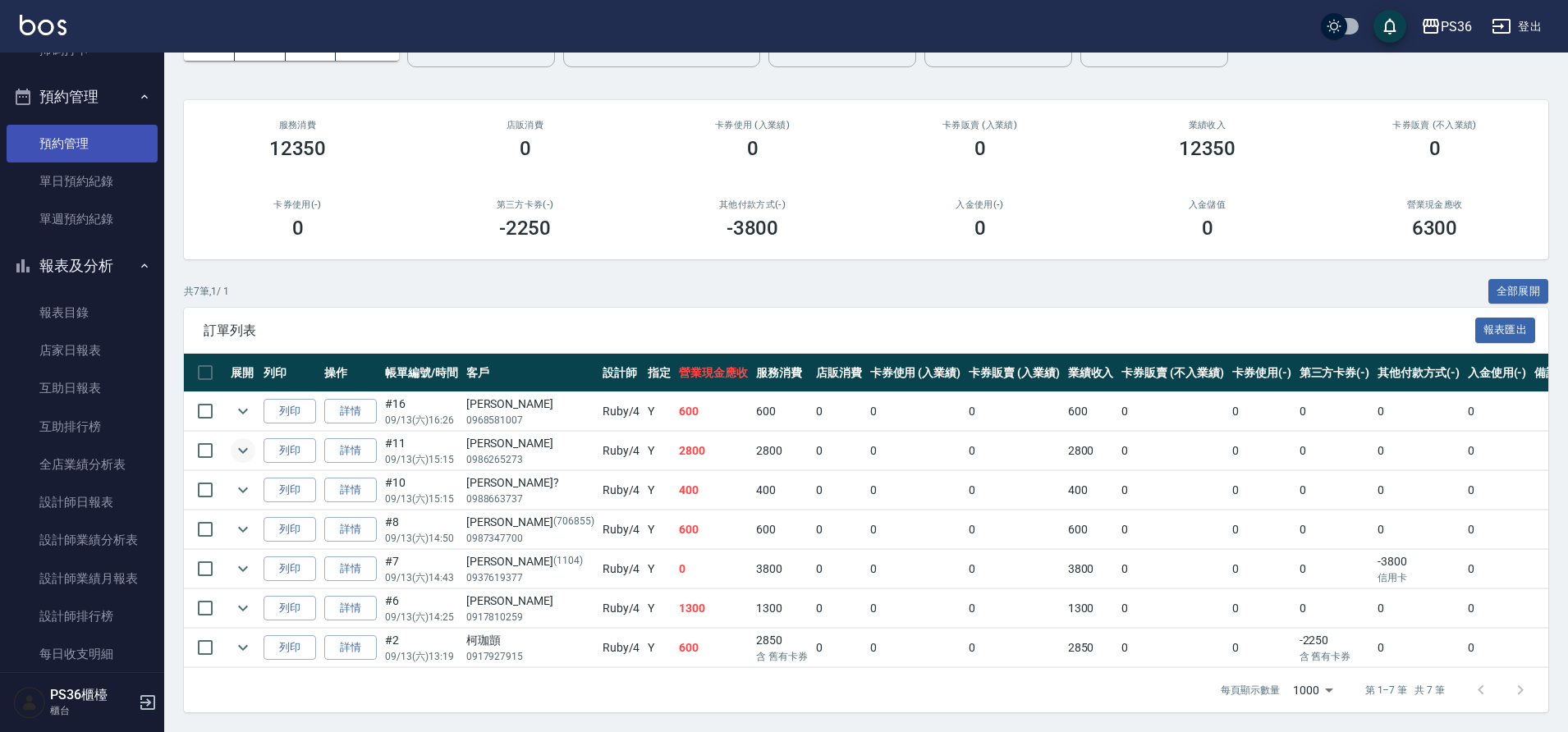
scroll to position [492, 0]
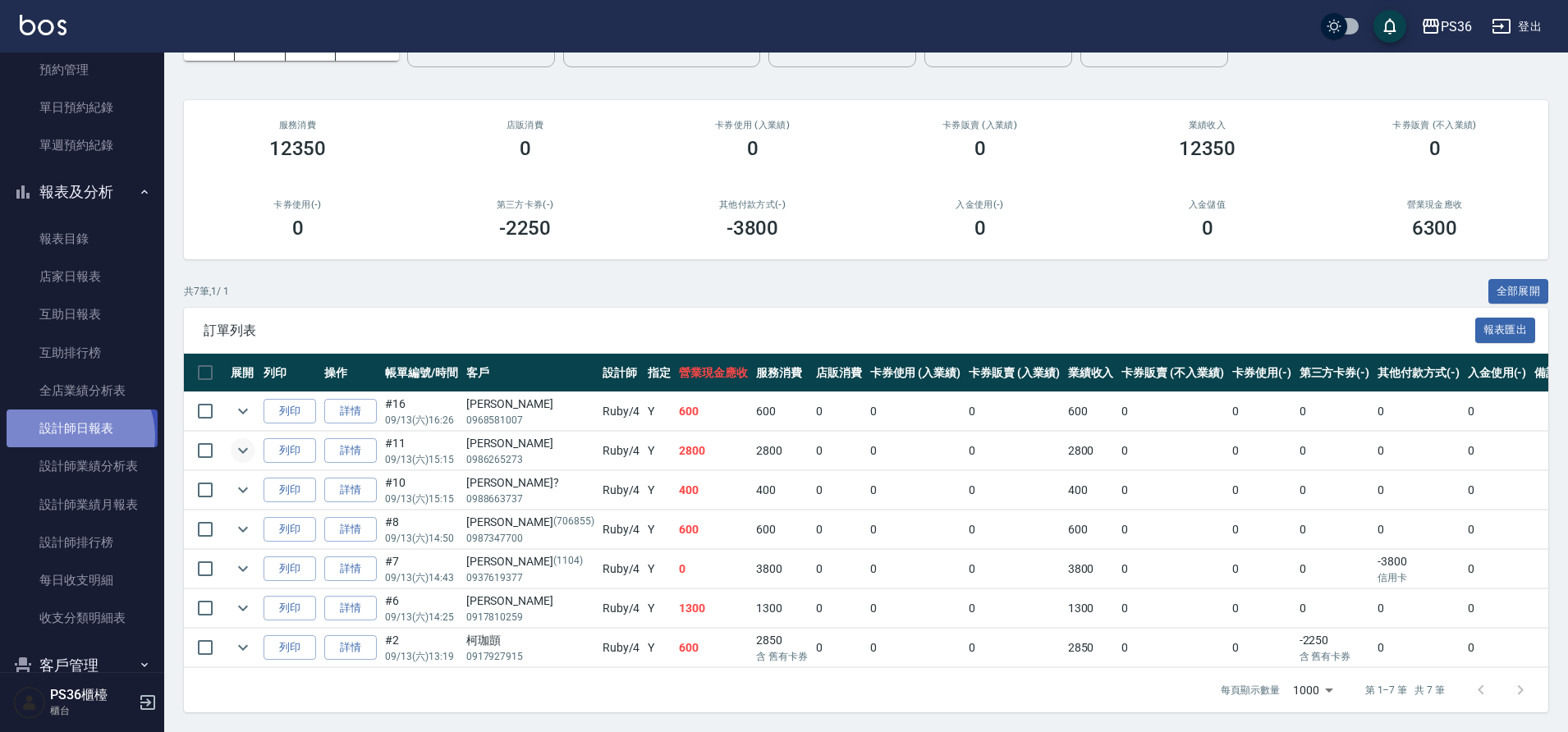
click at [76, 436] on link "設計師日報表" at bounding box center [82, 428] width 151 height 38
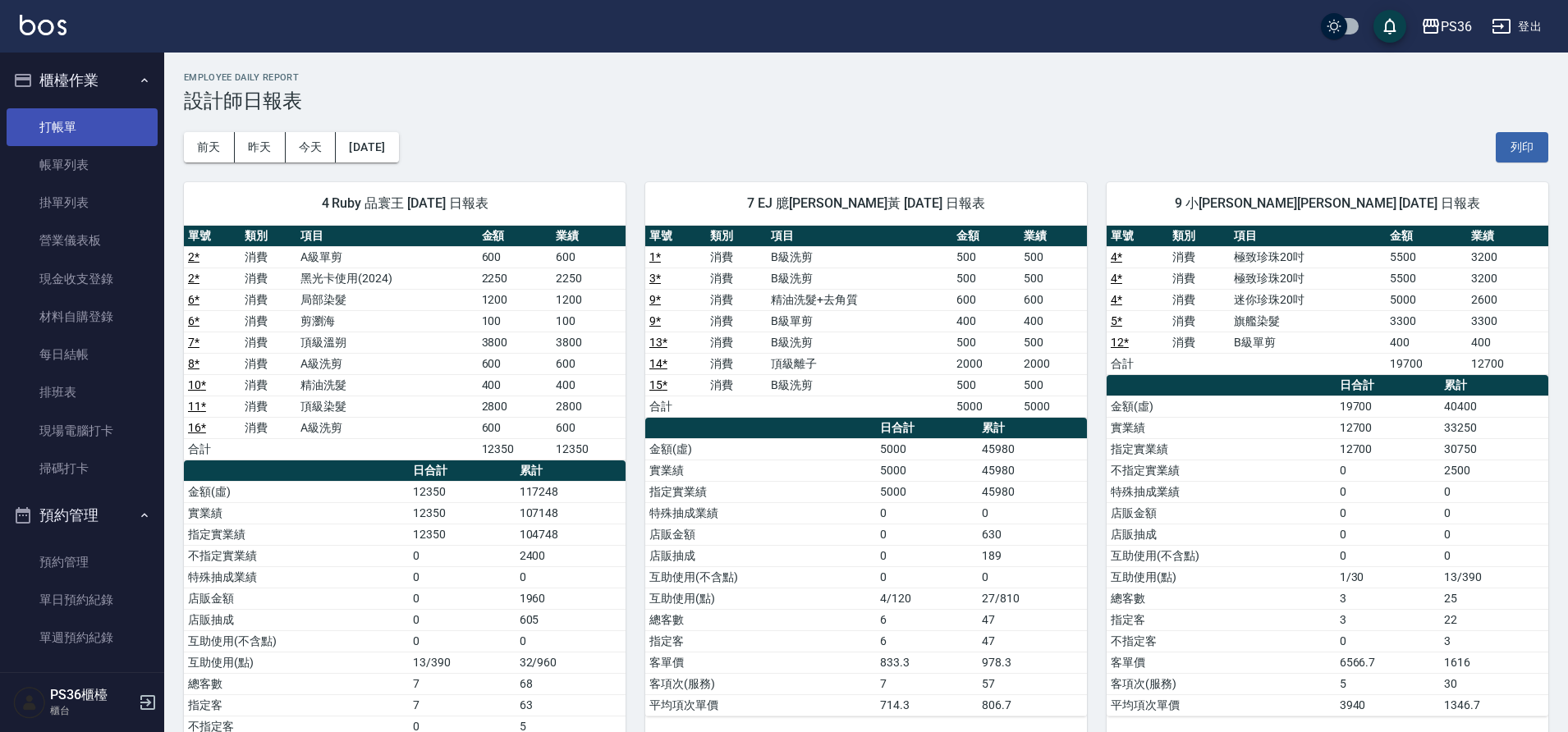
click at [57, 129] on link "打帳單" at bounding box center [82, 127] width 151 height 38
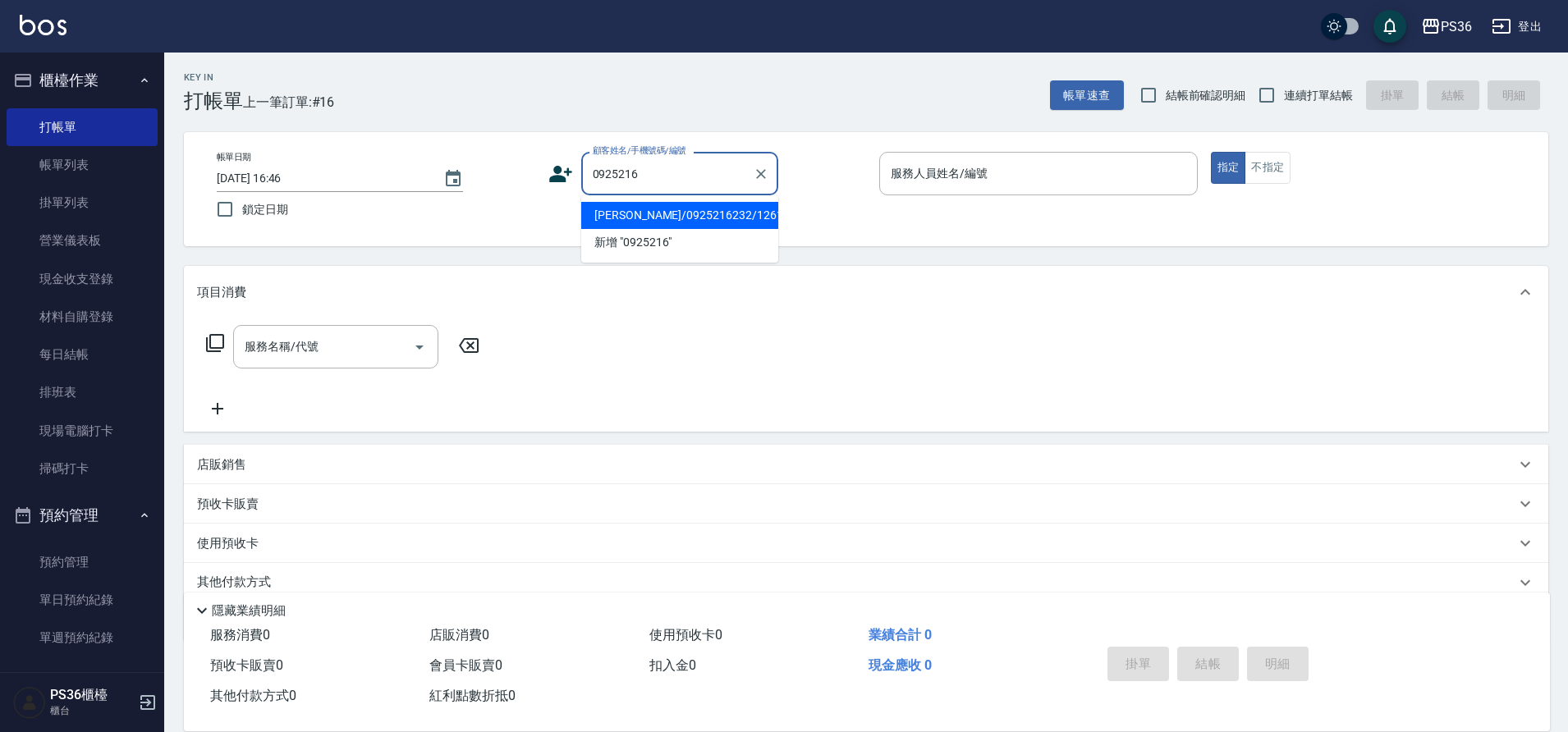
click at [645, 202] on li "[PERSON_NAME]/0925216232/1261" at bounding box center [679, 215] width 197 height 27
type input "[PERSON_NAME]/0925216232/1261"
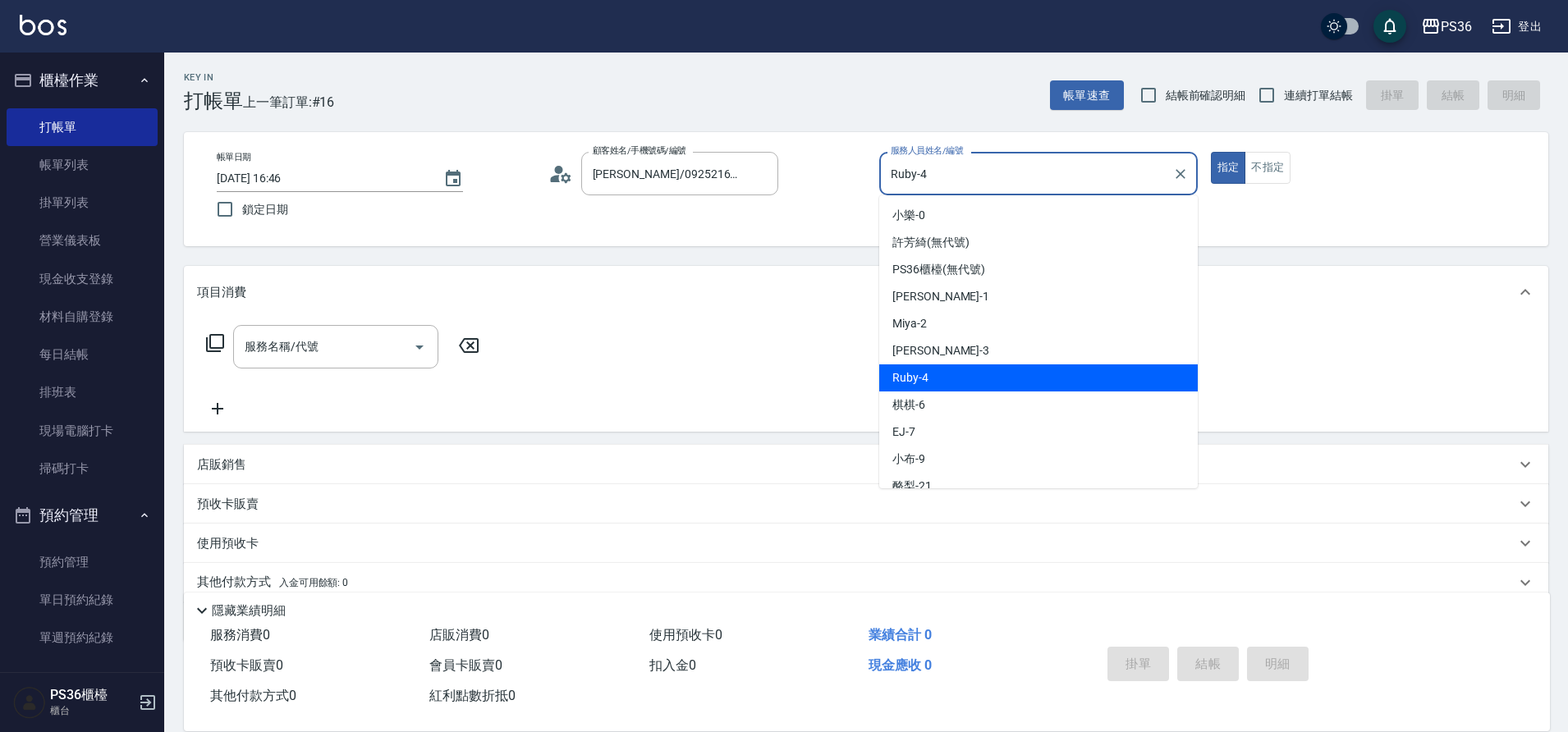
drag, startPoint x: 941, startPoint y: 173, endPoint x: 874, endPoint y: 173, distance: 67.0
click at [874, 173] on div "帳單日期 [DATE] 16:46 鎖定日期 顧客姓名/手機號碼/編號 [PERSON_NAME]/0925216232/1261 顧客姓名/手機號碼/編號 …" at bounding box center [866, 189] width 1325 height 75
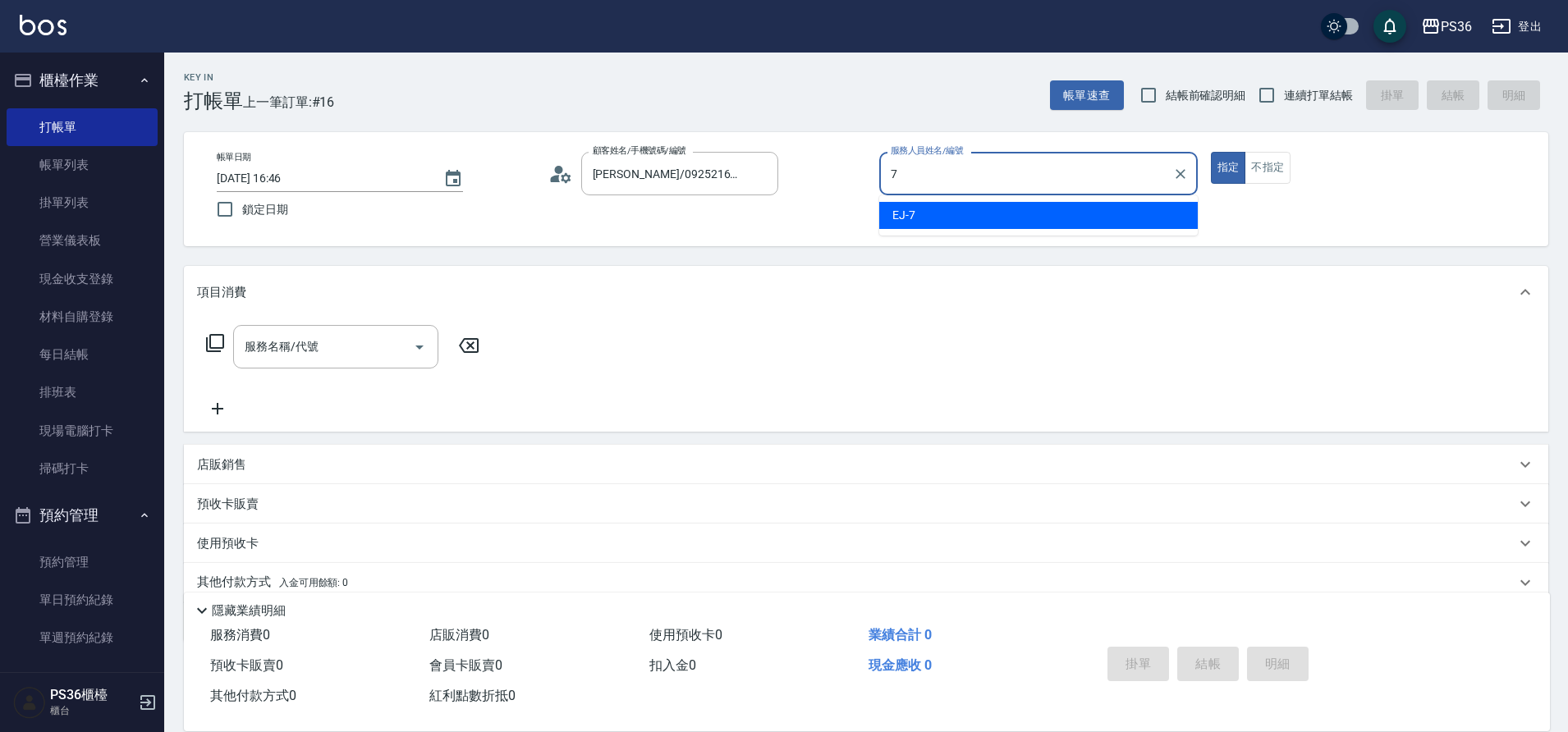
type input "EJ-7"
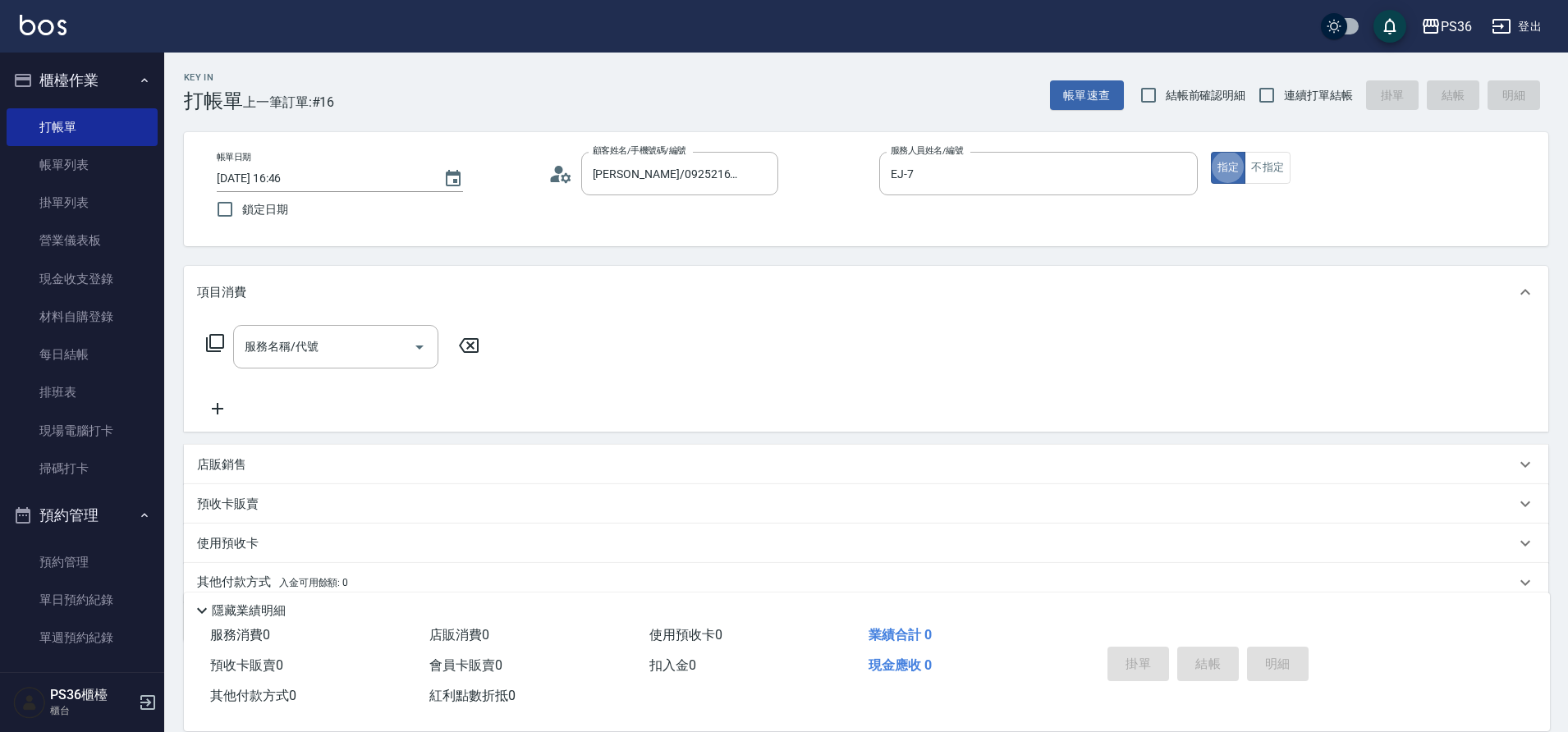
type button "true"
click at [327, 351] on input "服務名稱/代號" at bounding box center [323, 347] width 166 height 29
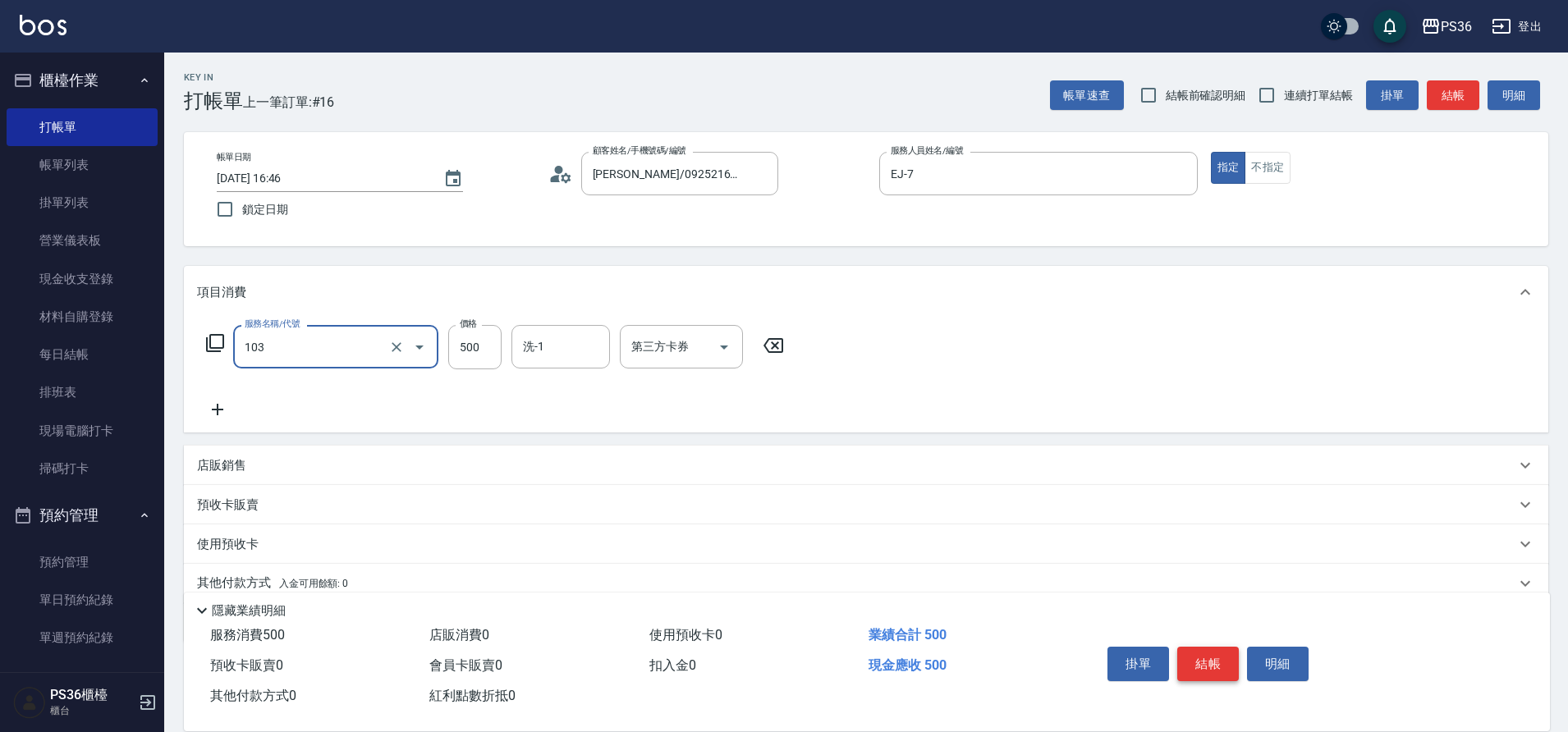
type input "B級洗剪(103)"
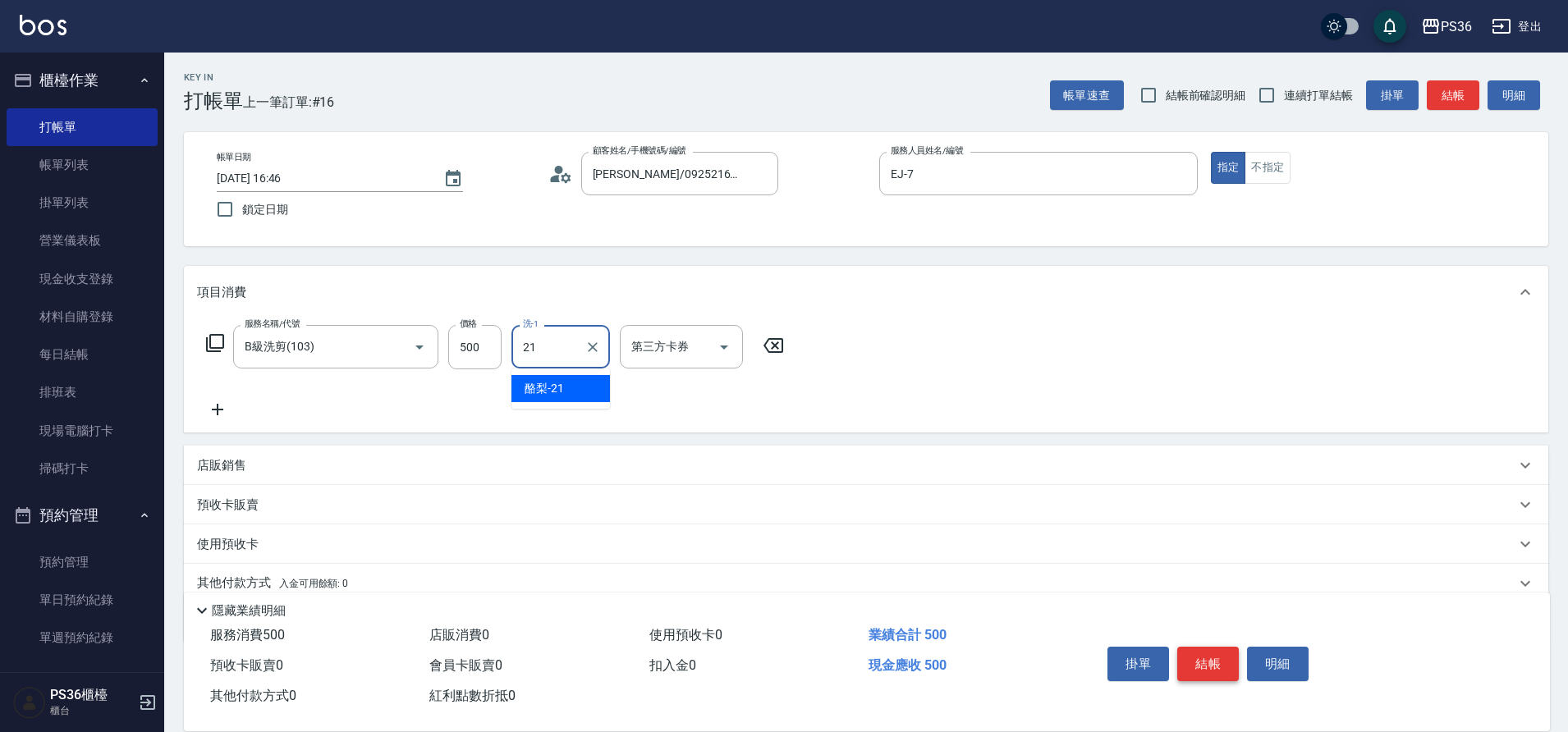
type input "酪梨-21"
click at [1217, 659] on button "結帳" at bounding box center [1208, 664] width 62 height 35
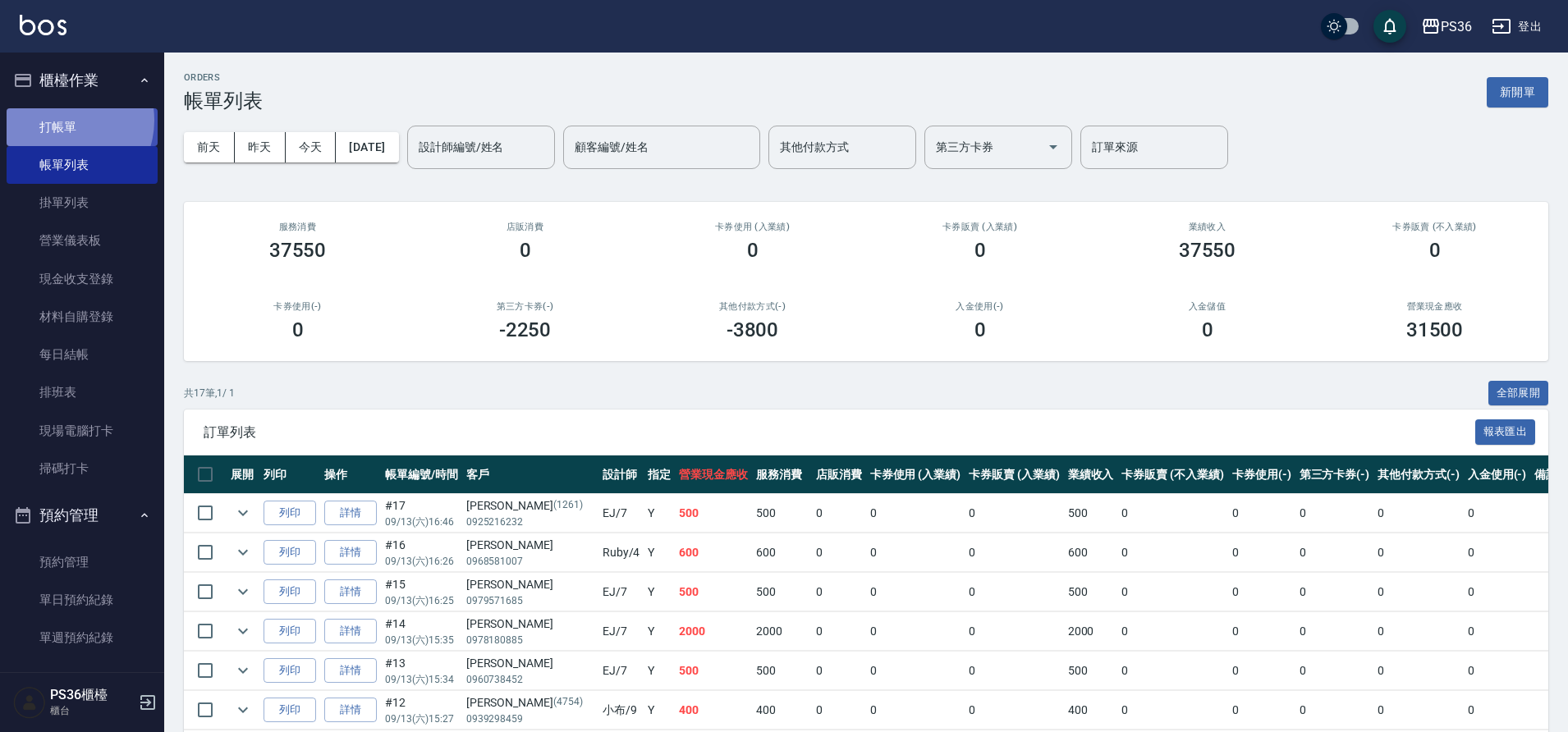
click at [62, 120] on link "打帳單" at bounding box center [82, 127] width 151 height 38
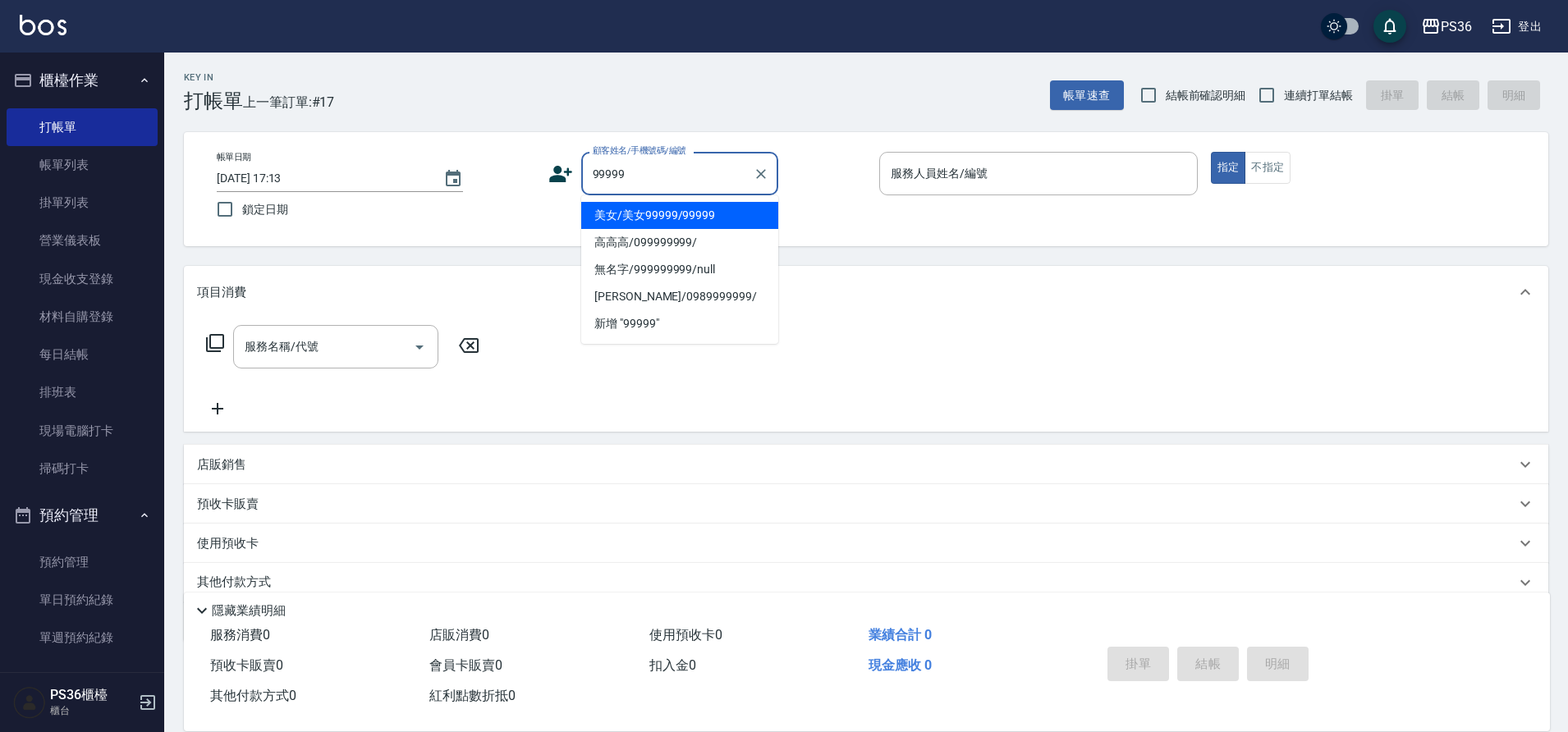
click at [627, 212] on li "美女/美女99999/99999" at bounding box center [679, 215] width 197 height 27
type input "美女/美女99999/99999"
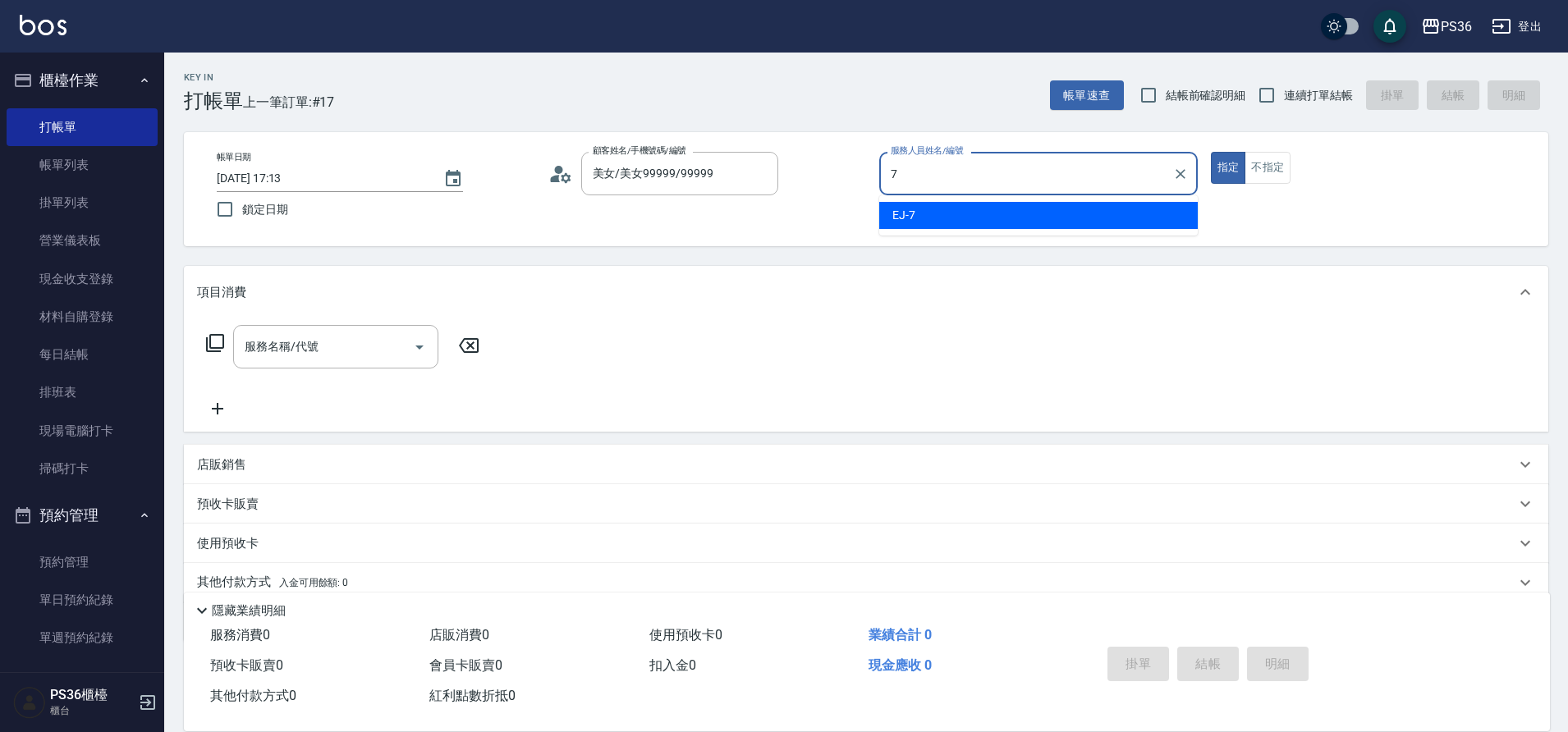
type input "EJ-7"
type button "true"
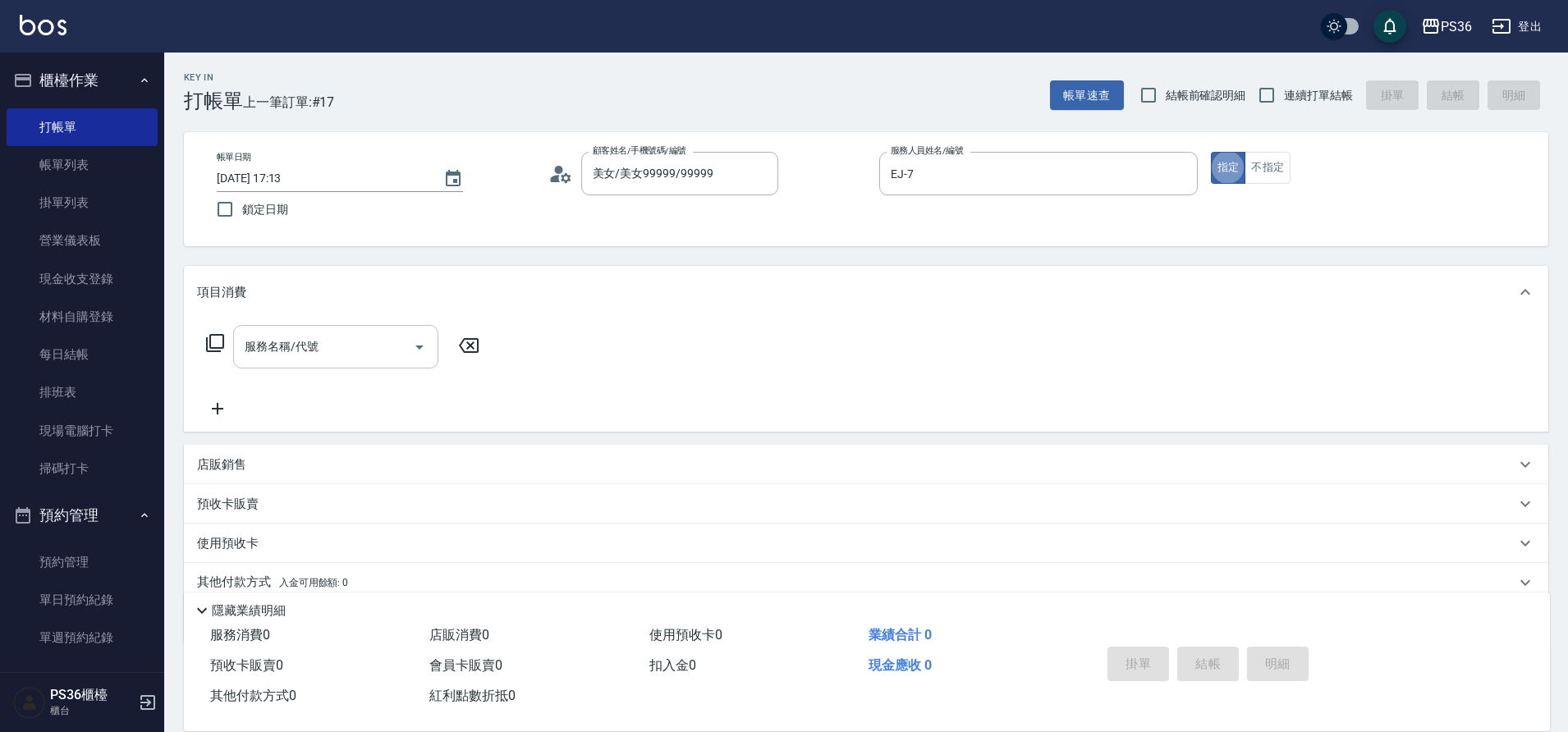
click at [352, 331] on div "服務名稱/代號" at bounding box center [336, 347] width 205 height 44
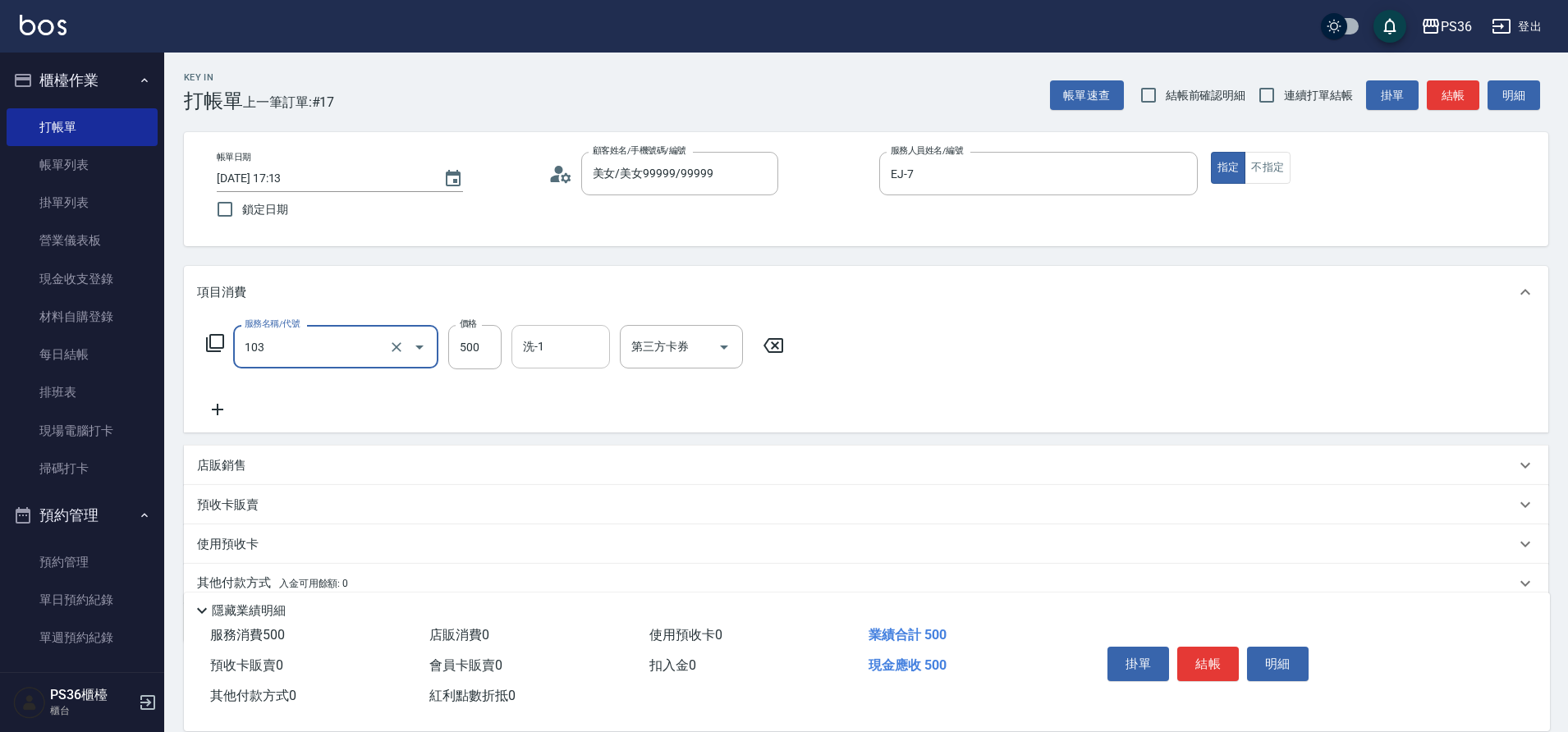
type input "B級洗剪(103)"
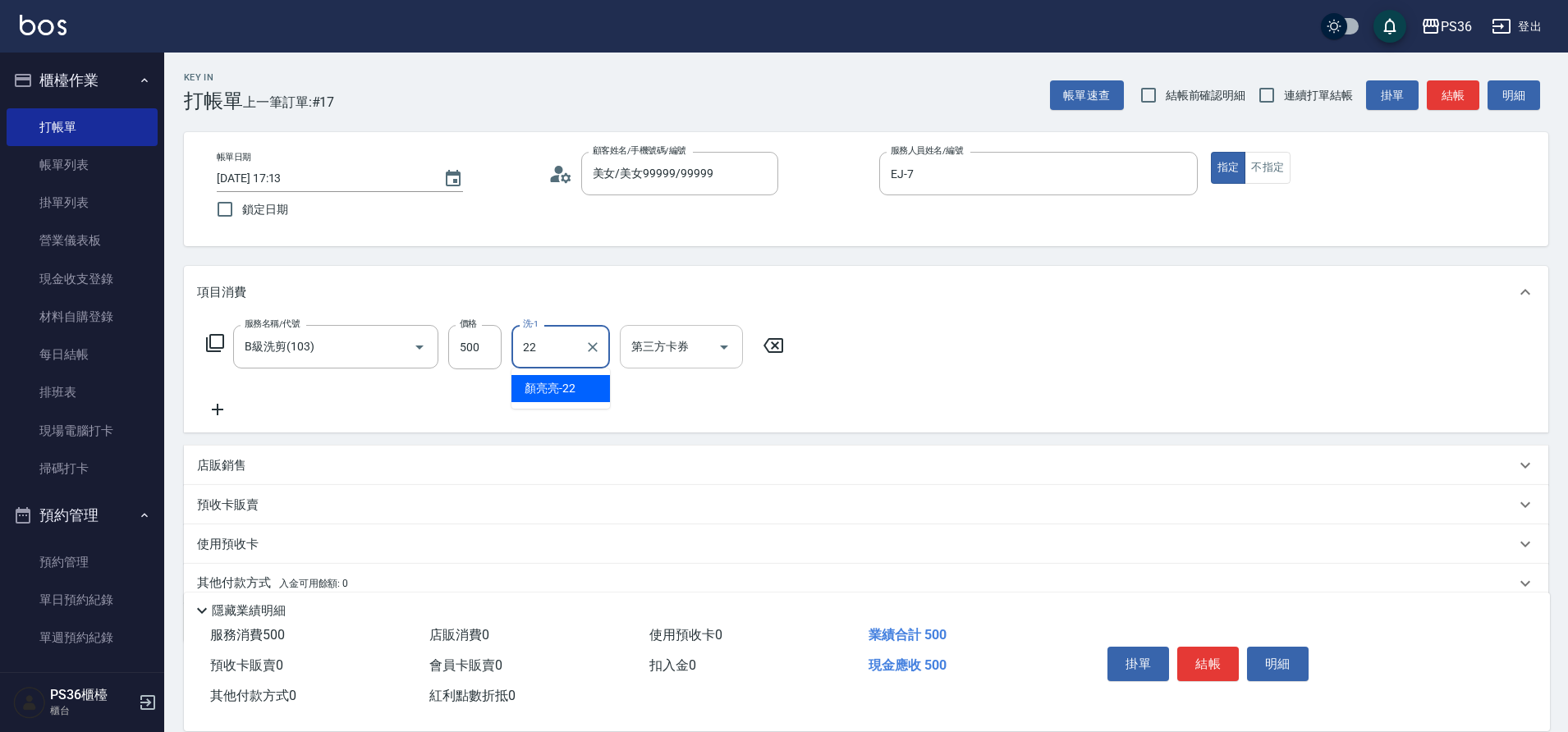
type input "[PERSON_NAME]-22"
click at [1215, 658] on button "結帳" at bounding box center [1208, 664] width 62 height 35
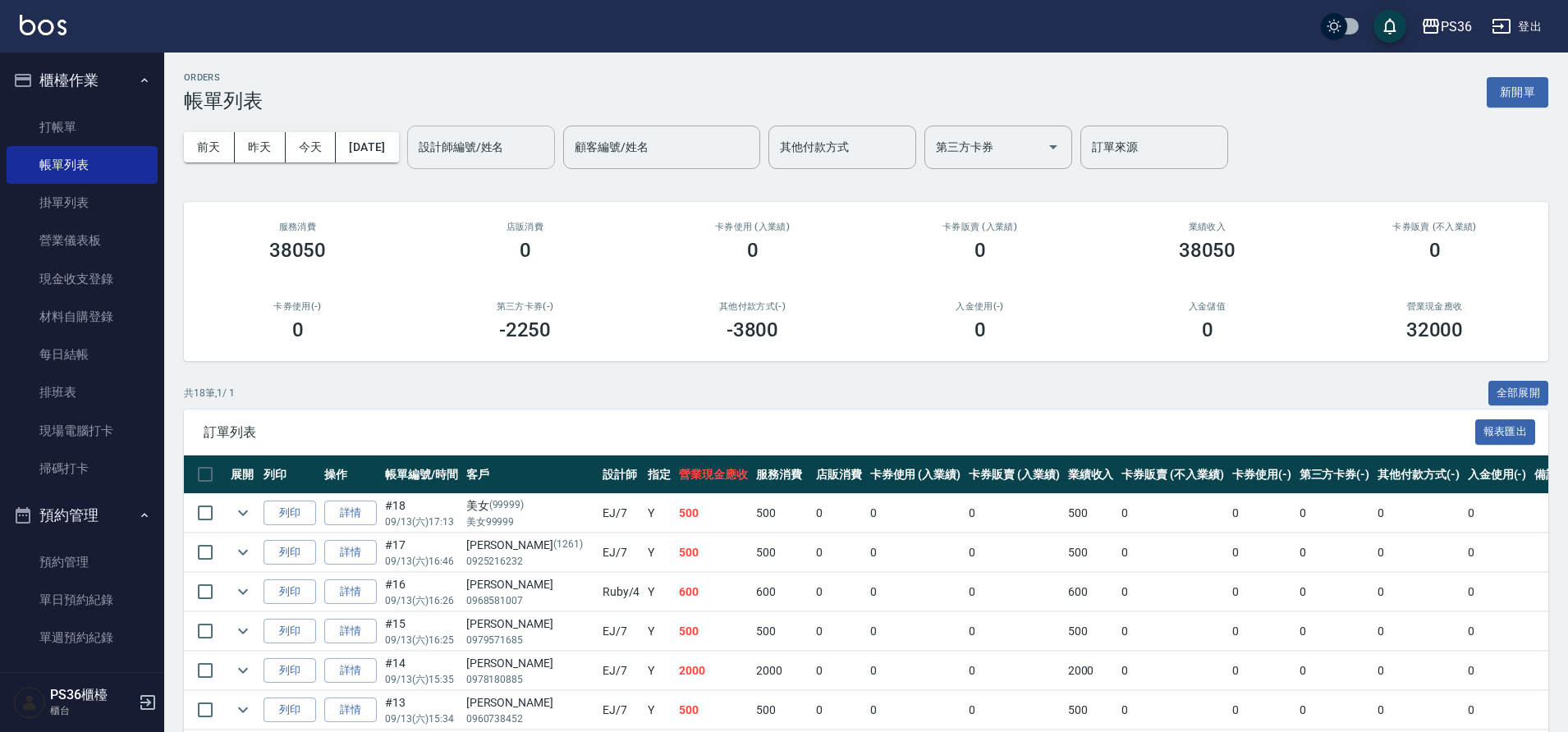
click at [491, 162] on div "設計師編號/姓名" at bounding box center [480, 147] width 148 height 44
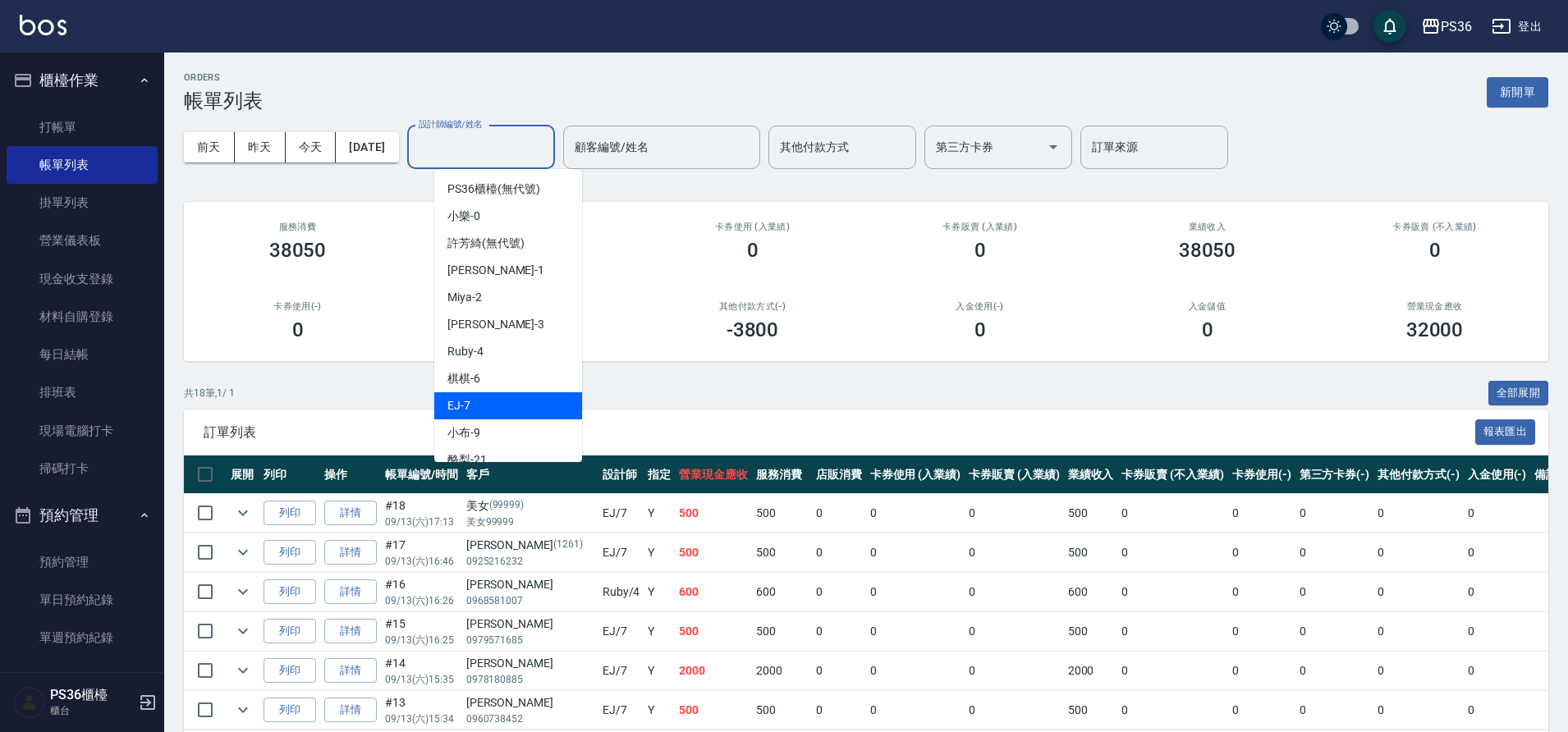
click at [518, 396] on div "EJ -7" at bounding box center [507, 406] width 148 height 27
type input "EJ-7"
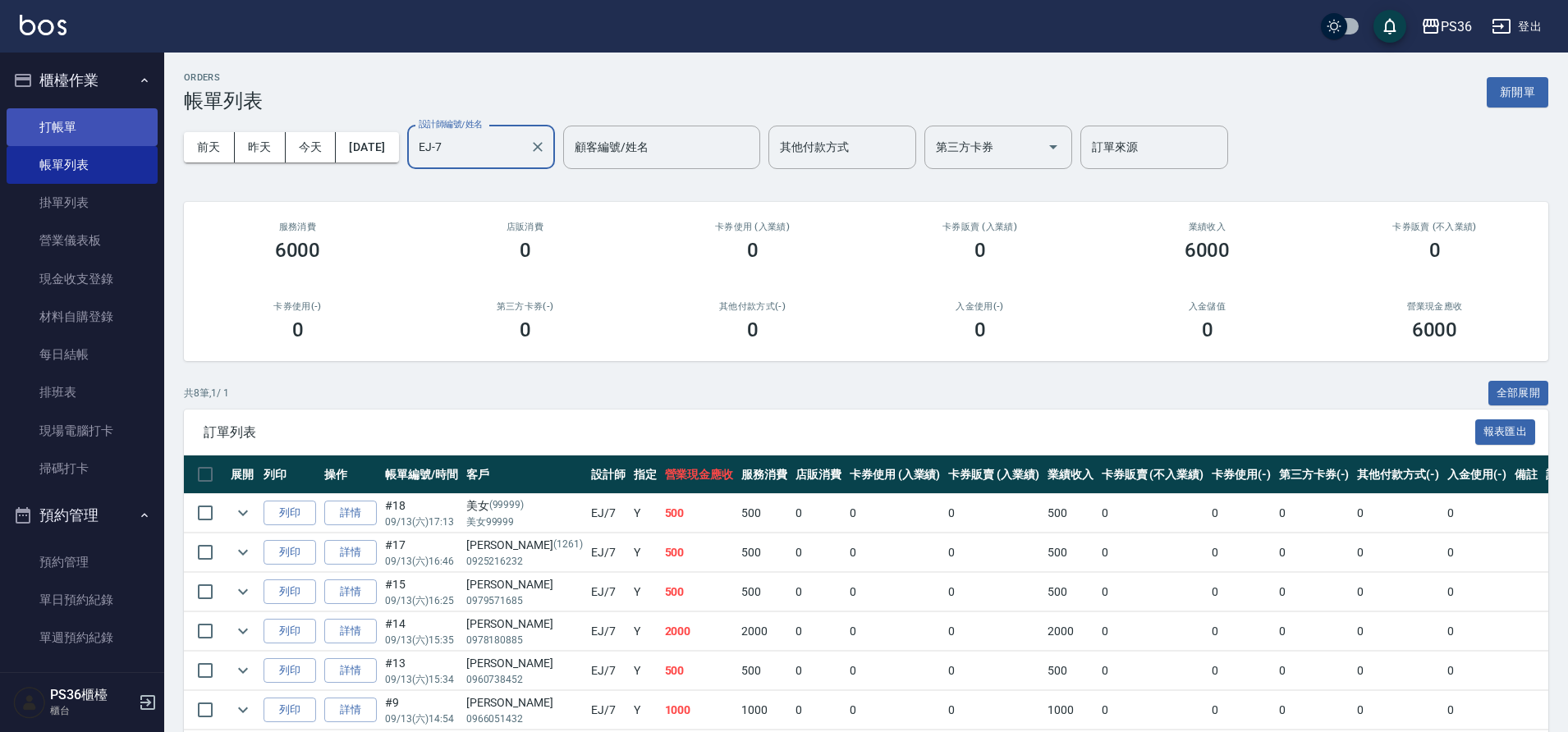
click at [79, 119] on link "打帳單" at bounding box center [82, 127] width 151 height 38
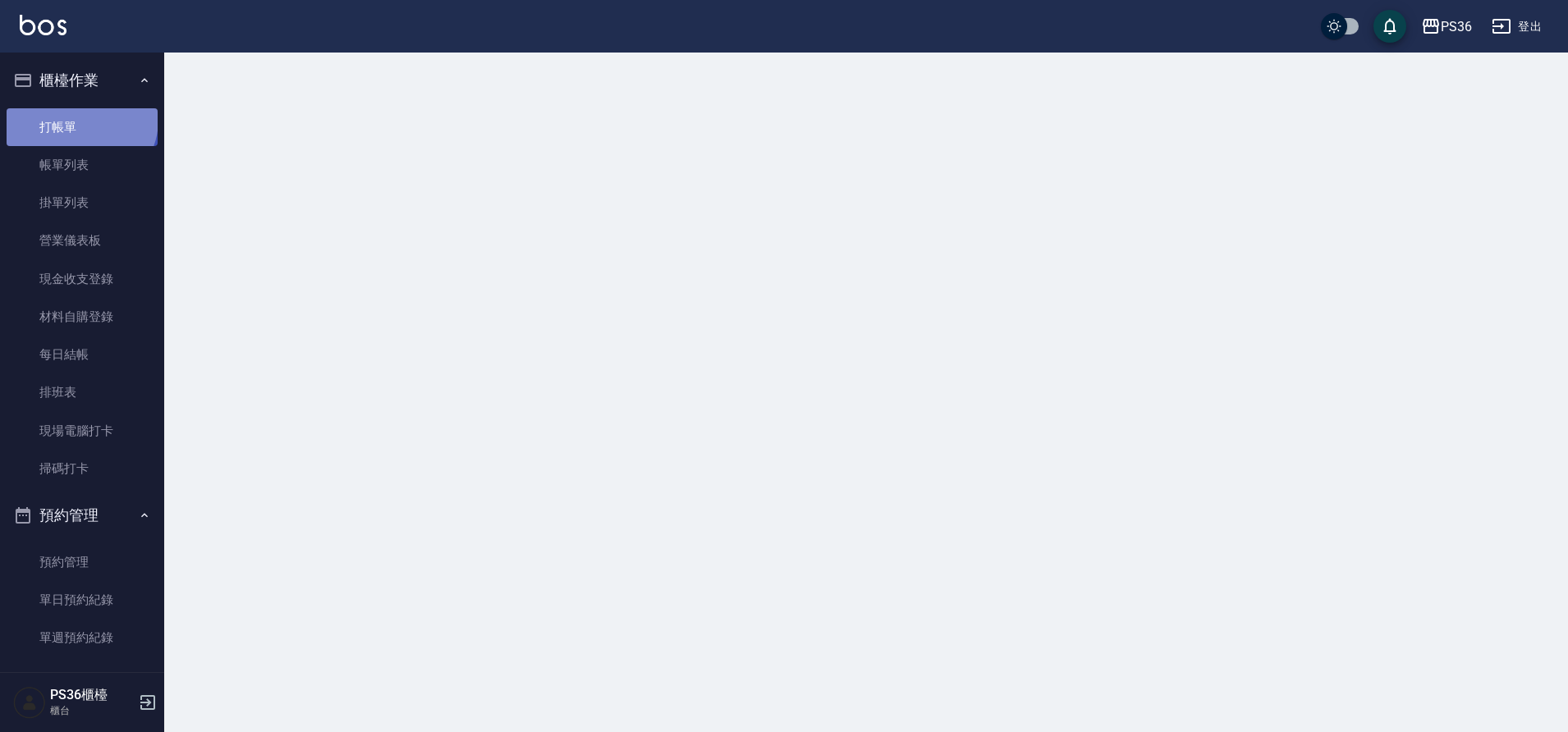
click at [79, 119] on link "打帳單" at bounding box center [82, 127] width 151 height 38
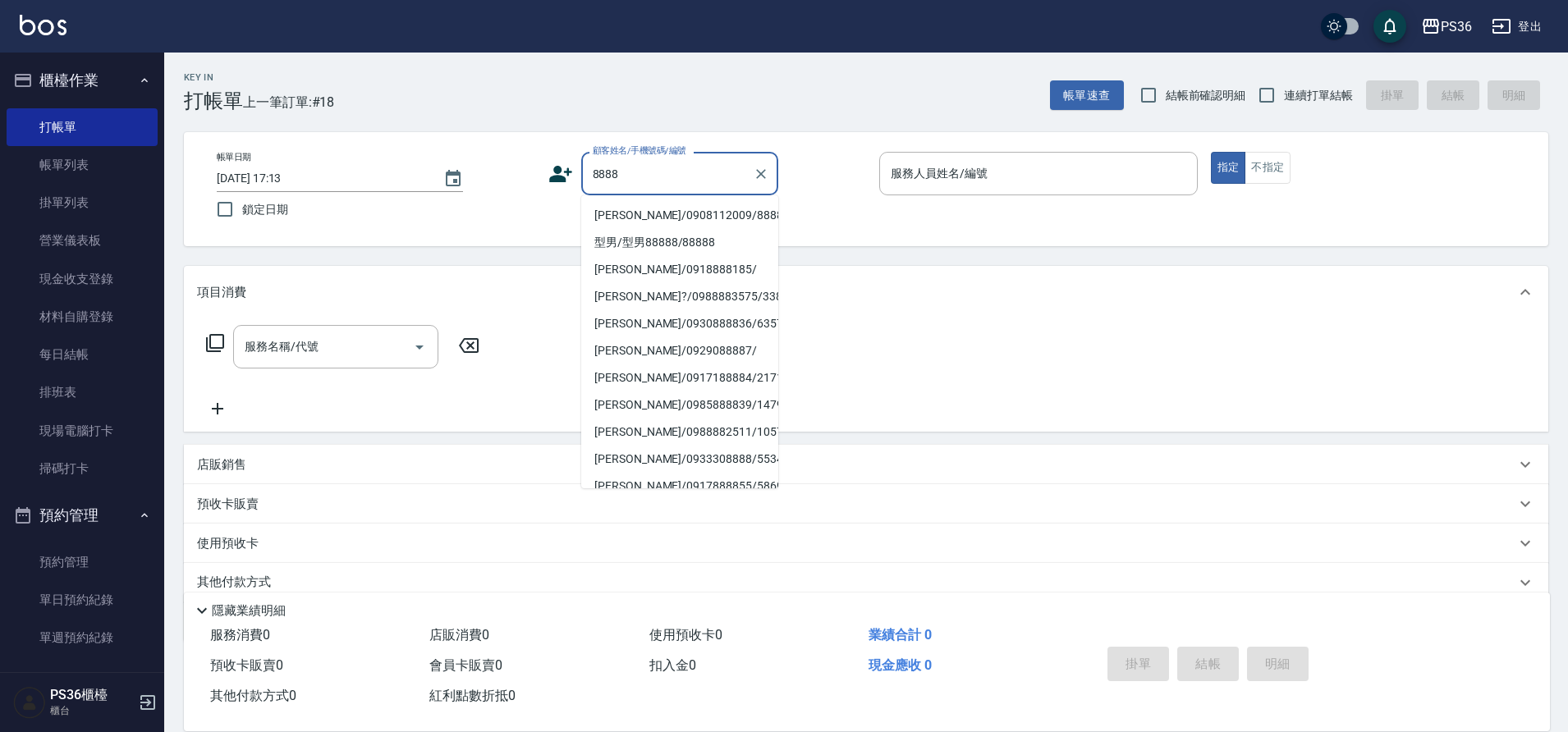
drag, startPoint x: 273, startPoint y: 12, endPoint x: 709, endPoint y: 253, distance: 498.2
click at [709, 253] on li "型男/型男88888/88888" at bounding box center [679, 242] width 197 height 27
type input "型男/型男88888/88888"
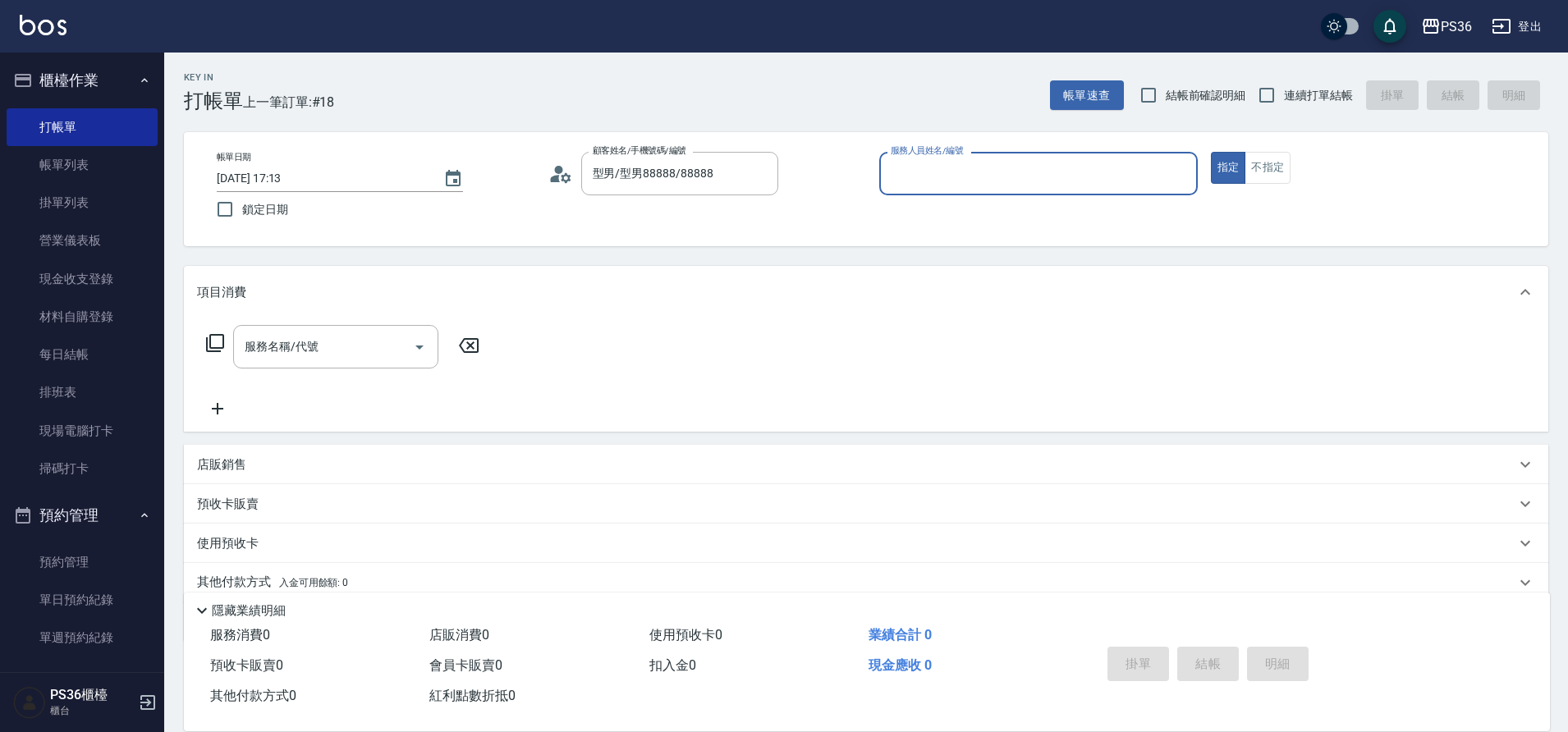
click at [293, 373] on div "服務名稱/代號 服務名稱/代號" at bounding box center [343, 372] width 292 height 94
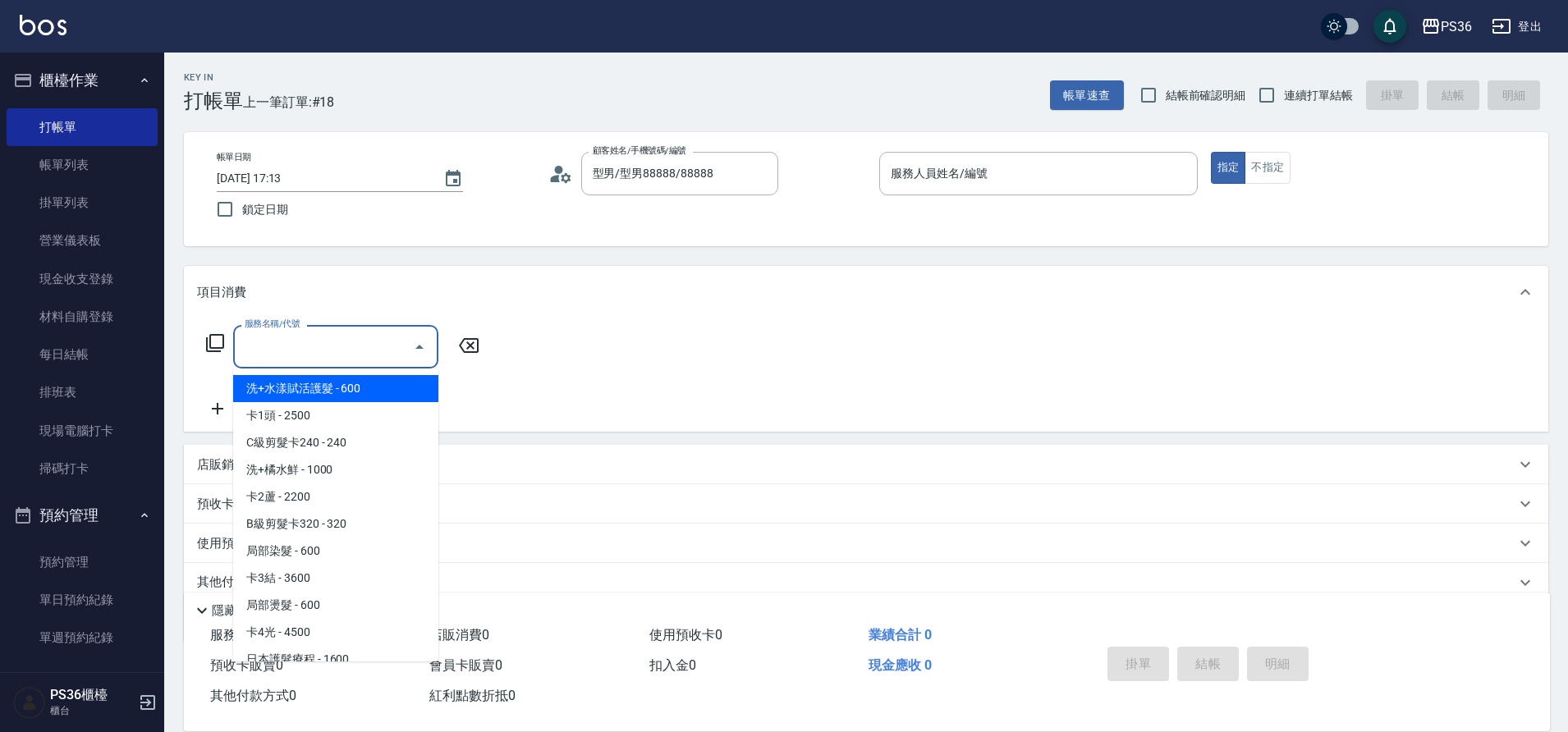
click at [289, 353] on input "服務名稱/代號" at bounding box center [323, 347] width 166 height 29
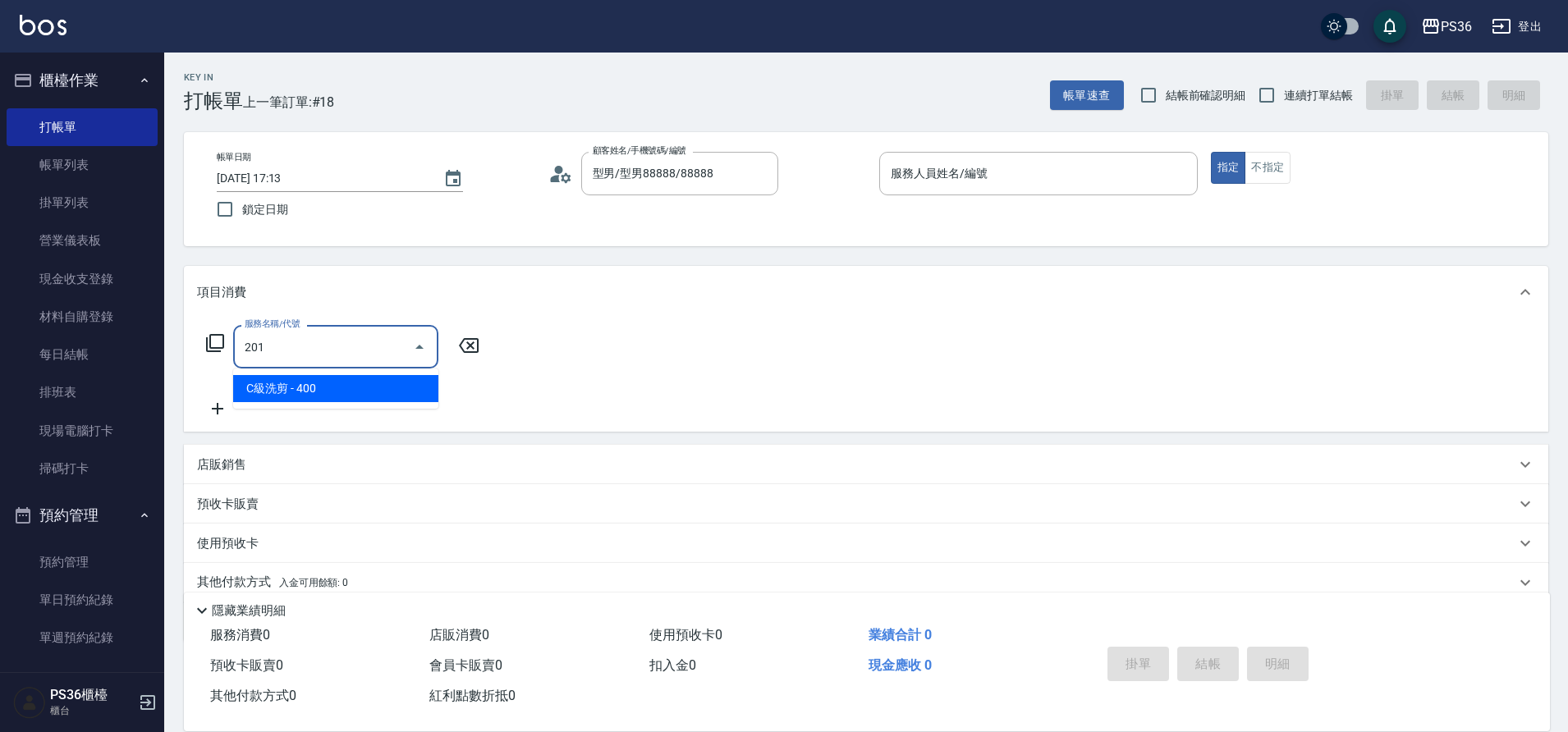
type input "C級洗剪(201)"
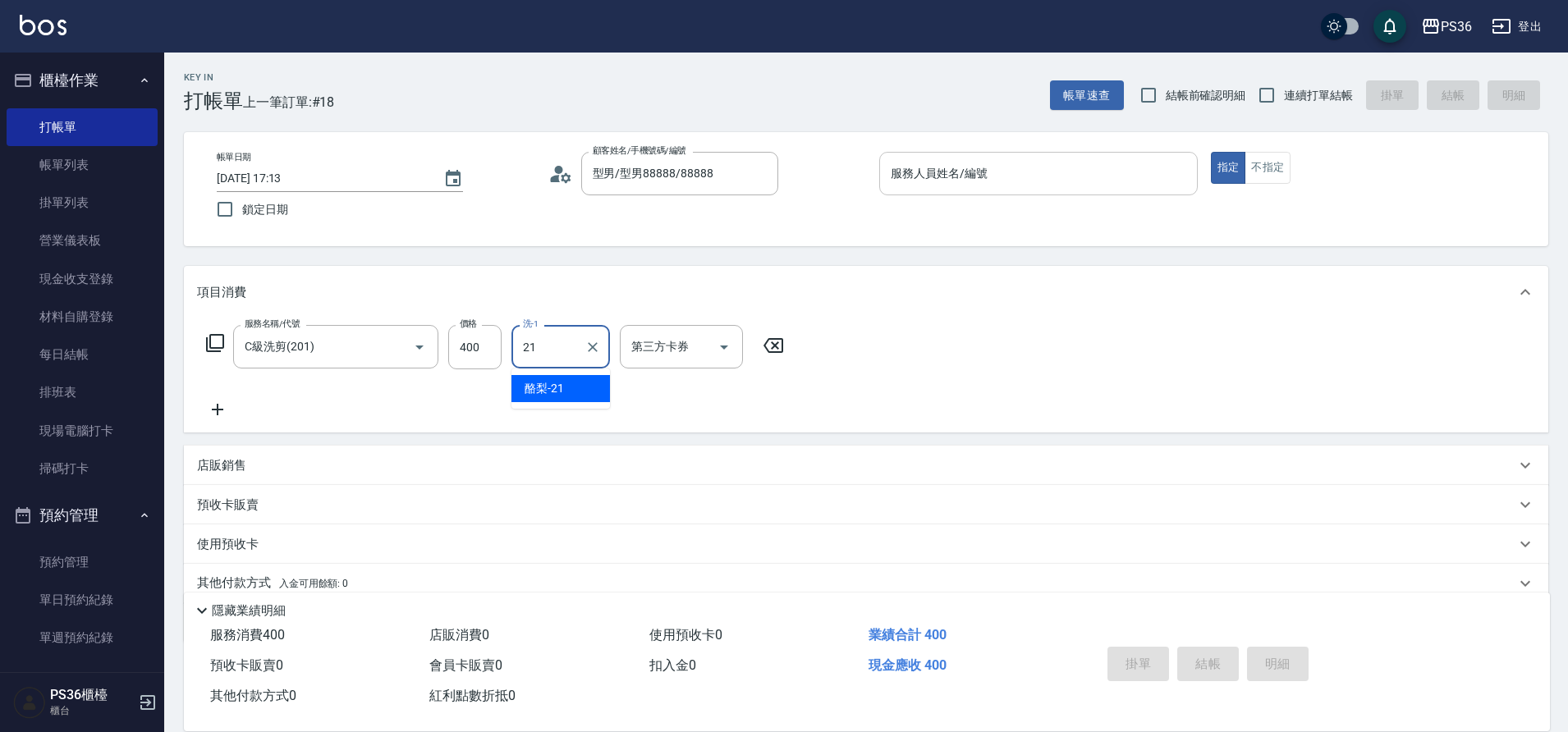
type input "酪梨-21"
click at [941, 164] on div "服務人員姓名/編號 服務人員姓名/編號" at bounding box center [1038, 173] width 319 height 44
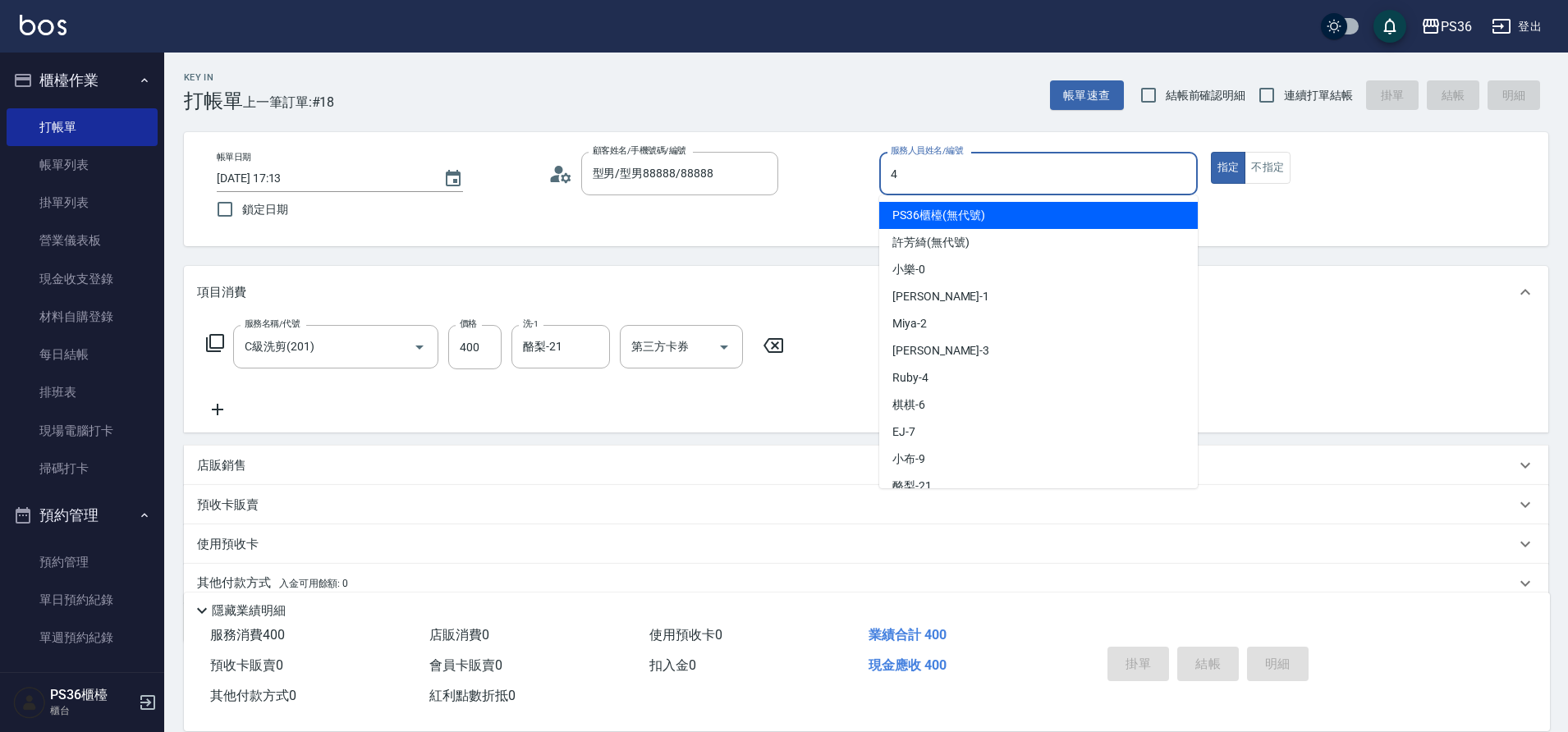
type input "4"
type button "true"
type input "Ruby-4"
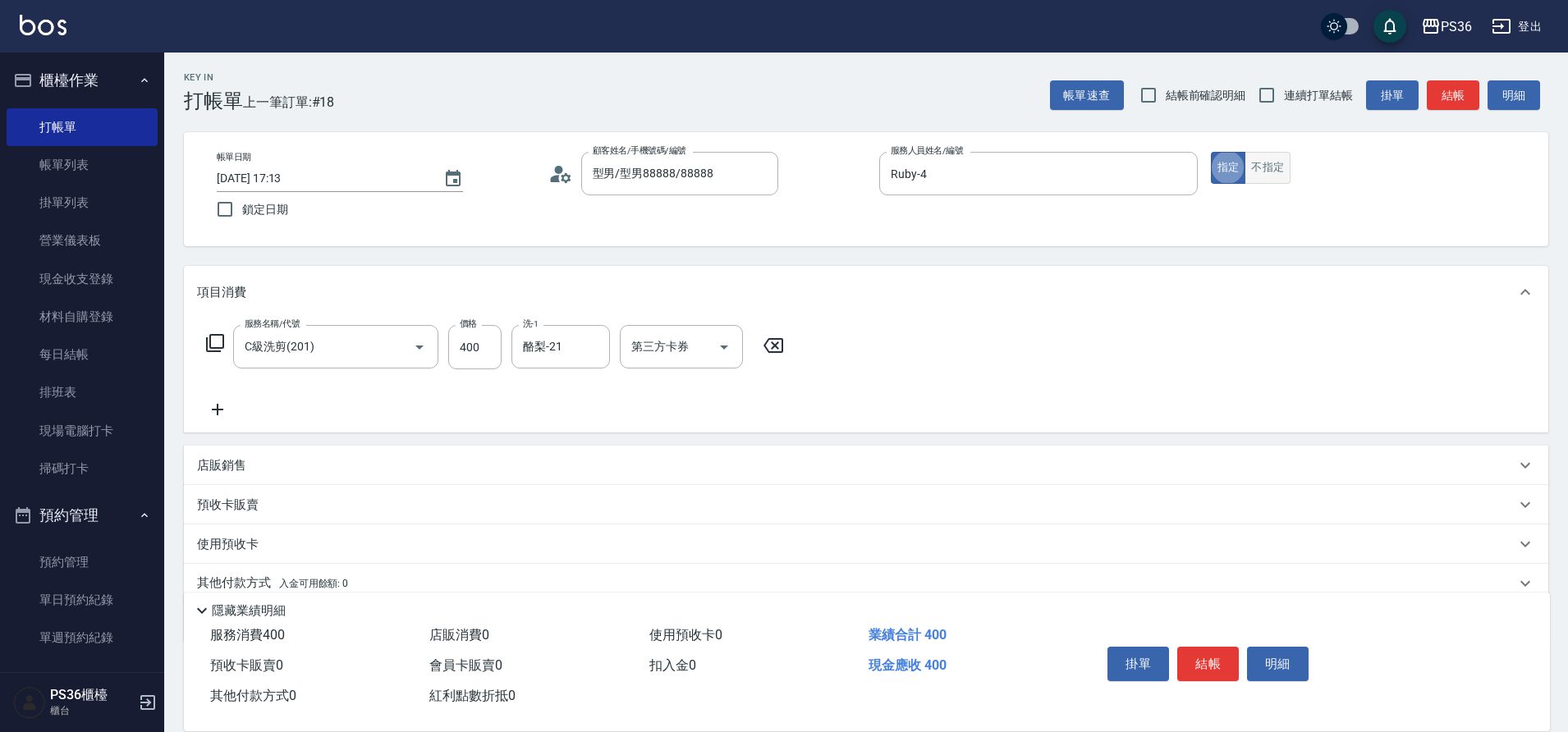
click at [1255, 179] on button "不指定" at bounding box center [1267, 168] width 46 height 32
click at [1197, 649] on button "結帳" at bounding box center [1208, 664] width 62 height 35
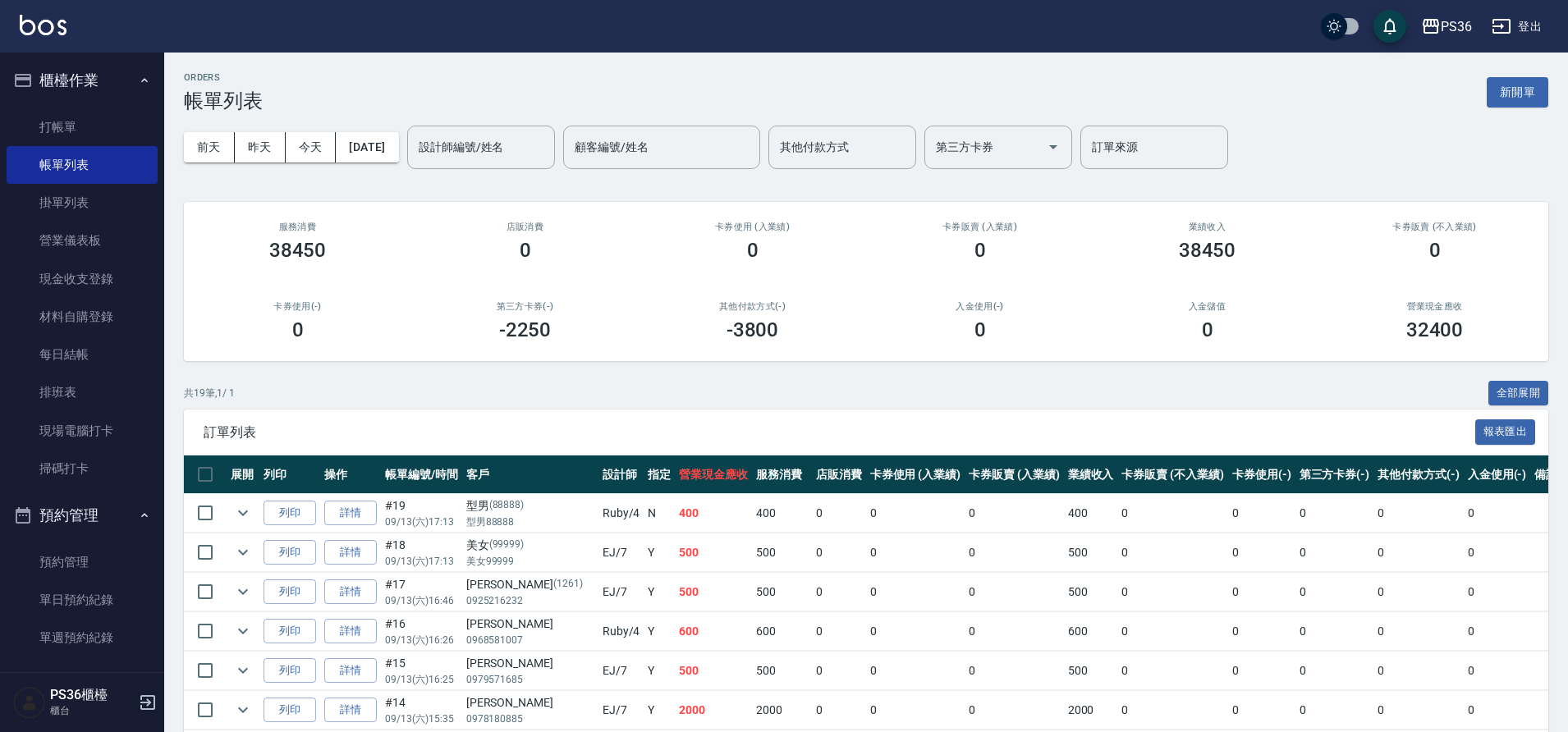
click at [0, 470] on nav "櫃檯作業 打帳單 帳單列表 掛單列表 營業儀表板 現金收支登錄 材料自購登錄 每日結帳 排班表 現場電腦打卡 掃碼打卡 預約管理 預約管理 單日預約紀錄 單週…" at bounding box center [81, 362] width 164 height 620
click at [65, 114] on link "打帳單" at bounding box center [82, 127] width 151 height 38
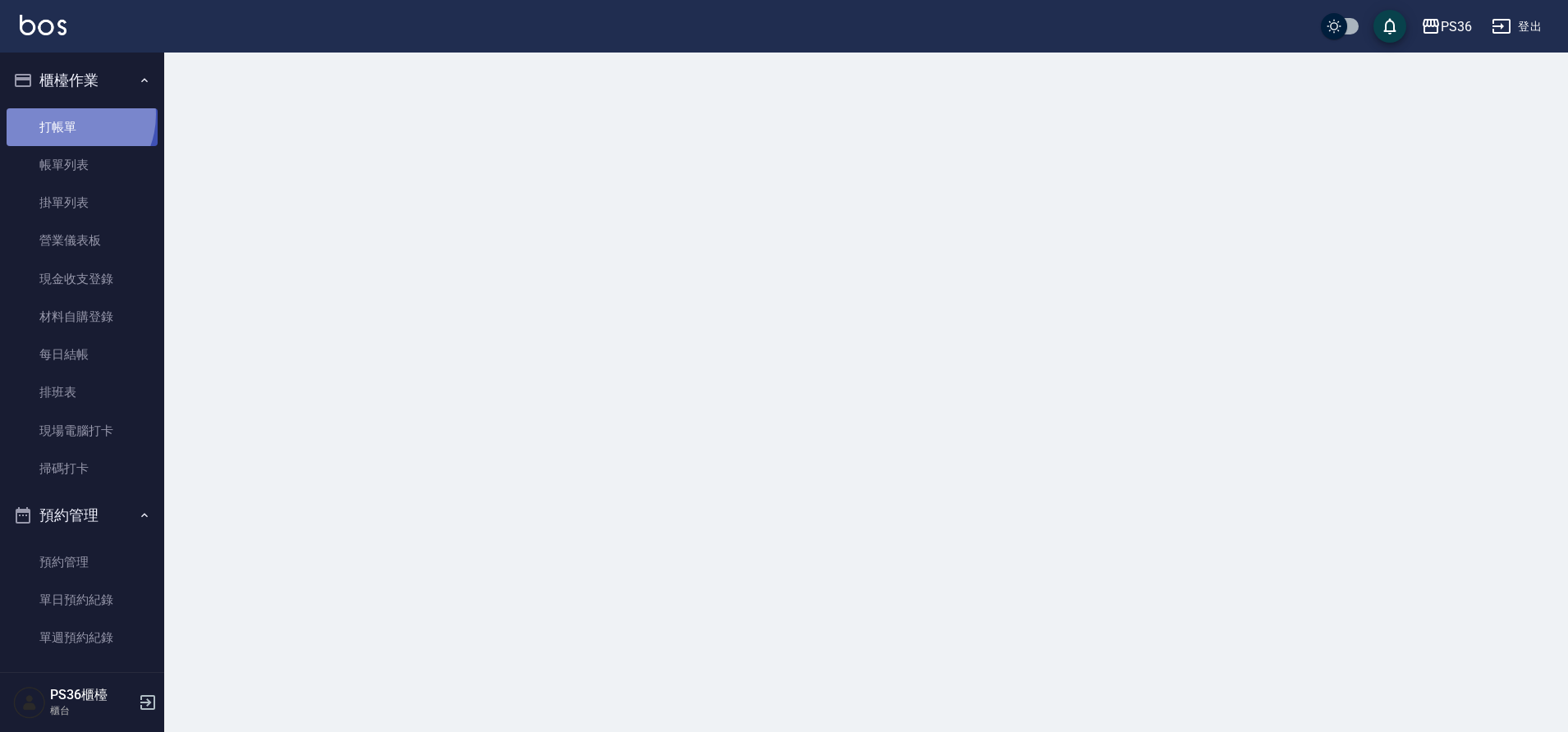
click at [65, 114] on link "打帳單" at bounding box center [82, 127] width 151 height 38
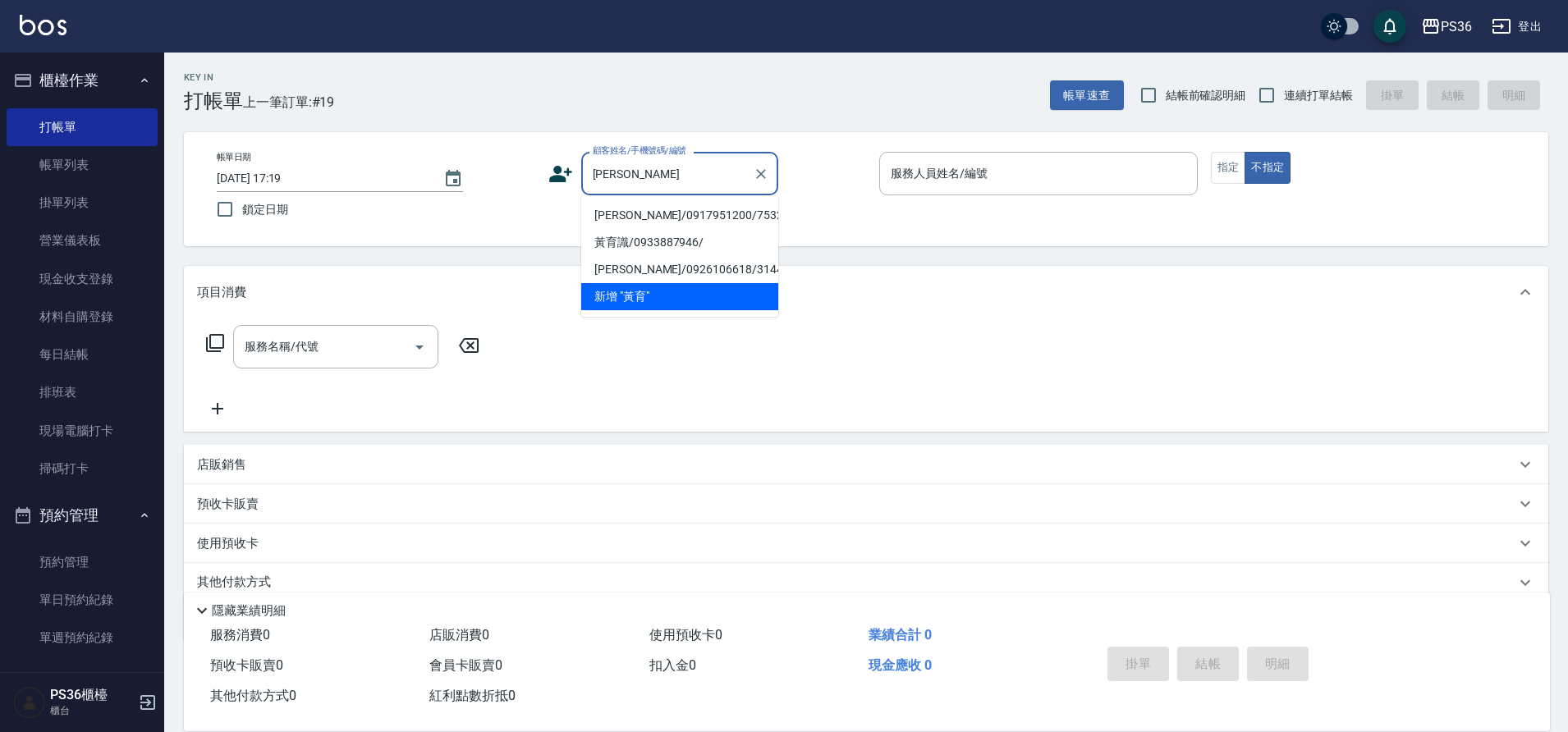
click at [660, 224] on li "[PERSON_NAME]/0917951200/7532" at bounding box center [679, 215] width 197 height 27
type input "[PERSON_NAME]/0917951200/7532"
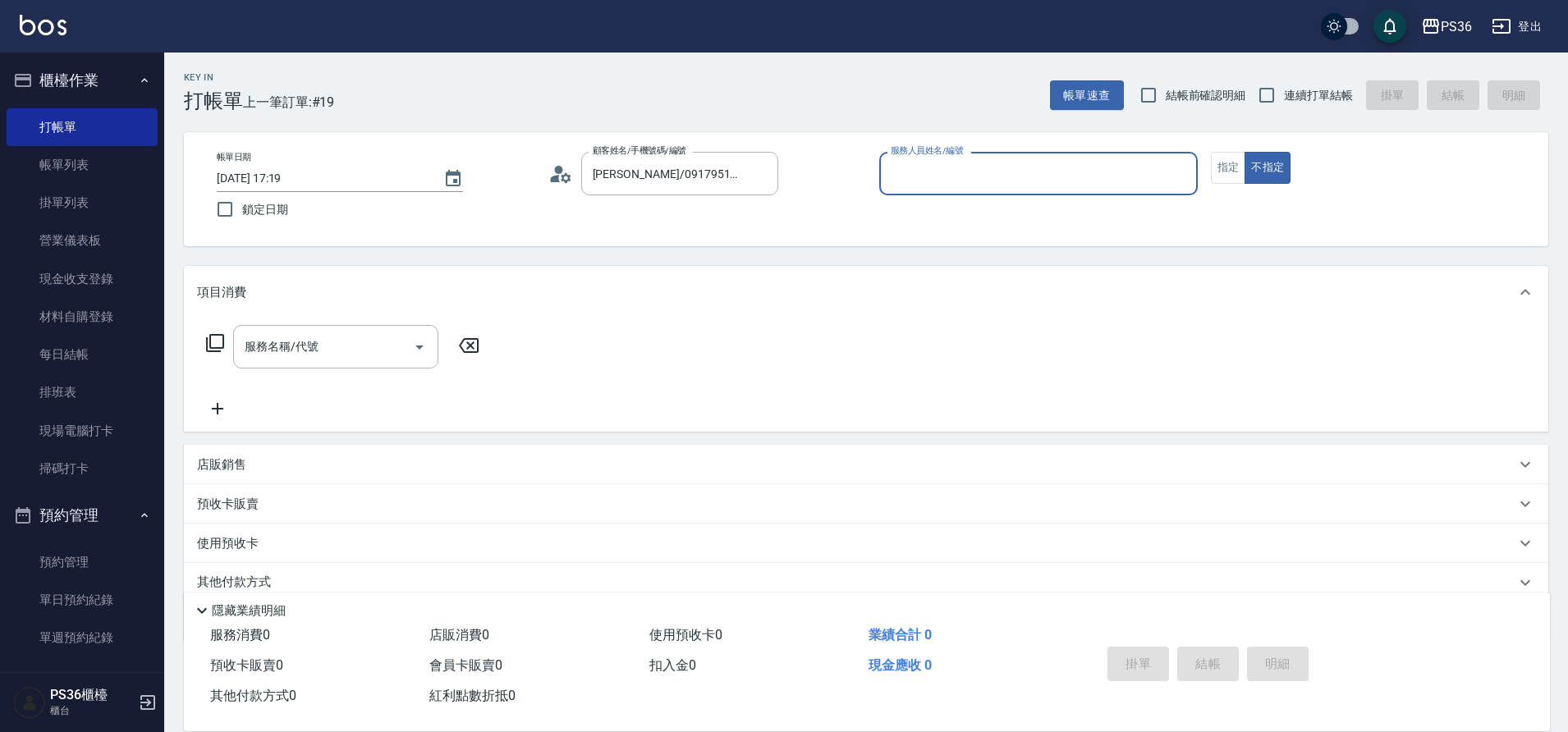
type input "EJ-7"
click at [1224, 161] on button "指定" at bounding box center [1228, 168] width 35 height 32
click at [318, 357] on input "服務名稱/代號" at bounding box center [323, 347] width 166 height 29
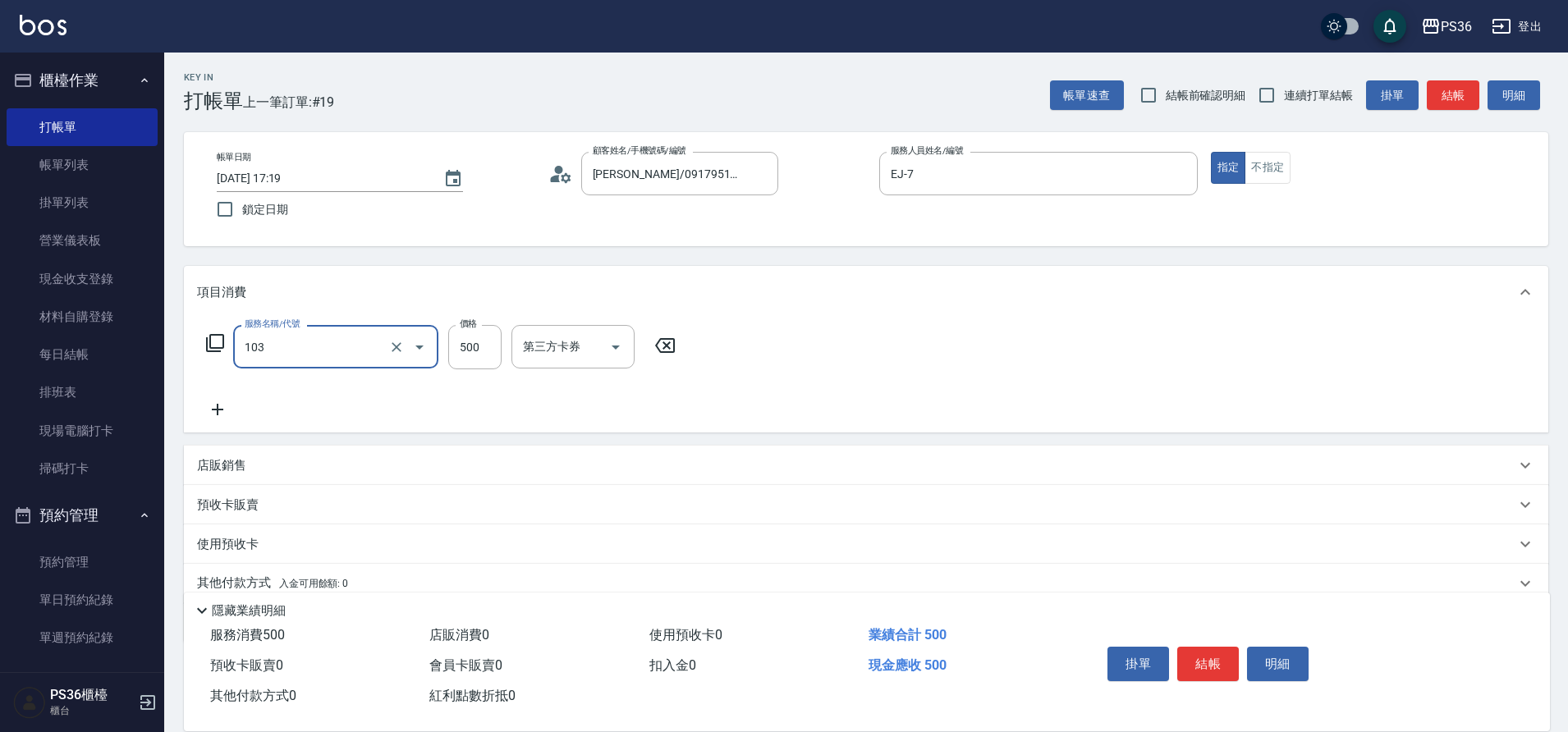
type input "B級洗剪(103)"
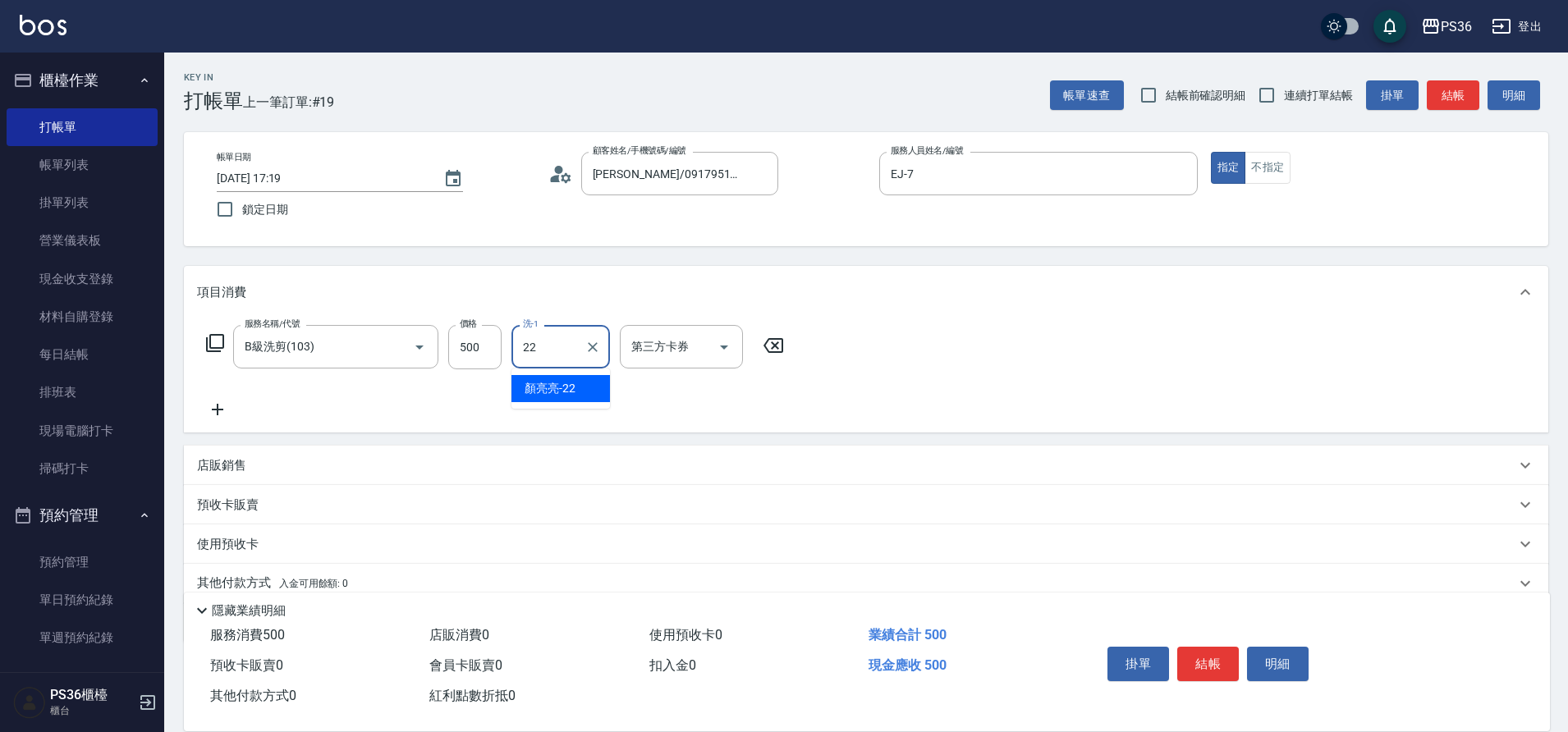
type input "[PERSON_NAME]-22"
click at [1208, 648] on button "結帳" at bounding box center [1208, 664] width 62 height 35
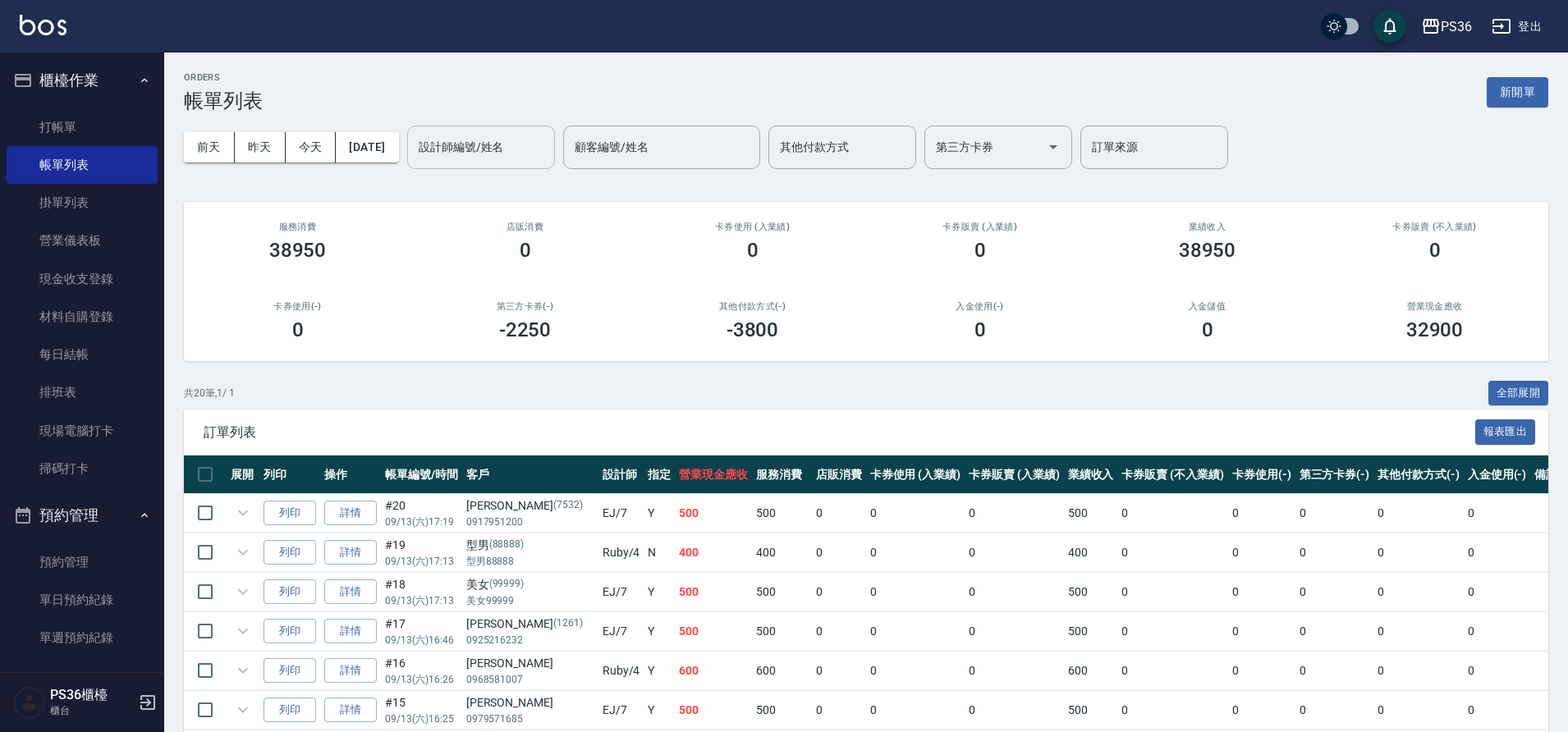
click at [466, 152] on div "設計師編號/姓名 設計師編號/姓名" at bounding box center [480, 147] width 148 height 44
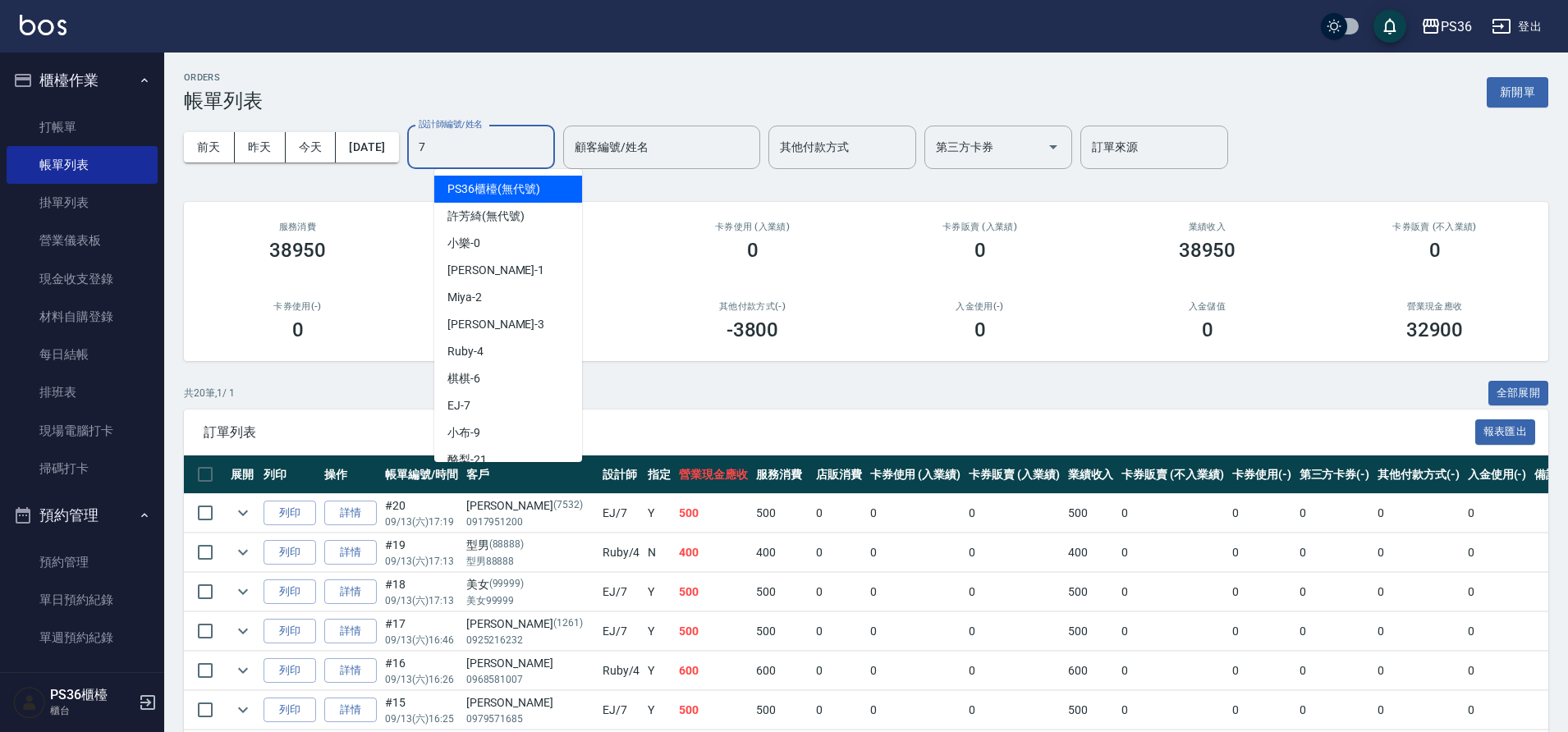
type input "EJ-7"
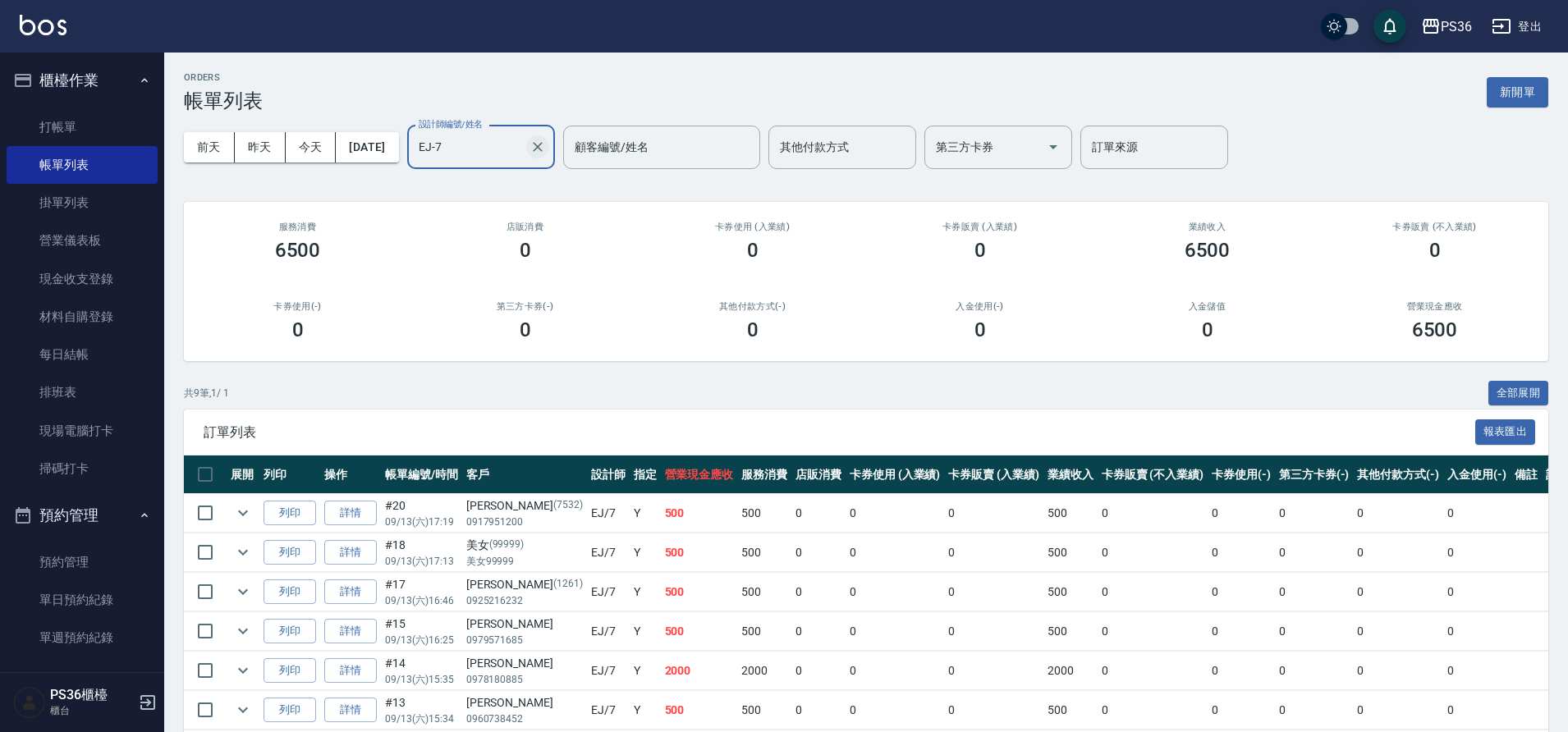
click at [546, 148] on icon "Clear" at bounding box center [538, 146] width 16 height 16
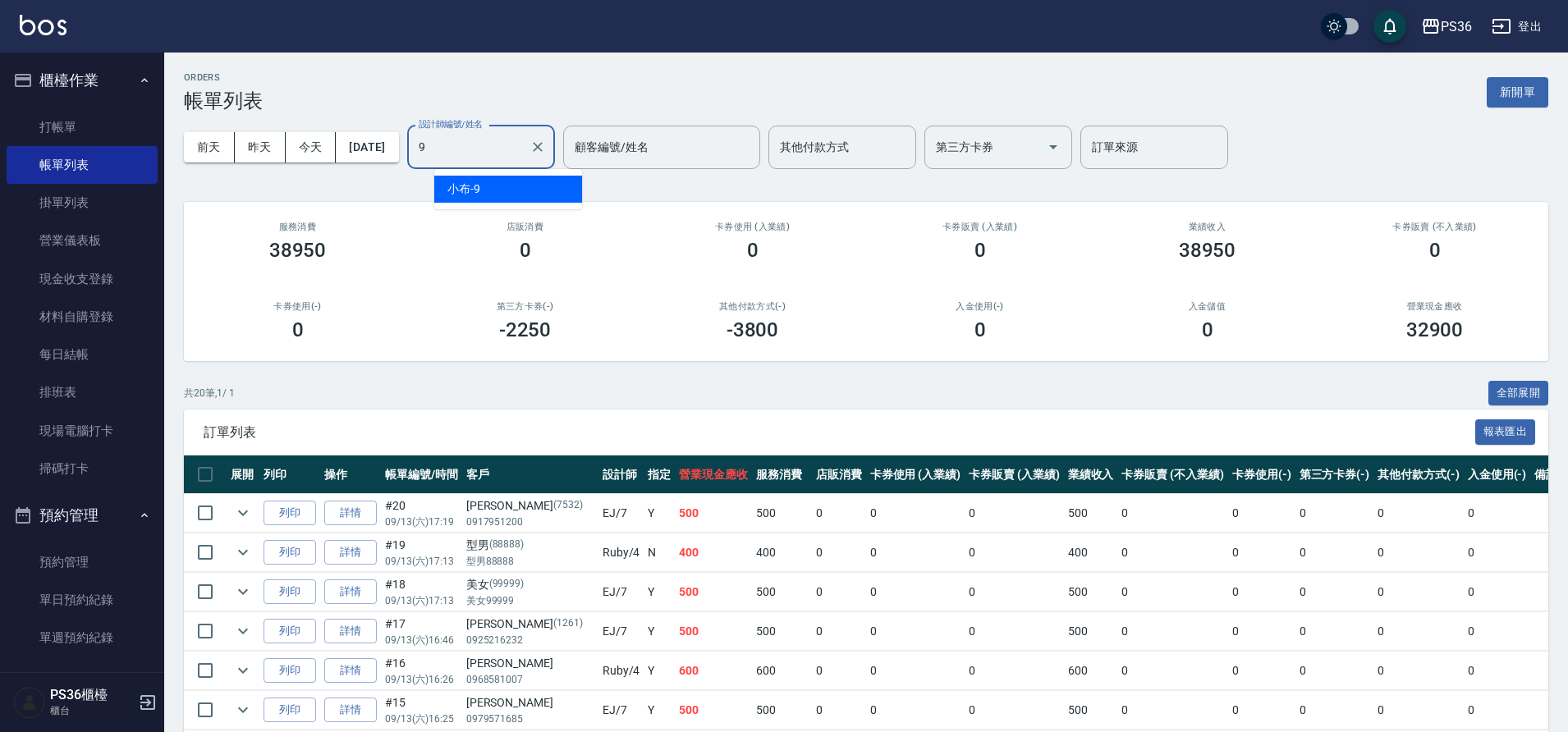
type input "小布-9"
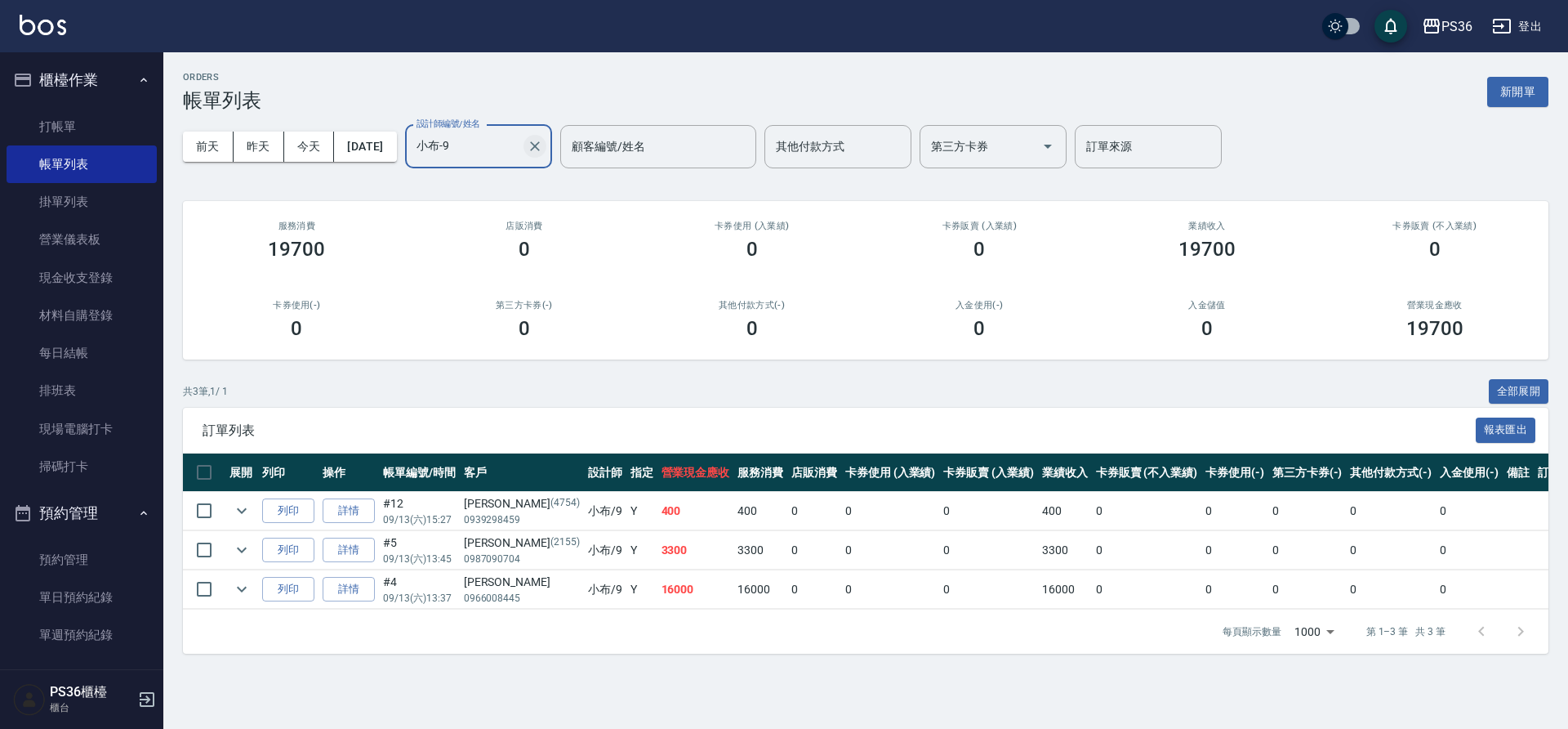
click at [546, 148] on button "Clear" at bounding box center [535, 147] width 23 height 23
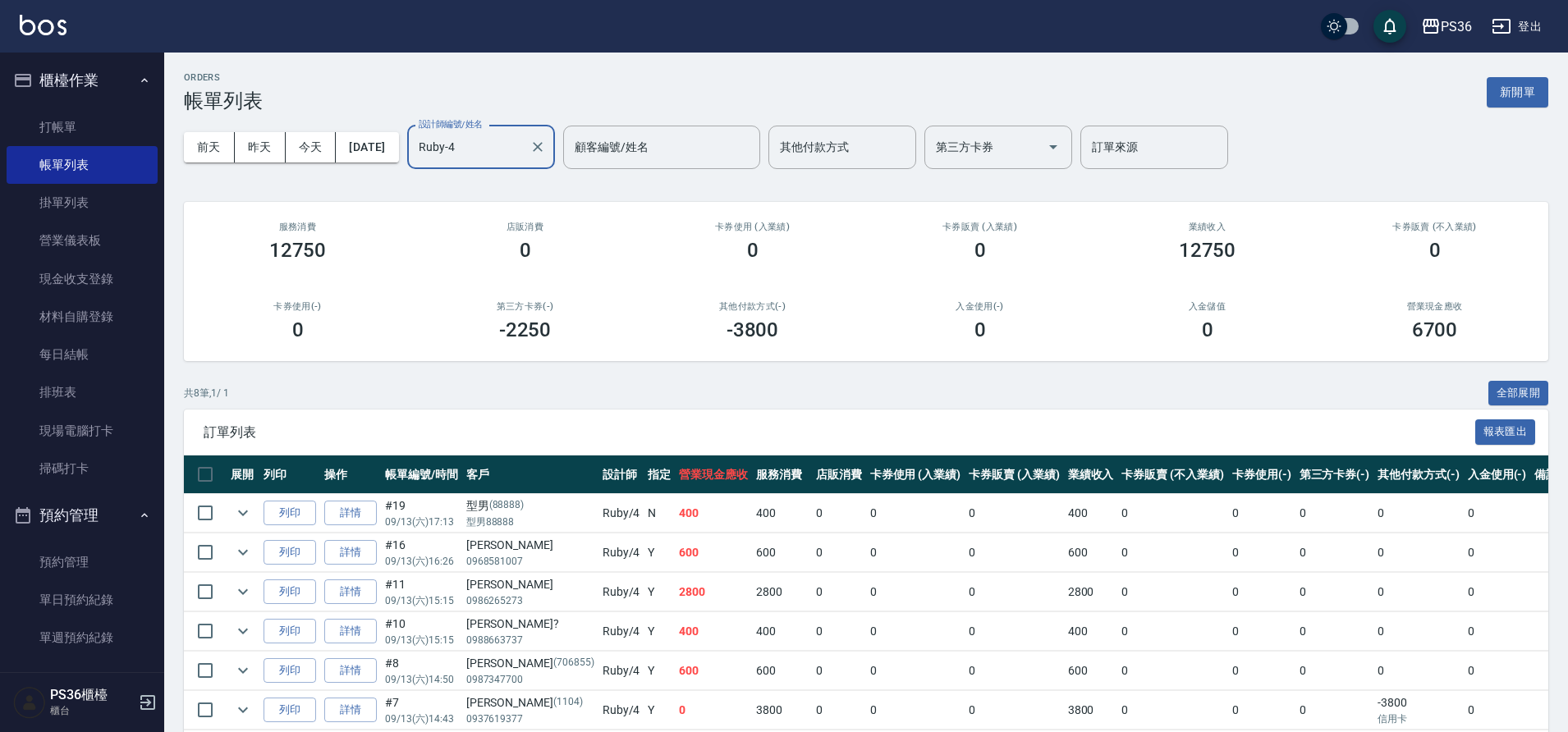
type input "Ruby-4"
click at [88, 102] on ul "打帳單 帳單列表 掛單列表 營業儀表板 現金收支登錄 材料自購登錄 每日結帳 排班表 現場電腦打卡 掃碼打卡" at bounding box center [82, 298] width 151 height 393
click at [83, 116] on link "打帳單" at bounding box center [82, 127] width 151 height 38
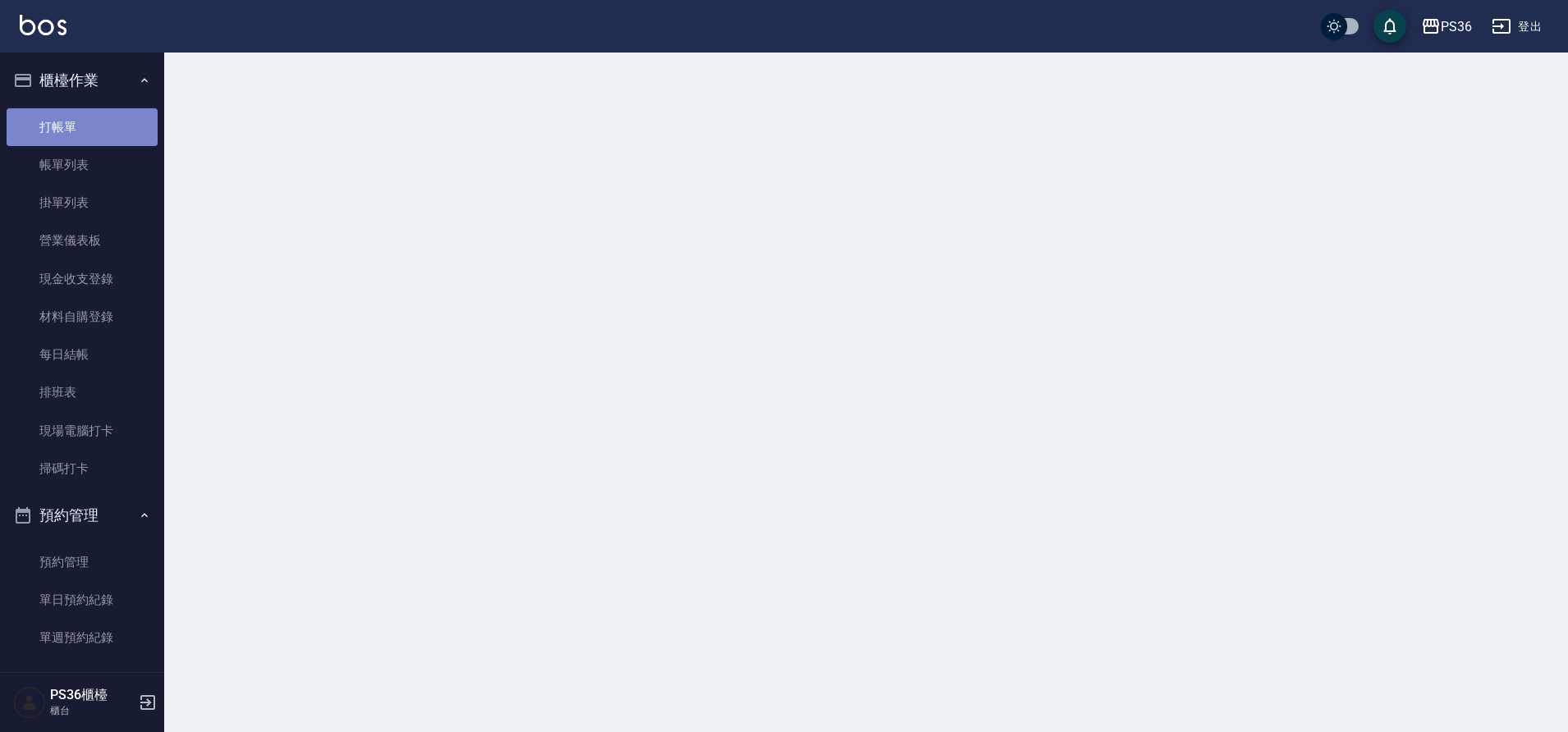
click at [83, 116] on link "打帳單" at bounding box center [82, 127] width 151 height 38
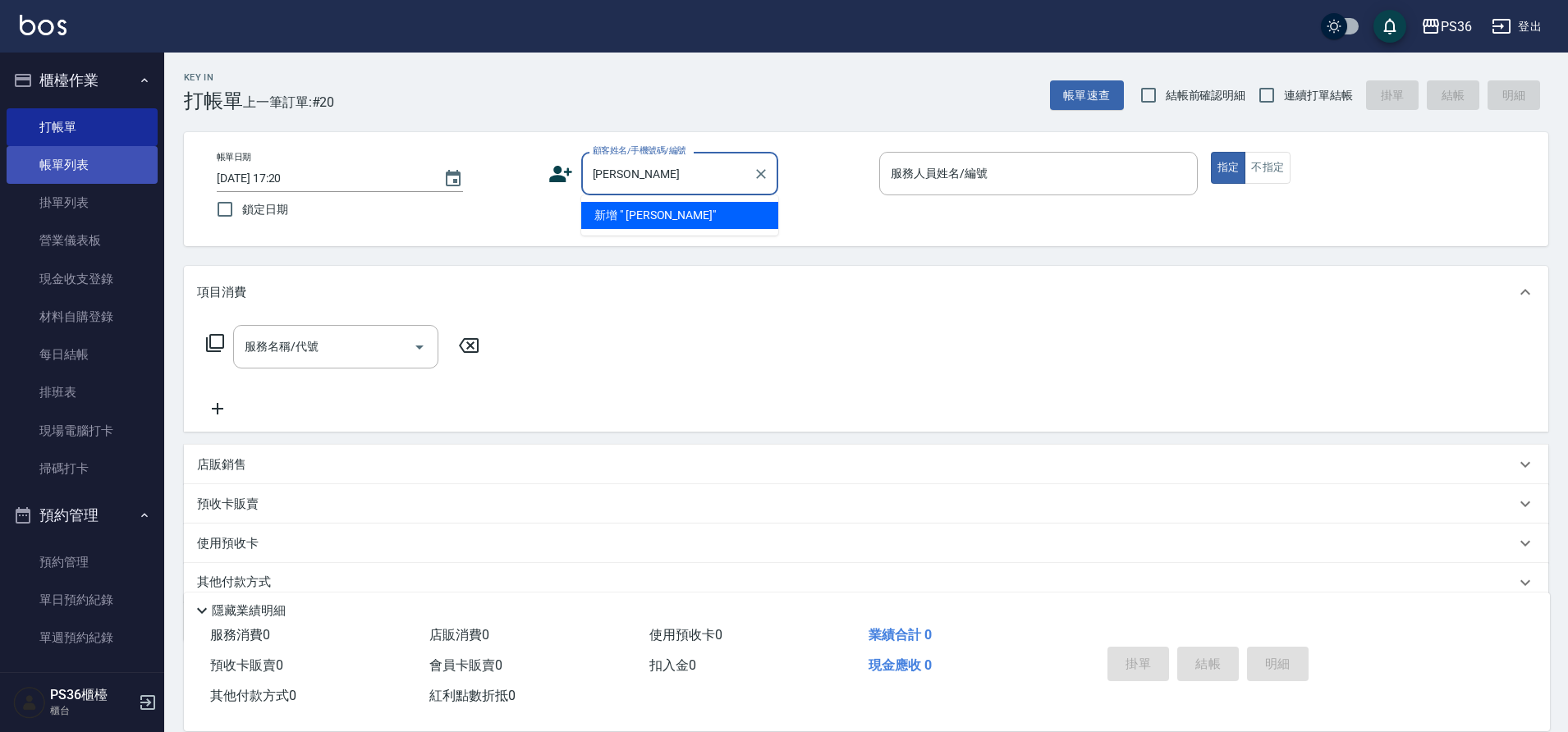
type input "[PERSON_NAME]"
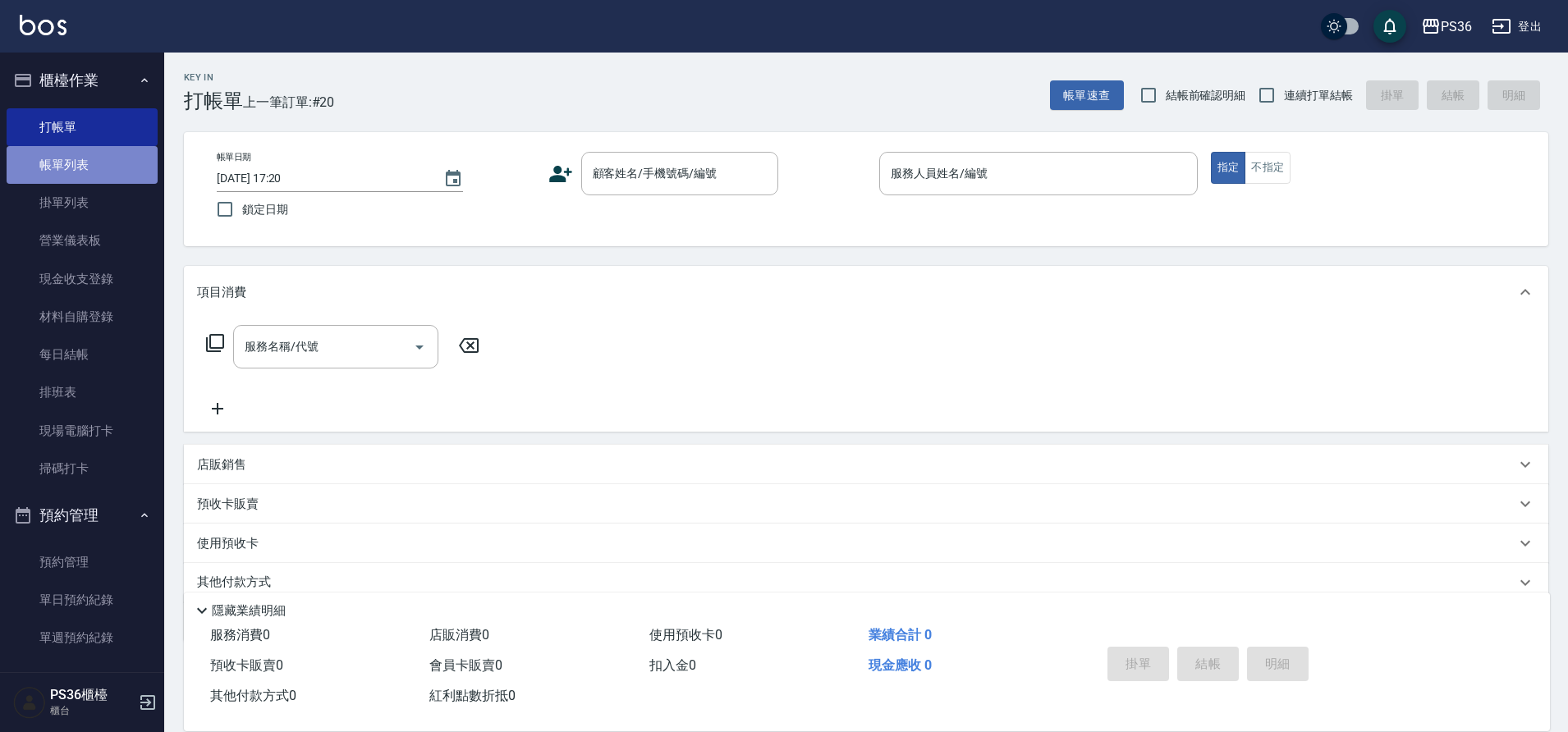
click at [95, 164] on link "帳單列表" at bounding box center [82, 165] width 151 height 38
click at [60, 169] on link "帳單列表" at bounding box center [82, 165] width 151 height 38
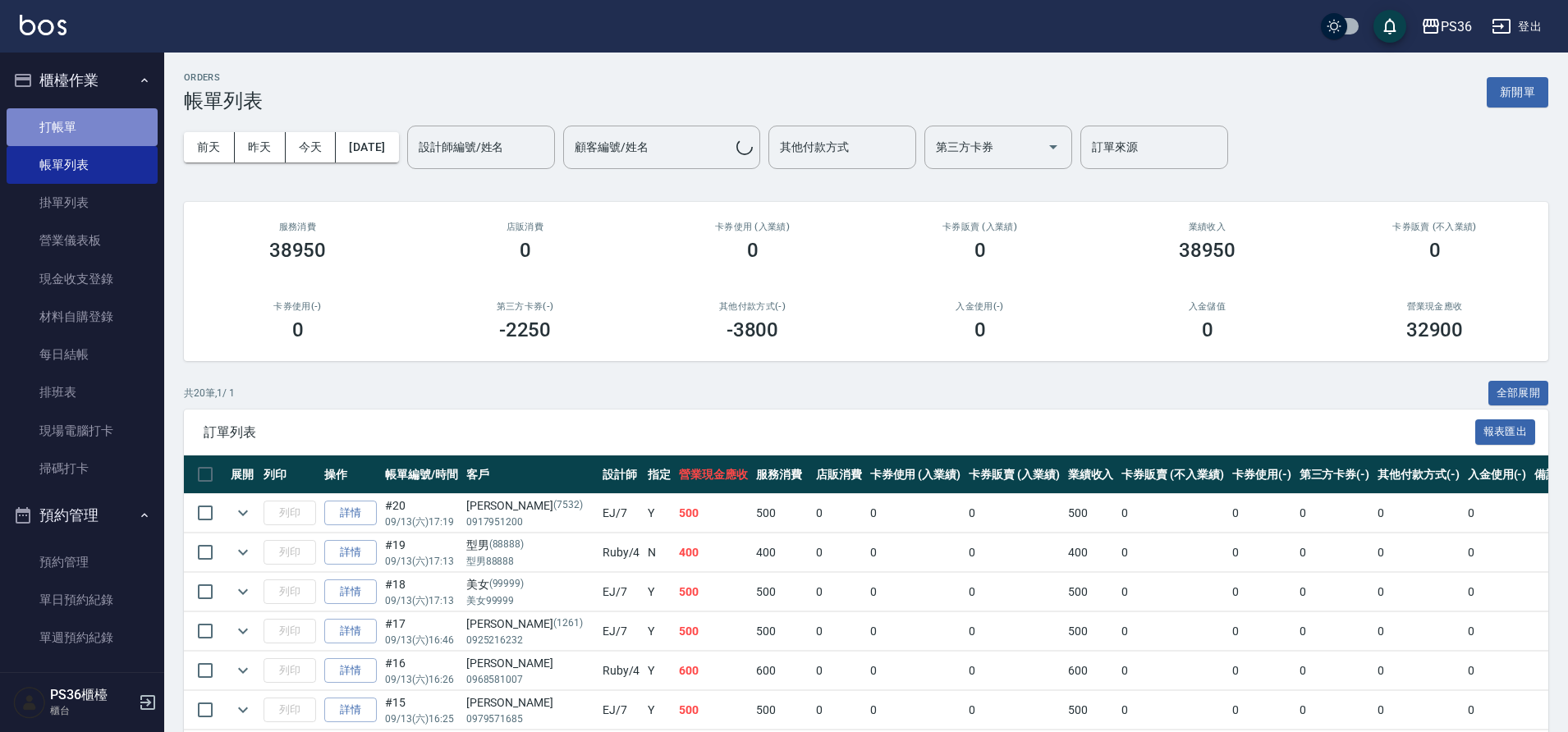
click at [89, 128] on link "打帳單" at bounding box center [82, 127] width 151 height 38
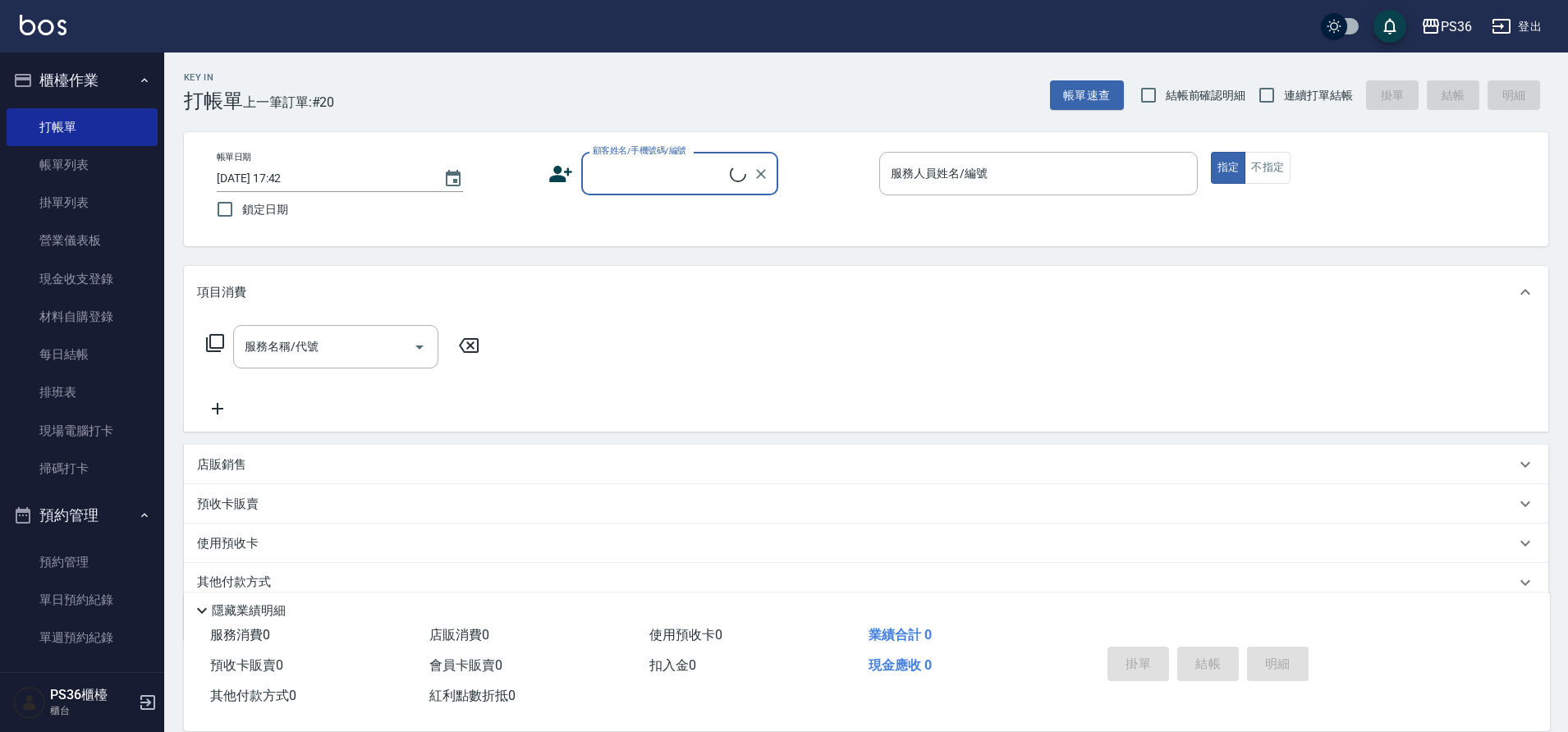
click at [623, 177] on input "顧客姓名/手機號碼/編號" at bounding box center [660, 173] width 141 height 29
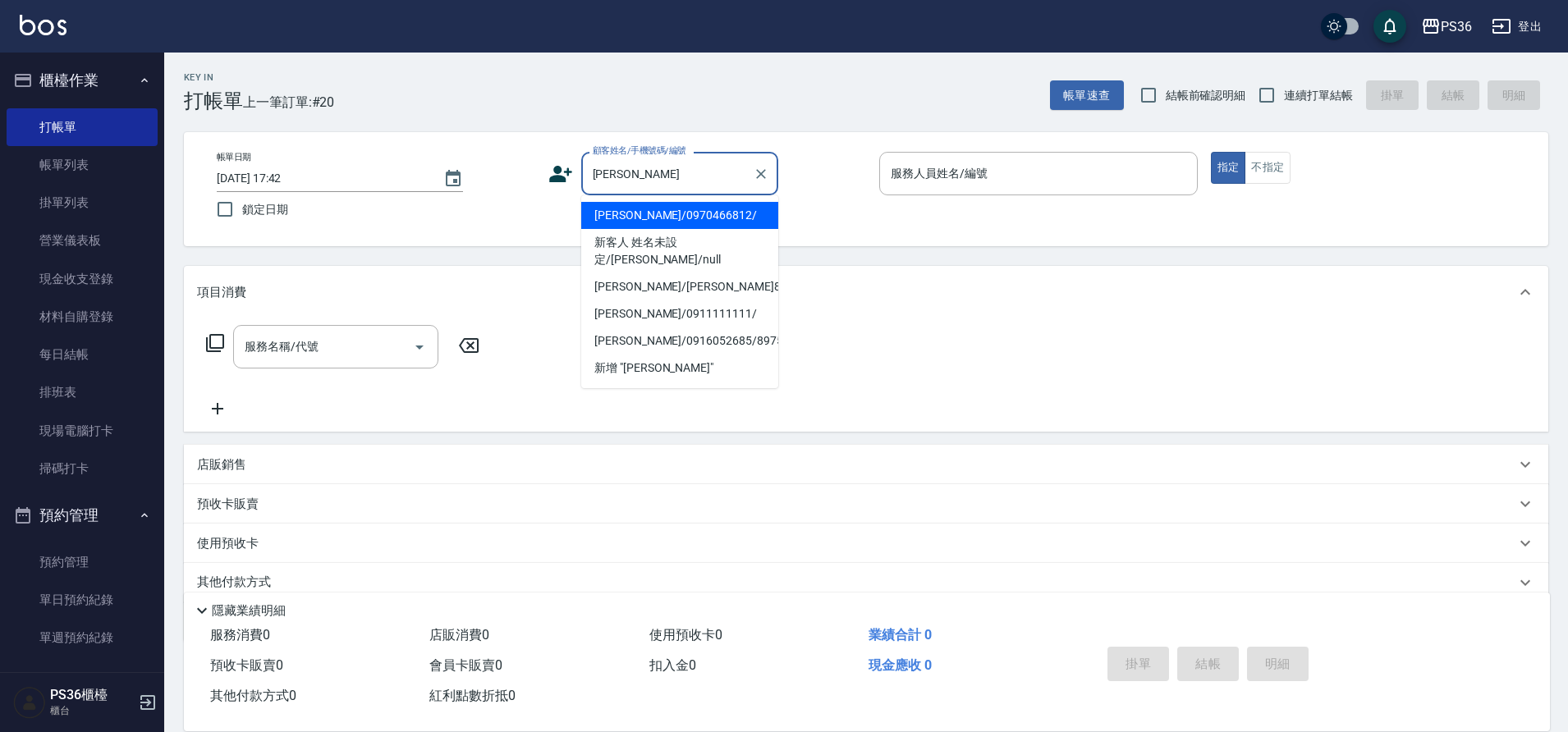
click at [648, 226] on li "[PERSON_NAME]/0970466812/" at bounding box center [679, 215] width 197 height 27
type input "[PERSON_NAME]/0970466812/"
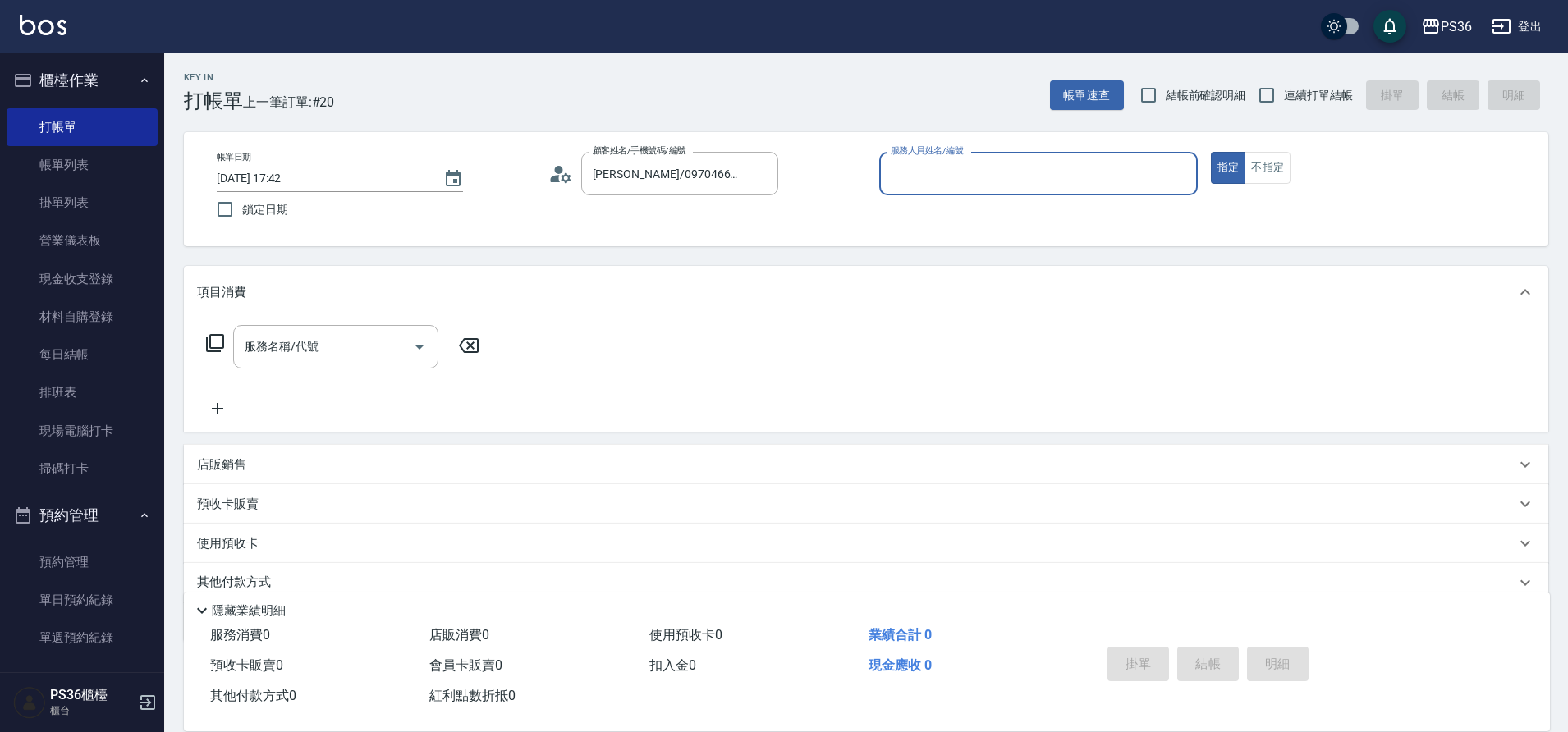
type input "小布-9"
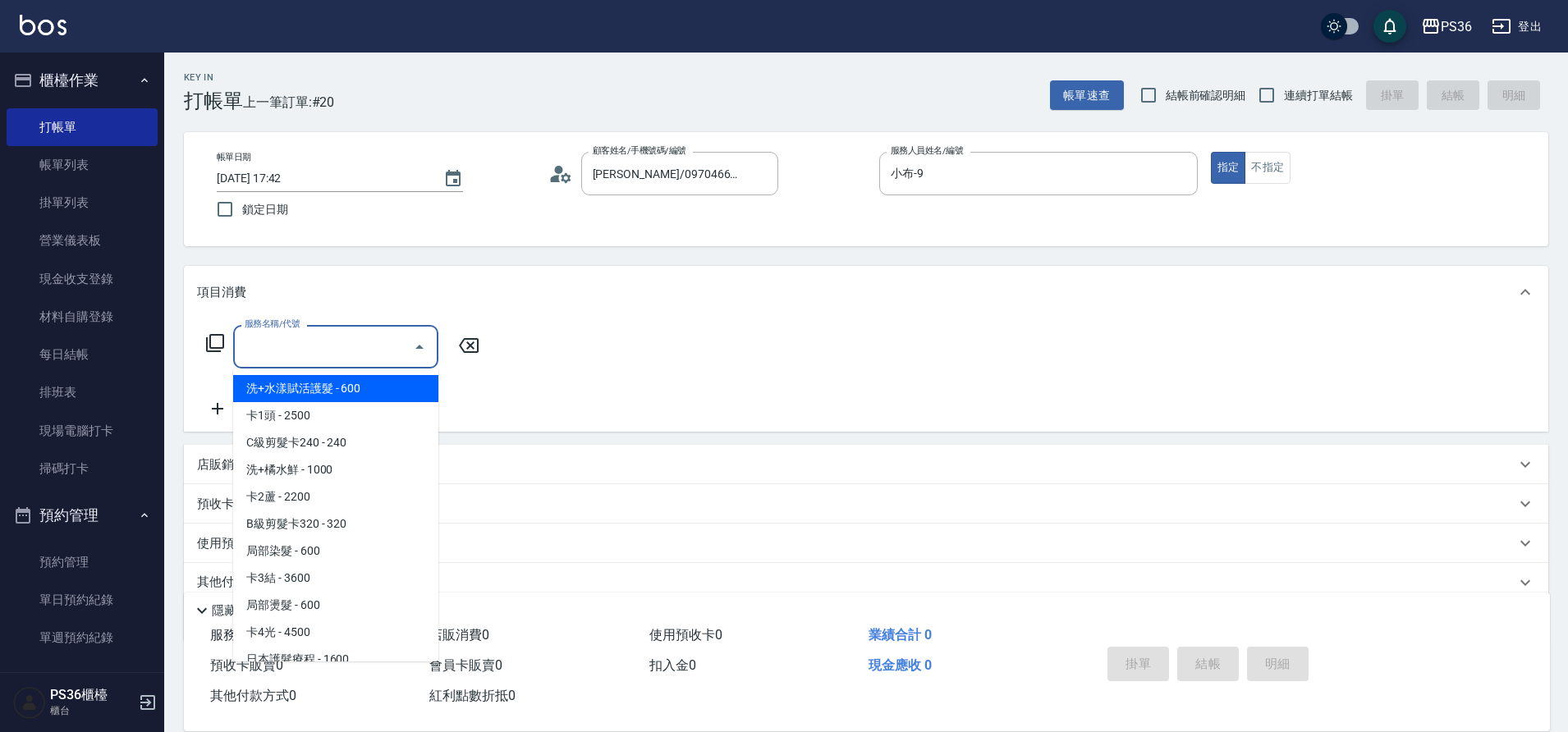
click at [330, 343] on input "服務名稱/代號" at bounding box center [323, 347] width 166 height 29
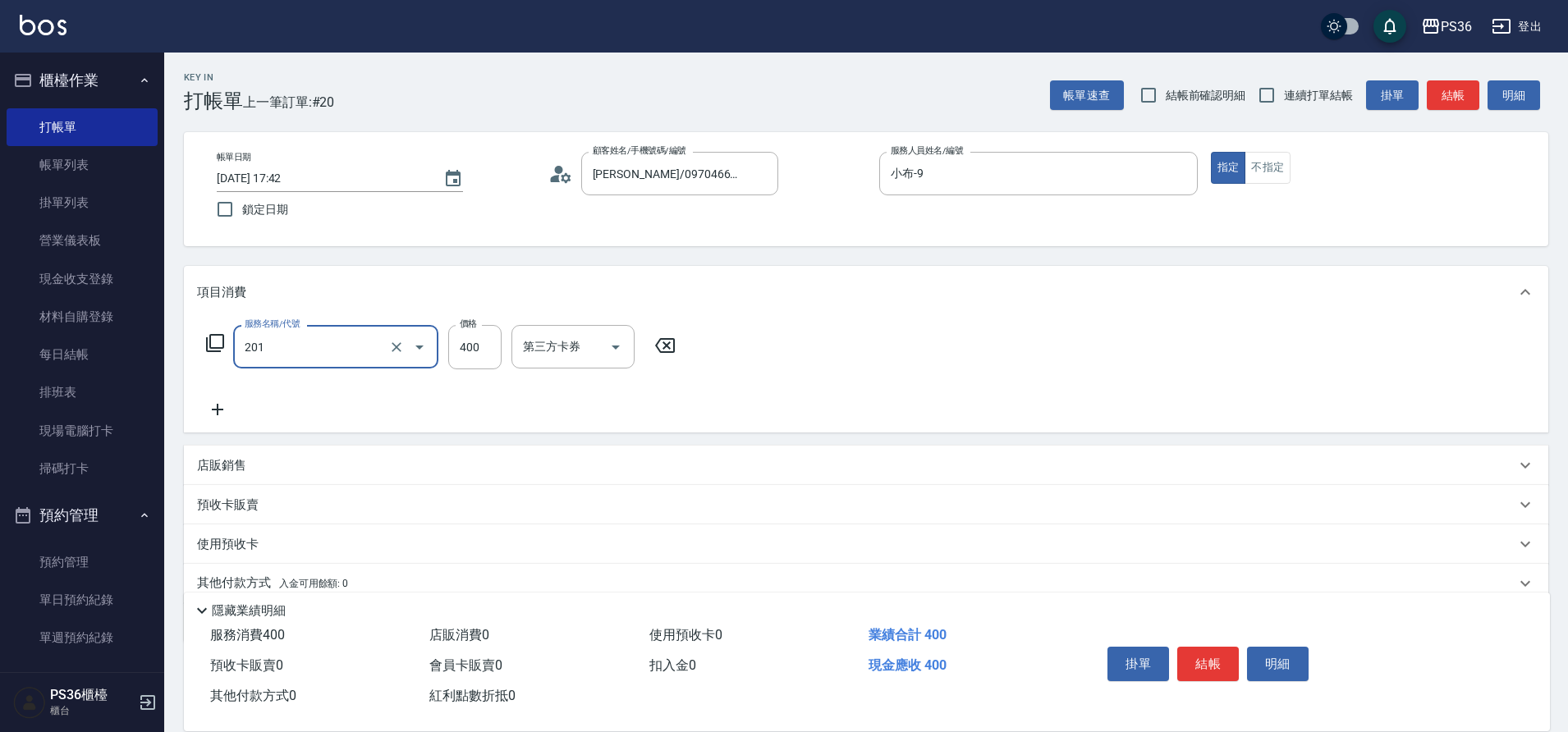
type input "C級洗剪(201)"
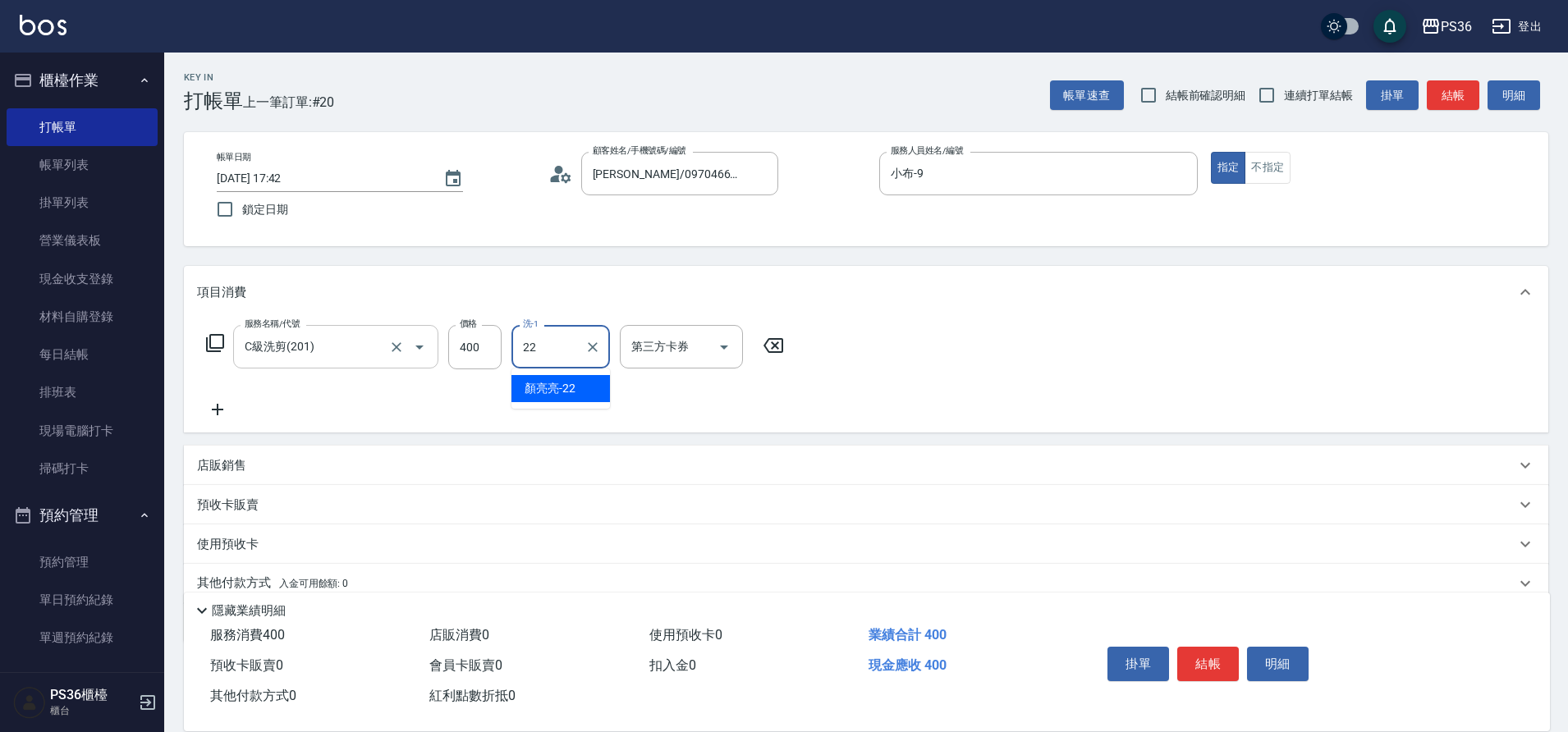
type input "[PERSON_NAME]-22"
click at [1197, 647] on button "結帳" at bounding box center [1208, 664] width 62 height 35
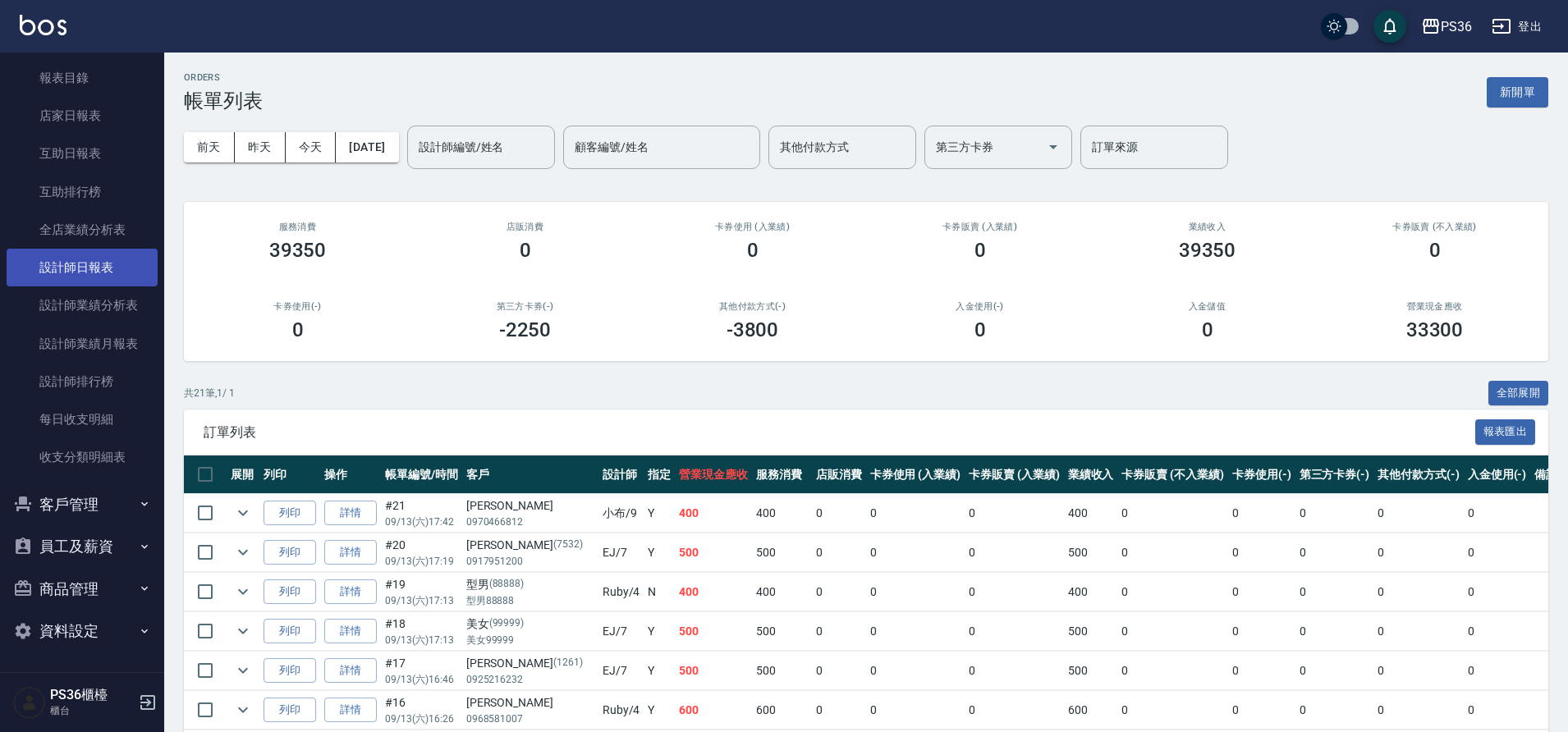
scroll to position [489, 0]
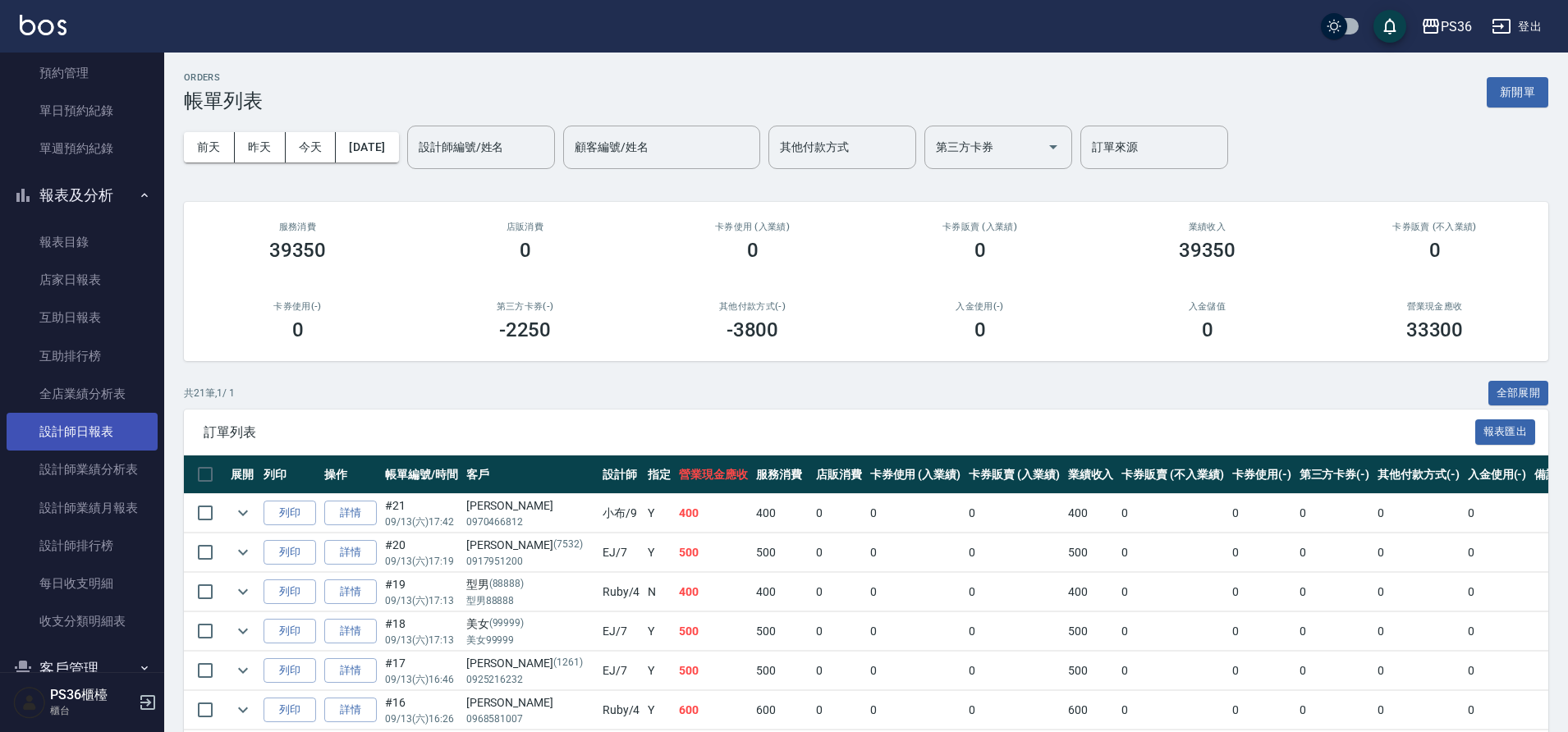
click at [77, 428] on link "設計師日報表" at bounding box center [82, 431] width 151 height 38
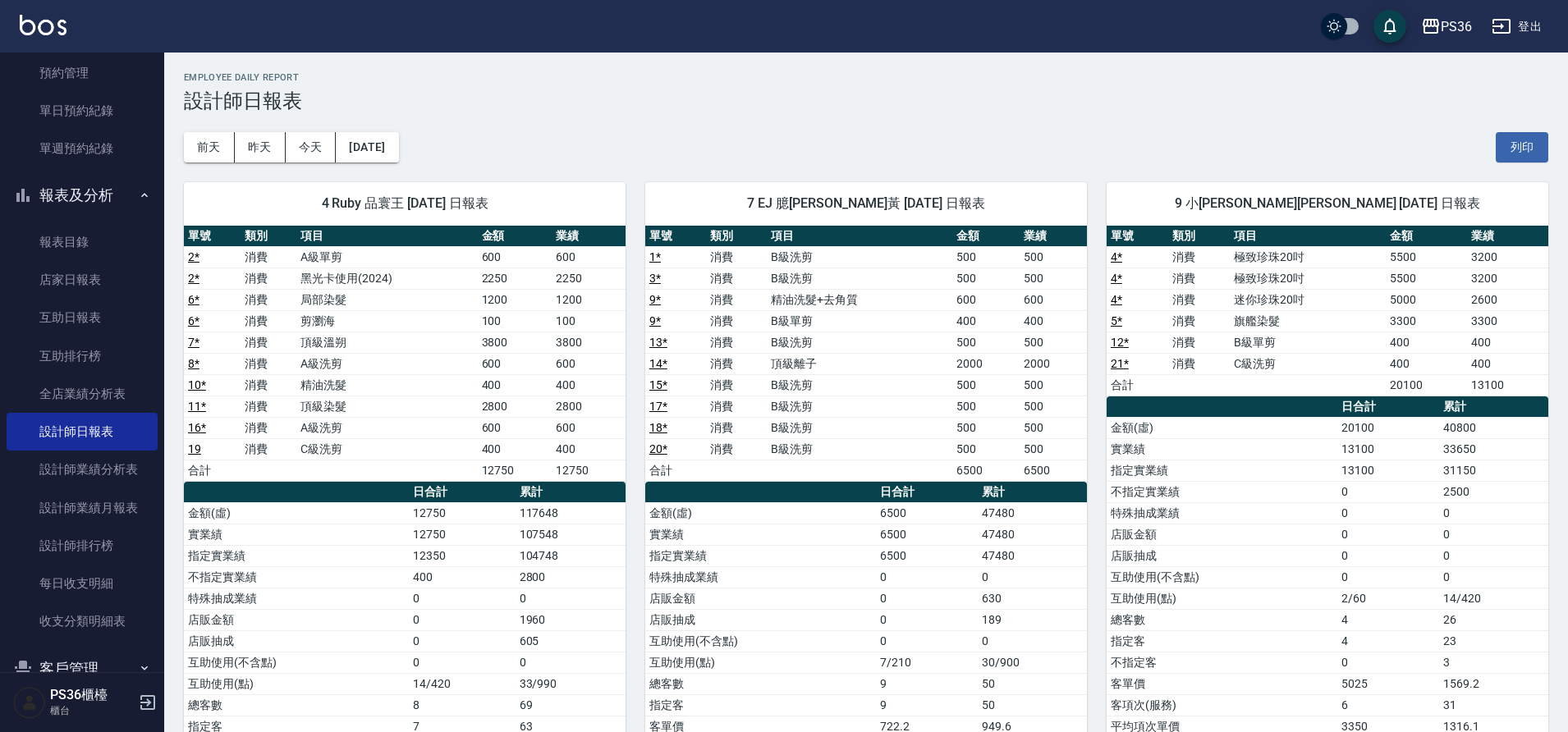
click at [1467, 360] on td "400" at bounding box center [1507, 363] width 81 height 21
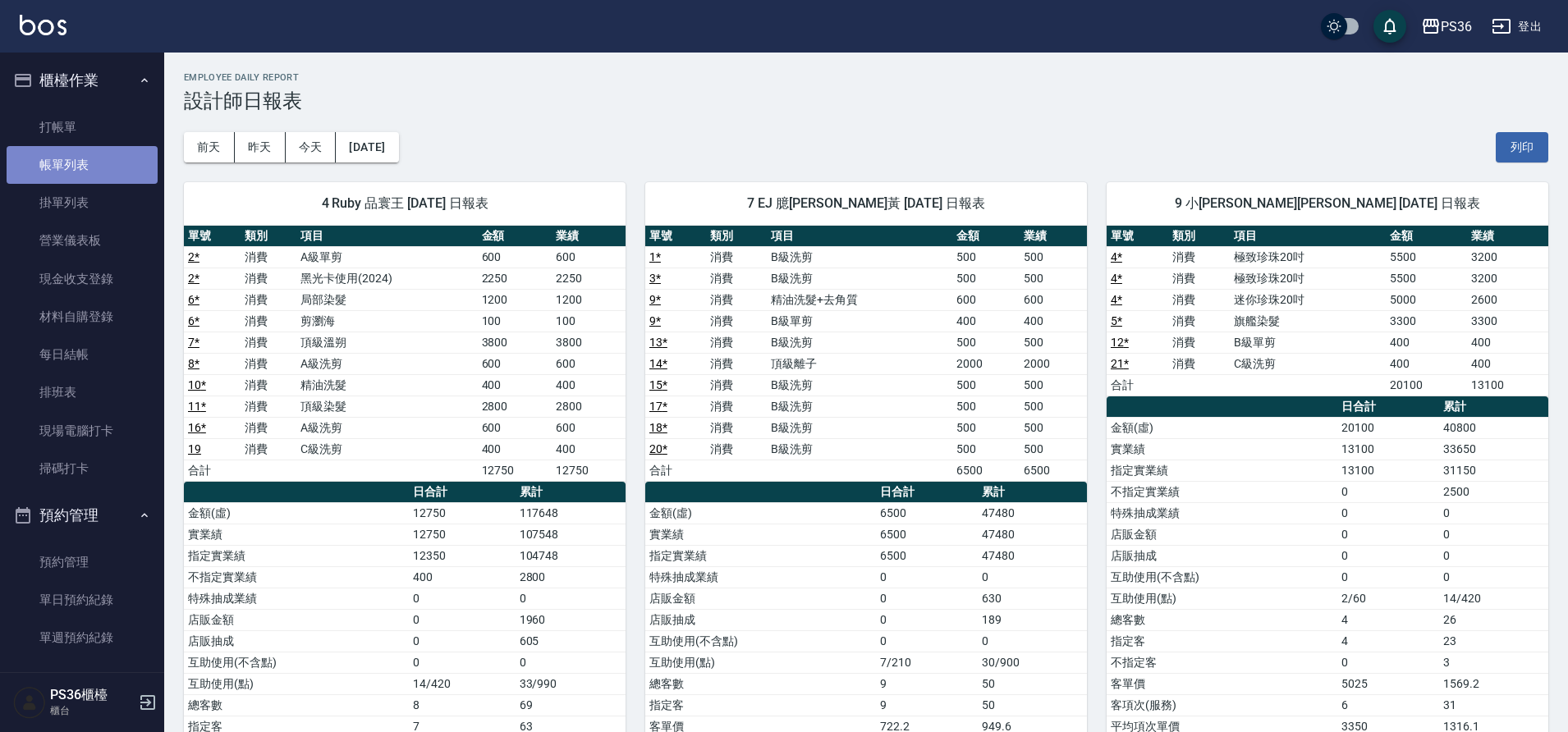
click at [85, 158] on link "帳單列表" at bounding box center [82, 165] width 151 height 38
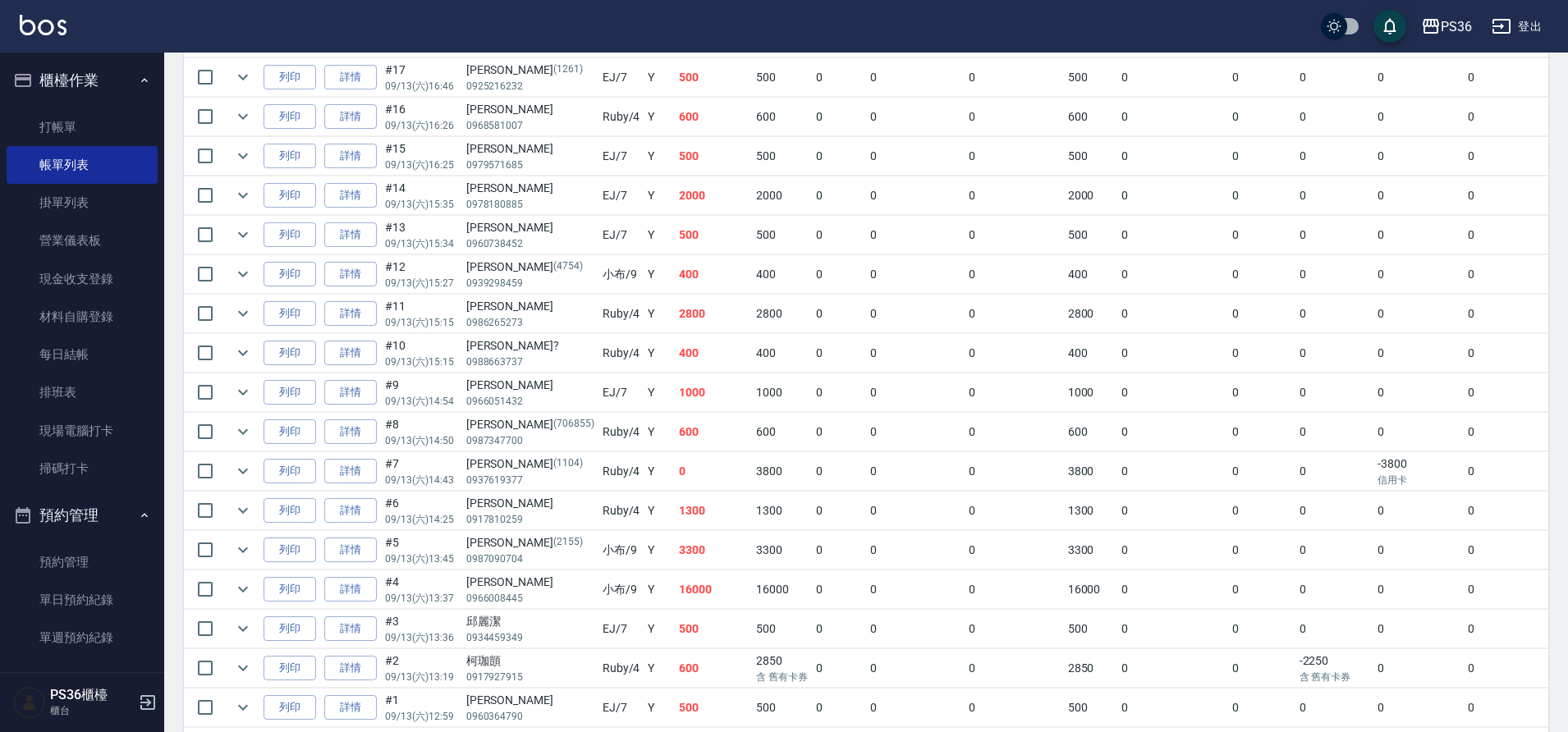
scroll to position [656, 0]
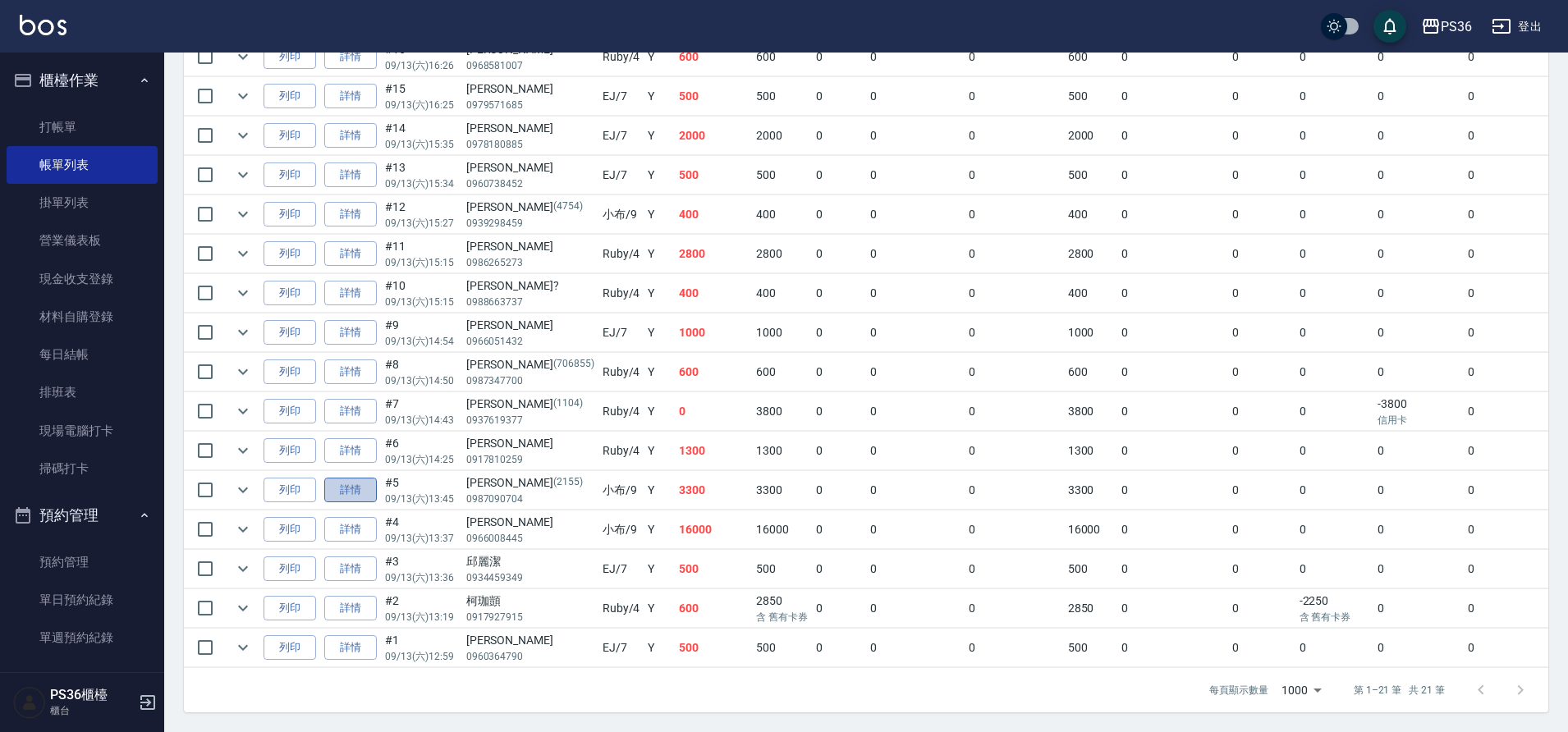
click at [357, 495] on link "詳情" at bounding box center [351, 490] width 52 height 25
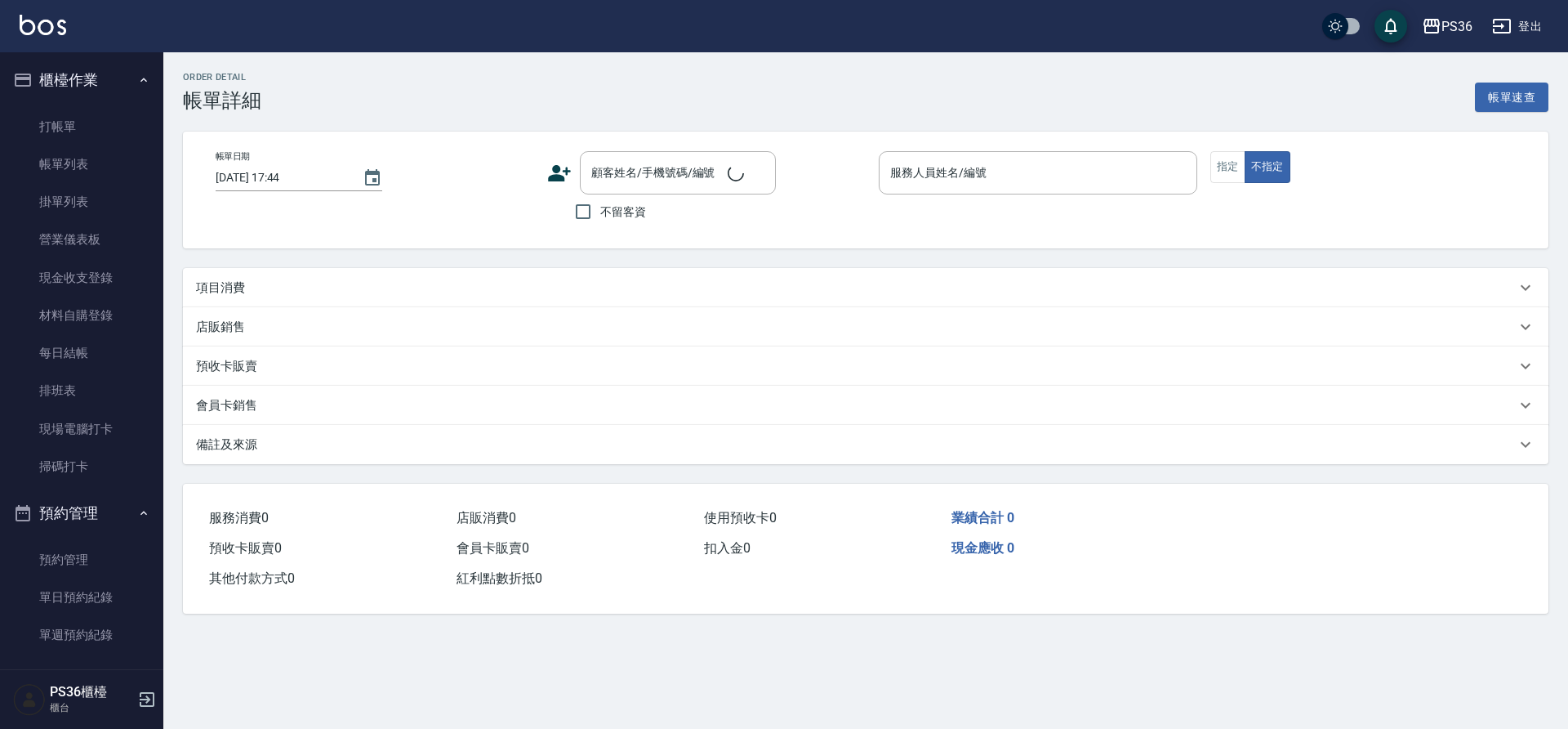
type input "[DATE] 13:45"
type input "小布-9"
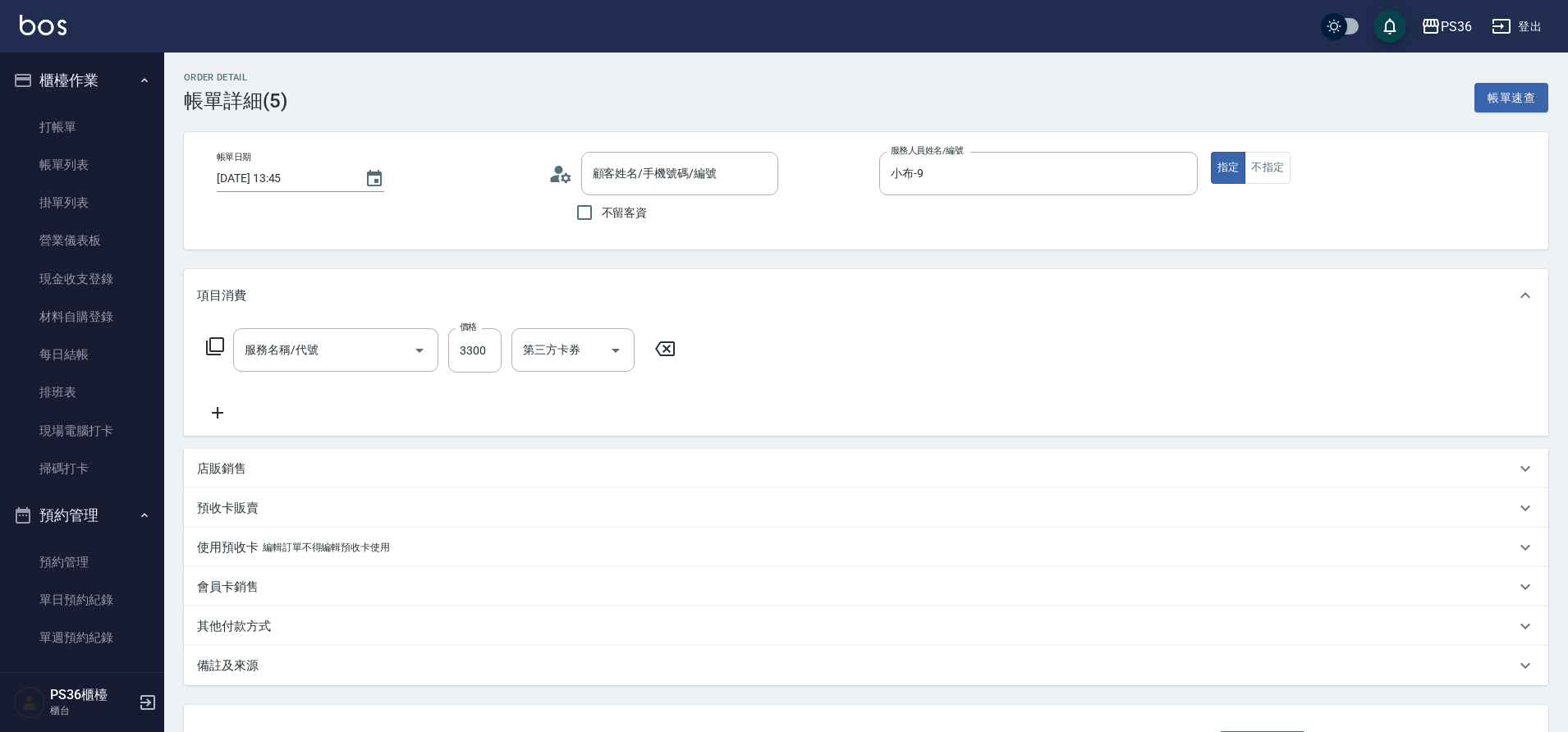
type input "[PERSON_NAME]/0987090704/2155"
type input "旗艦染髮(107)"
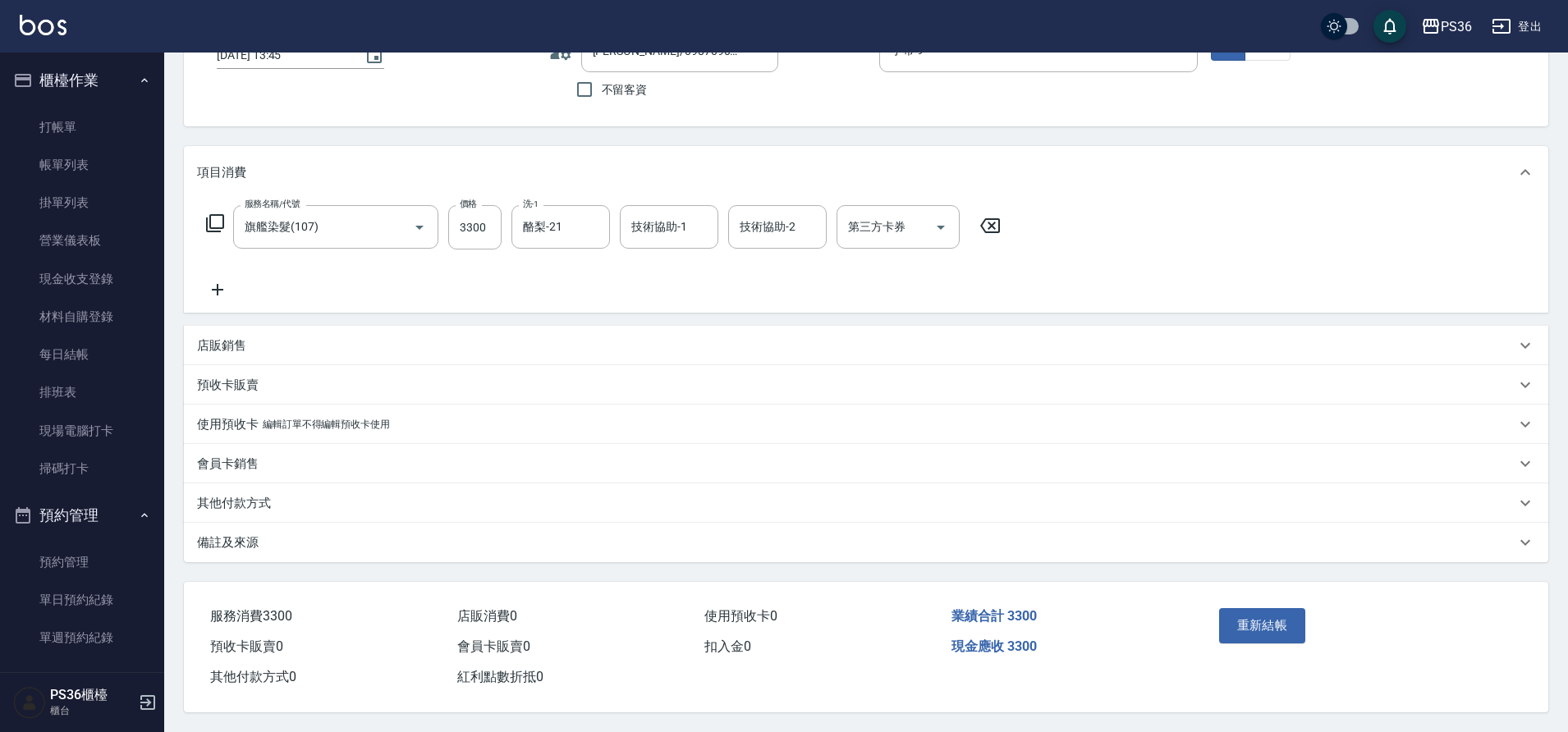
scroll to position [131, 0]
click at [245, 495] on p "其他付款方式" at bounding box center [233, 503] width 74 height 17
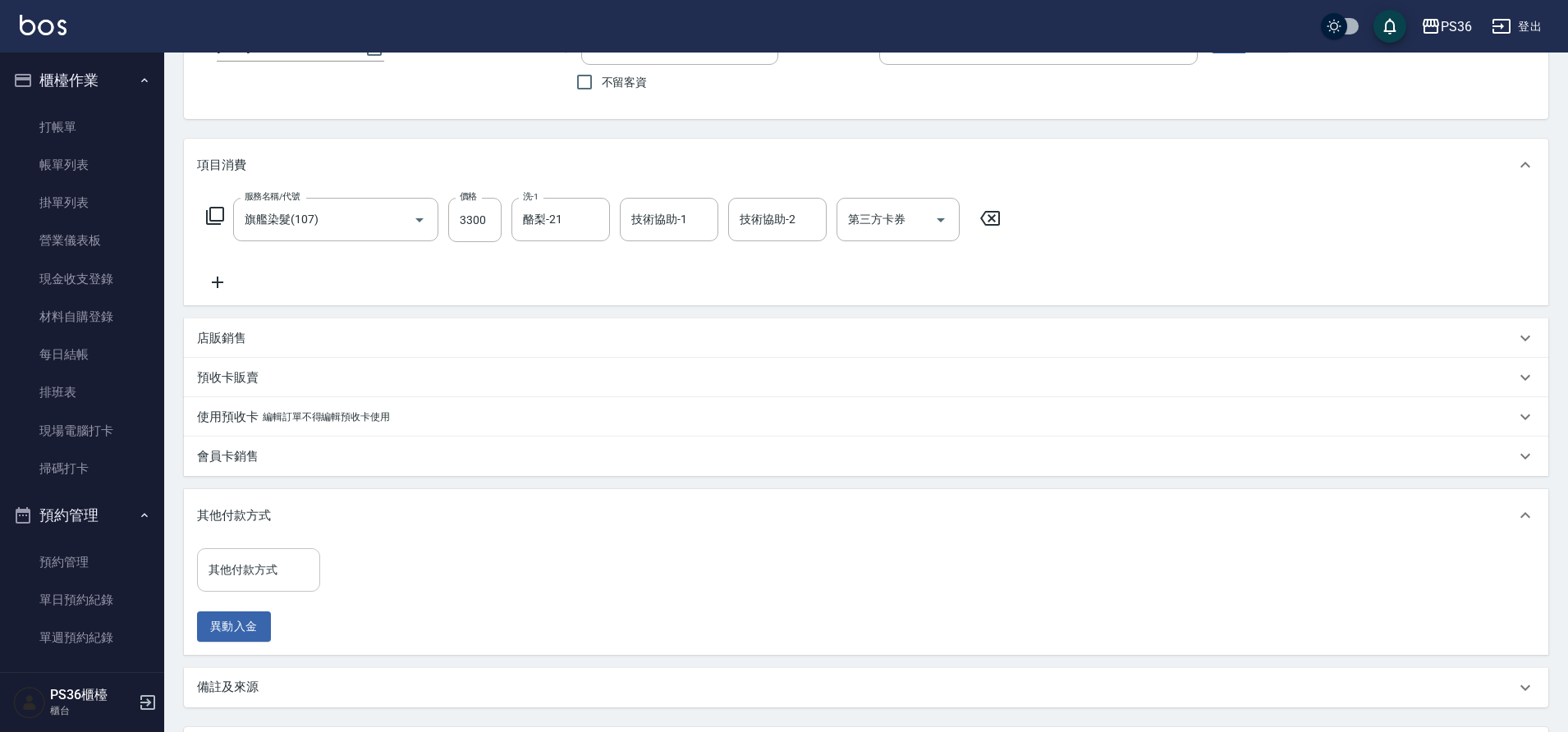
click at [240, 572] on input "其他付款方式" at bounding box center [259, 570] width 108 height 29
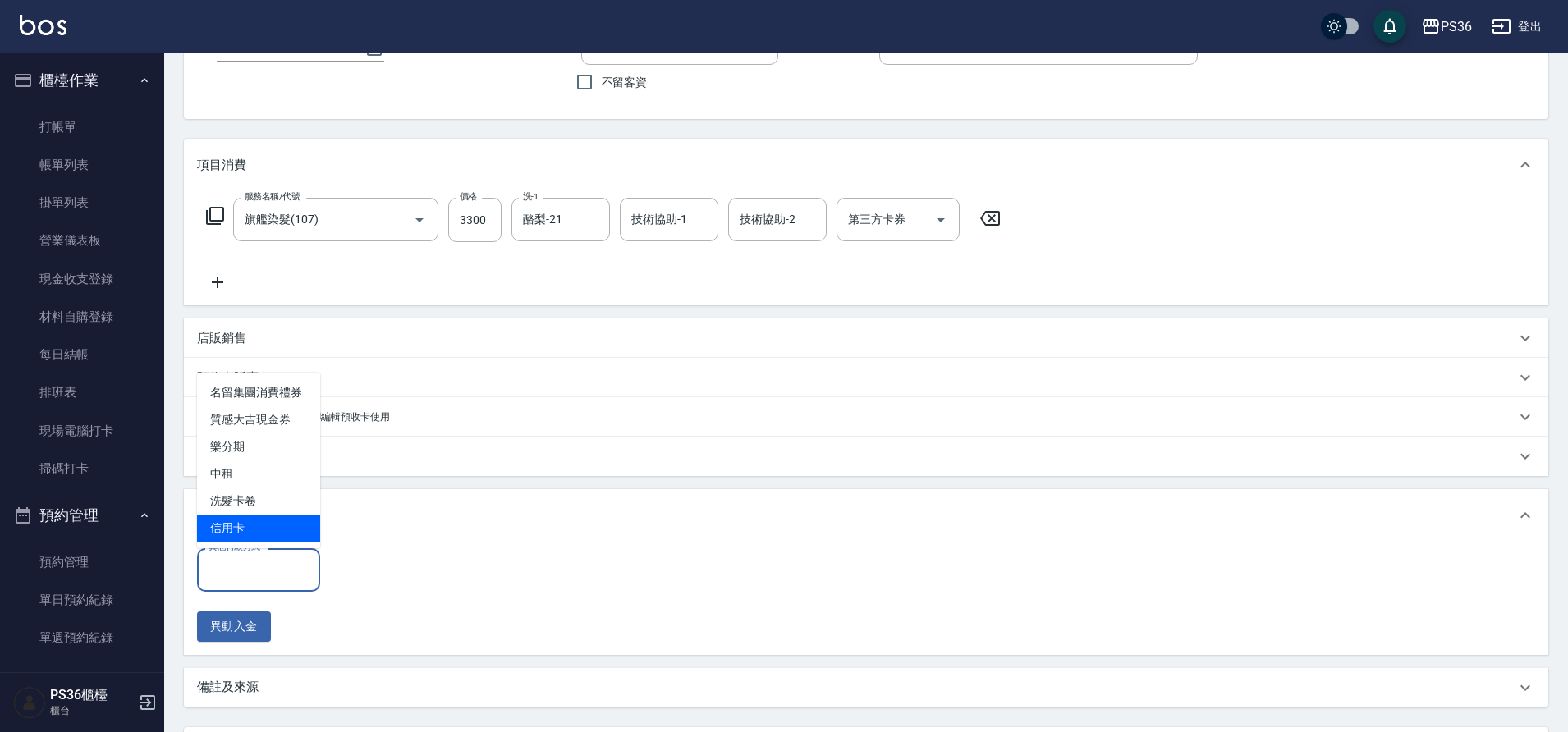
click at [279, 520] on span "信用卡" at bounding box center [258, 528] width 123 height 27
type input "信用卡"
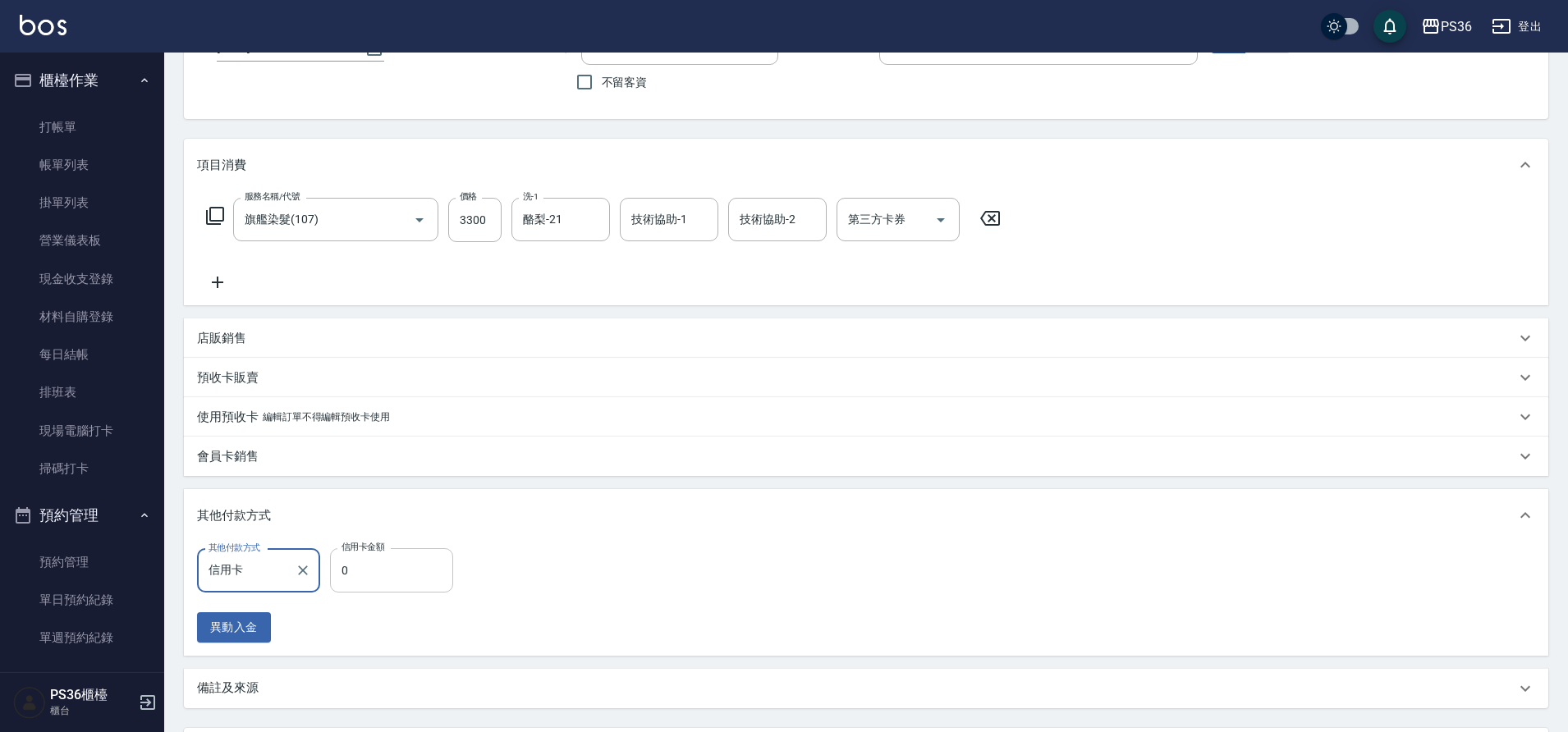
click at [378, 567] on input "0" at bounding box center [391, 570] width 123 height 45
type input "3300"
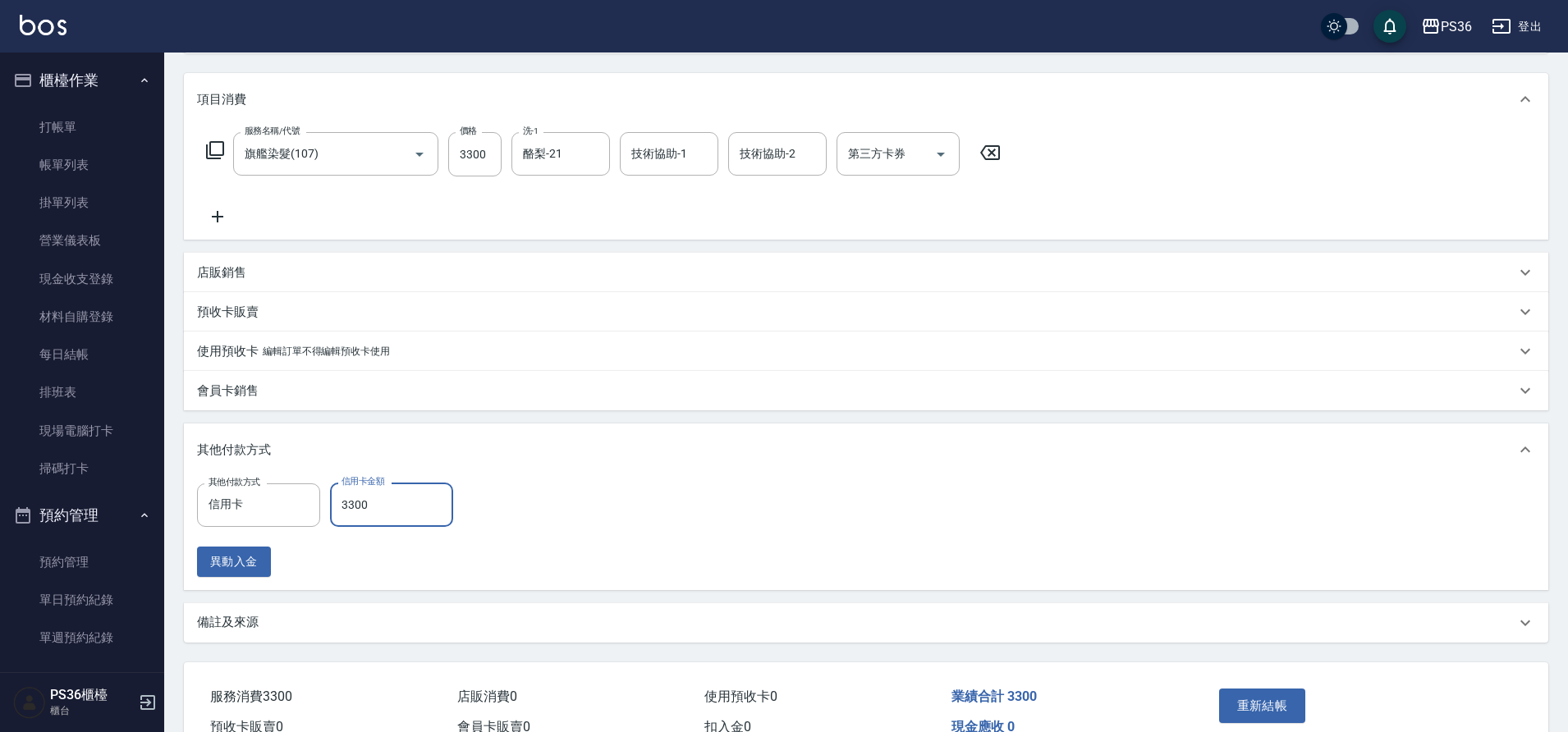
scroll to position [284, 0]
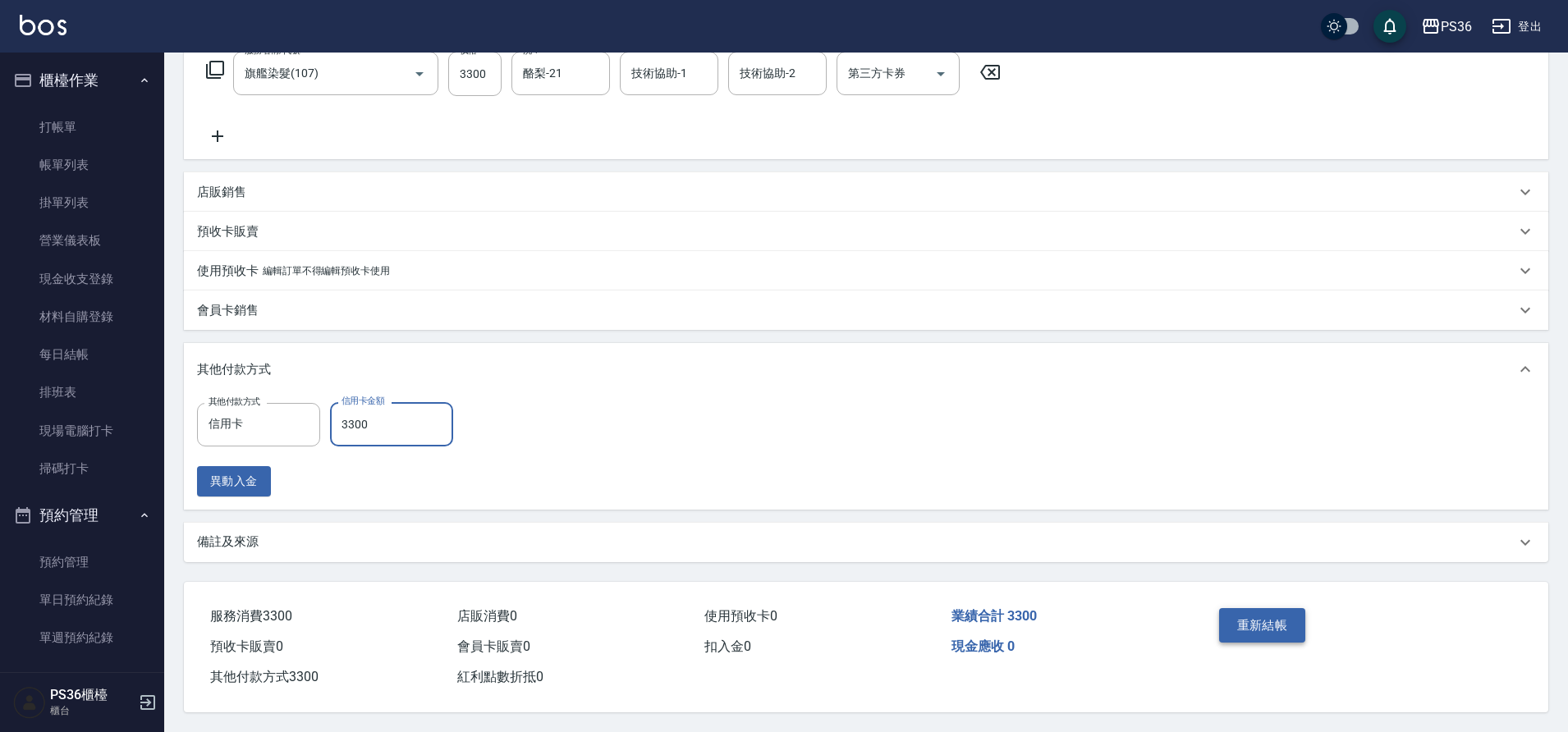
click at [1254, 629] on button "重新結帳" at bounding box center [1262, 625] width 87 height 35
